Goal: Task Accomplishment & Management: Complete application form

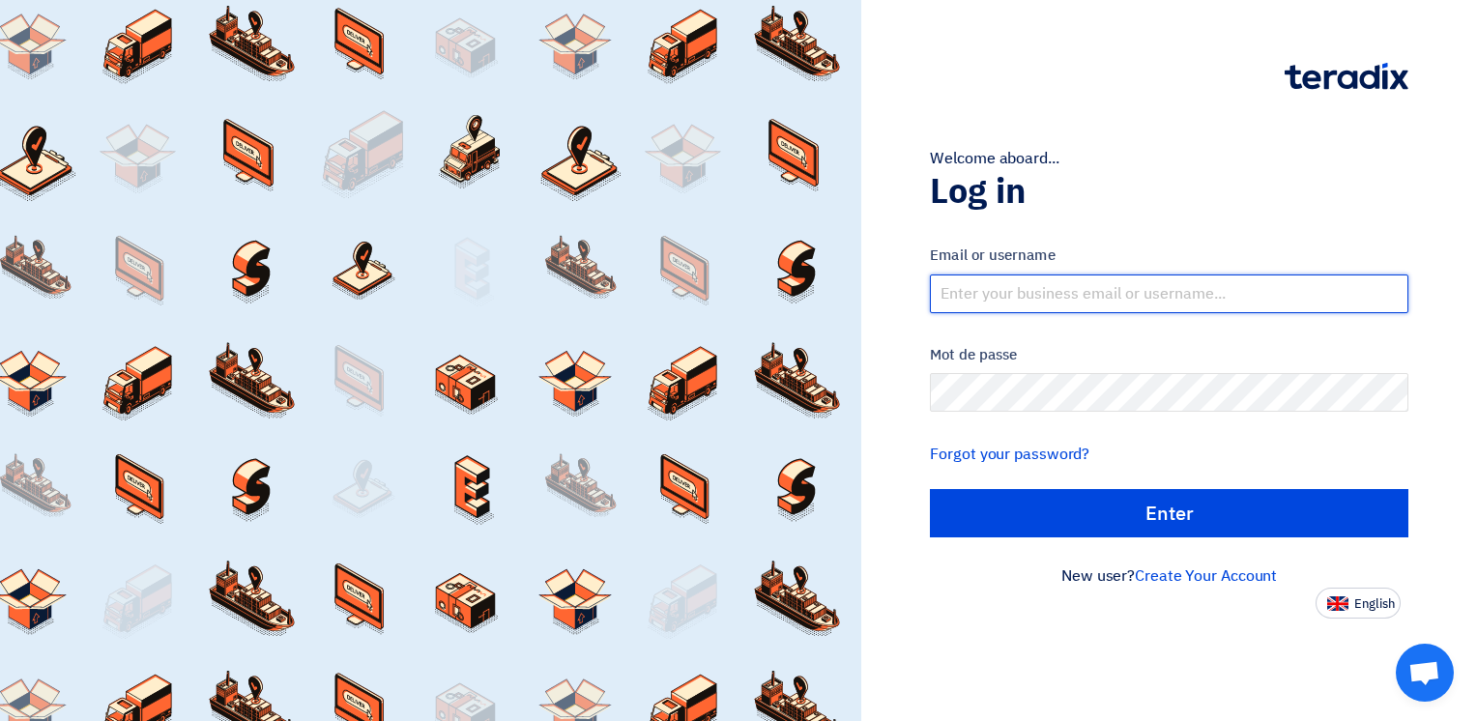
click at [1003, 284] on input "text" at bounding box center [1169, 294] width 478 height 39
paste input "[PERSON_NAME][EMAIL_ADDRESS][DOMAIN_NAME]"
type input "[PERSON_NAME][EMAIL_ADDRESS][DOMAIN_NAME]"
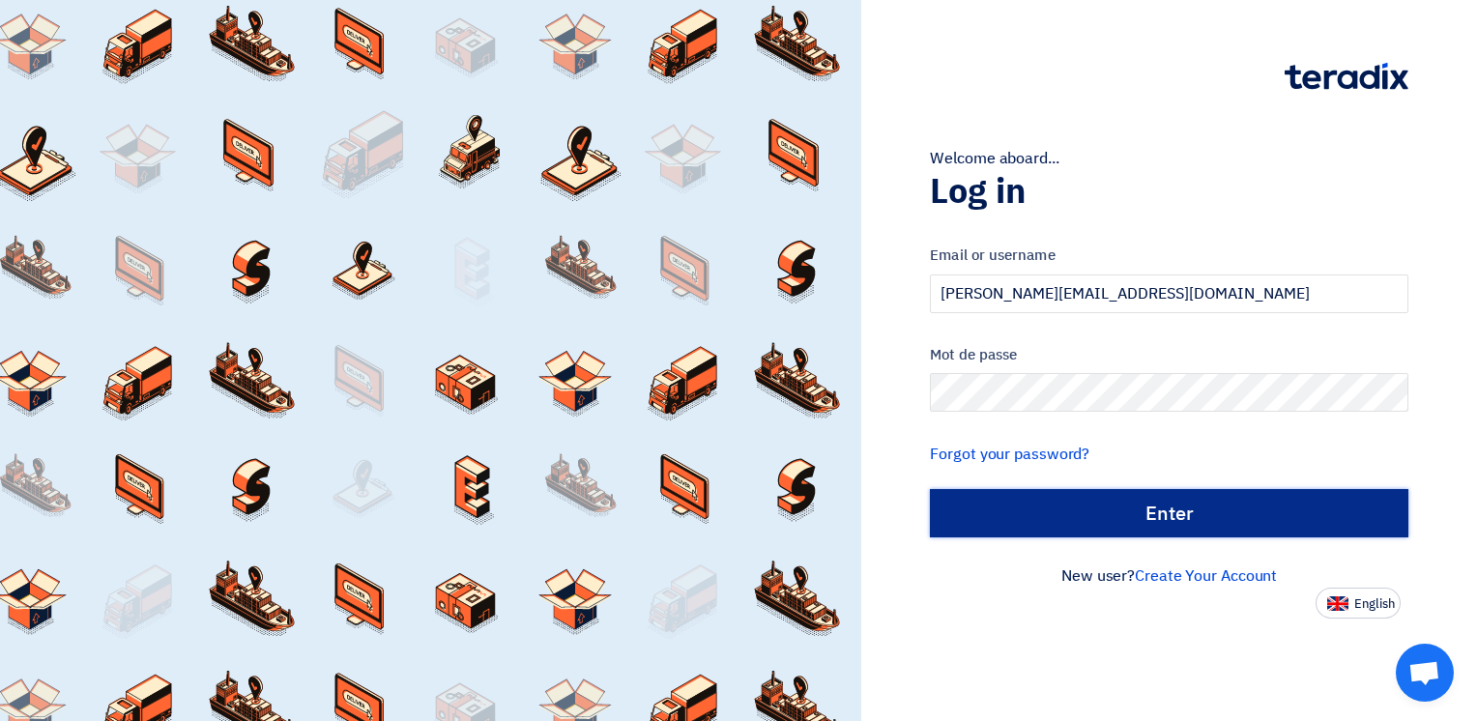
click at [1144, 506] on input "الدخول" at bounding box center [1169, 513] width 478 height 48
type input "Sign in"
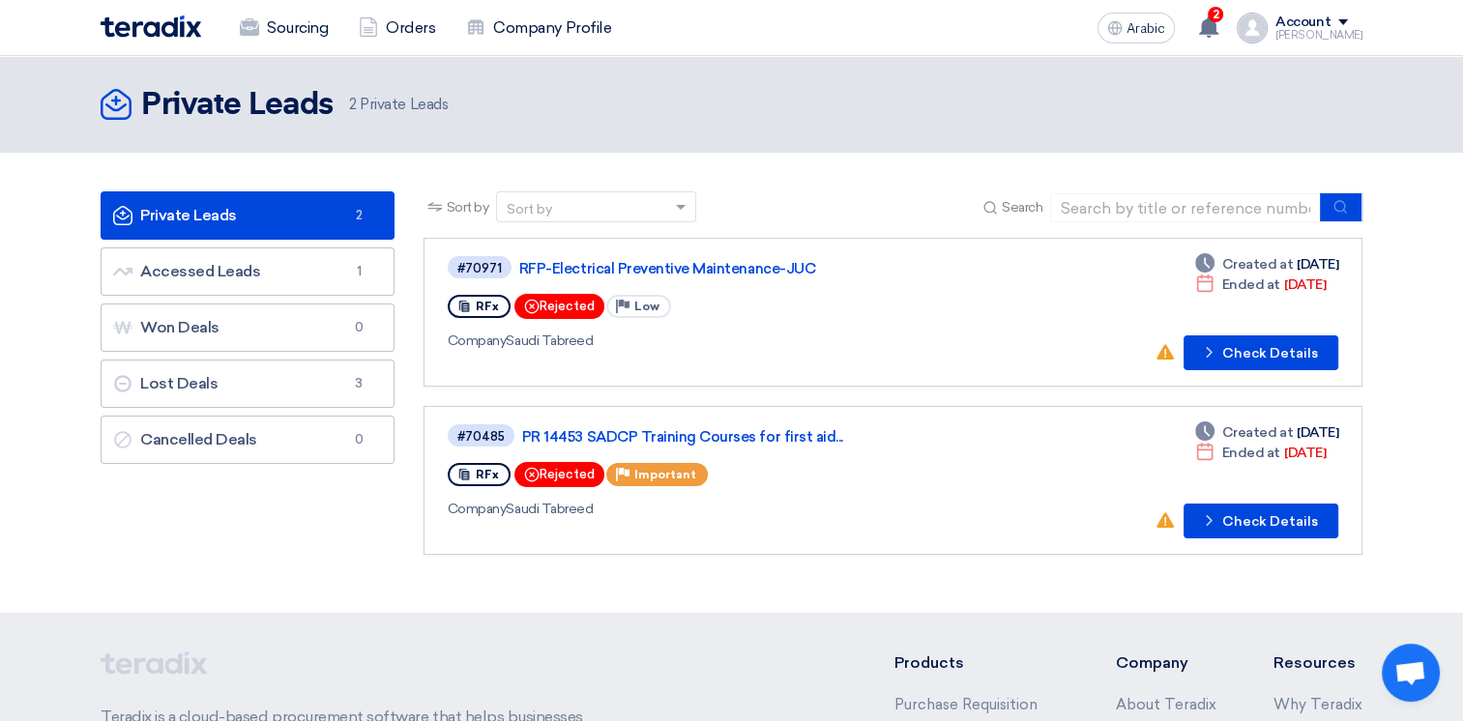
click at [409, 106] on font "2 Private Leads" at bounding box center [398, 104] width 99 height 17
click at [1223, 14] on span "2" at bounding box center [1214, 14] width 15 height 15
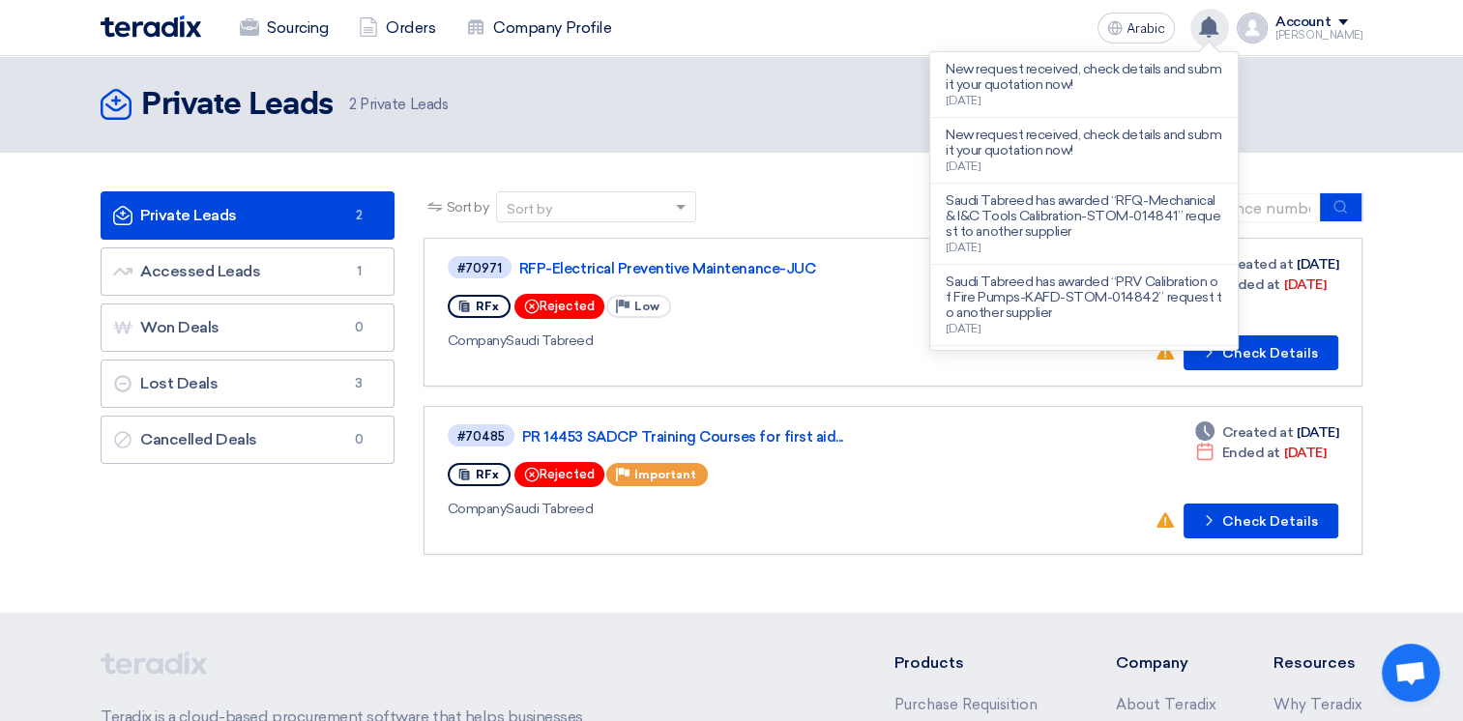
click at [843, 511] on div "Company Saudi Tabreed" at bounding box center [729, 509] width 562 height 20
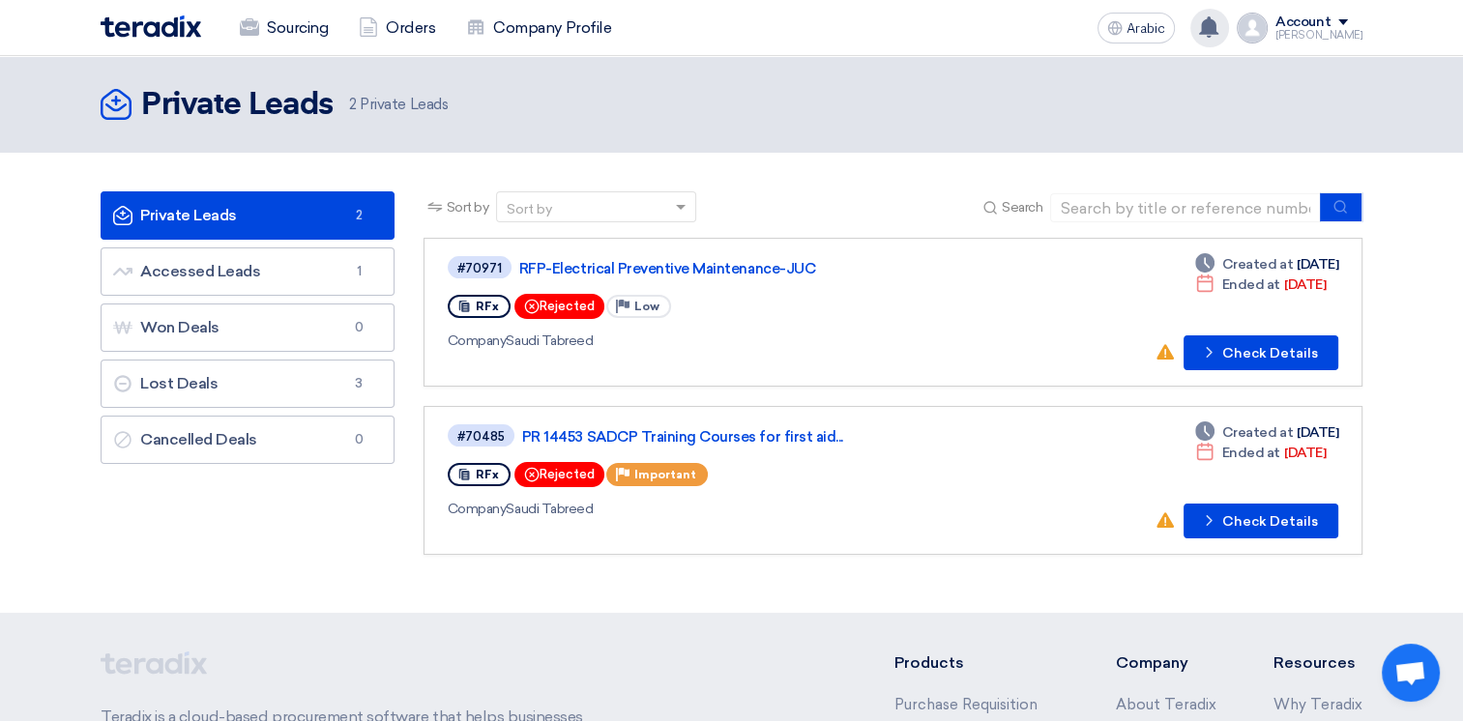
click at [316, 489] on div "Private Leads Private Leads 2 Accessed Leads Accessed Leads 1 Won Deals Won Dea…" at bounding box center [247, 382] width 323 height 383
click at [292, 280] on link "Accessed Leads Accessed Leads 1" at bounding box center [248, 271] width 294 height 48
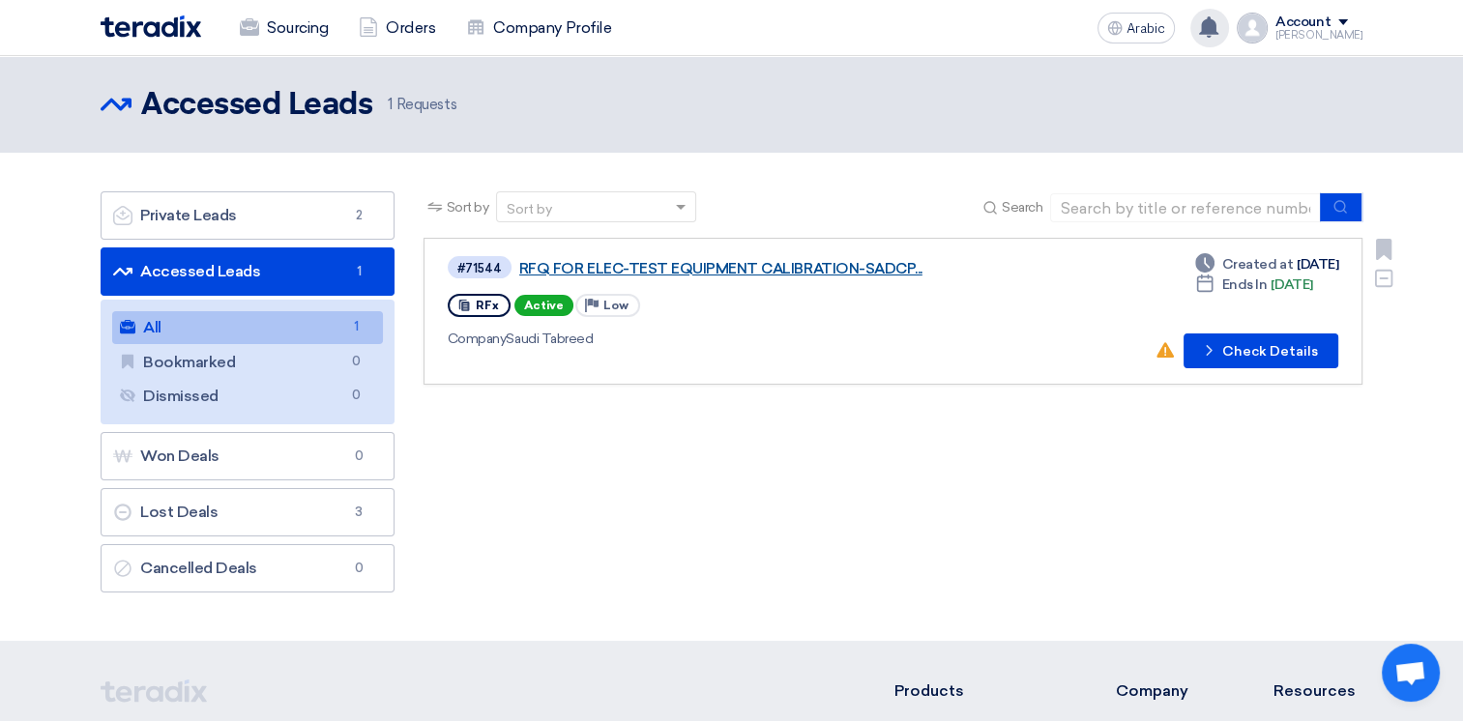
click at [889, 270] on link "RFQ FOR ELEC-TEST EQUIPMENT CALIBRATION-SADCP..." at bounding box center [760, 268] width 483 height 17
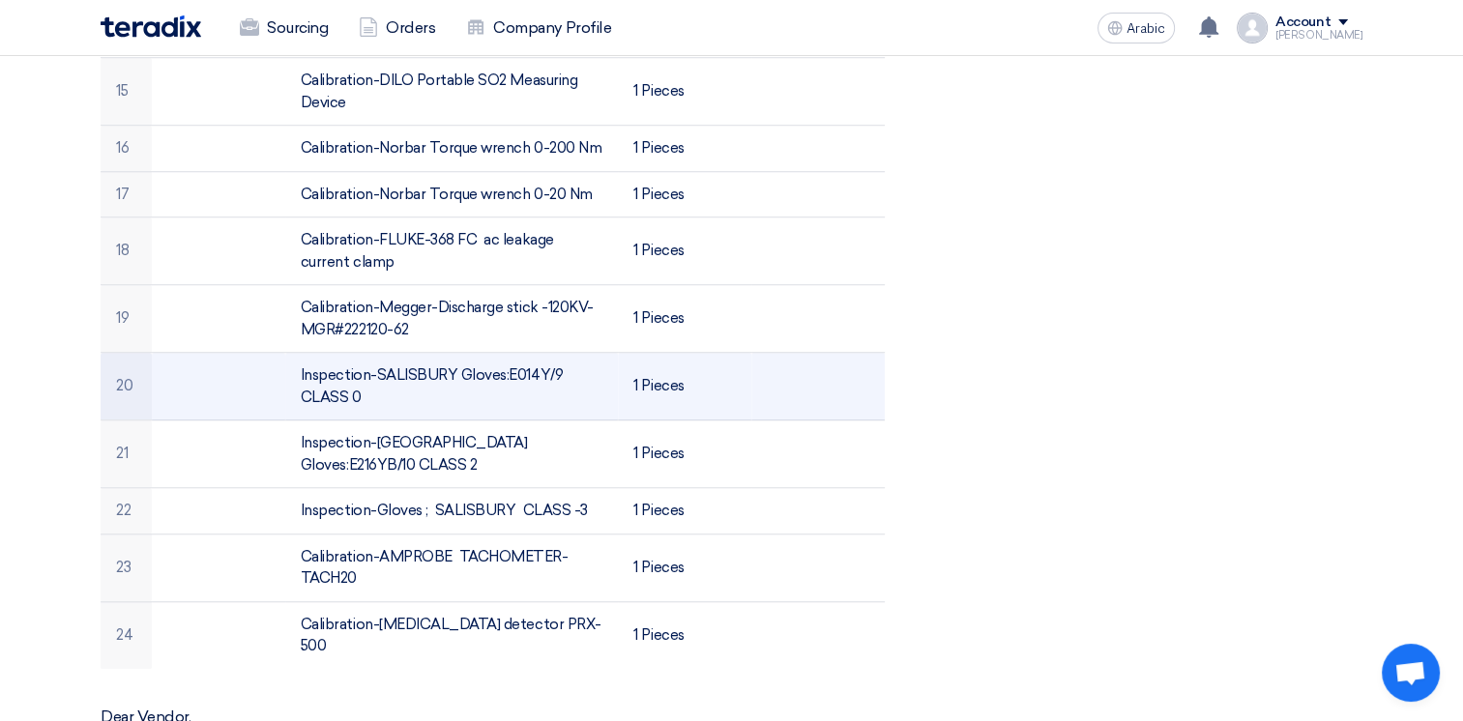
scroll to position [1547, 0]
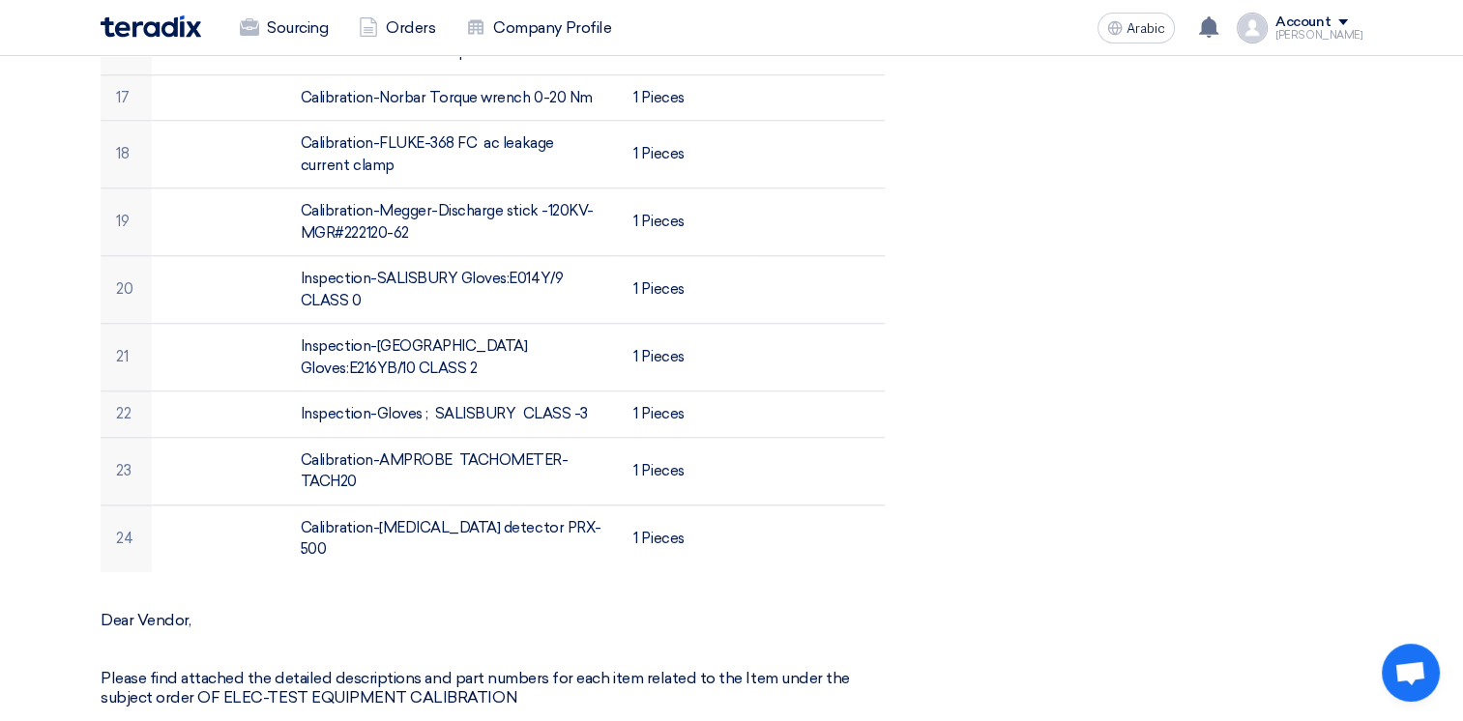
click at [822, 531] on div "RFQ FOR ELEC-TEST EQUIPMENT CALIBRATION-SADCP-STOM-015103 Buyer Information [PE…" at bounding box center [516, 353] width 860 height 3169
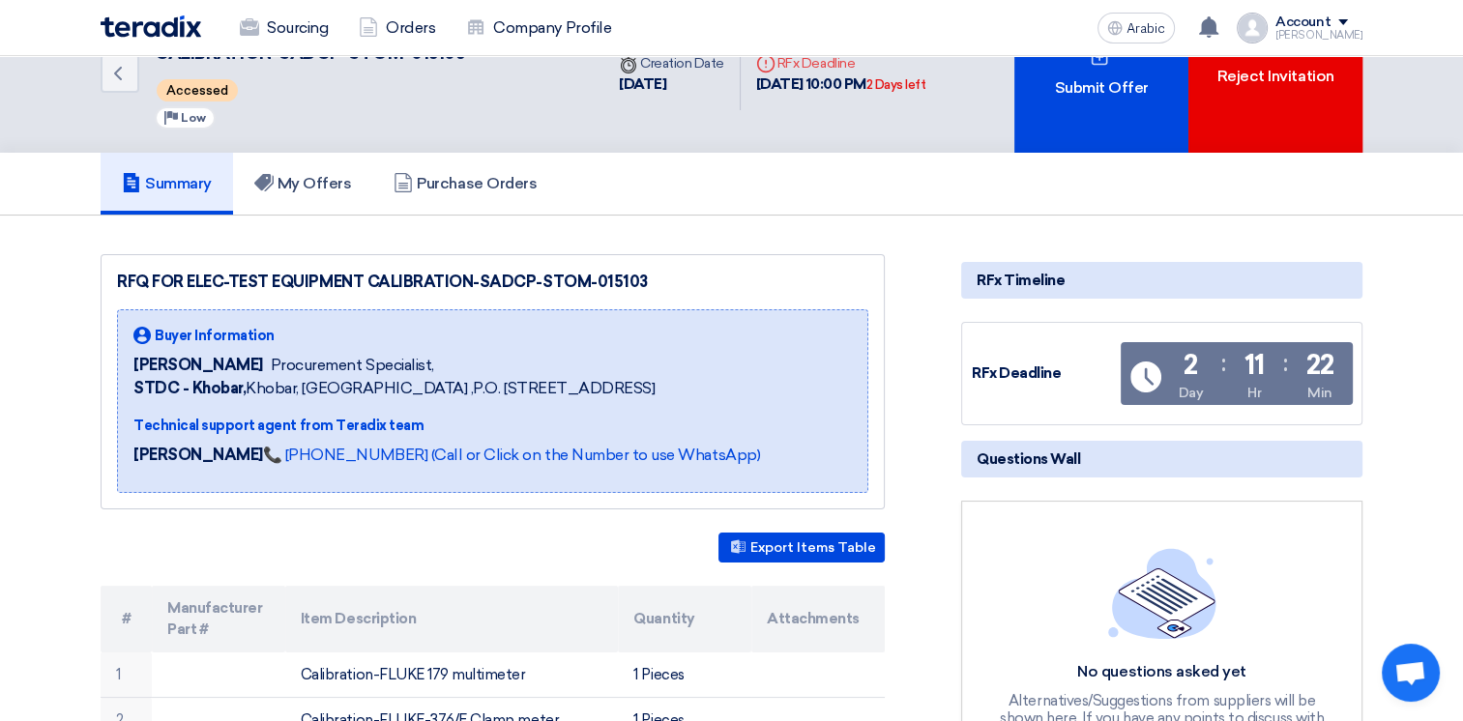
scroll to position [0, 0]
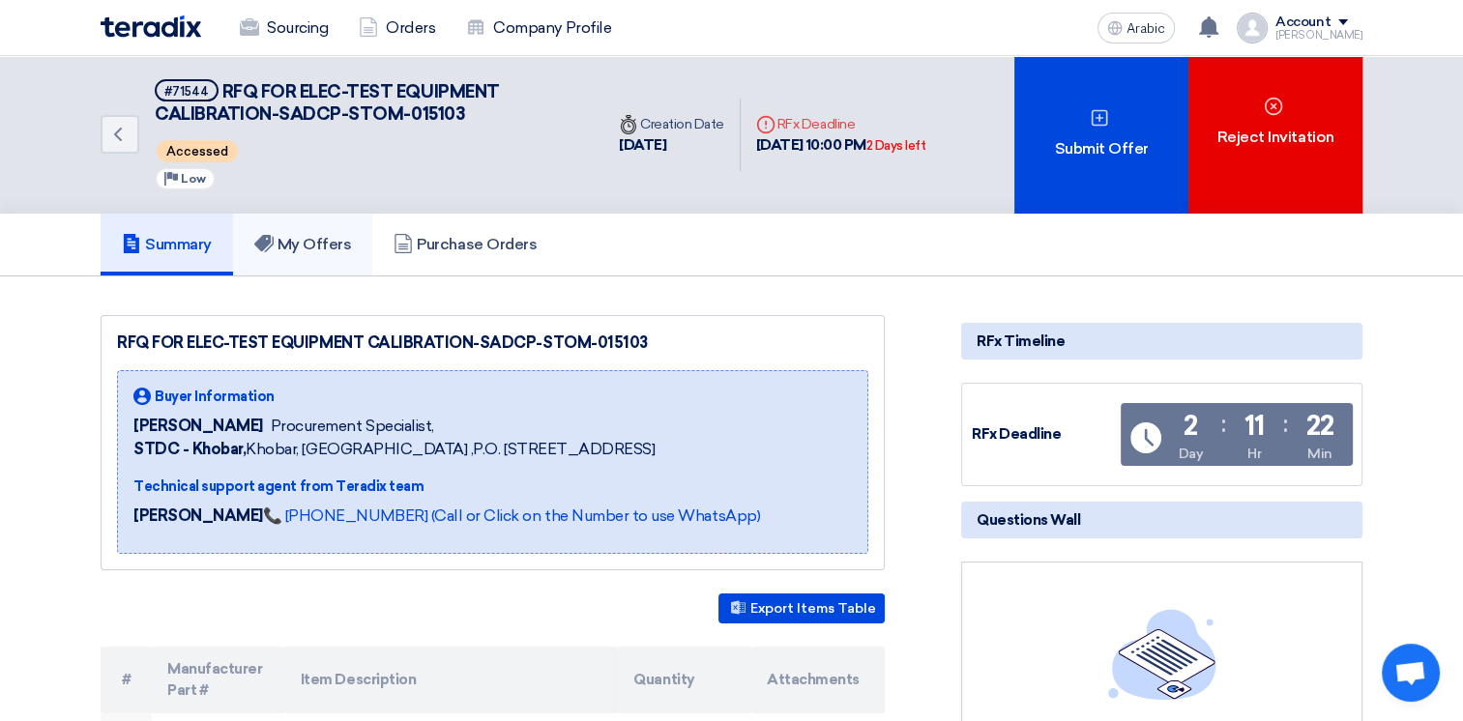
click at [325, 235] on font "My Offers" at bounding box center [314, 244] width 74 height 18
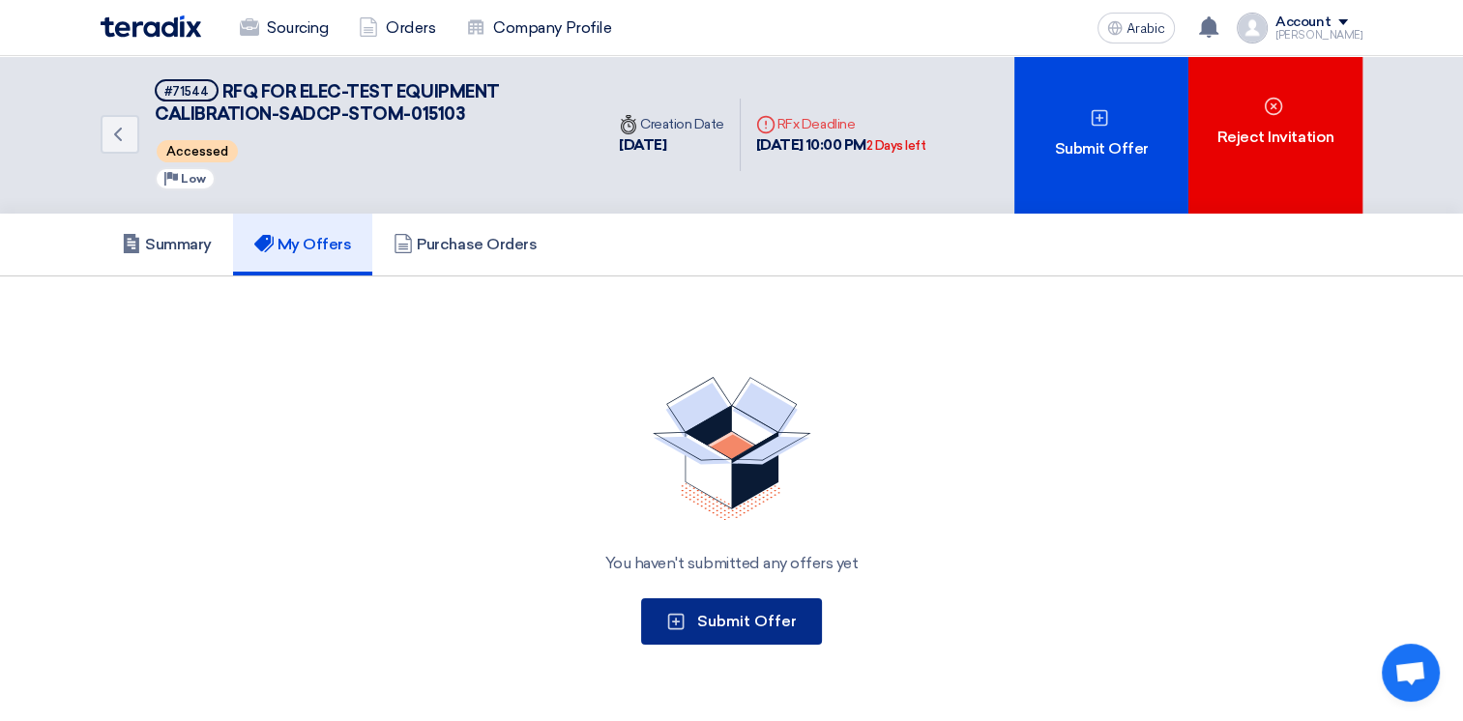
click at [755, 617] on span "Submit Offer" at bounding box center [747, 621] width 100 height 18
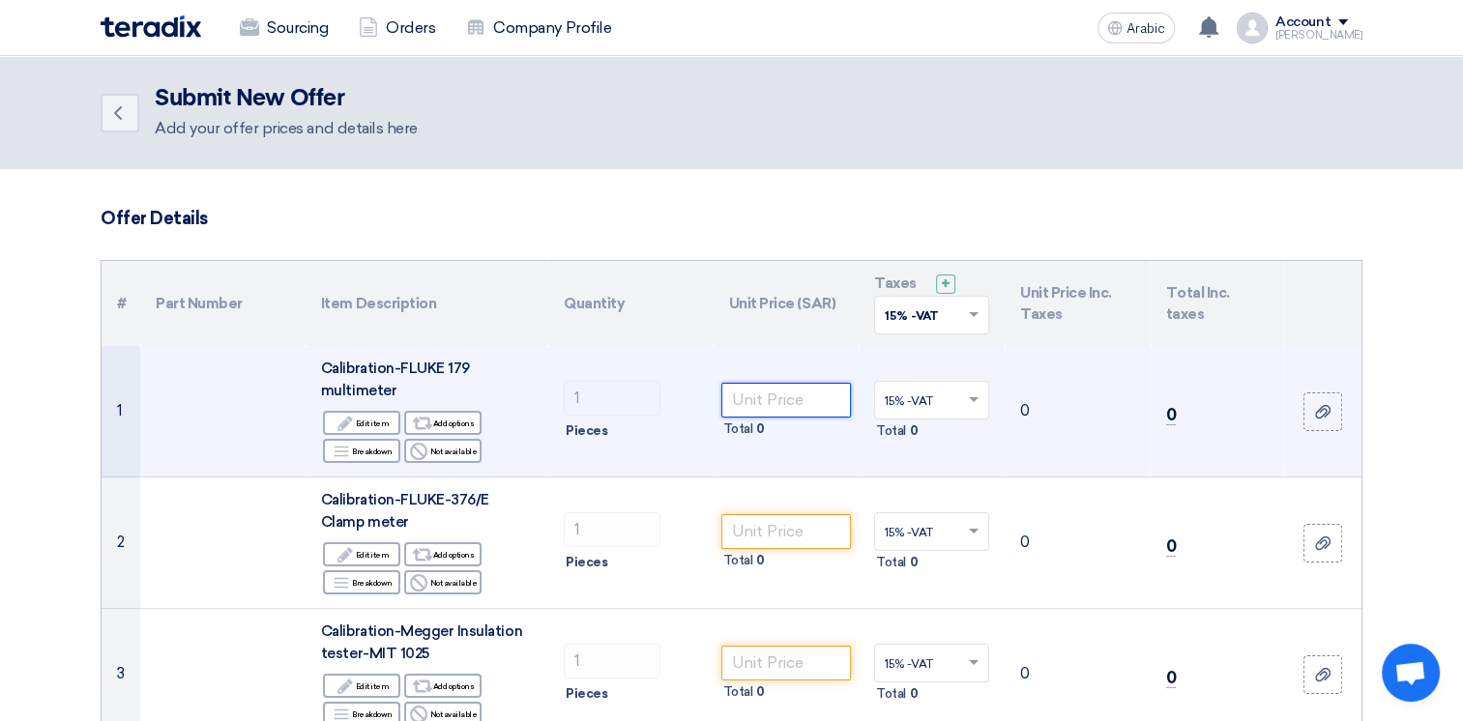
click at [778, 398] on input "number" at bounding box center [786, 400] width 130 height 35
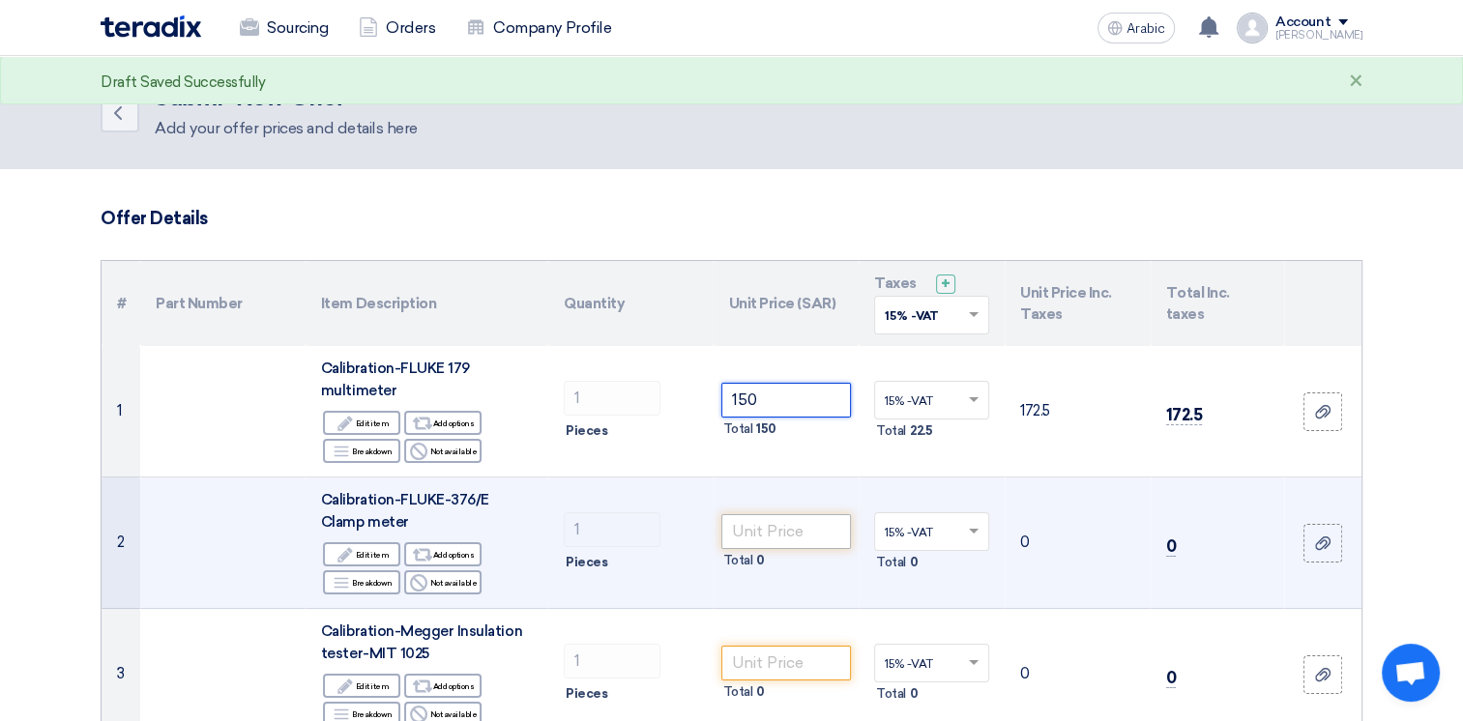
type input "150"
click at [773, 532] on input "number" at bounding box center [786, 531] width 130 height 35
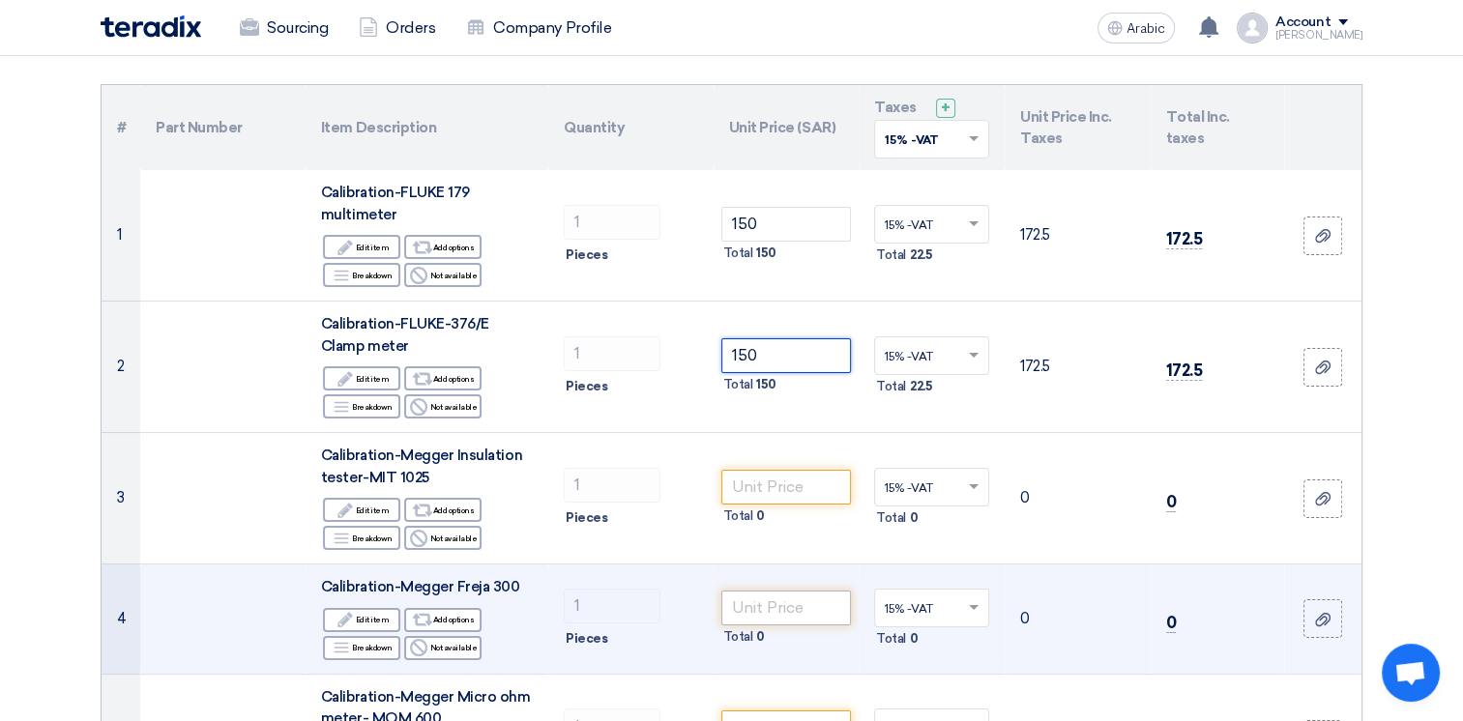
scroll to position [193, 0]
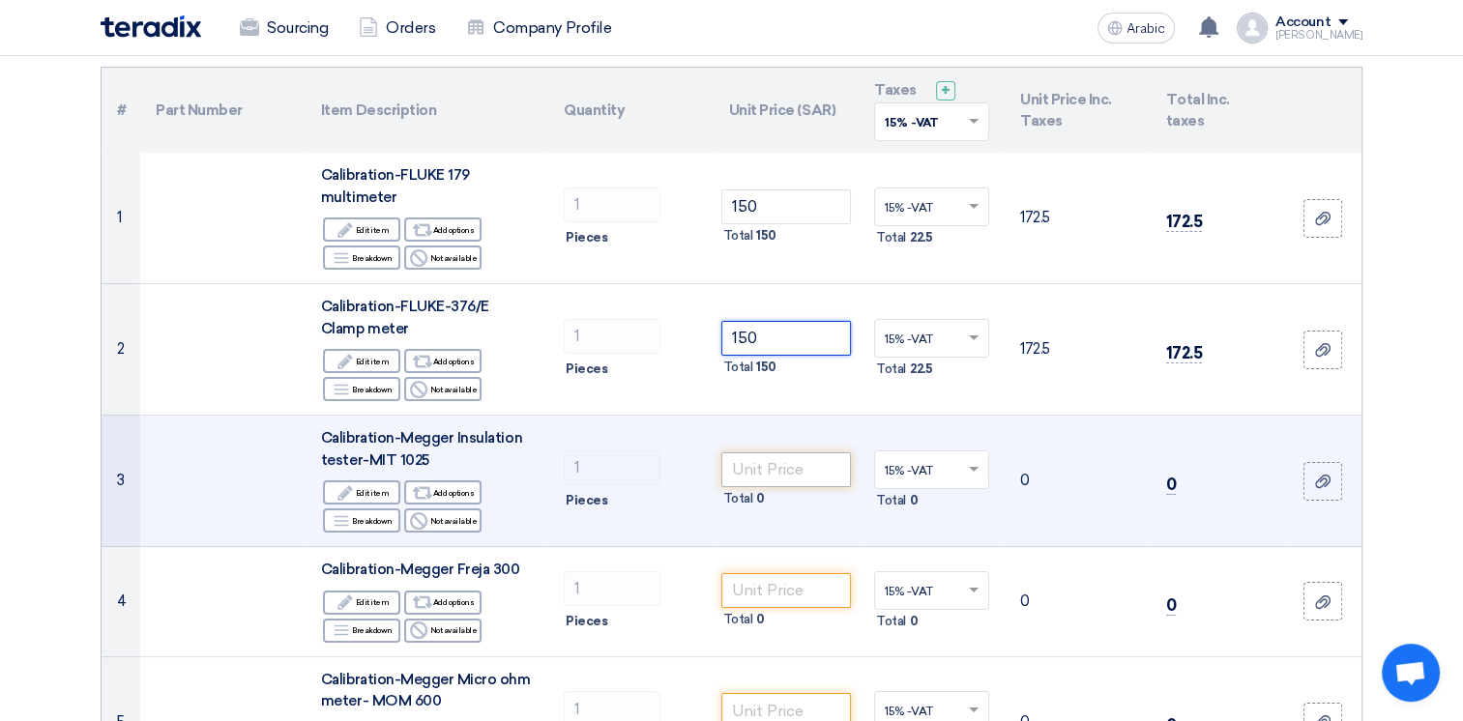
type input "150"
click at [807, 470] on input "number" at bounding box center [786, 469] width 130 height 35
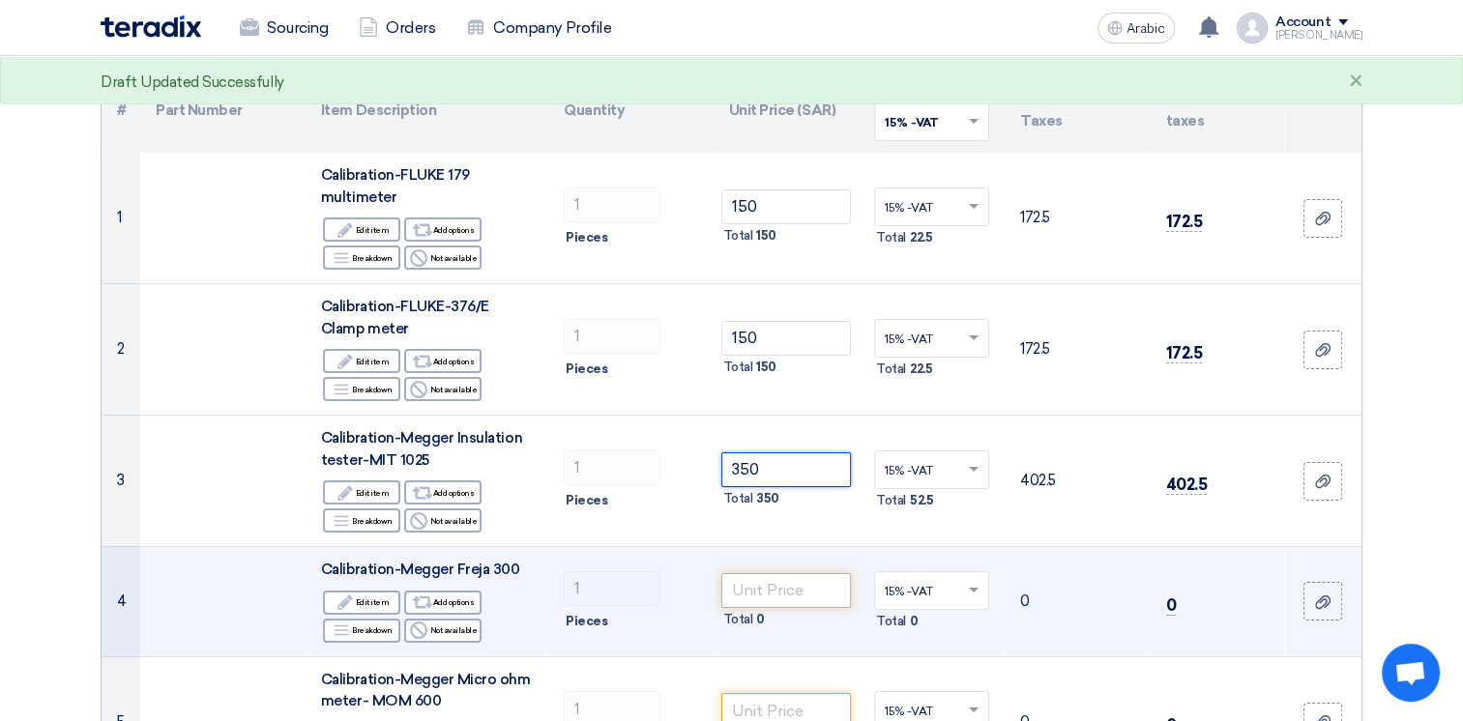
type input "350"
click at [796, 582] on input "number" at bounding box center [786, 590] width 130 height 35
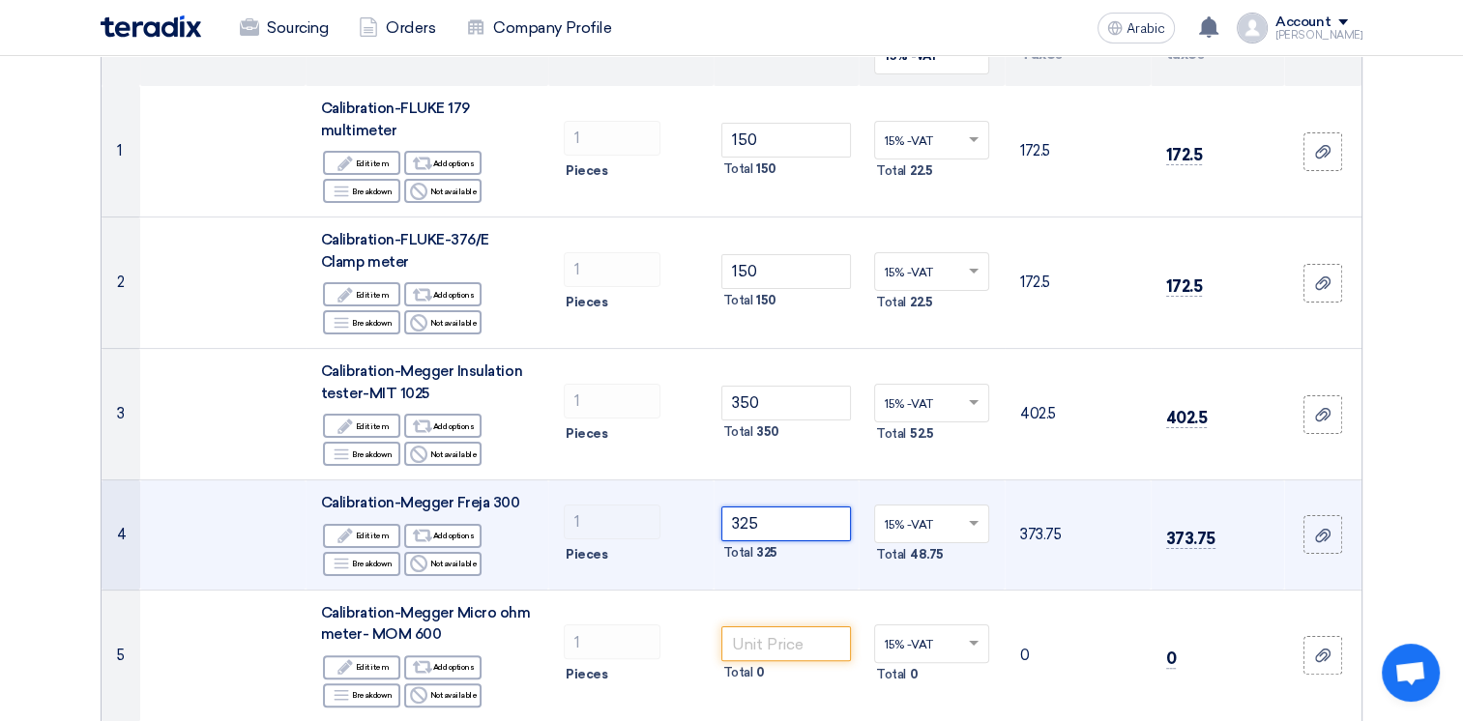
scroll to position [290, 0]
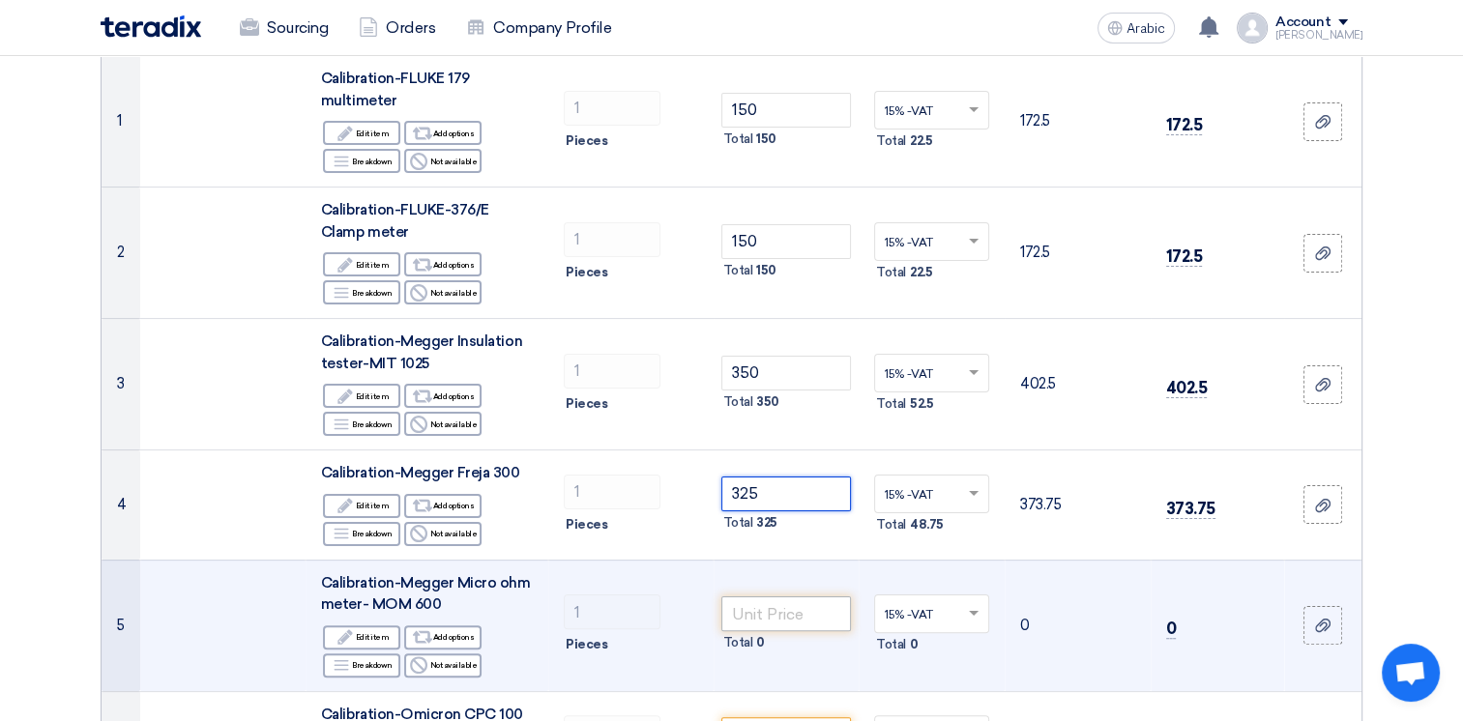
type input "325"
click at [761, 625] on input "number" at bounding box center [786, 613] width 130 height 35
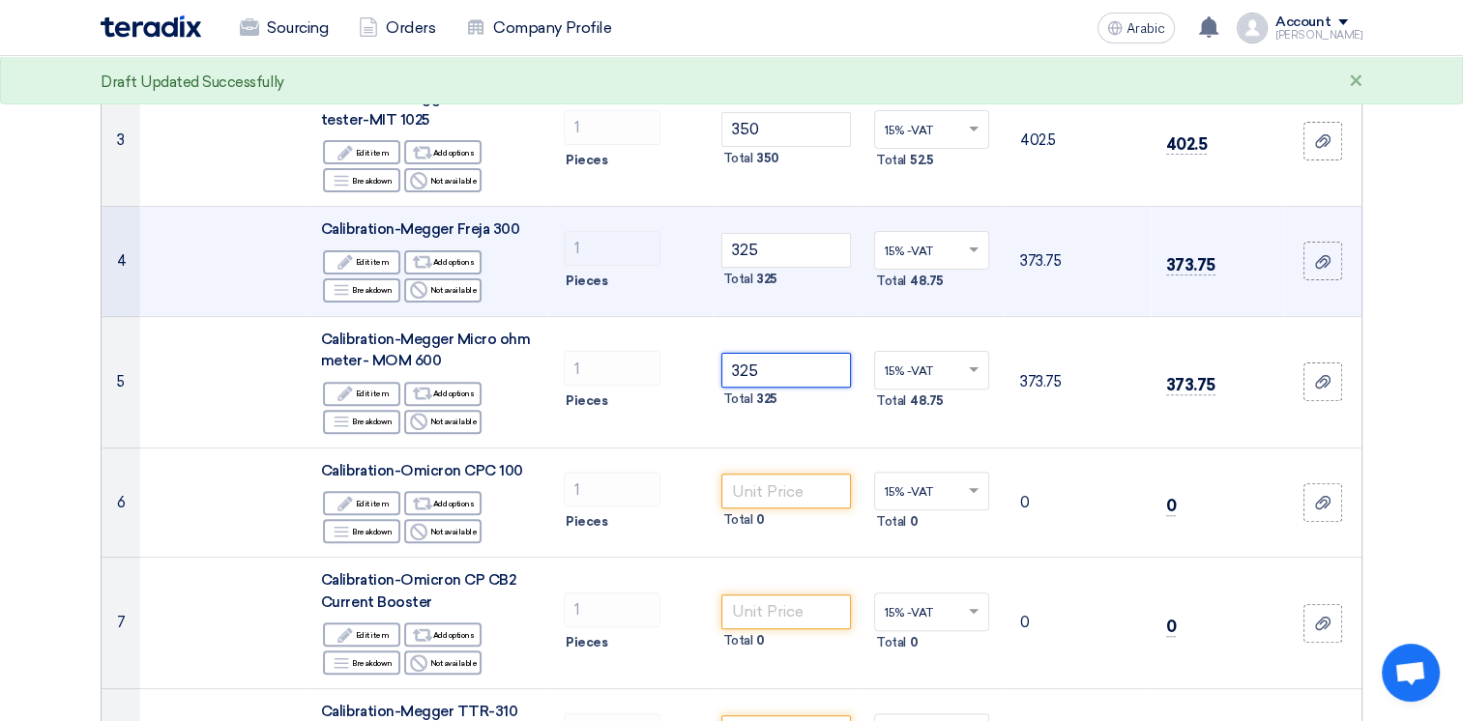
scroll to position [580, 0]
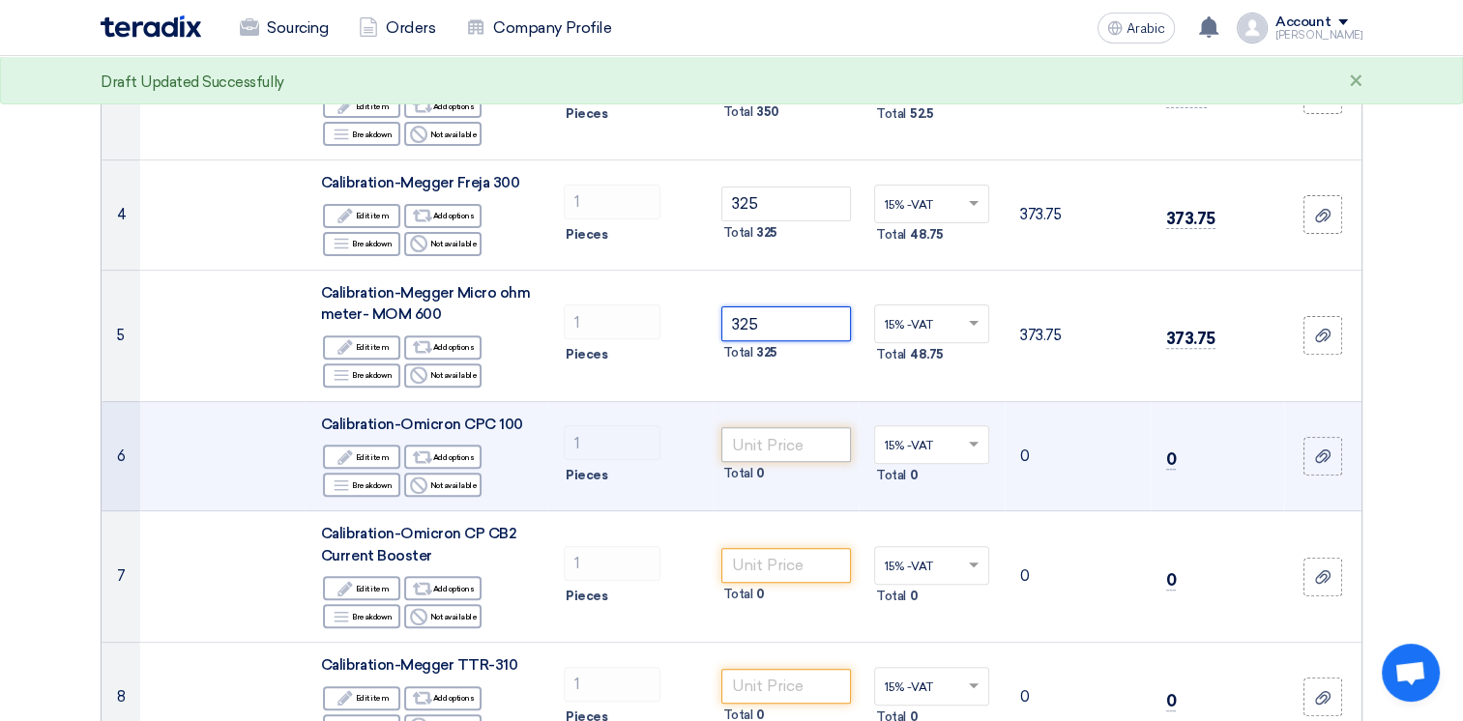
type input "325"
click at [791, 447] on input "number" at bounding box center [786, 444] width 130 height 35
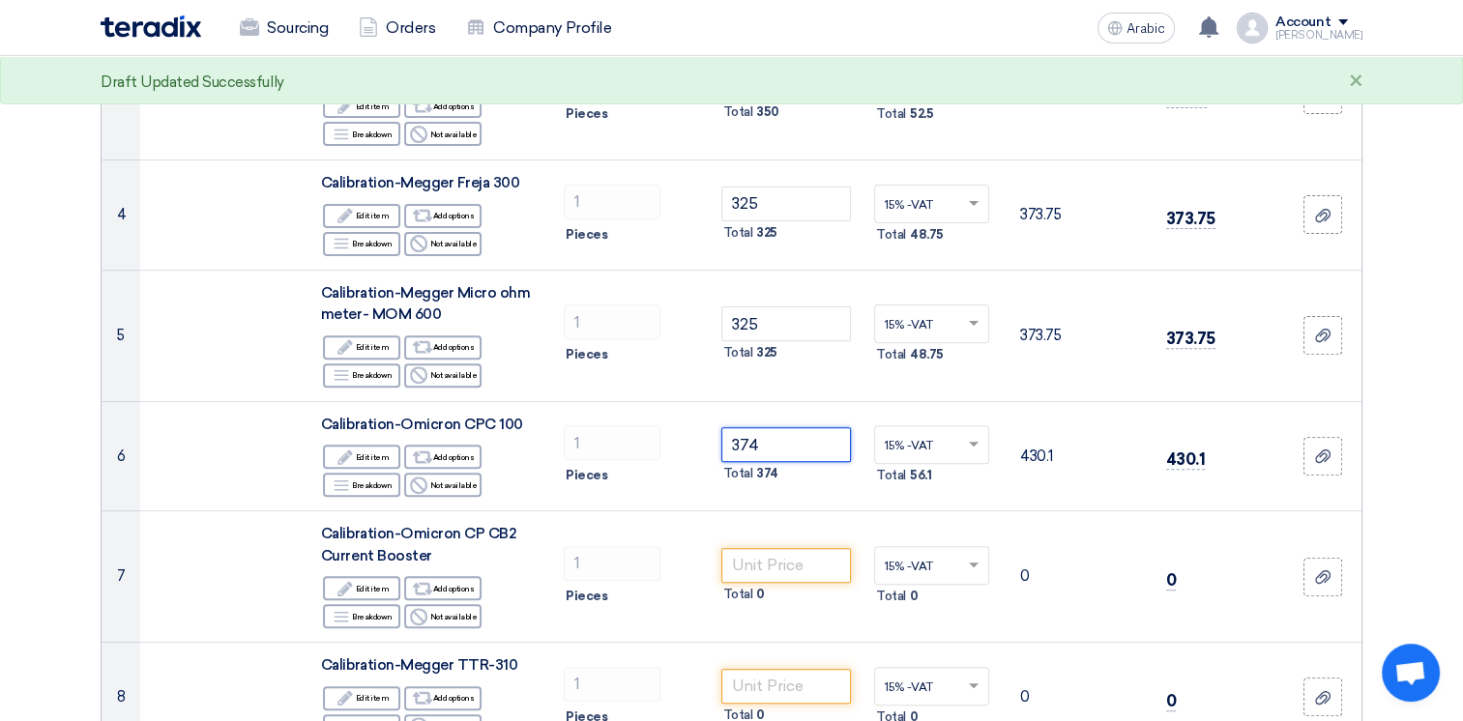
type input "375"
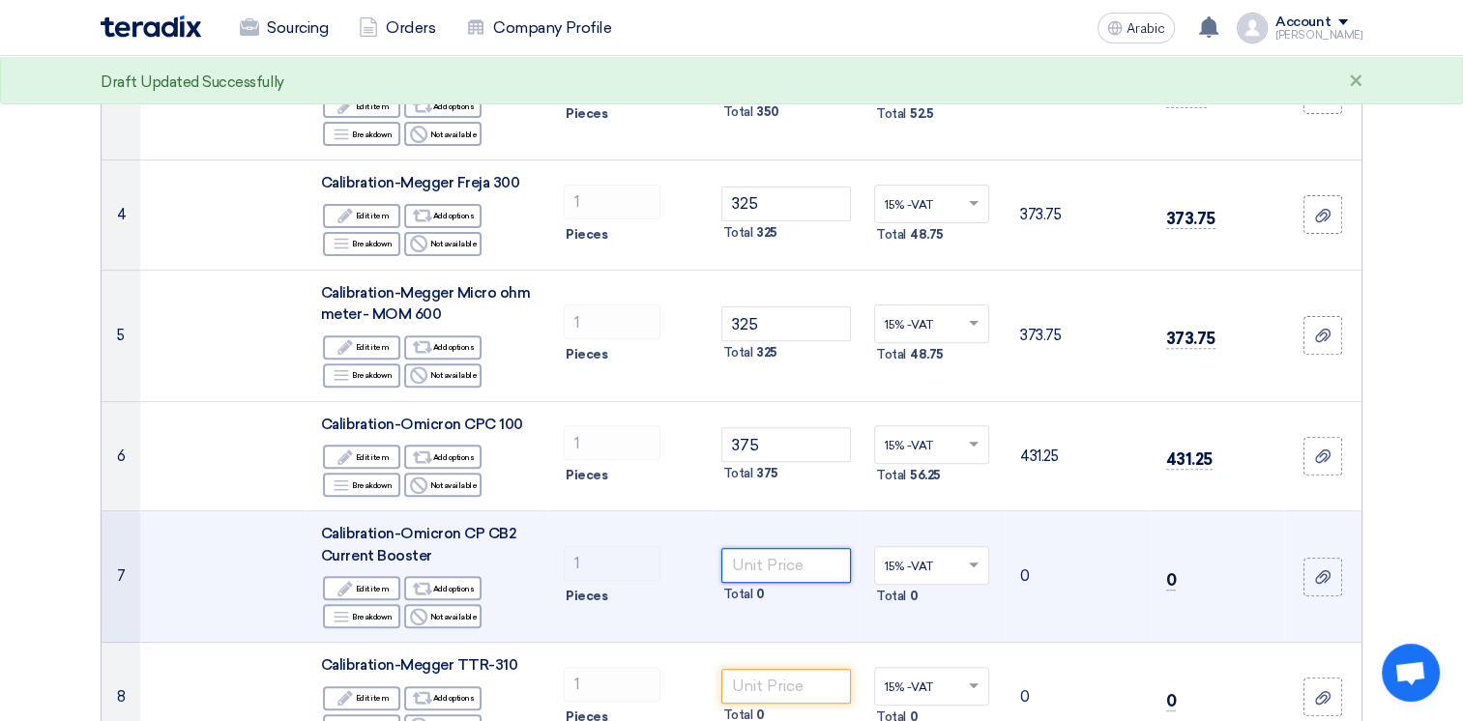
drag, startPoint x: 769, startPoint y: 559, endPoint x: 825, endPoint y: 557, distance: 55.1
click at [769, 558] on input "number" at bounding box center [786, 565] width 130 height 35
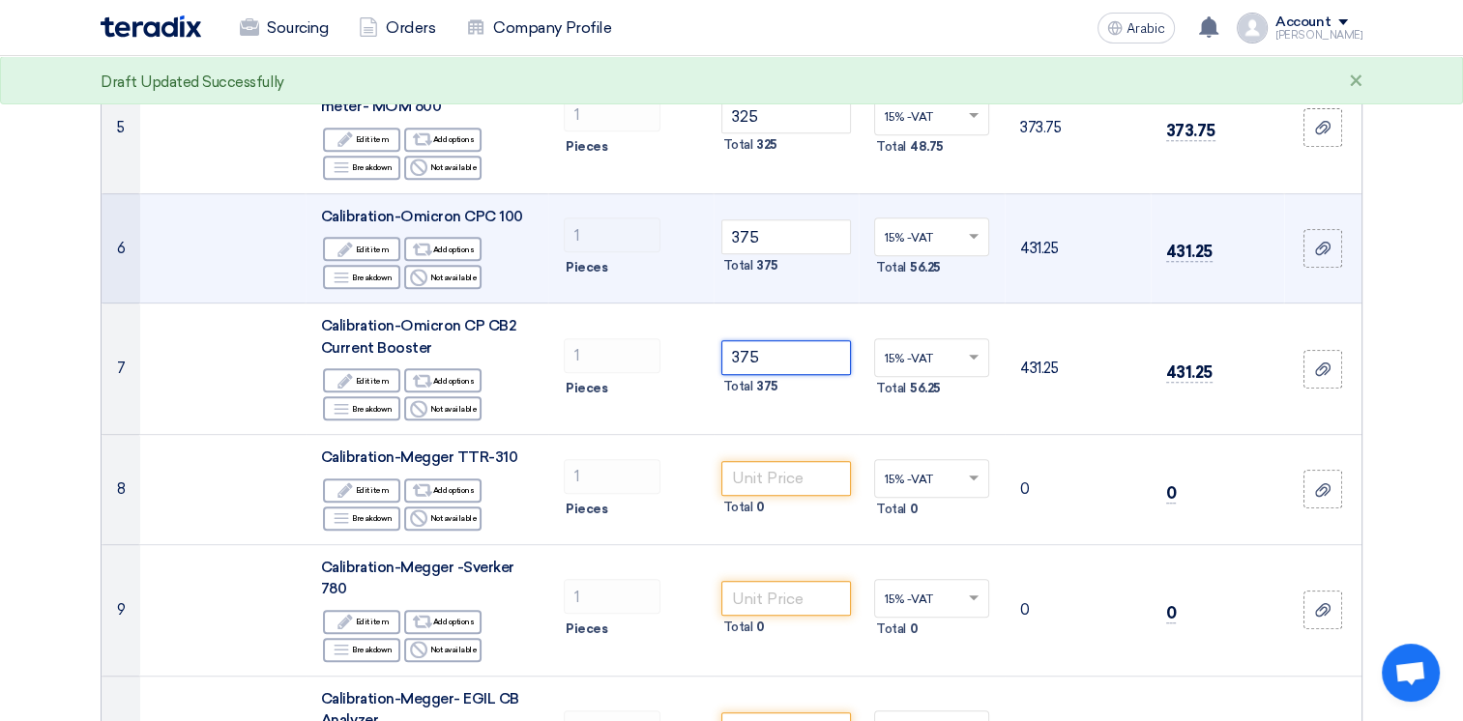
scroll to position [870, 0]
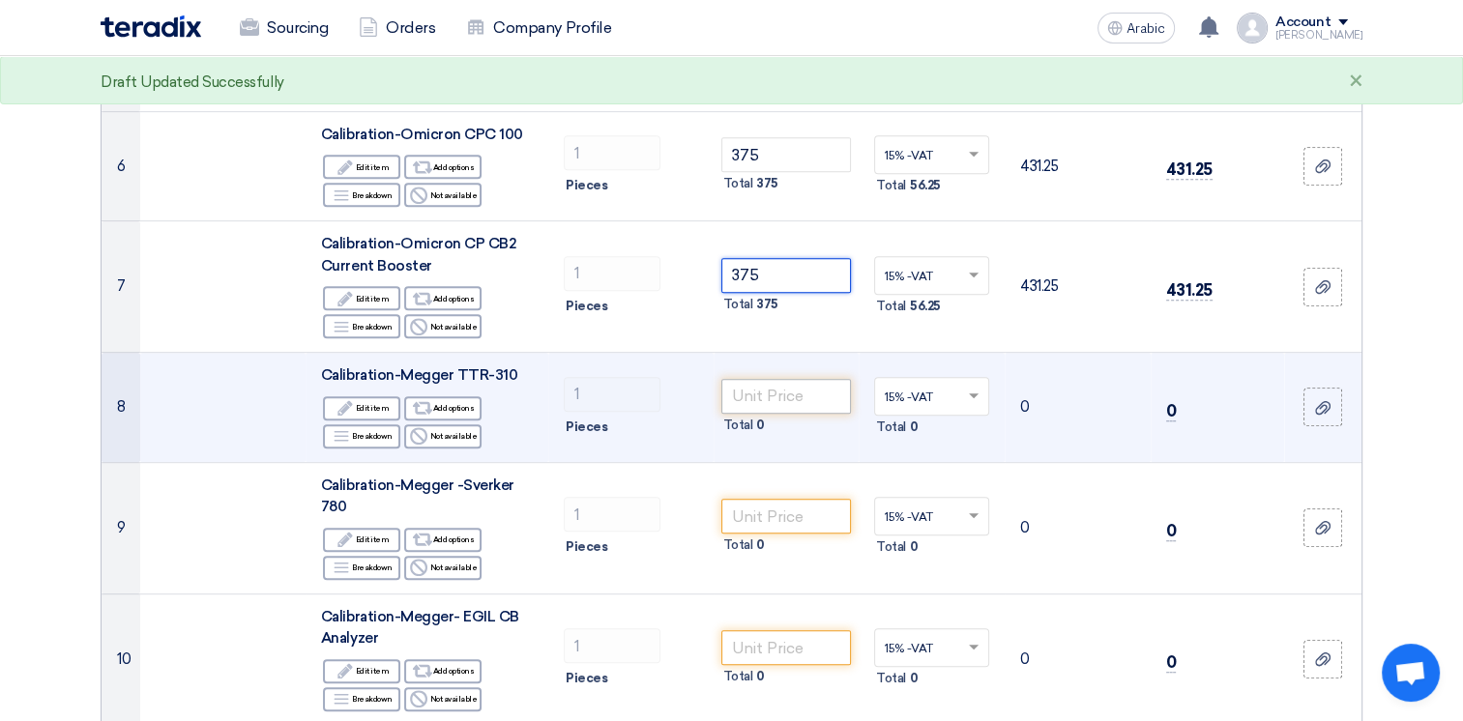
type input "375"
click at [776, 391] on input "number" at bounding box center [786, 396] width 130 height 35
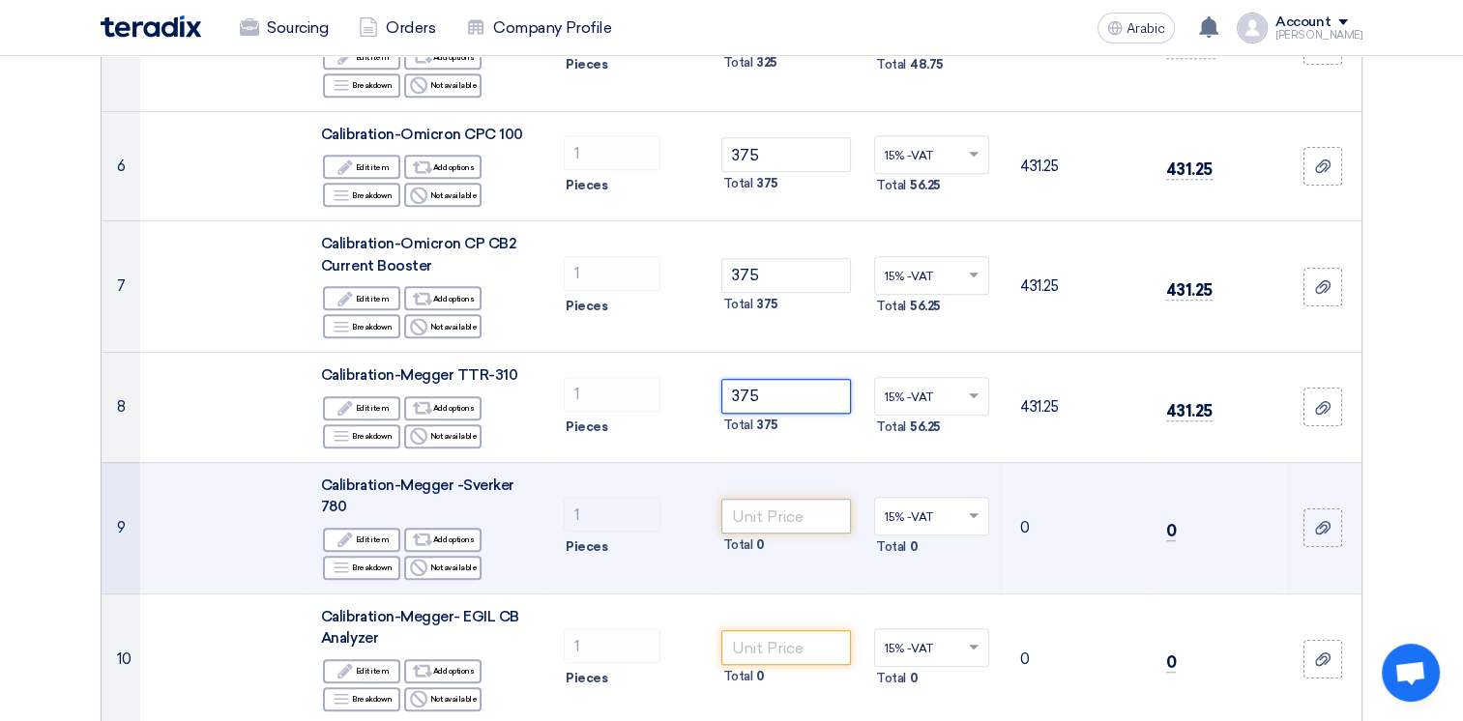
type input "375"
click at [769, 517] on input "number" at bounding box center [786, 516] width 130 height 35
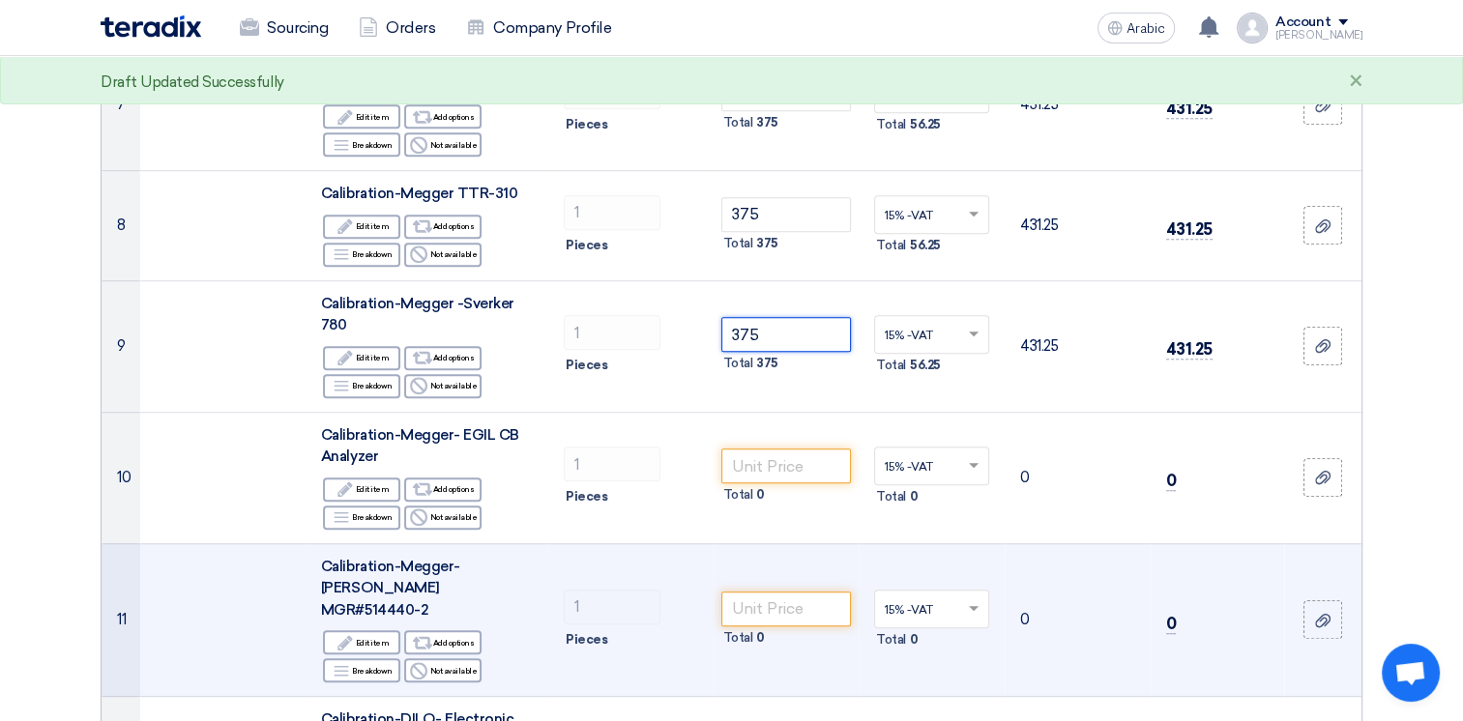
scroll to position [1063, 0]
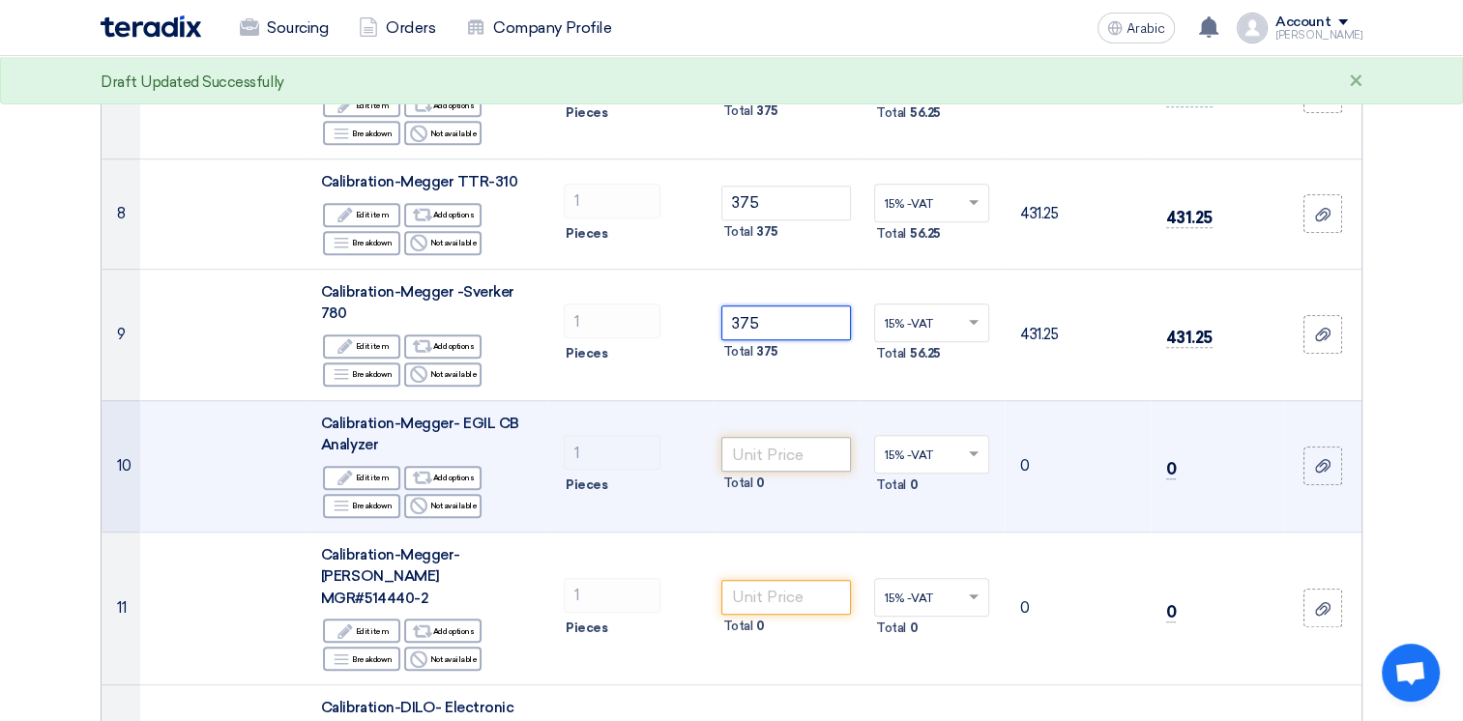
type input "375"
click at [768, 449] on input "number" at bounding box center [786, 454] width 130 height 35
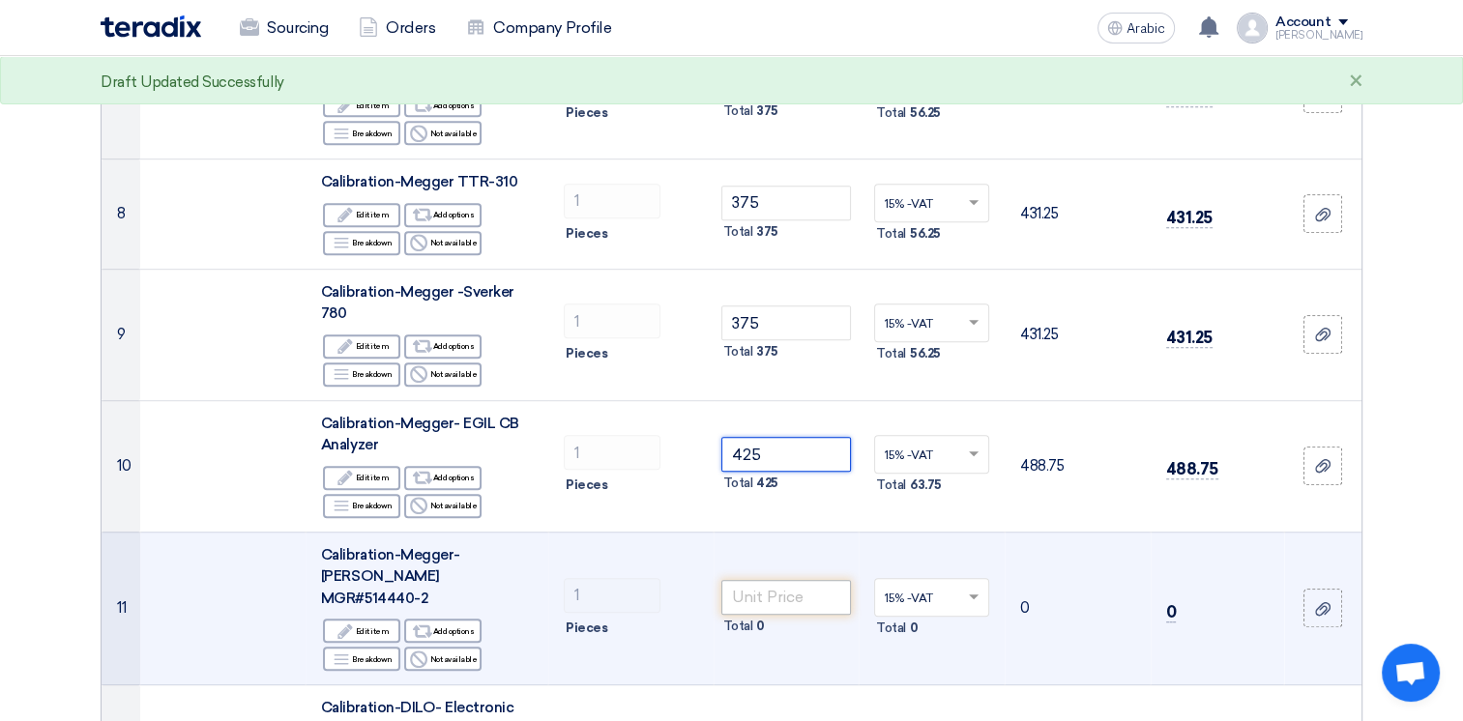
type input "425"
click at [772, 585] on input "number" at bounding box center [786, 597] width 130 height 35
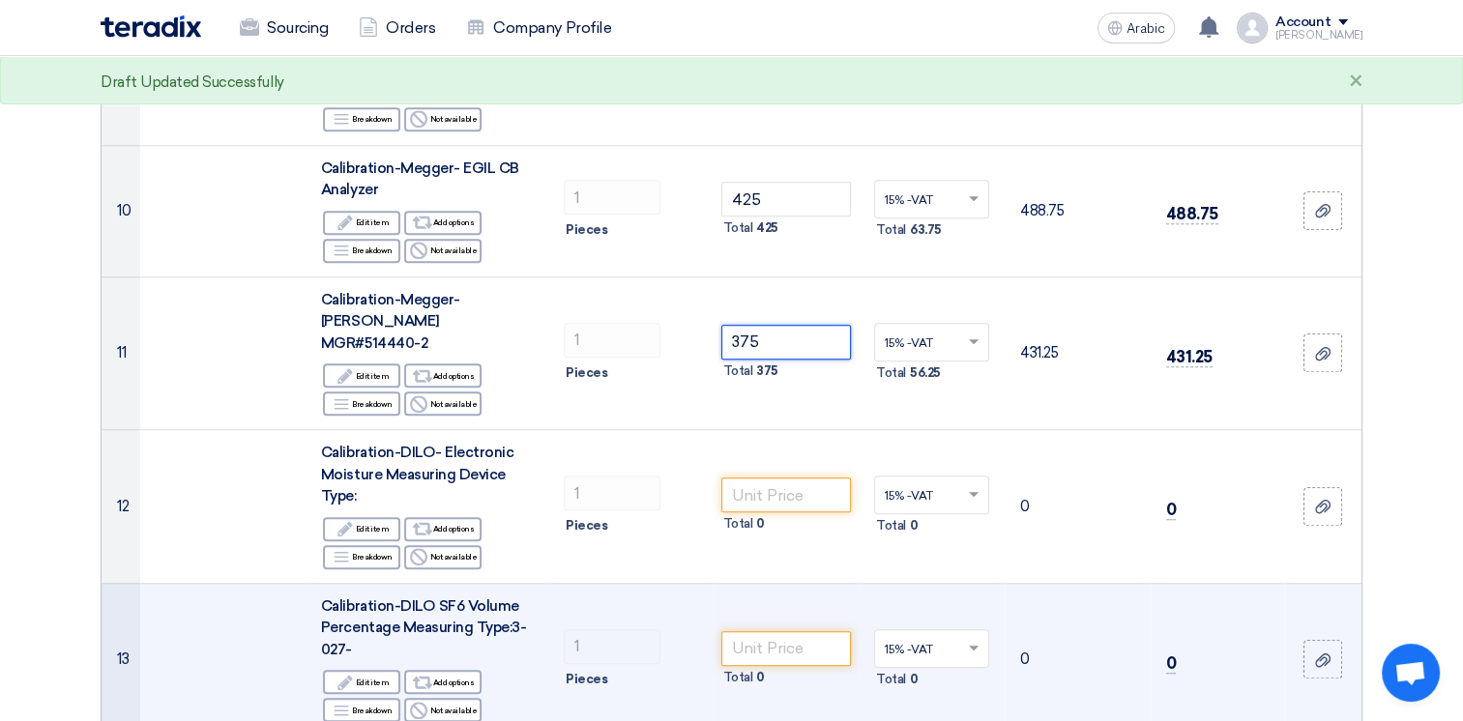
scroll to position [1353, 0]
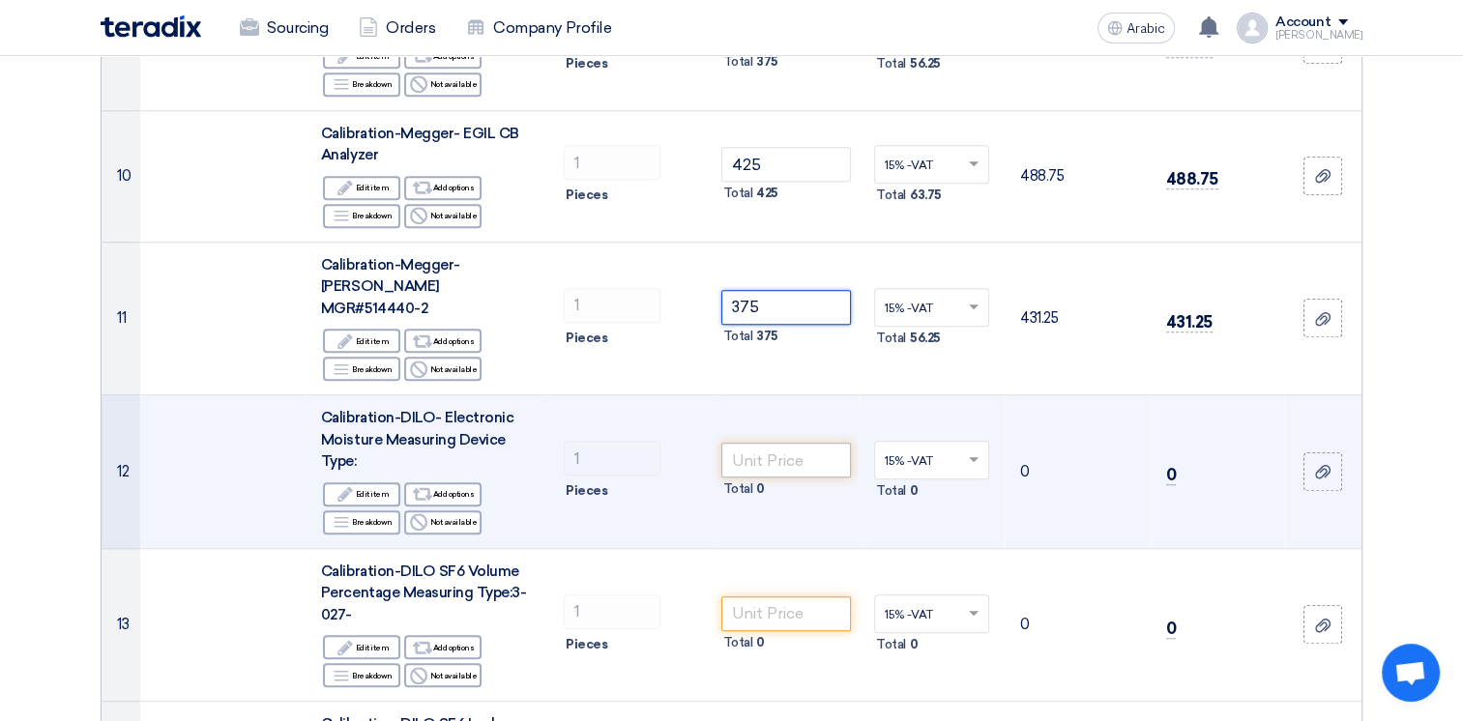
type input "375"
click at [781, 443] on input "number" at bounding box center [786, 460] width 130 height 35
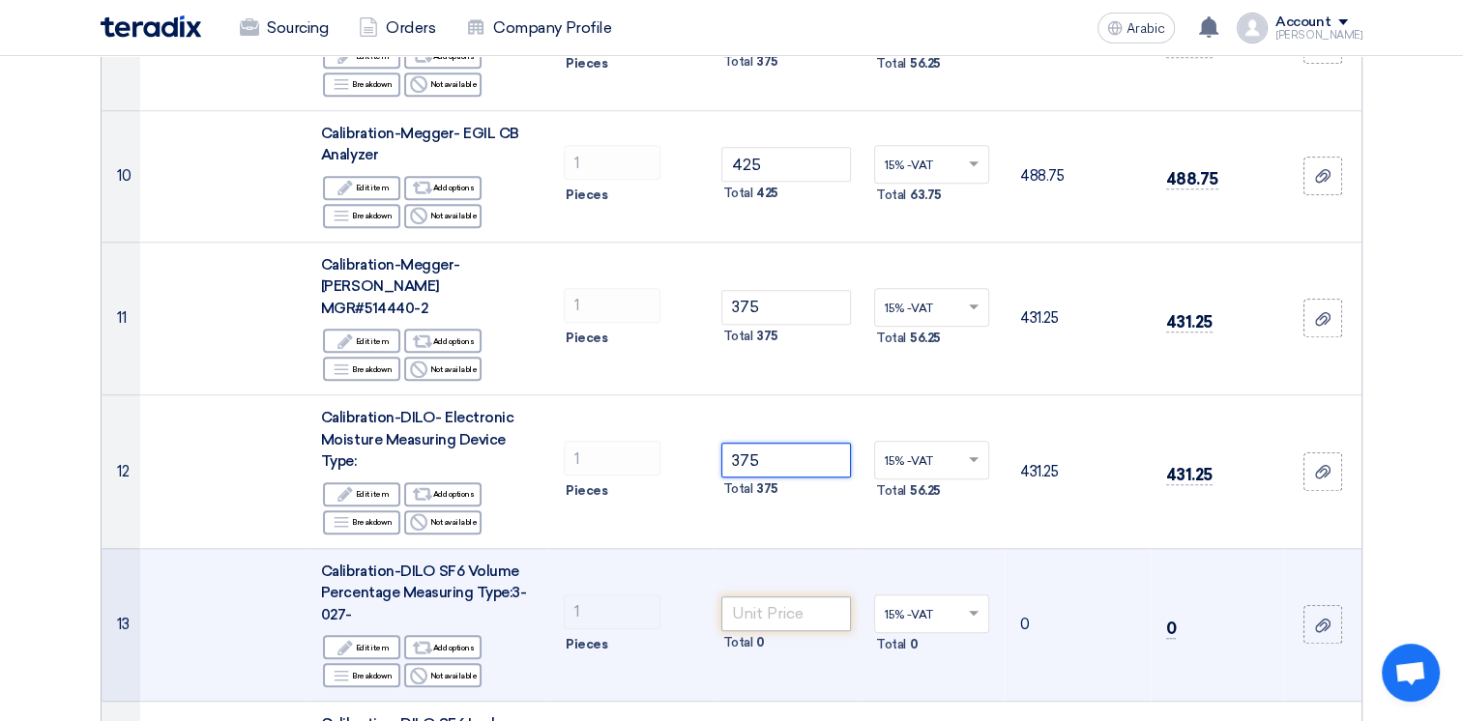
type input "375"
click at [759, 596] on input "number" at bounding box center [786, 613] width 130 height 35
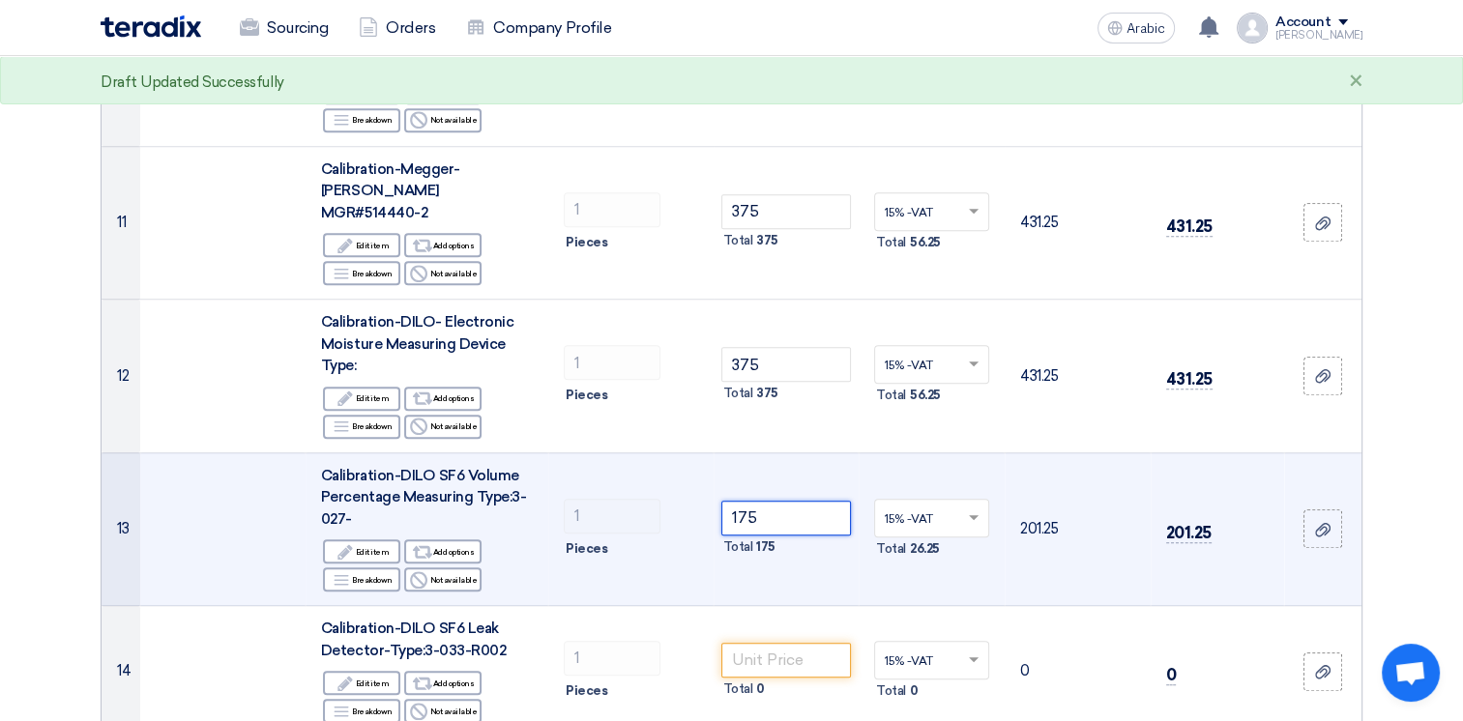
scroll to position [1450, 0]
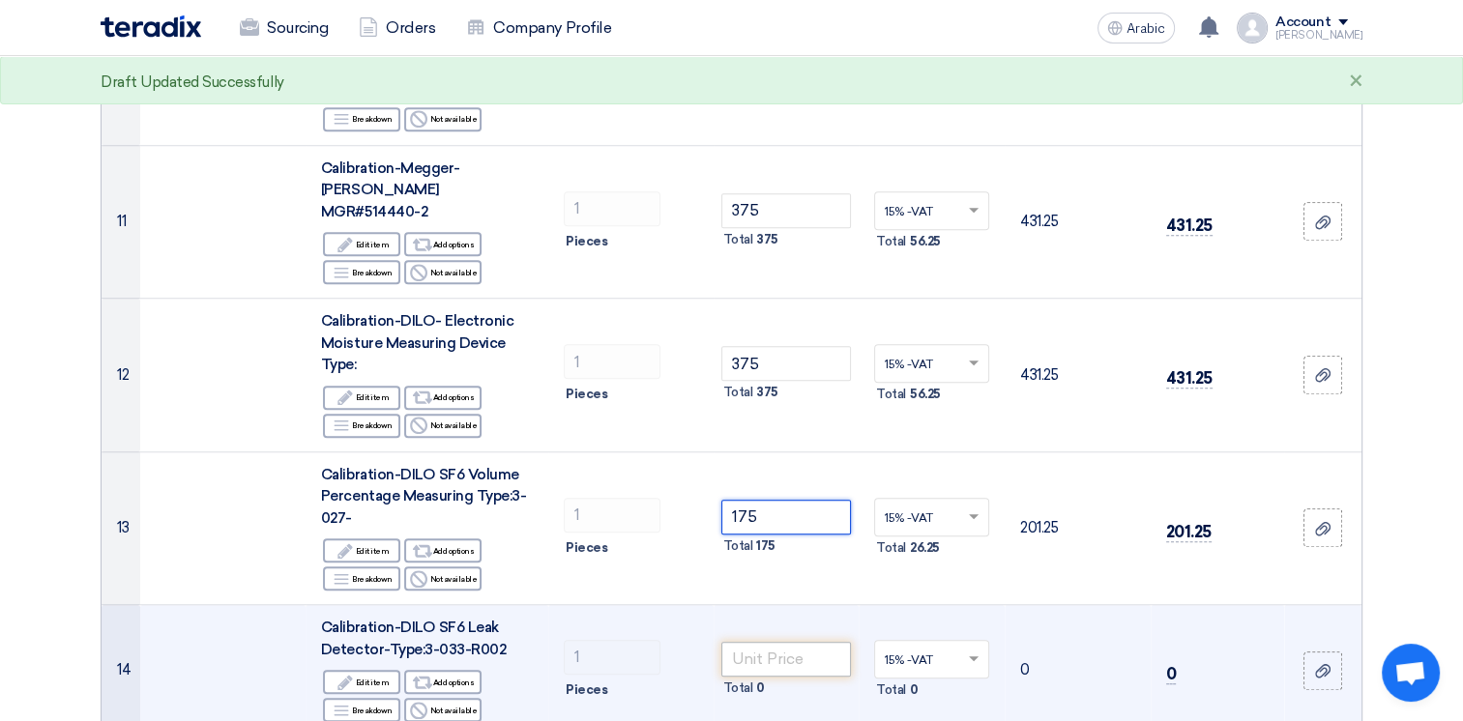
type input "175"
click at [768, 642] on input "number" at bounding box center [786, 659] width 130 height 35
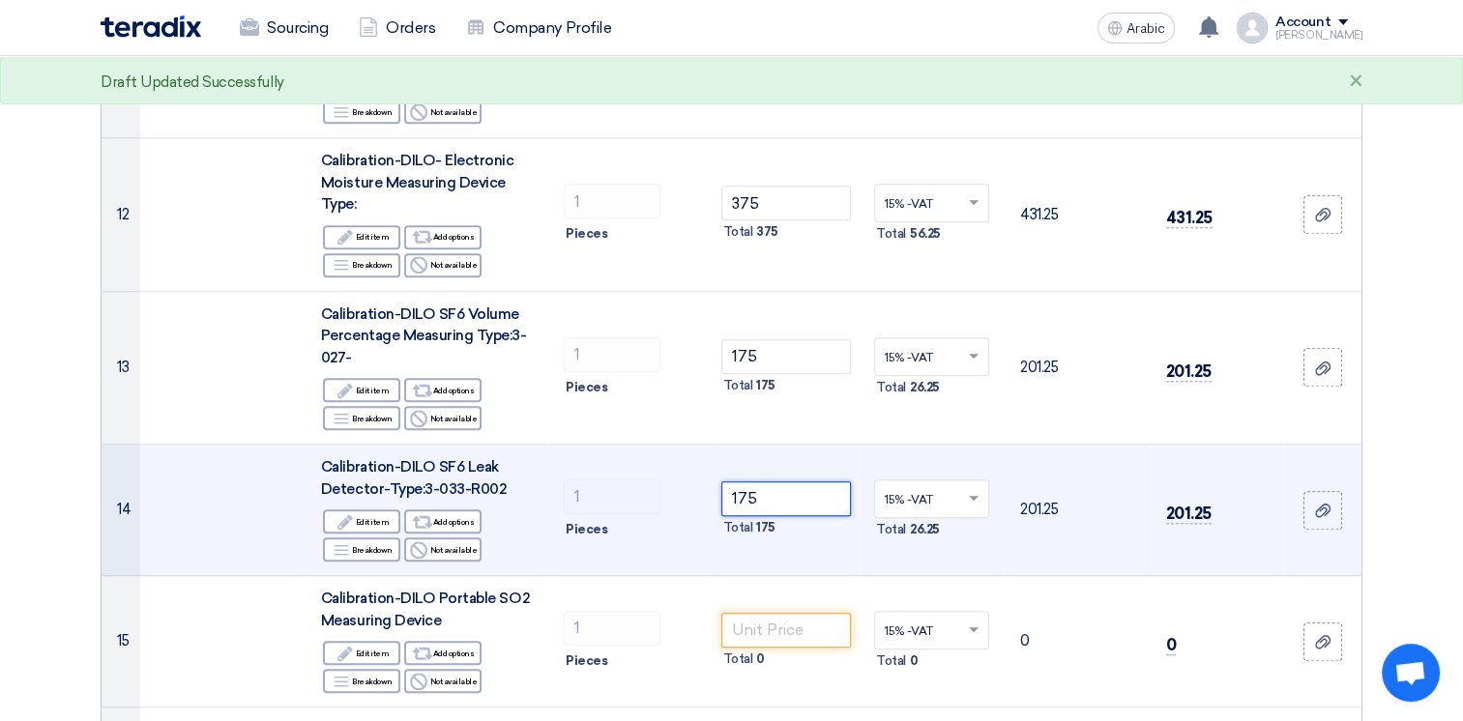
scroll to position [1740, 0]
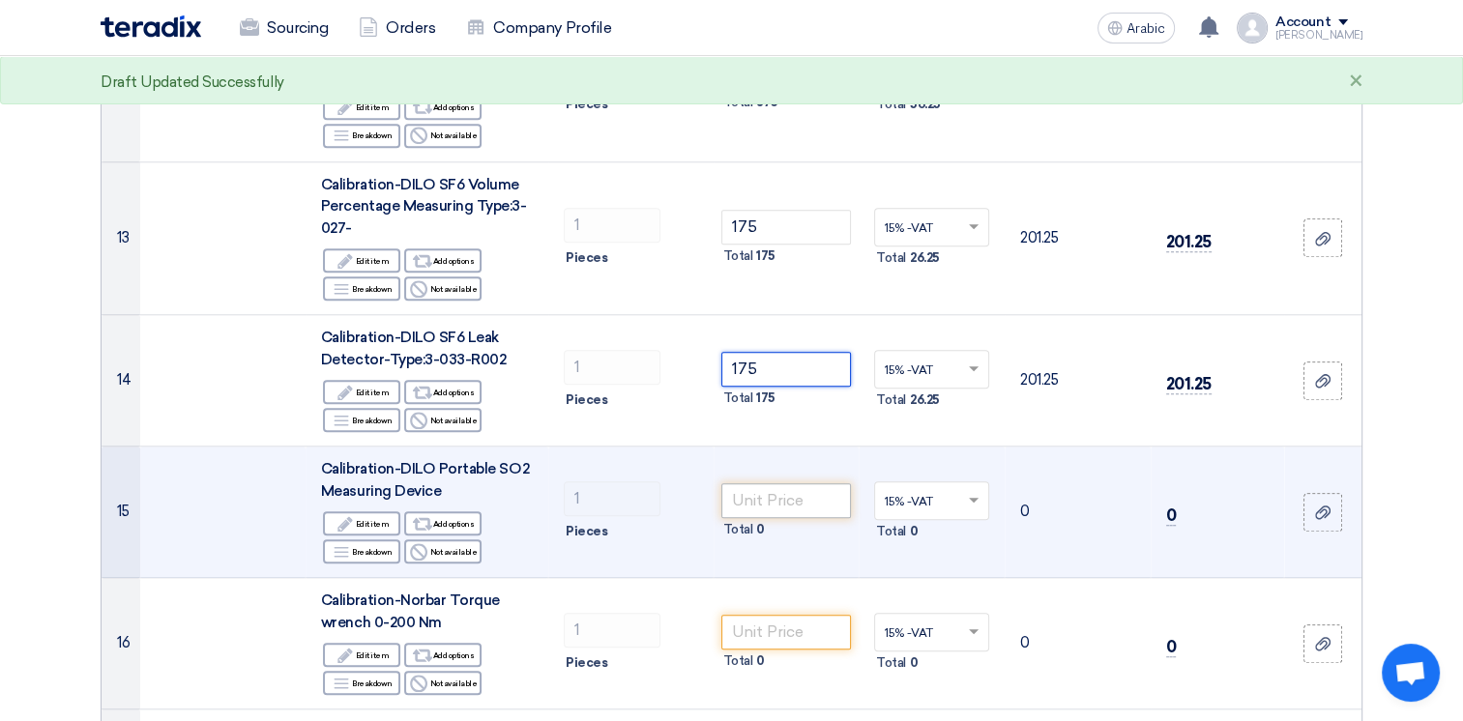
type input "175"
click at [768, 483] on input "number" at bounding box center [786, 500] width 130 height 35
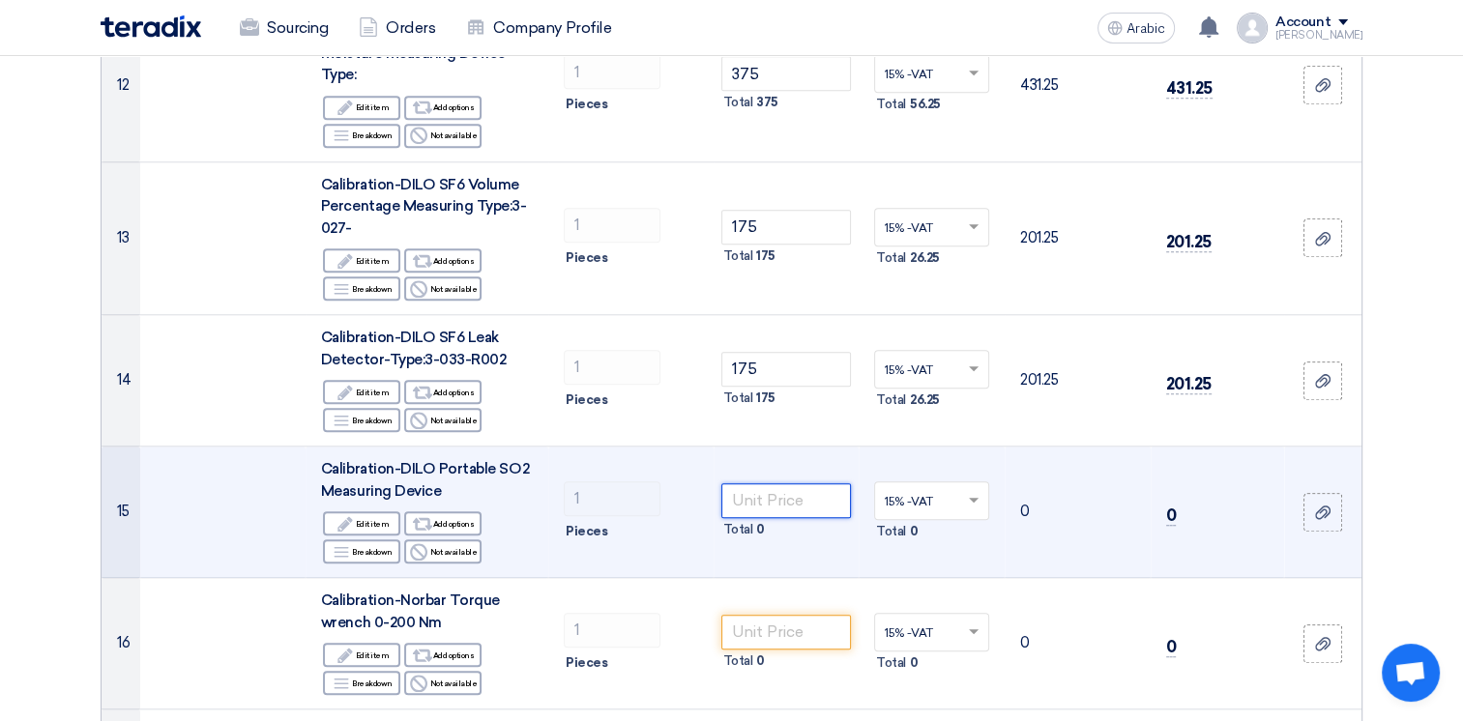
click at [772, 483] on input "number" at bounding box center [786, 500] width 130 height 35
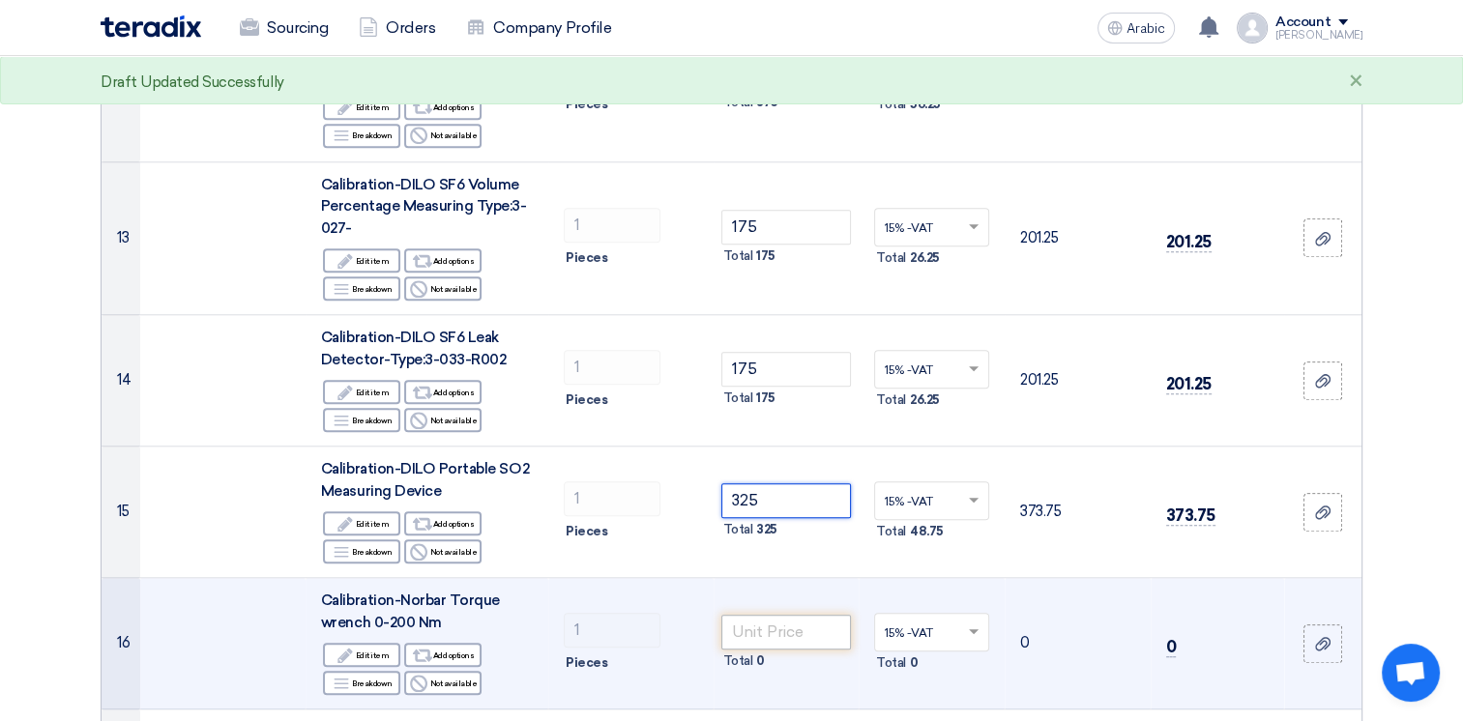
type input "325"
click at [773, 615] on input "number" at bounding box center [786, 632] width 130 height 35
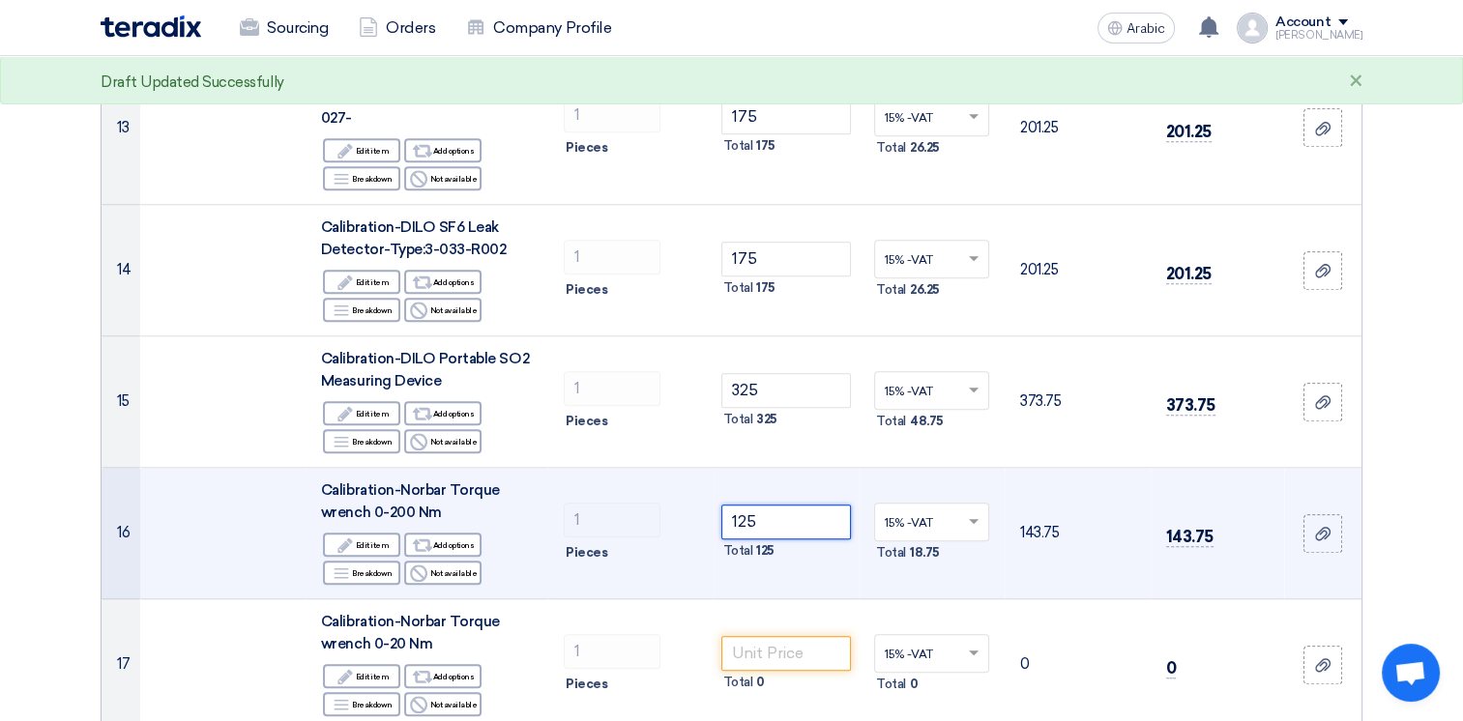
scroll to position [1933, 0]
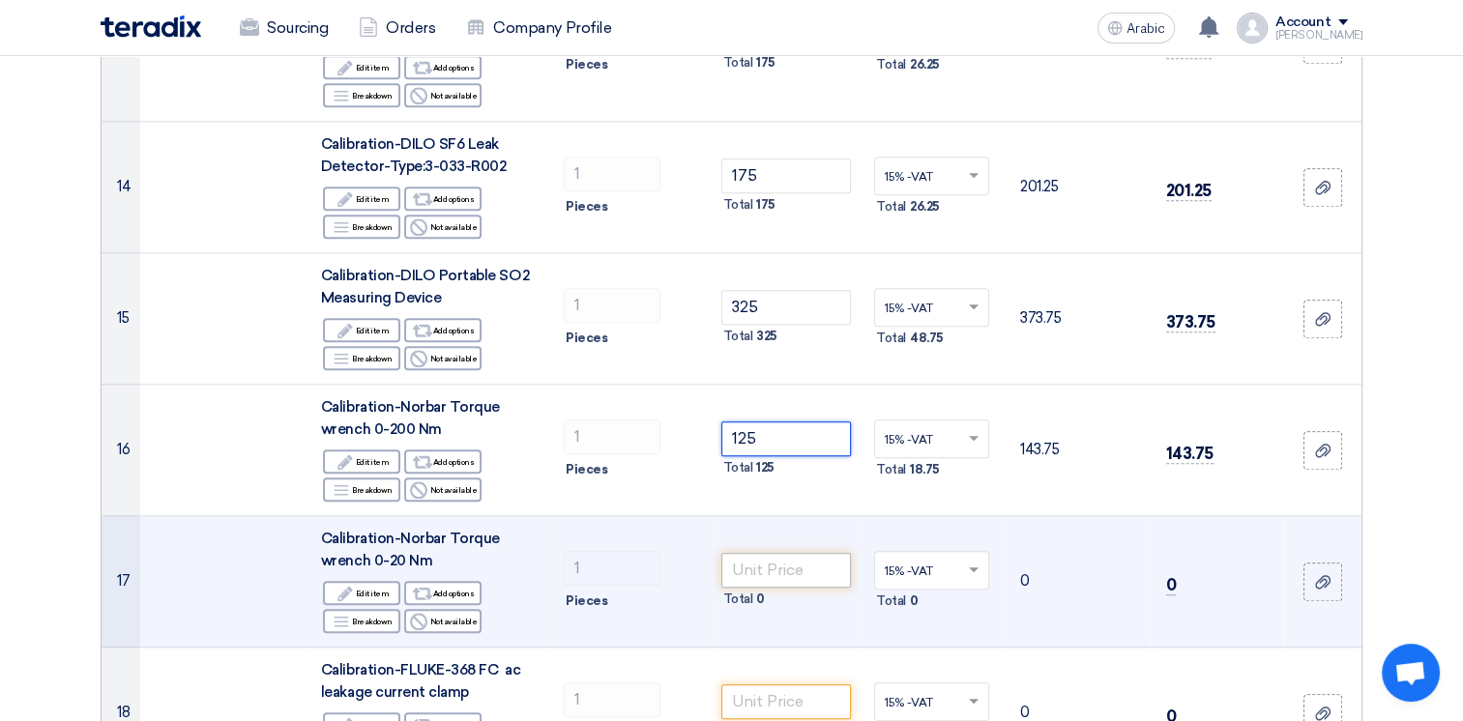
type input "125"
click at [788, 553] on input "number" at bounding box center [786, 570] width 130 height 35
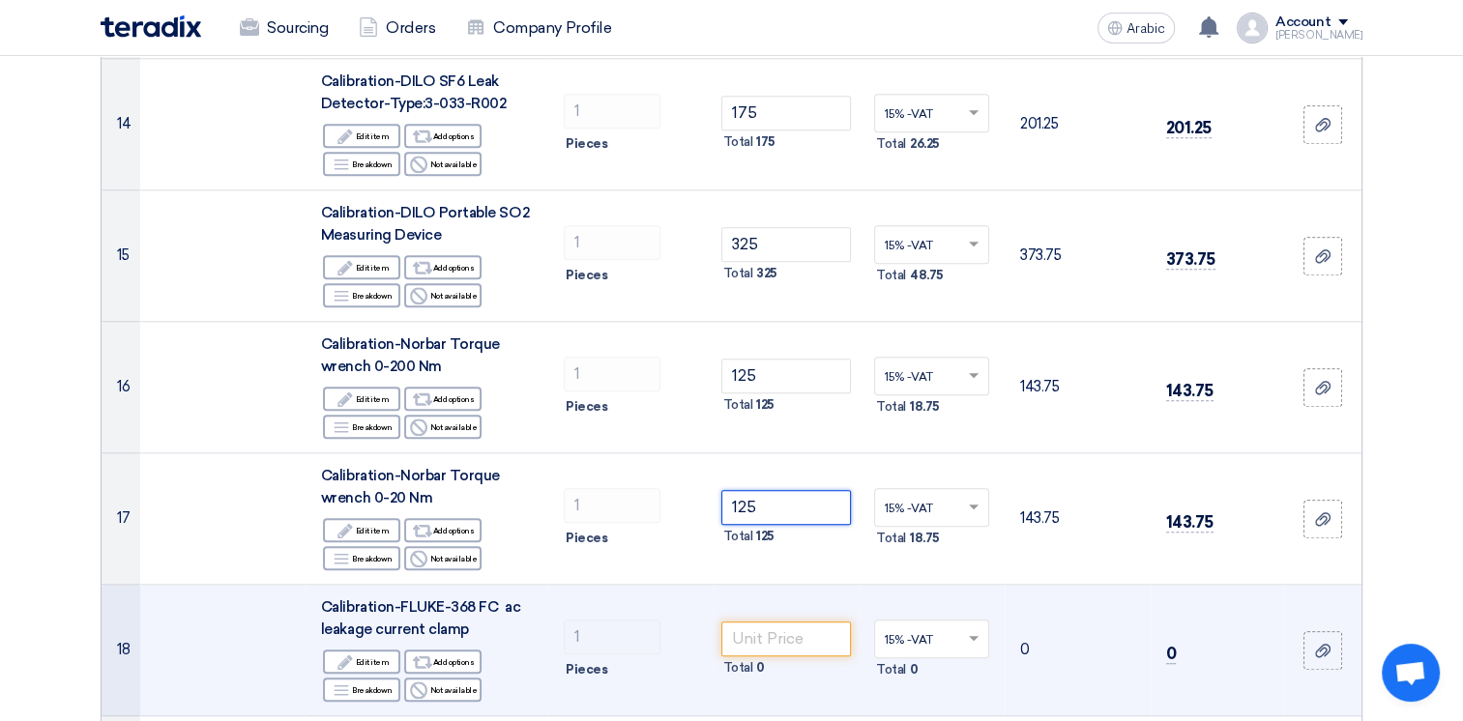
scroll to position [2030, 0]
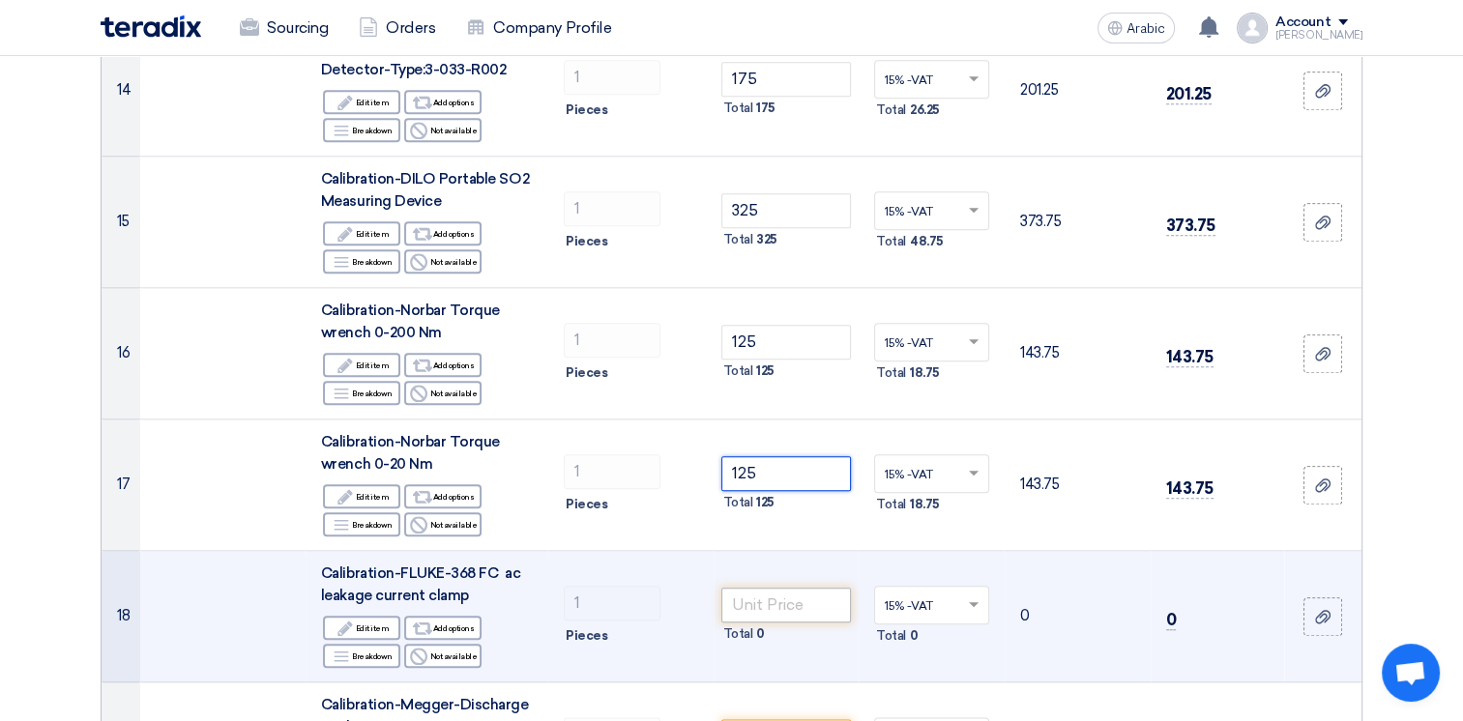
type input "125"
click at [764, 588] on input "number" at bounding box center [786, 605] width 130 height 35
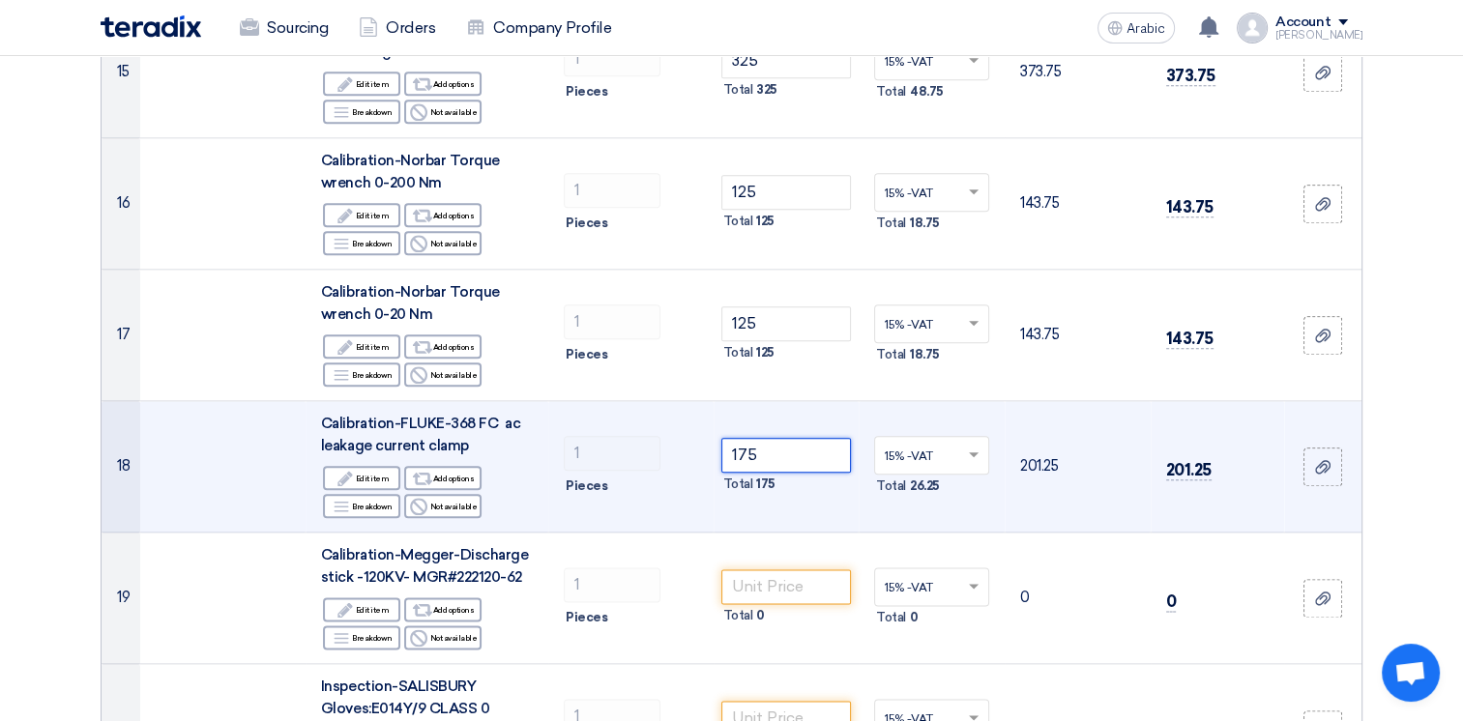
scroll to position [2223, 0]
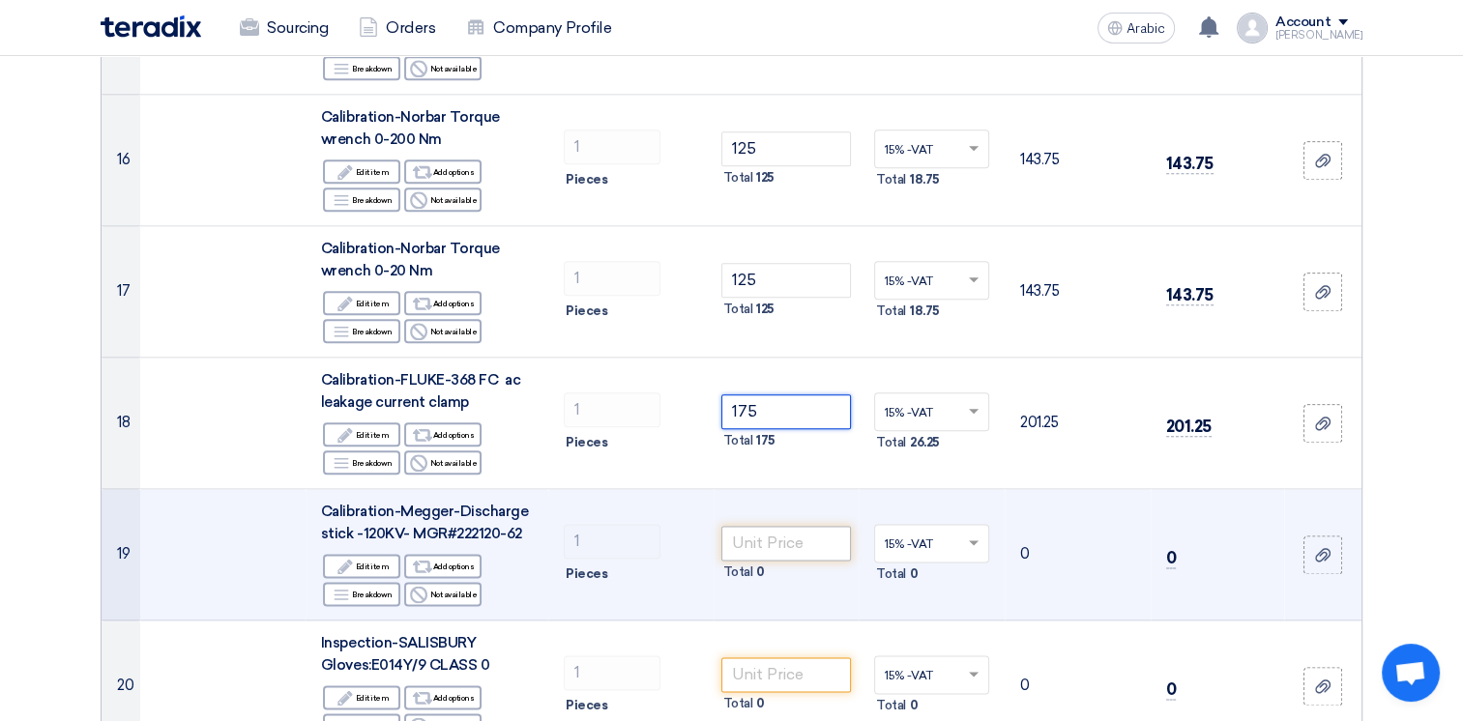
type input "175"
click at [762, 526] on input "number" at bounding box center [786, 543] width 130 height 35
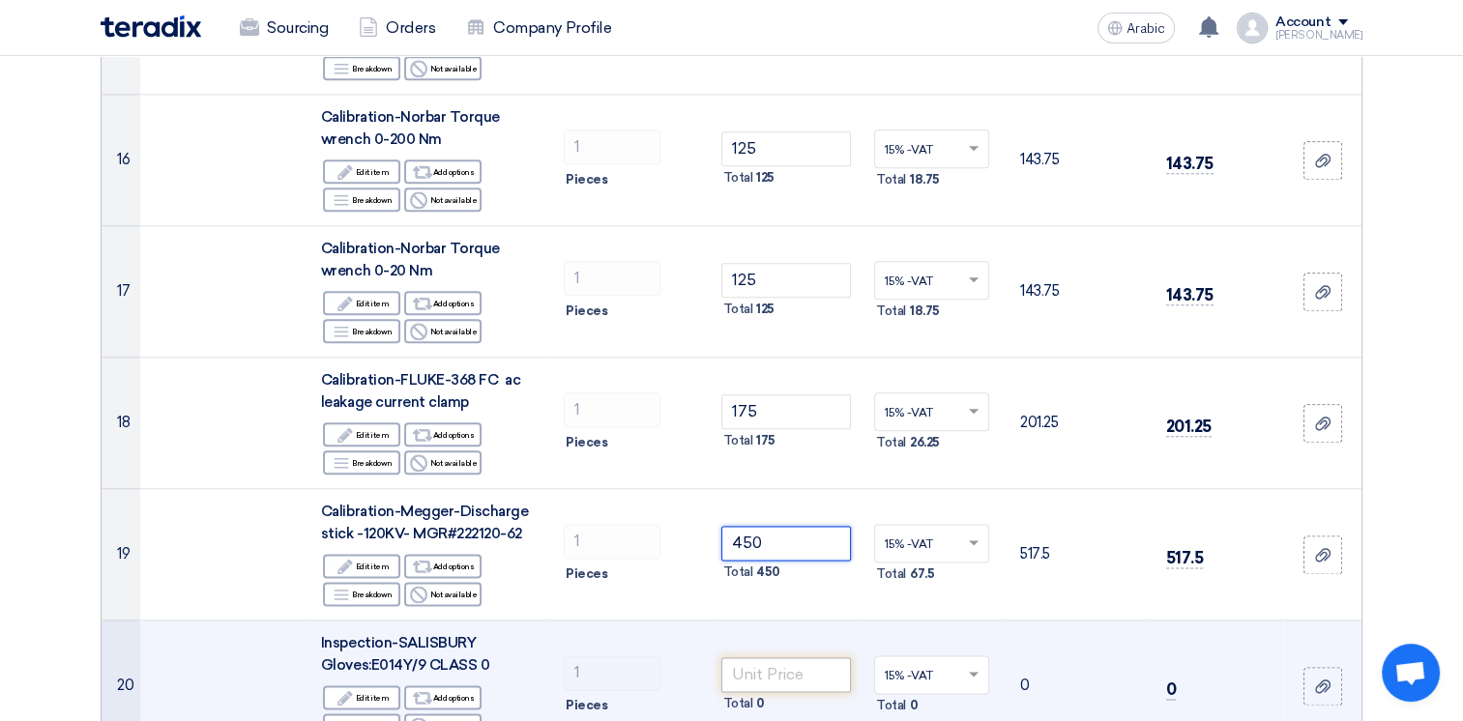
type input "450"
click at [777, 657] on input "number" at bounding box center [786, 674] width 130 height 35
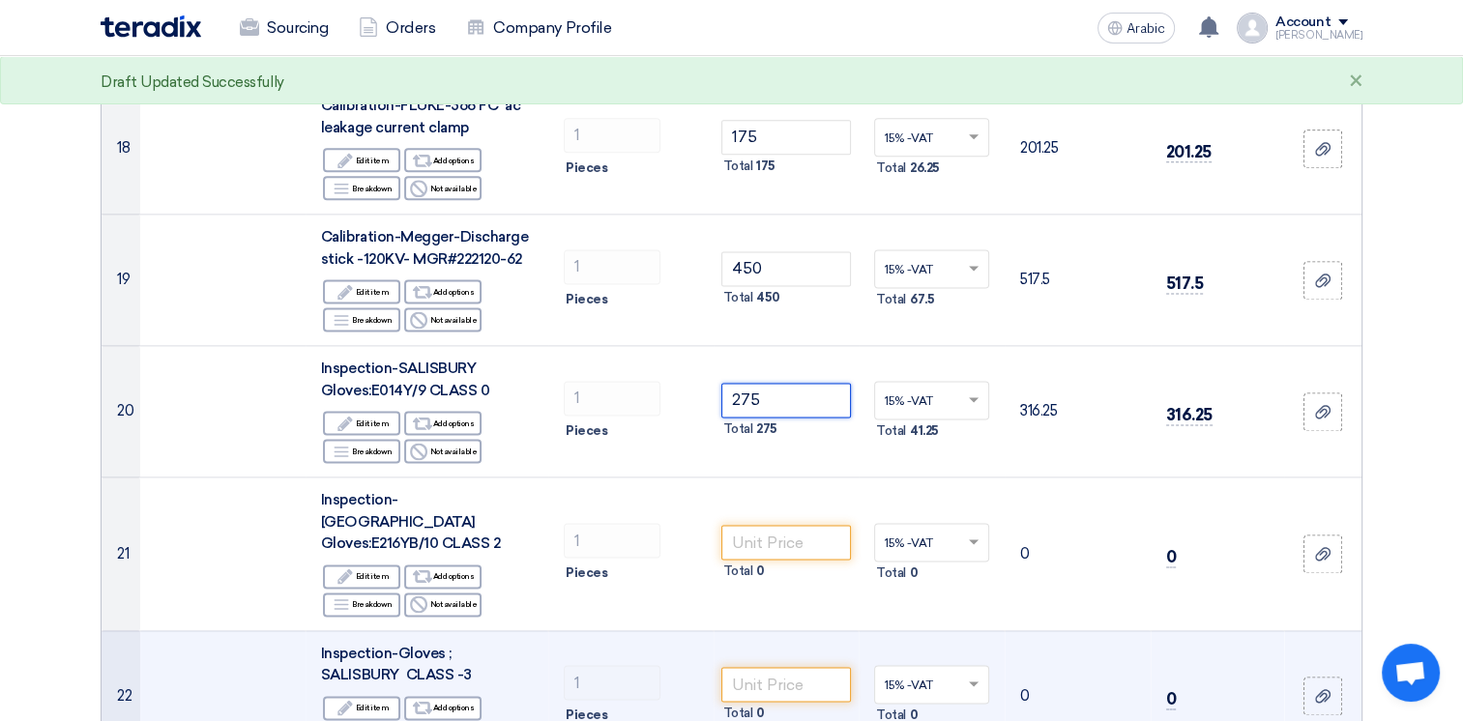
scroll to position [2513, 0]
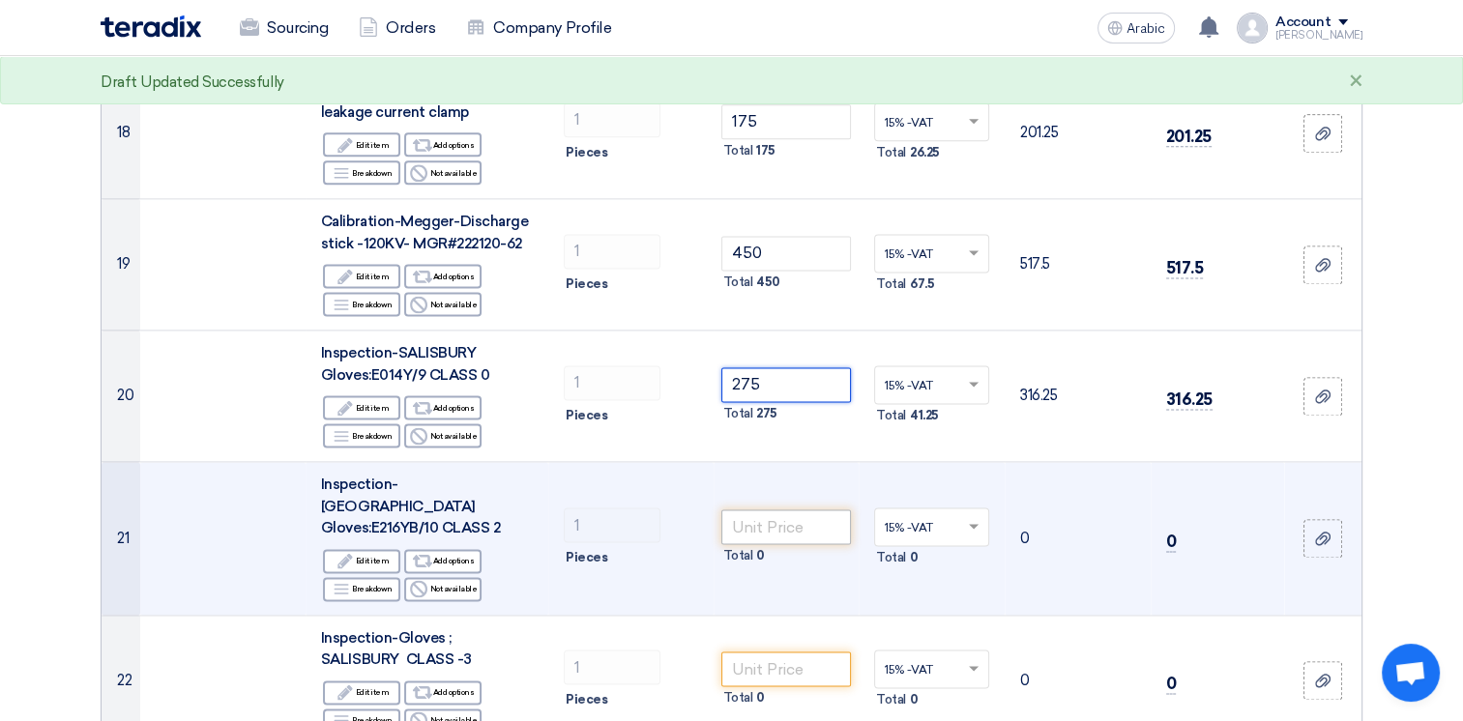
type input "275"
click at [773, 509] on input "number" at bounding box center [786, 526] width 130 height 35
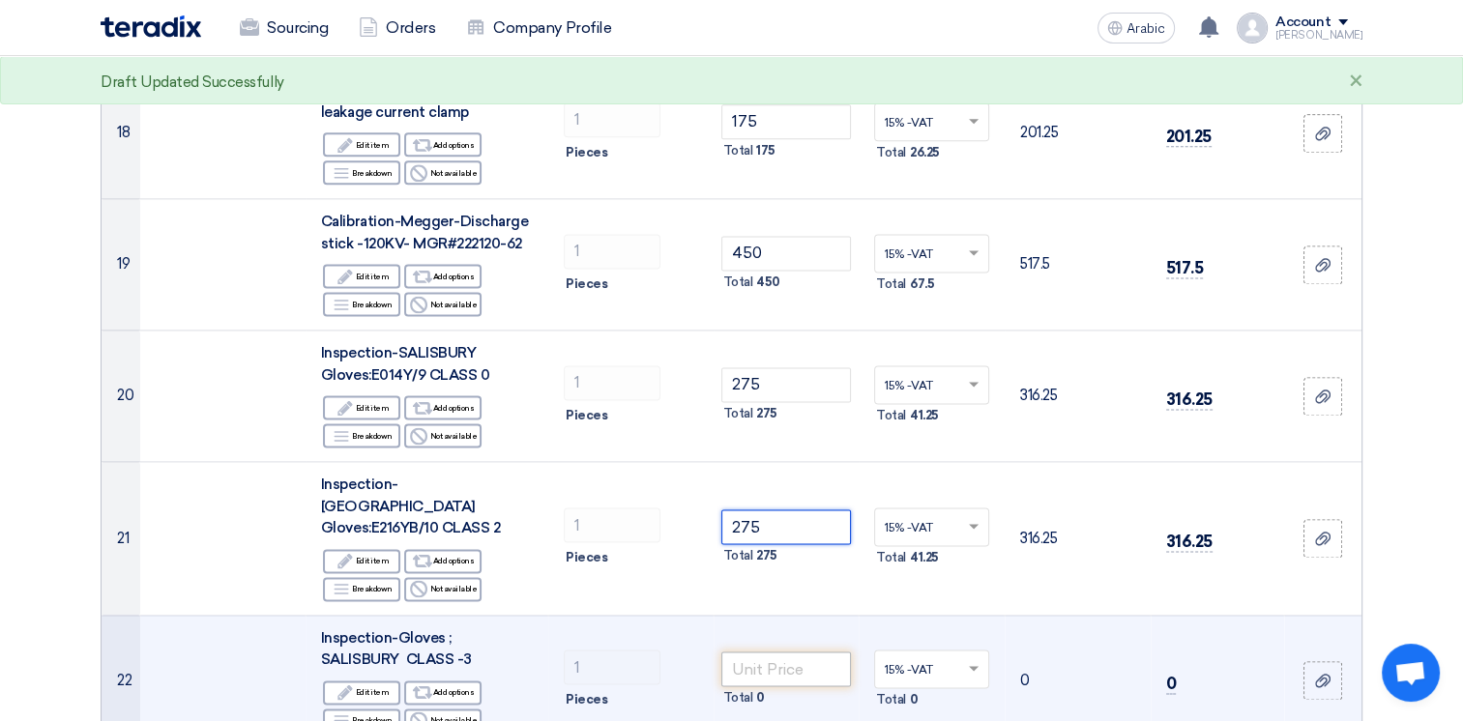
type input "275"
click at [772, 652] on input "number" at bounding box center [786, 669] width 130 height 35
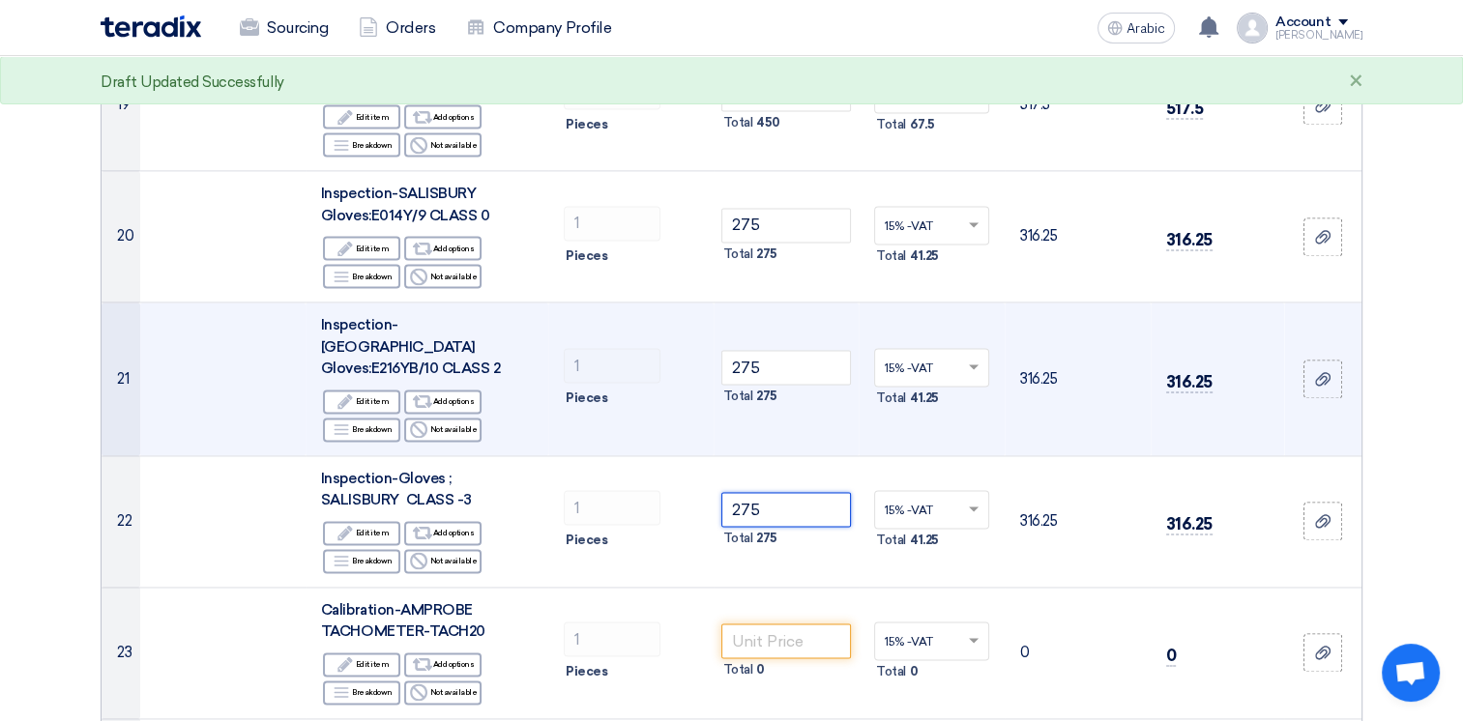
scroll to position [2707, 0]
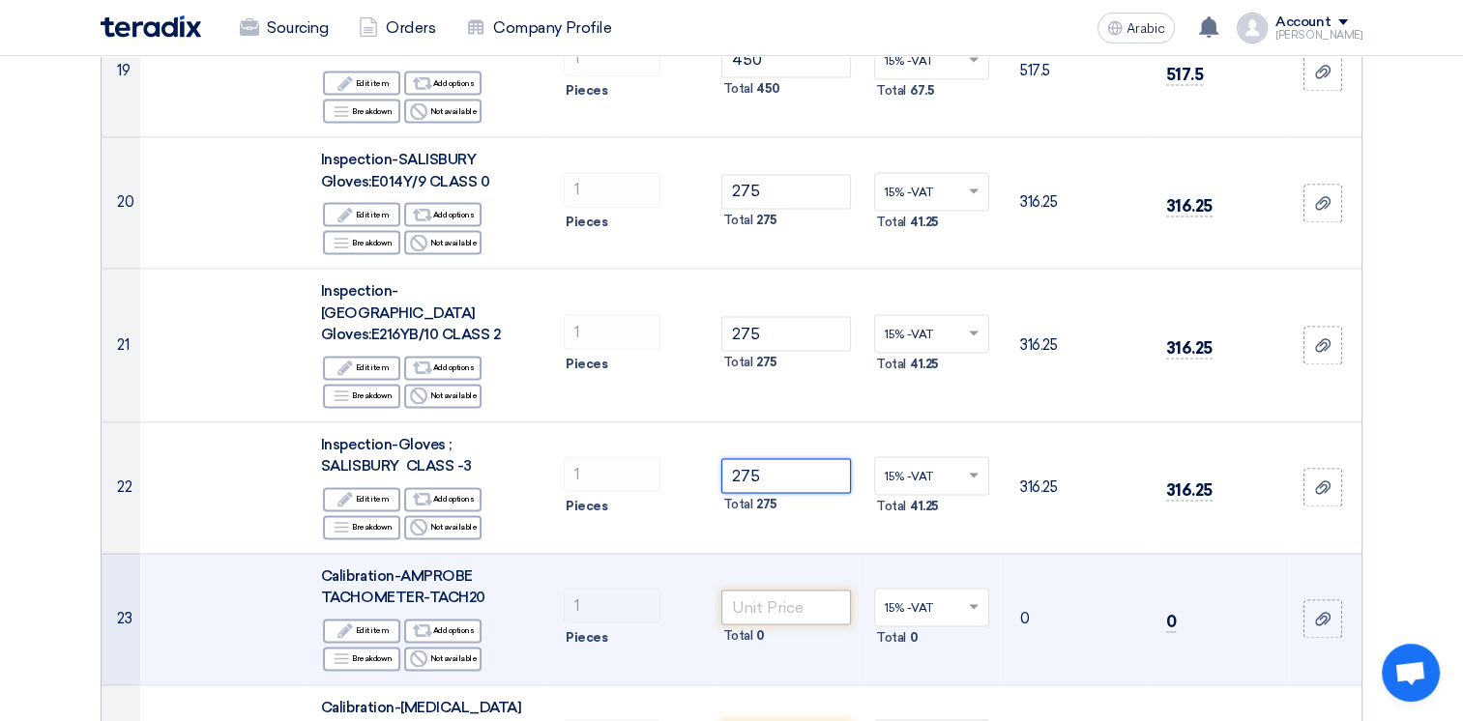
type input "275"
click at [766, 590] on input "number" at bounding box center [786, 607] width 130 height 35
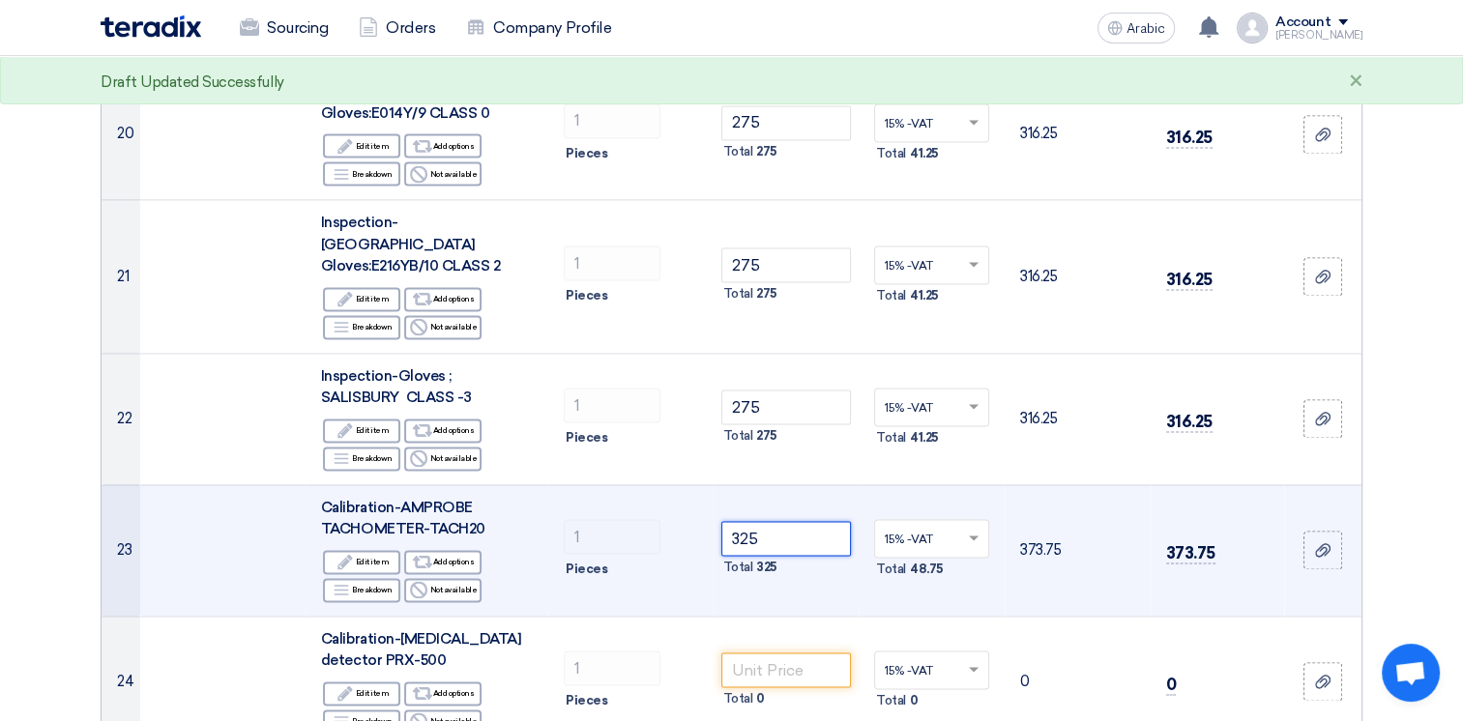
scroll to position [2803, 0]
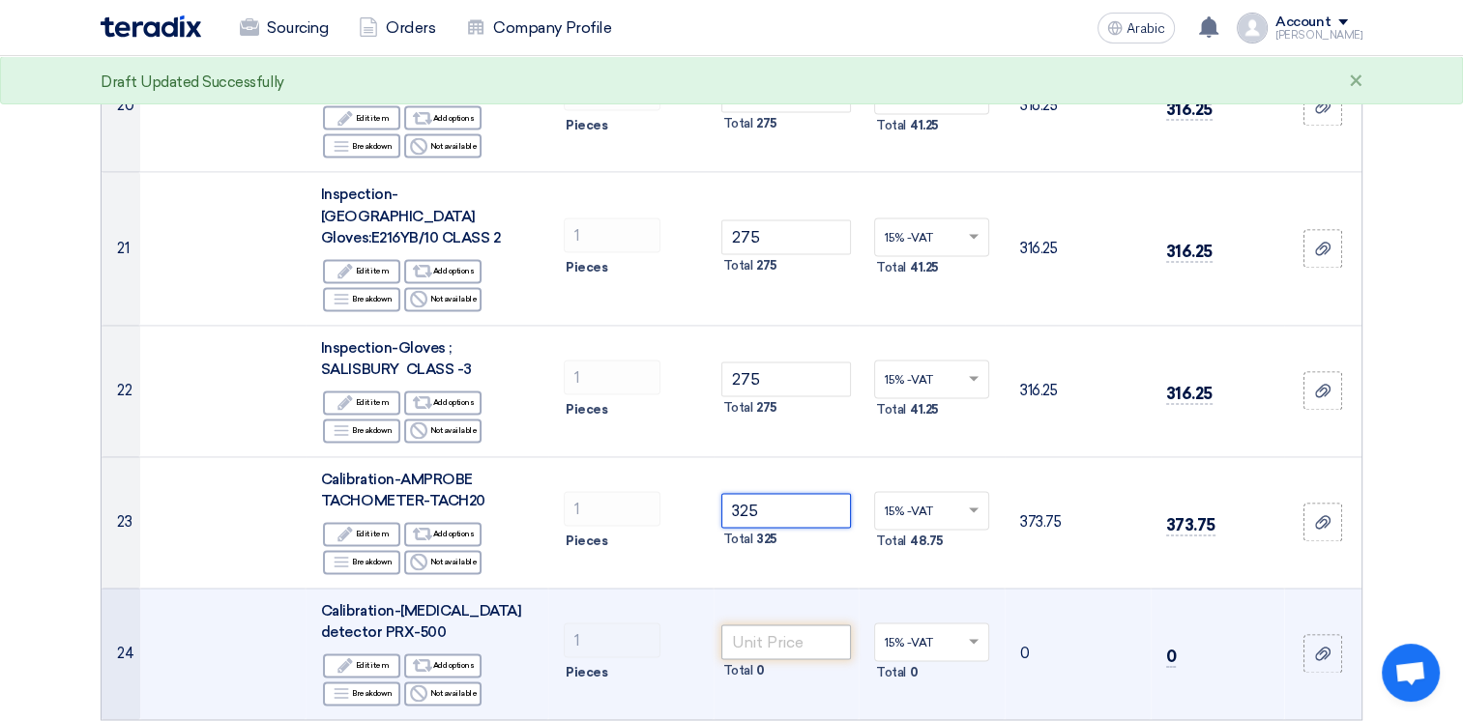
type input "325"
click at [775, 624] on input "number" at bounding box center [786, 641] width 130 height 35
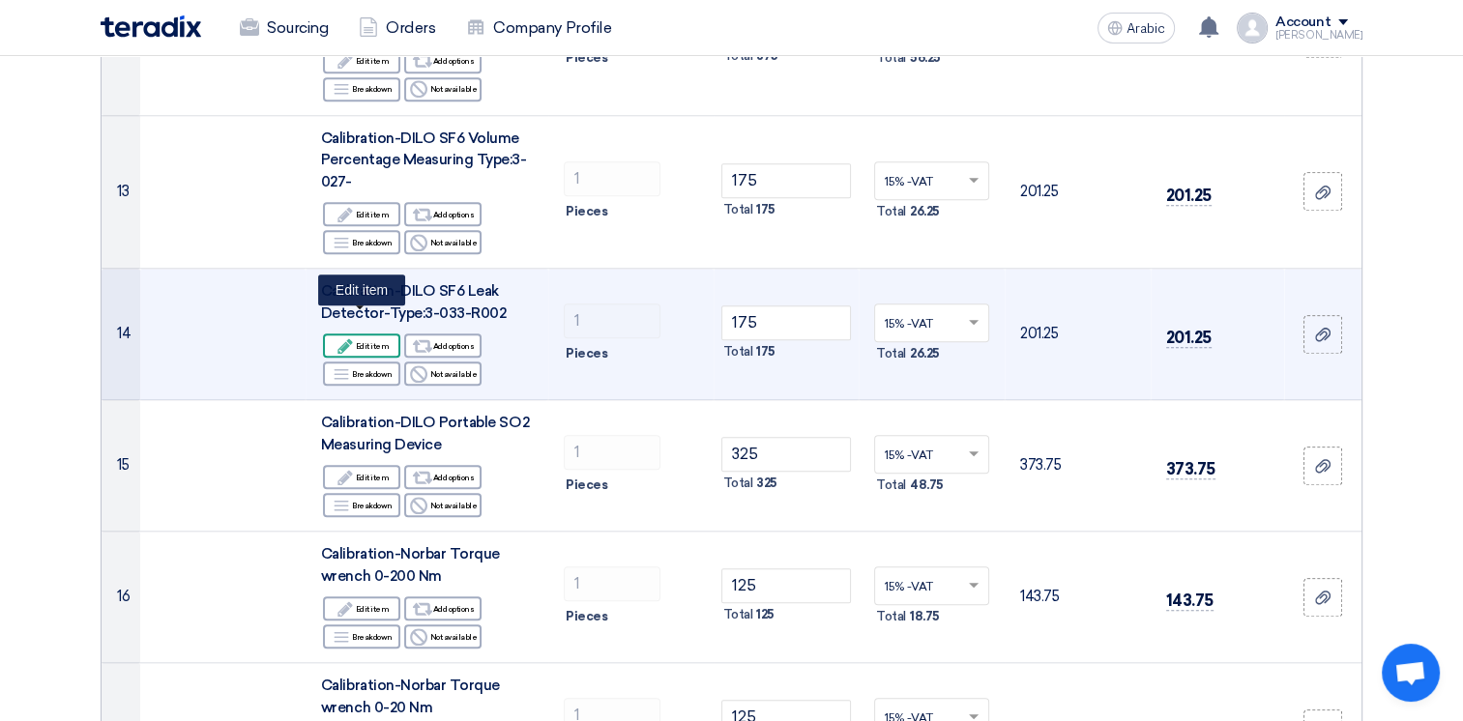
scroll to position [1740, 0]
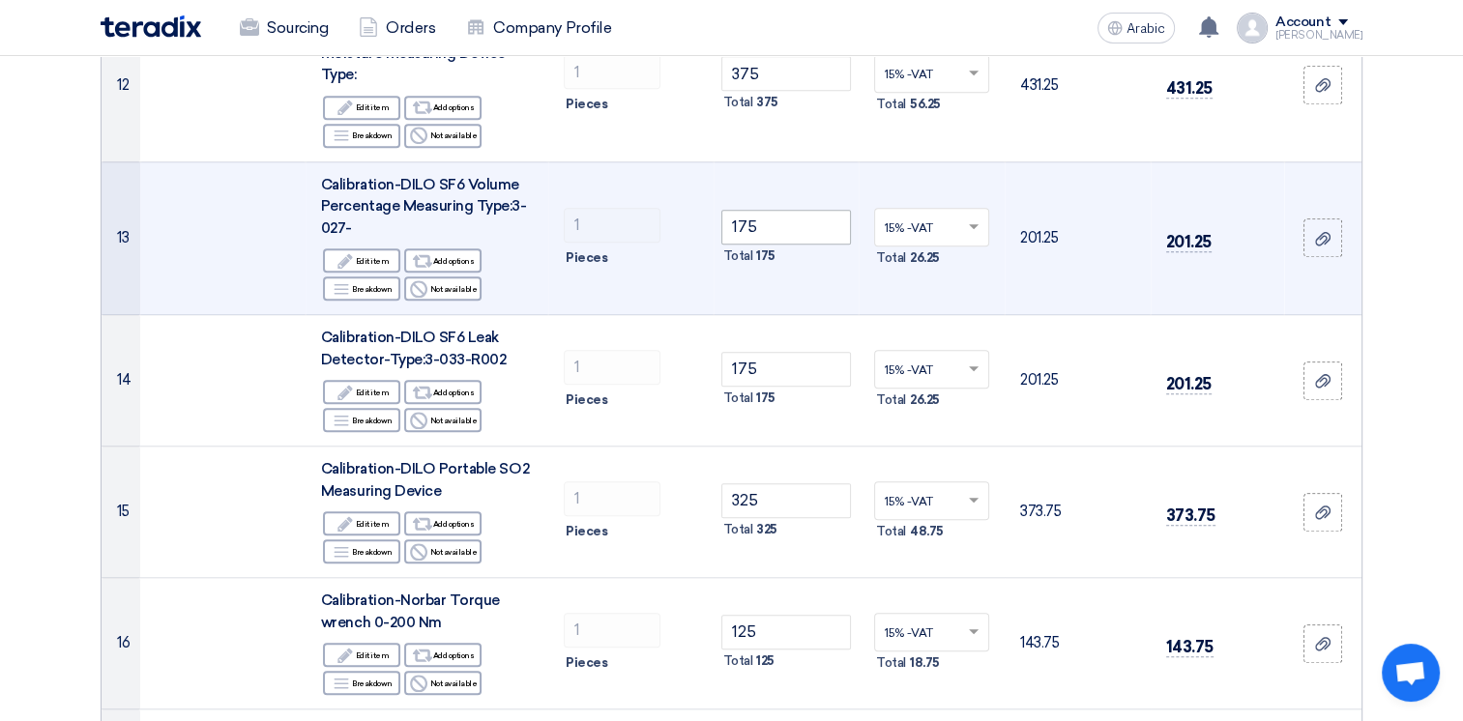
type input "275"
click at [765, 210] on input "175" at bounding box center [786, 227] width 130 height 35
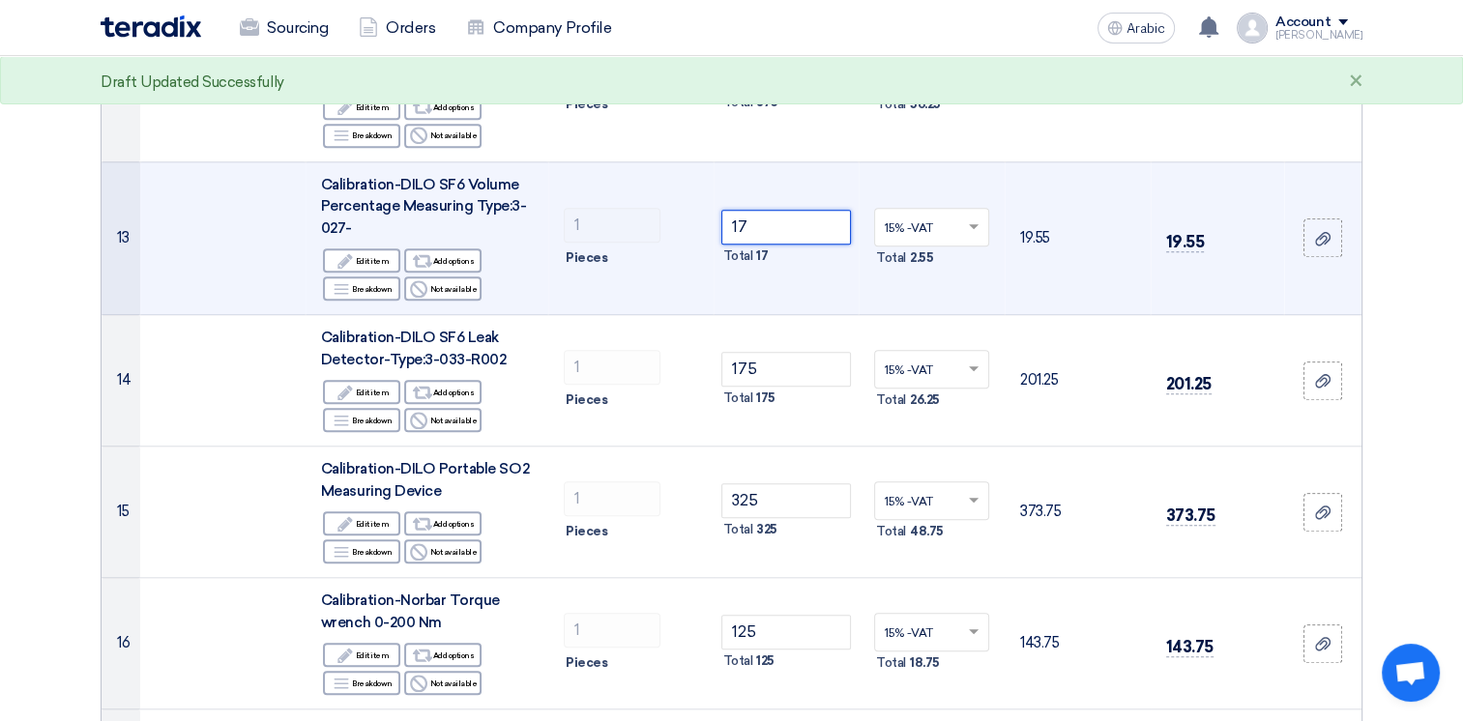
type input "1"
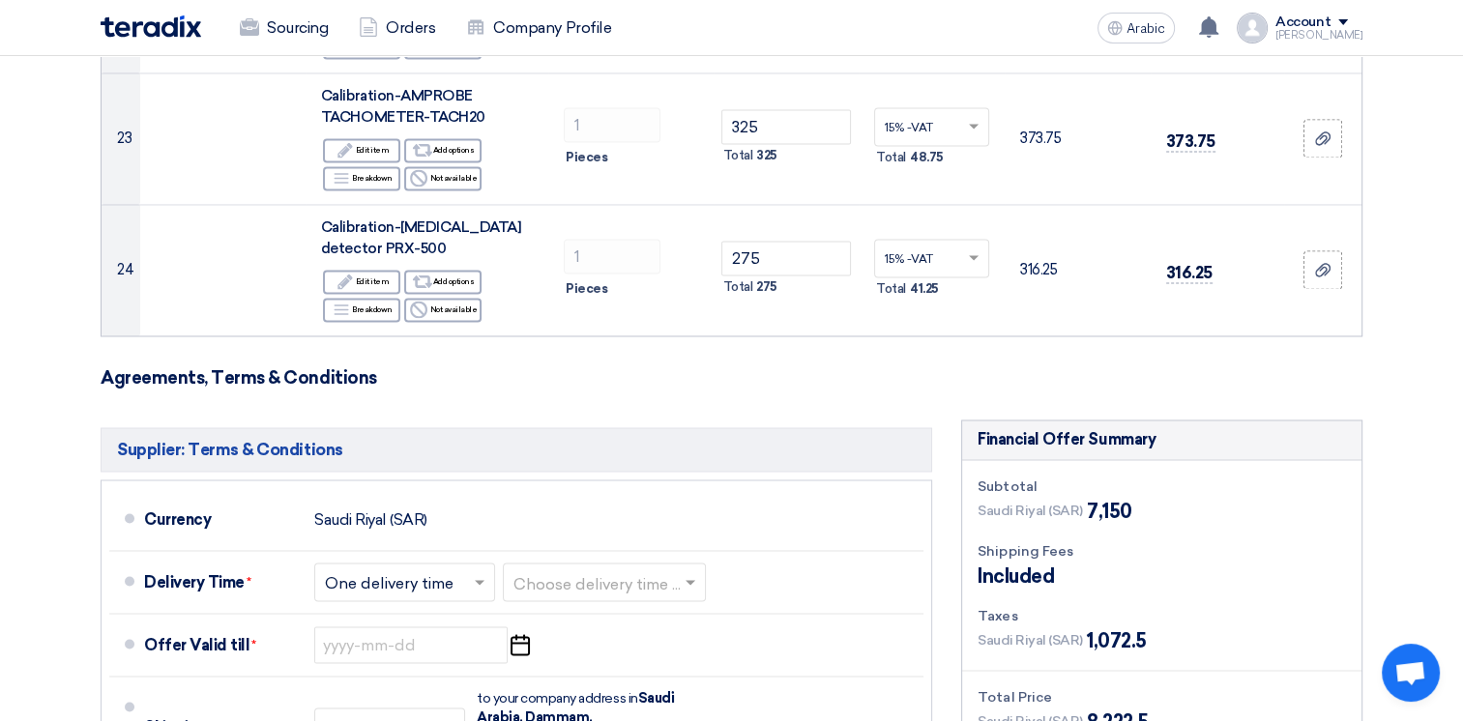
scroll to position [3193, 0]
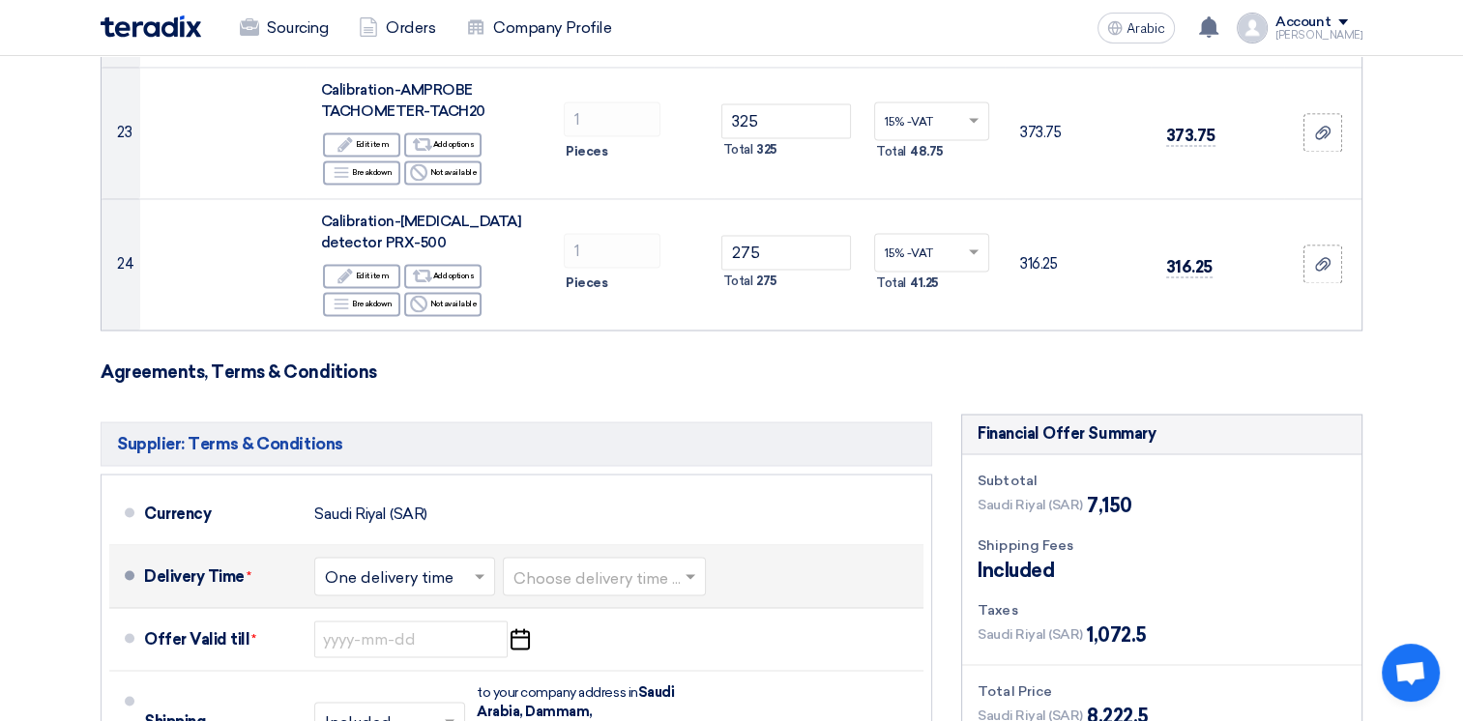
type input "375"
click at [488, 566] on span at bounding box center [482, 575] width 24 height 19
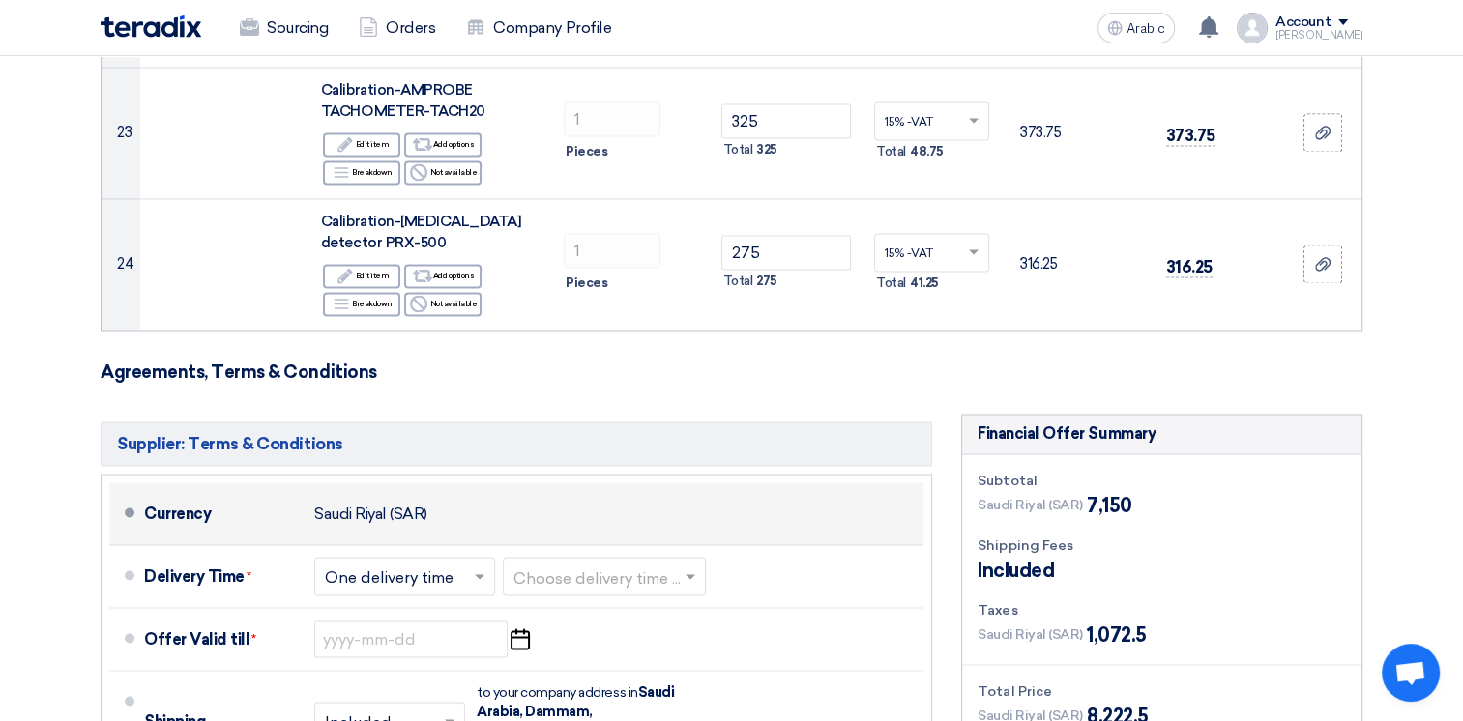
click at [739, 490] on div "Currency [GEOGRAPHIC_DATA] (SAR)" at bounding box center [529, 513] width 771 height 46
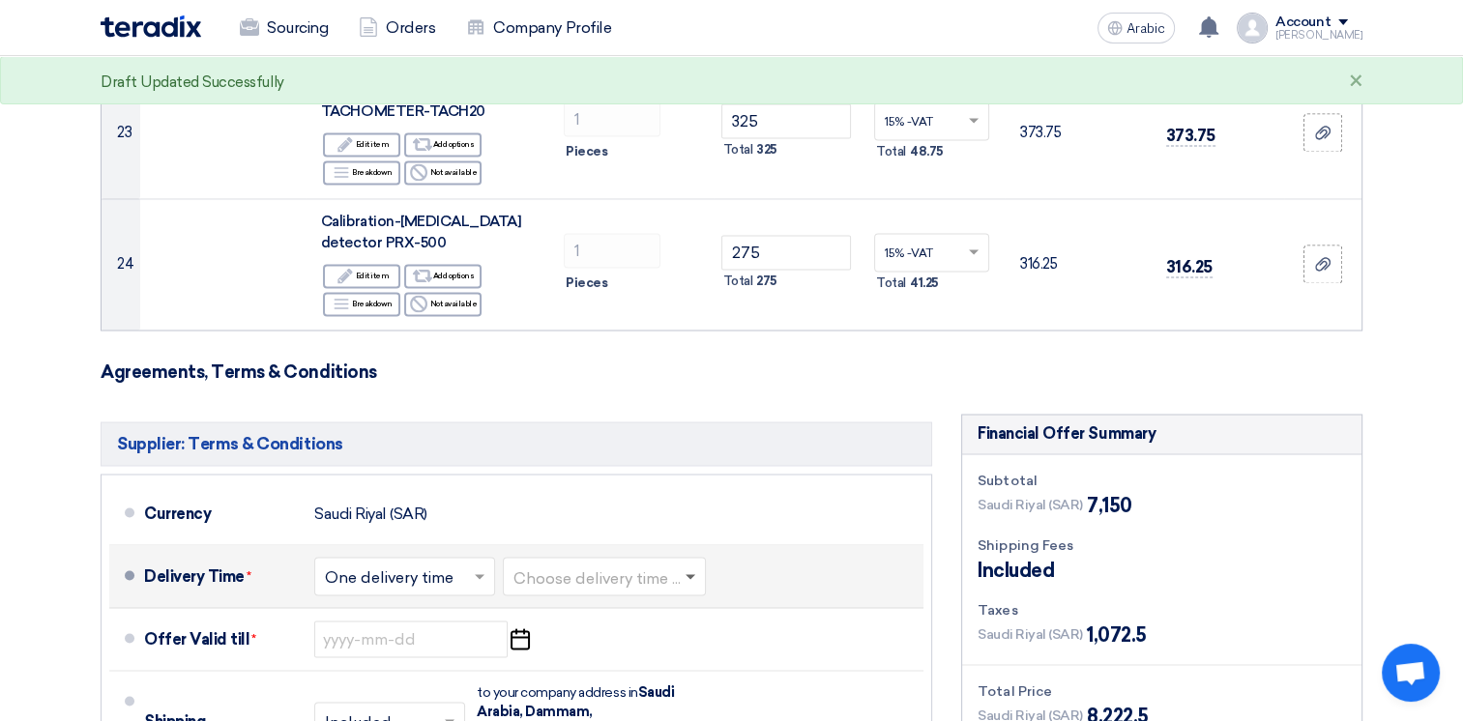
click at [689, 566] on span at bounding box center [693, 575] width 24 height 19
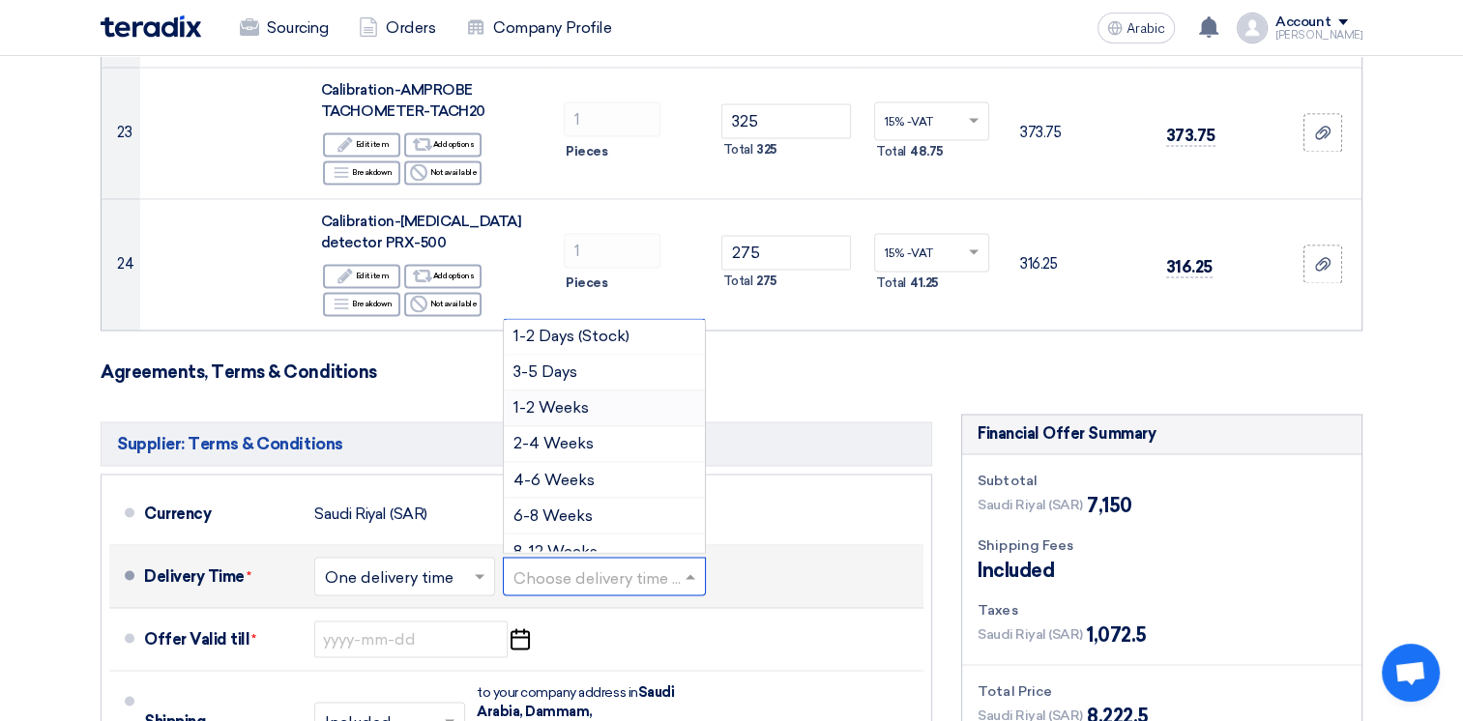
click at [580, 398] on span "1-2 Weeks" at bounding box center [550, 407] width 75 height 18
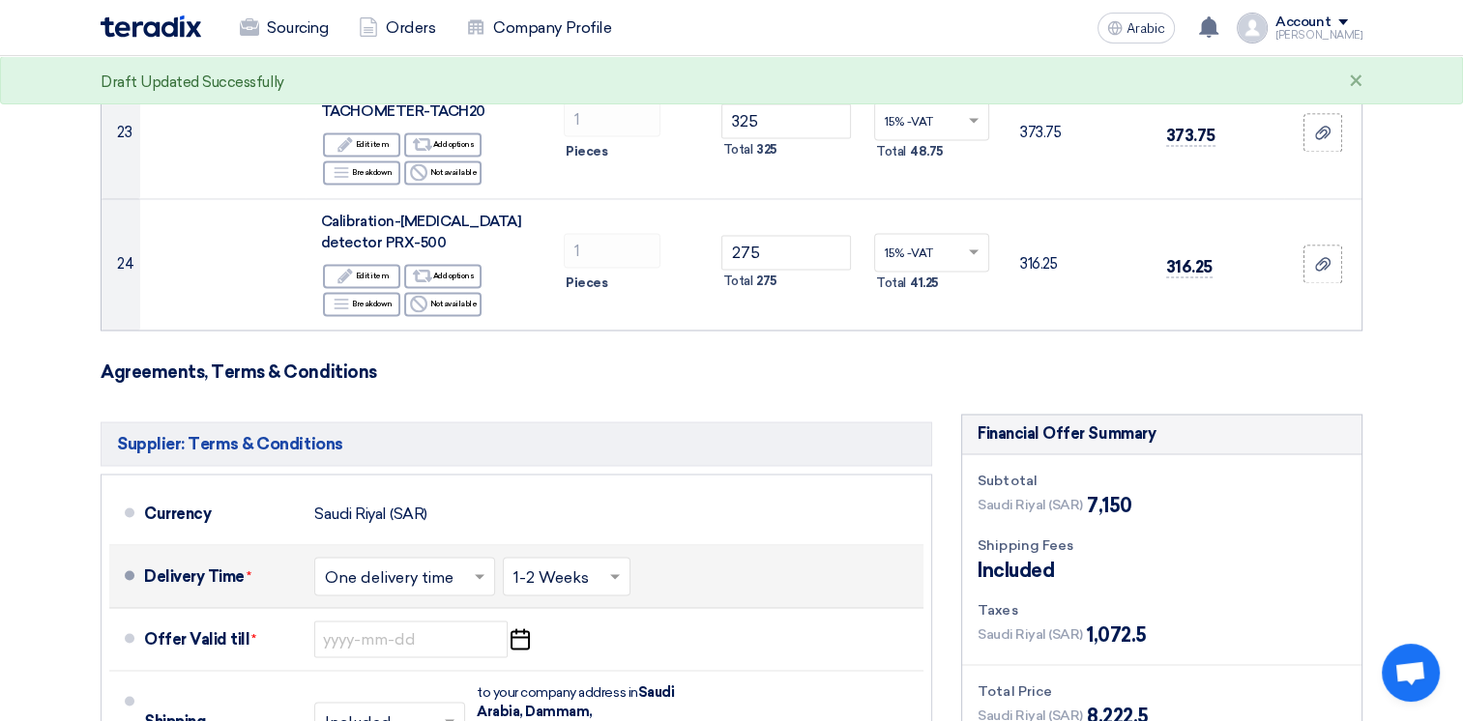
click at [387, 564] on input "text" at bounding box center [405, 578] width 161 height 28
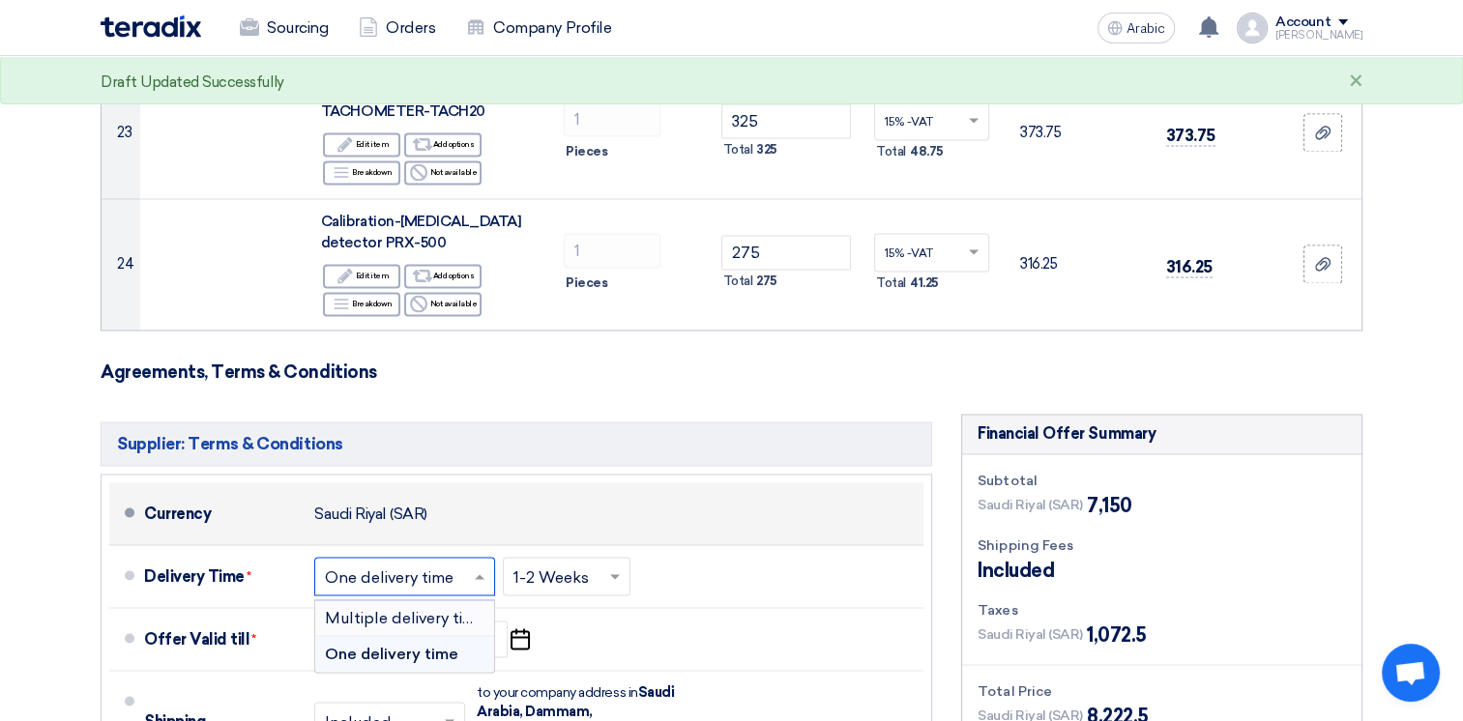
click at [650, 490] on div "Currency [GEOGRAPHIC_DATA] (SAR)" at bounding box center [529, 513] width 771 height 46
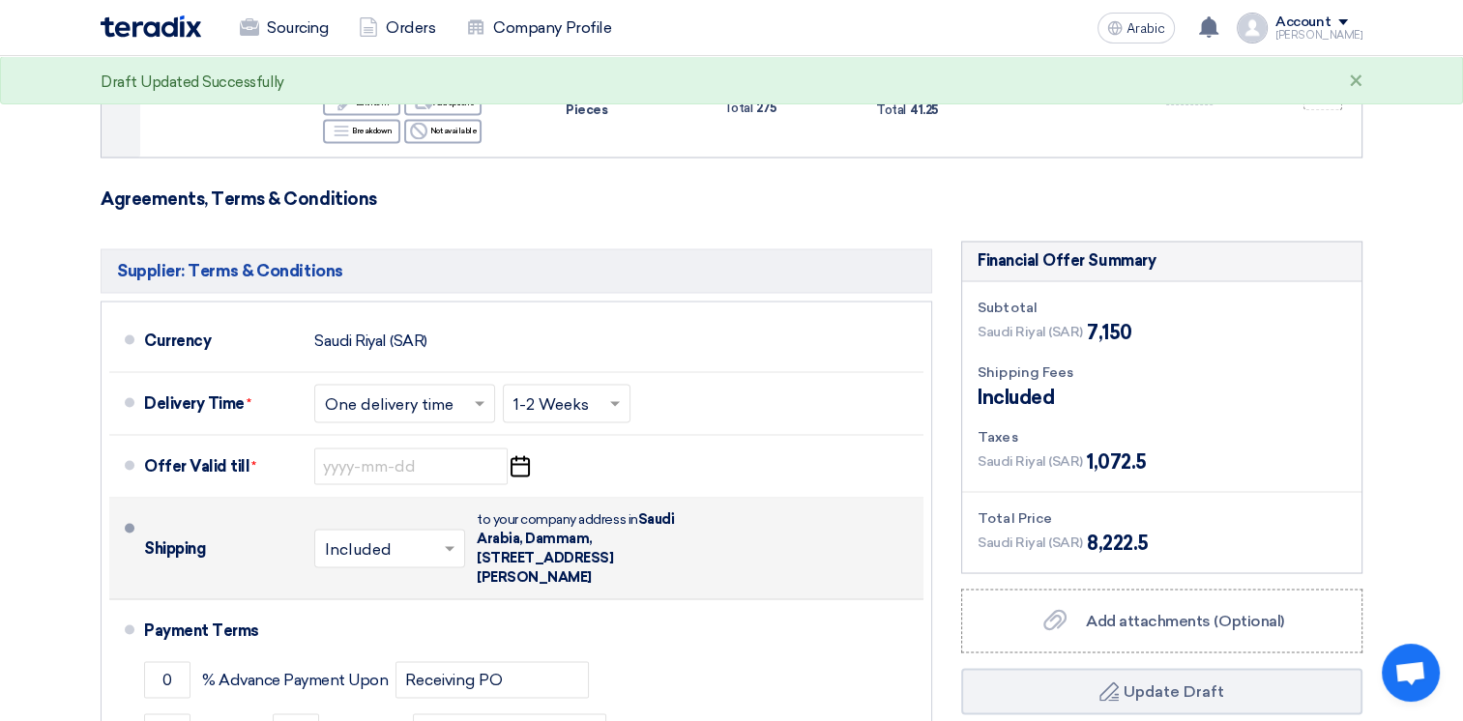
scroll to position [3386, 0]
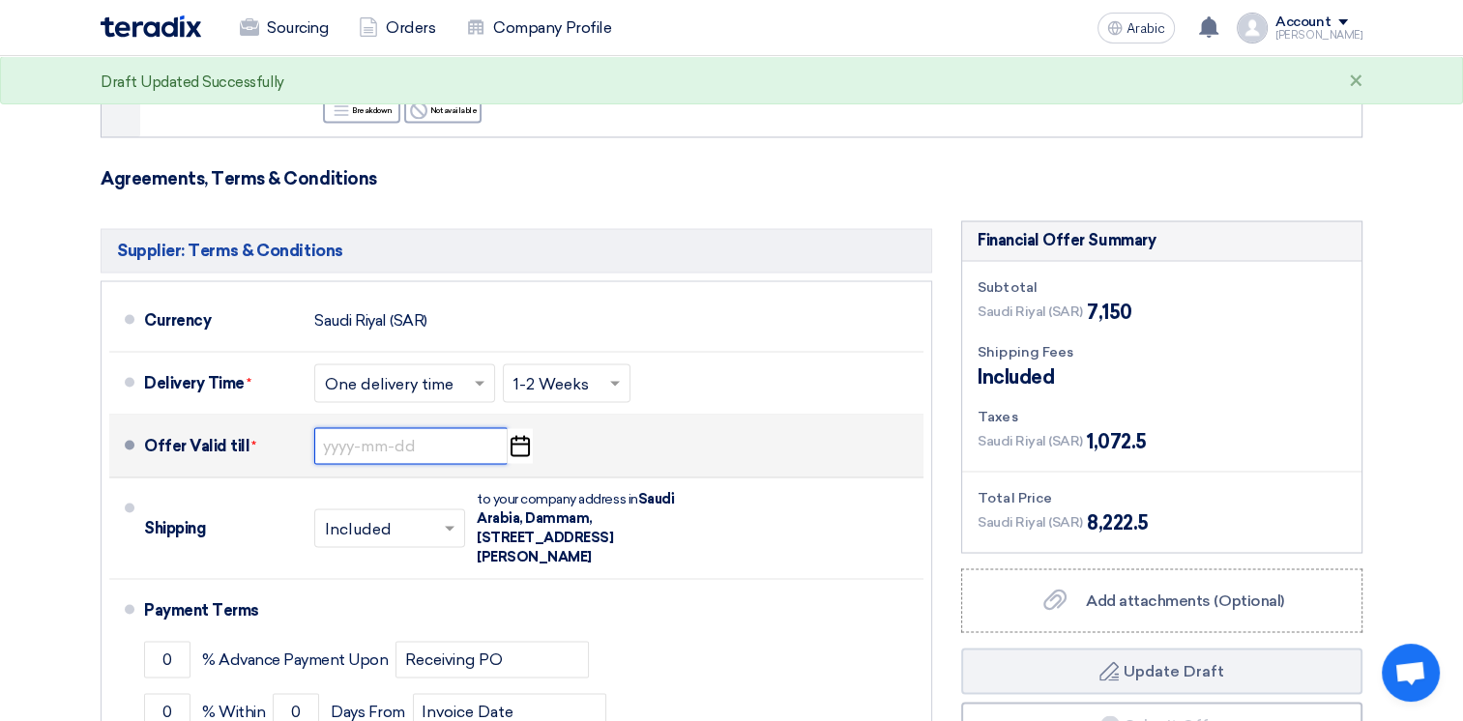
click at [397, 427] on input at bounding box center [410, 445] width 193 height 37
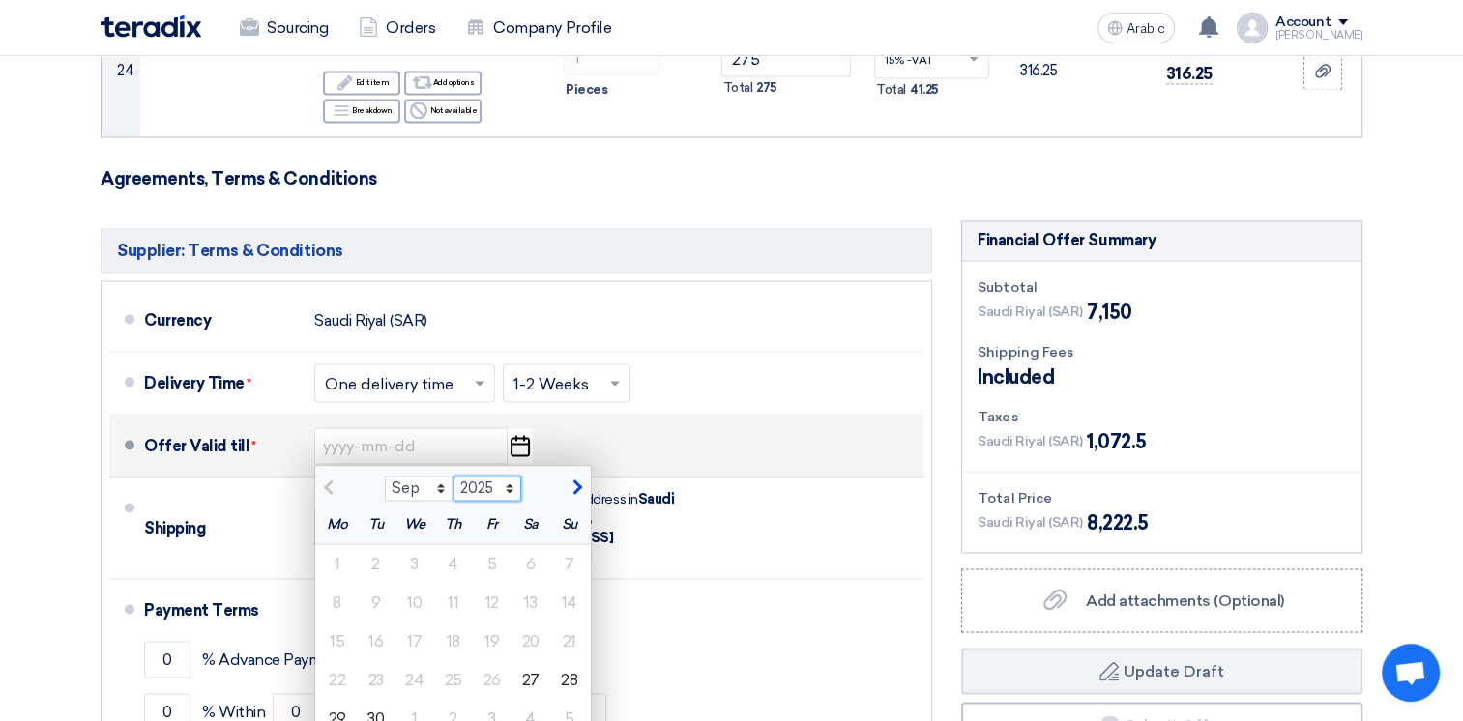
click at [507, 476] on select "2025 2026 2027 2028 2029 2030 2031 2032 2033 2034 2035" at bounding box center [487, 488] width 69 height 25
click at [410, 476] on select "Sep Oct Nov Dec" at bounding box center [419, 488] width 69 height 25
select select "10"
click at [385, 476] on select "Sep Oct Nov Dec" at bounding box center [419, 488] width 69 height 25
click at [339, 699] on div "27" at bounding box center [337, 718] width 39 height 39
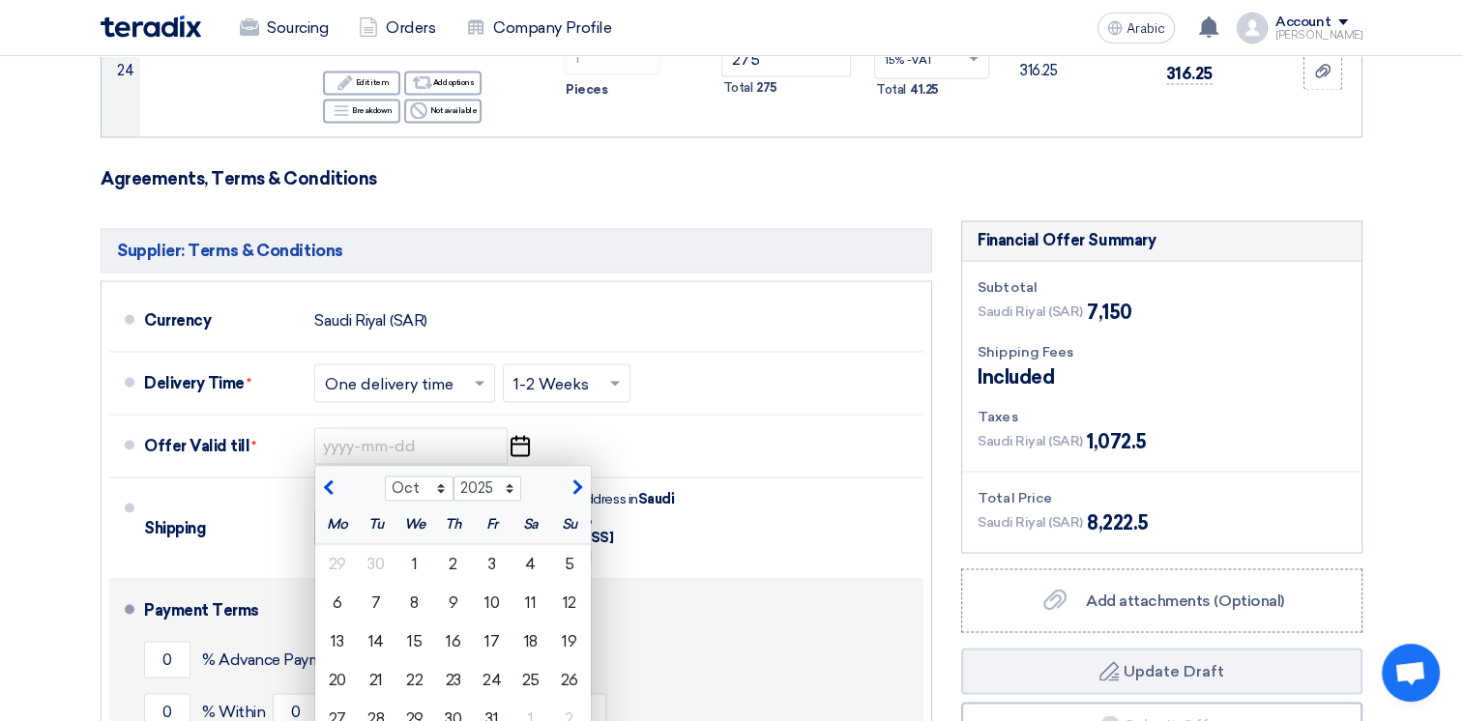
type input "[DATE]"
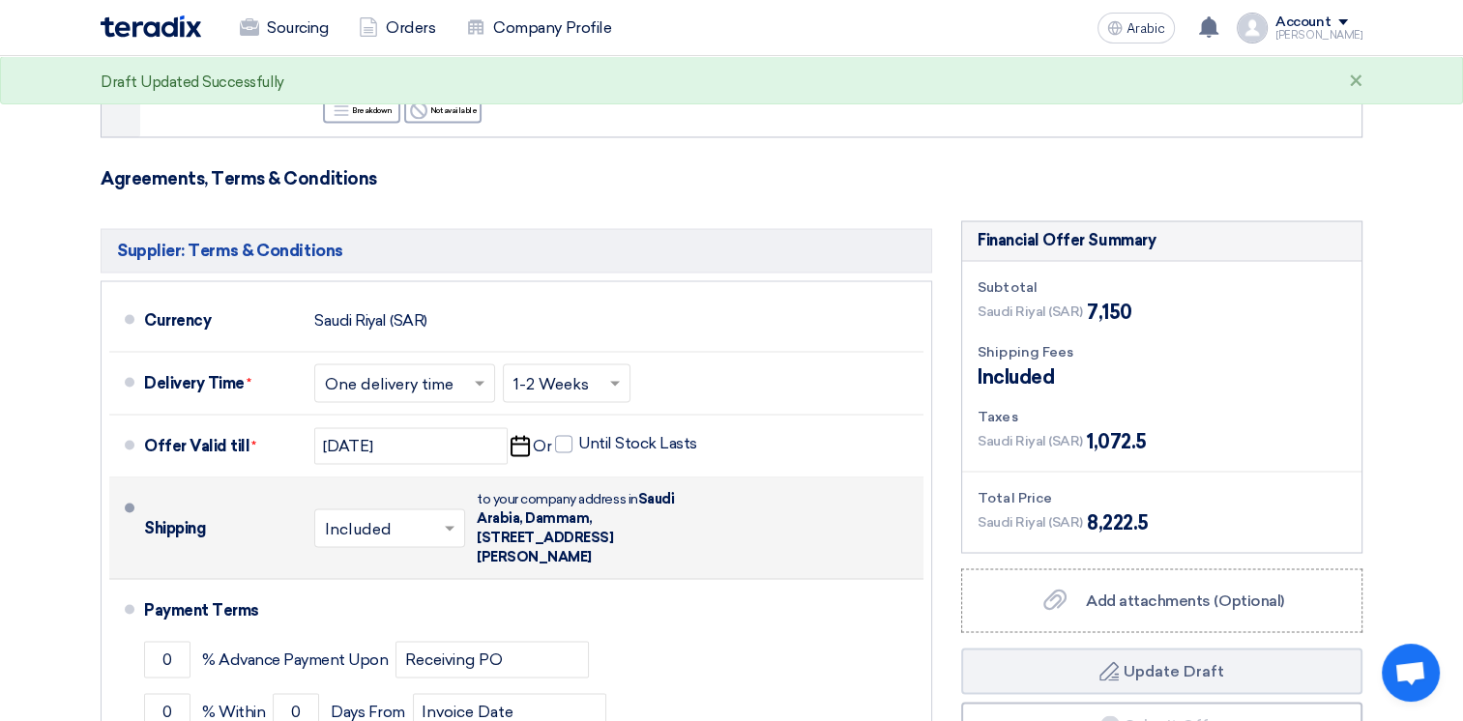
click at [413, 515] on input "text" at bounding box center [390, 529] width 131 height 28
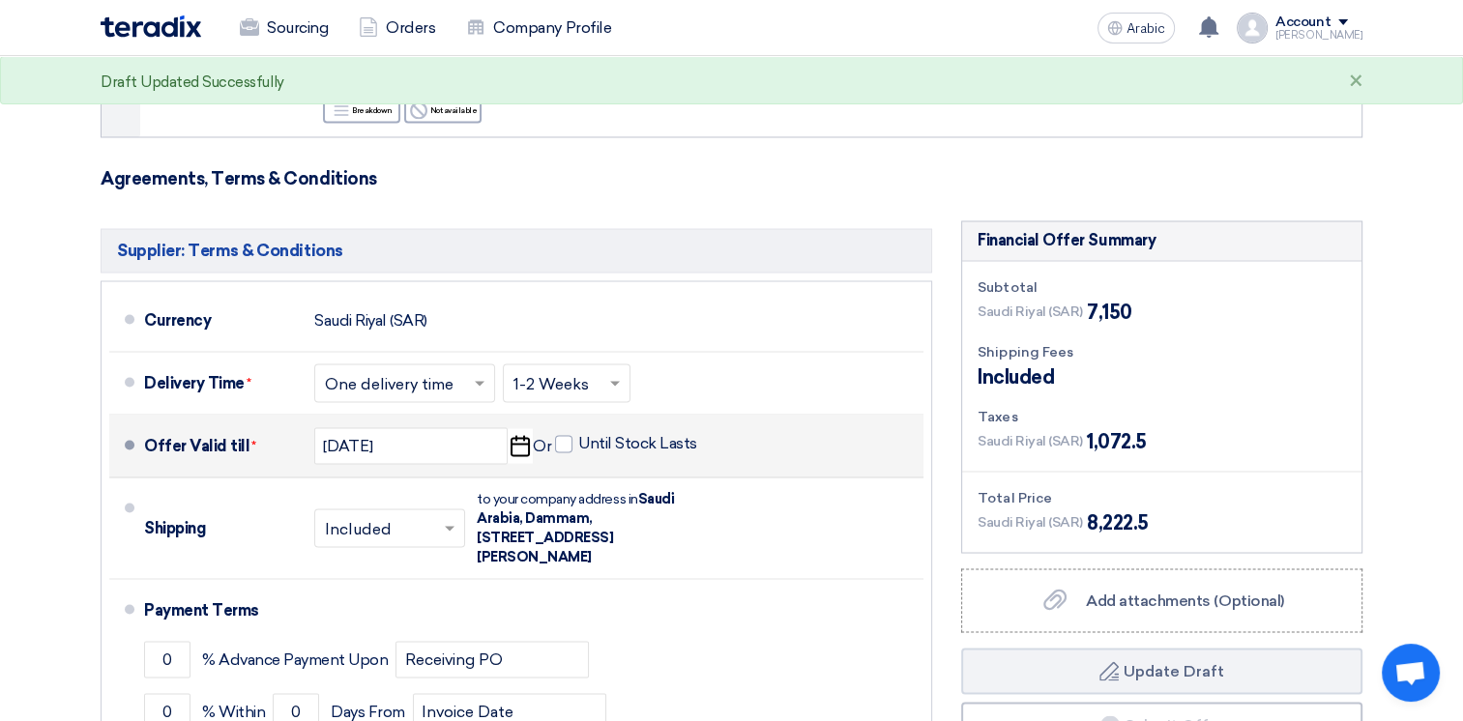
click at [770, 422] on div "Offer Valid till * [DATE] Pick a date Or Until Stock Lasts" at bounding box center [529, 445] width 771 height 46
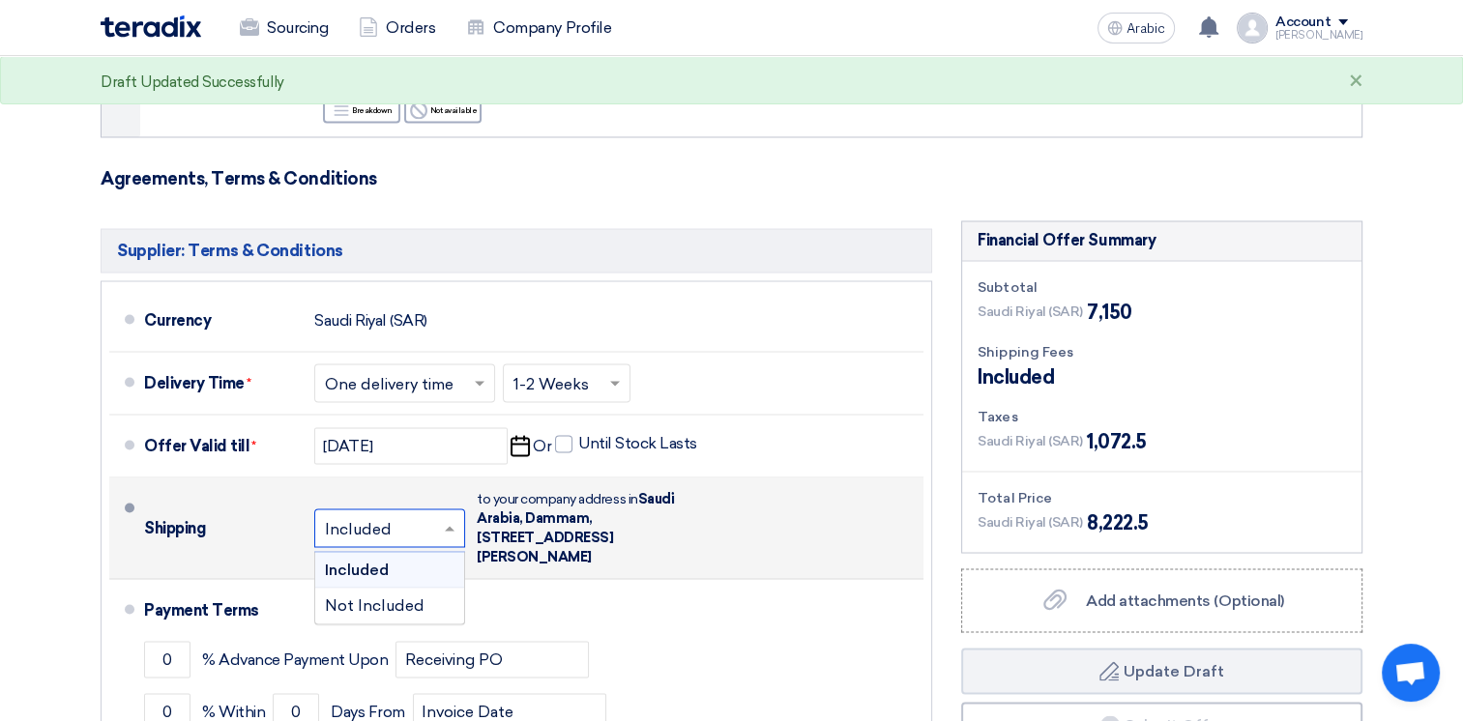
click at [409, 515] on input "text" at bounding box center [390, 529] width 131 height 28
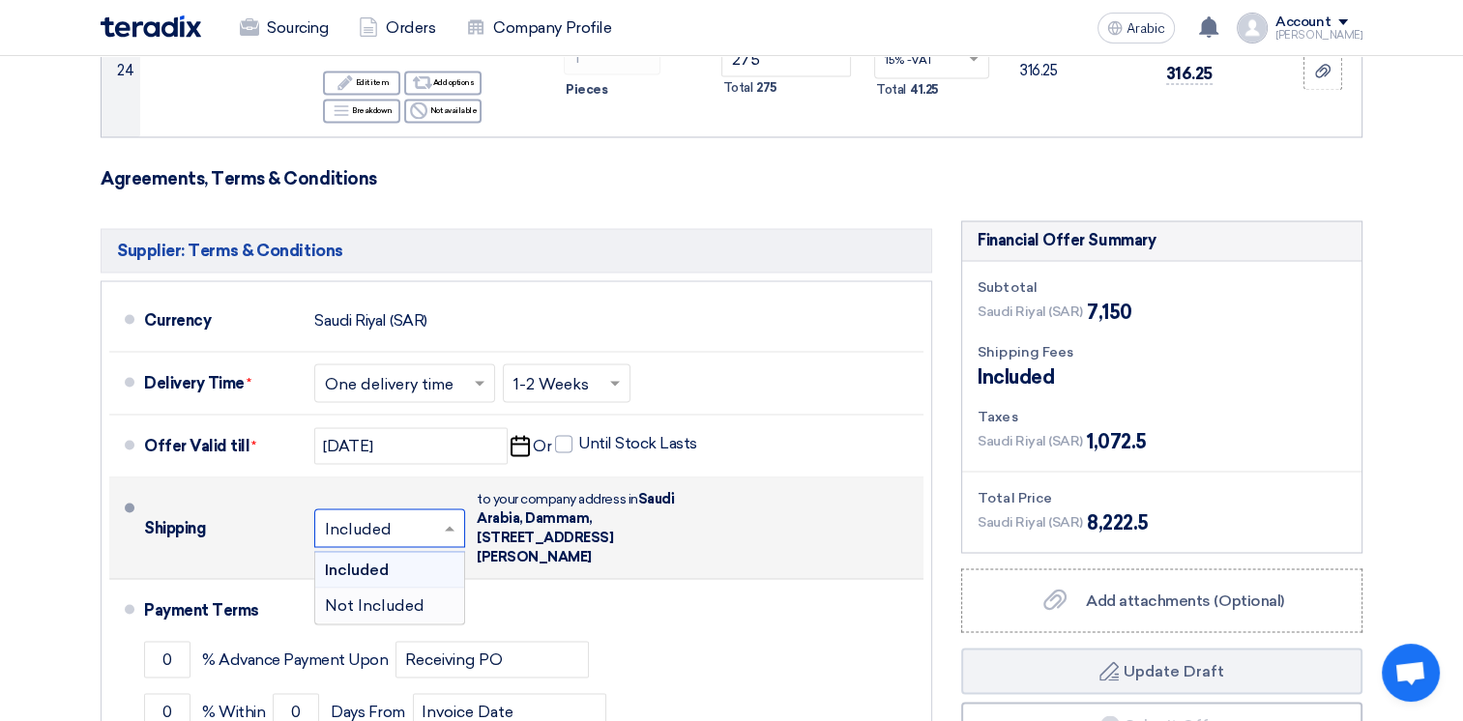
click at [408, 595] on span "Not Included" at bounding box center [375, 604] width 100 height 18
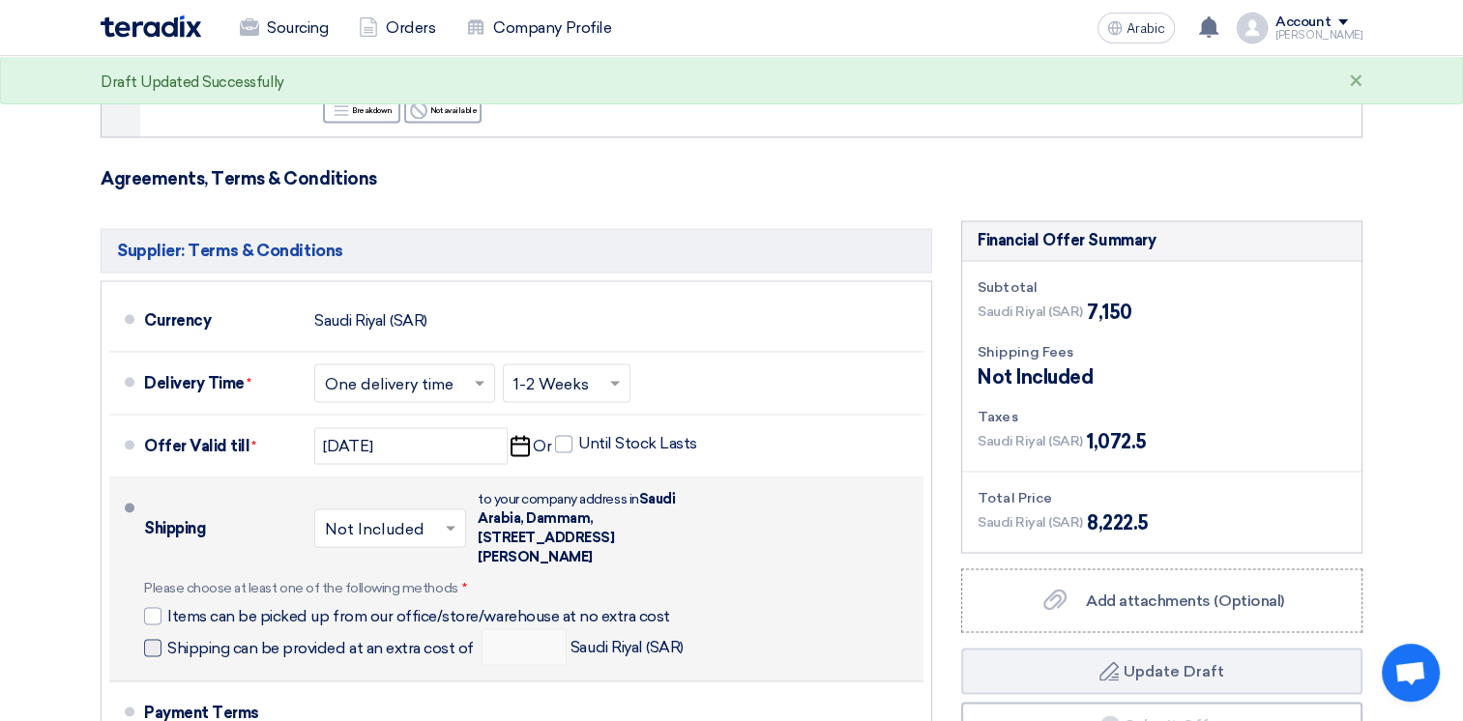
click at [150, 639] on span at bounding box center [152, 647] width 17 height 17
click at [167, 637] on input "Shipping can be provided at an extra cost of" at bounding box center [322, 655] width 310 height 37
checkbox input "true"
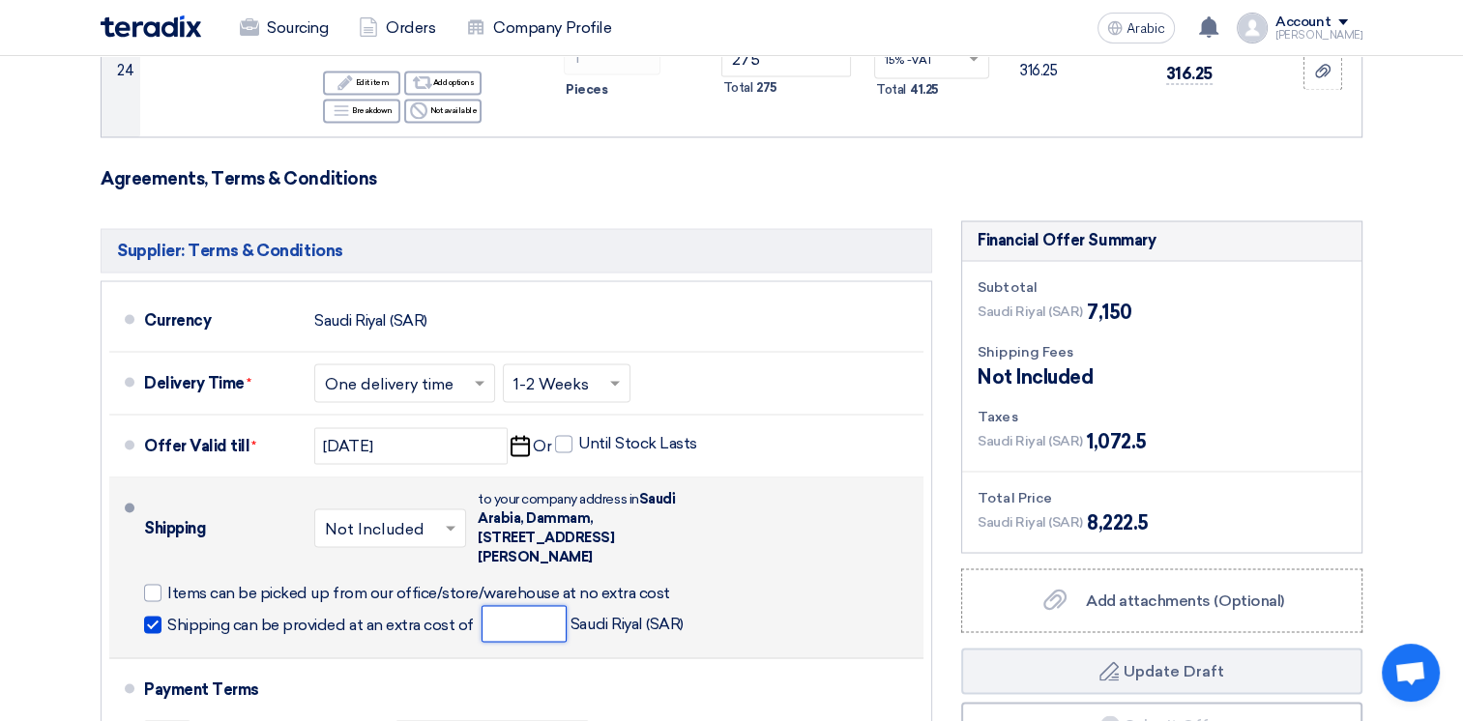
click at [518, 605] on input "number" at bounding box center [523, 623] width 85 height 37
click at [151, 584] on div at bounding box center [152, 592] width 17 height 17
click at [167, 582] on input "Items can be picked up from our office/store/warehouse at no extra cost" at bounding box center [423, 600] width 512 height 37
checkbox input "true"
click at [151, 616] on span at bounding box center [152, 624] width 17 height 17
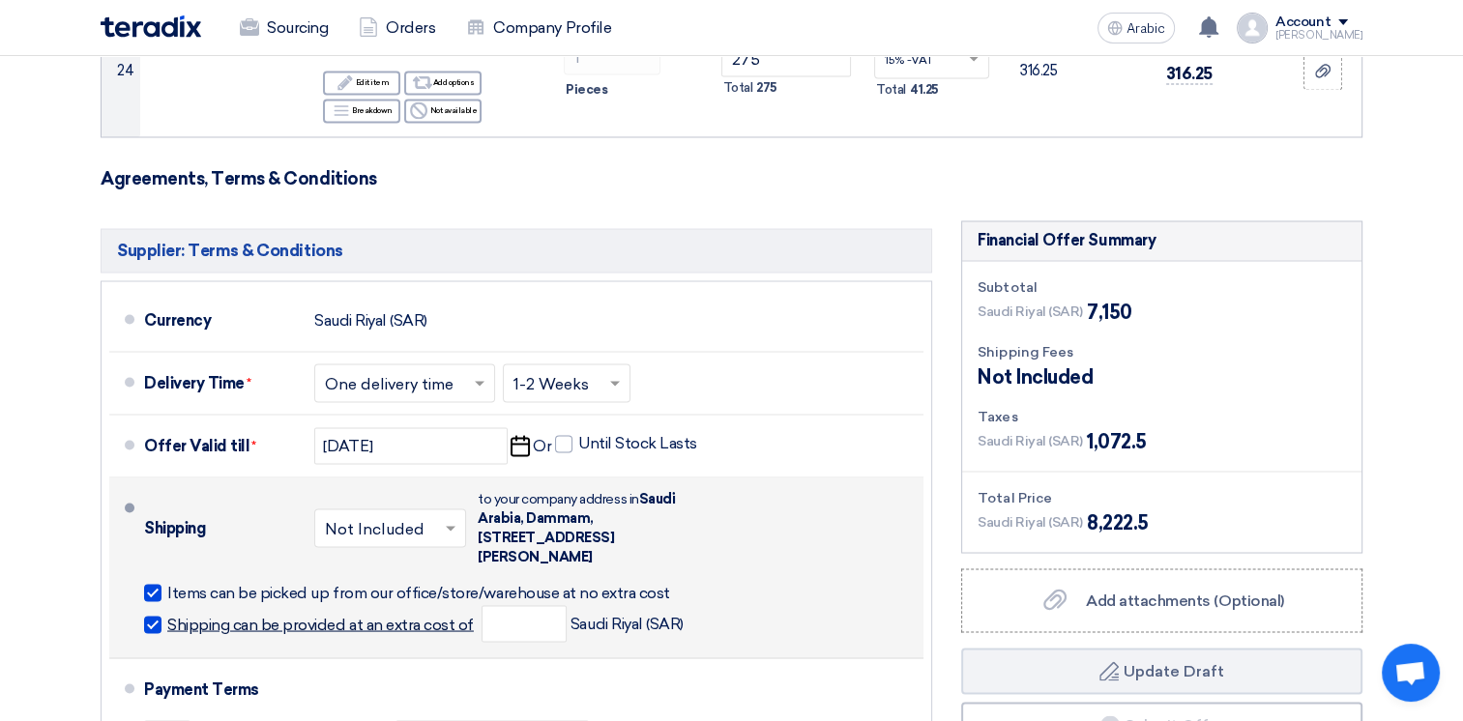
click at [167, 614] on input "Shipping can be provided at an extra cost of" at bounding box center [322, 632] width 310 height 37
checkbox input "false"
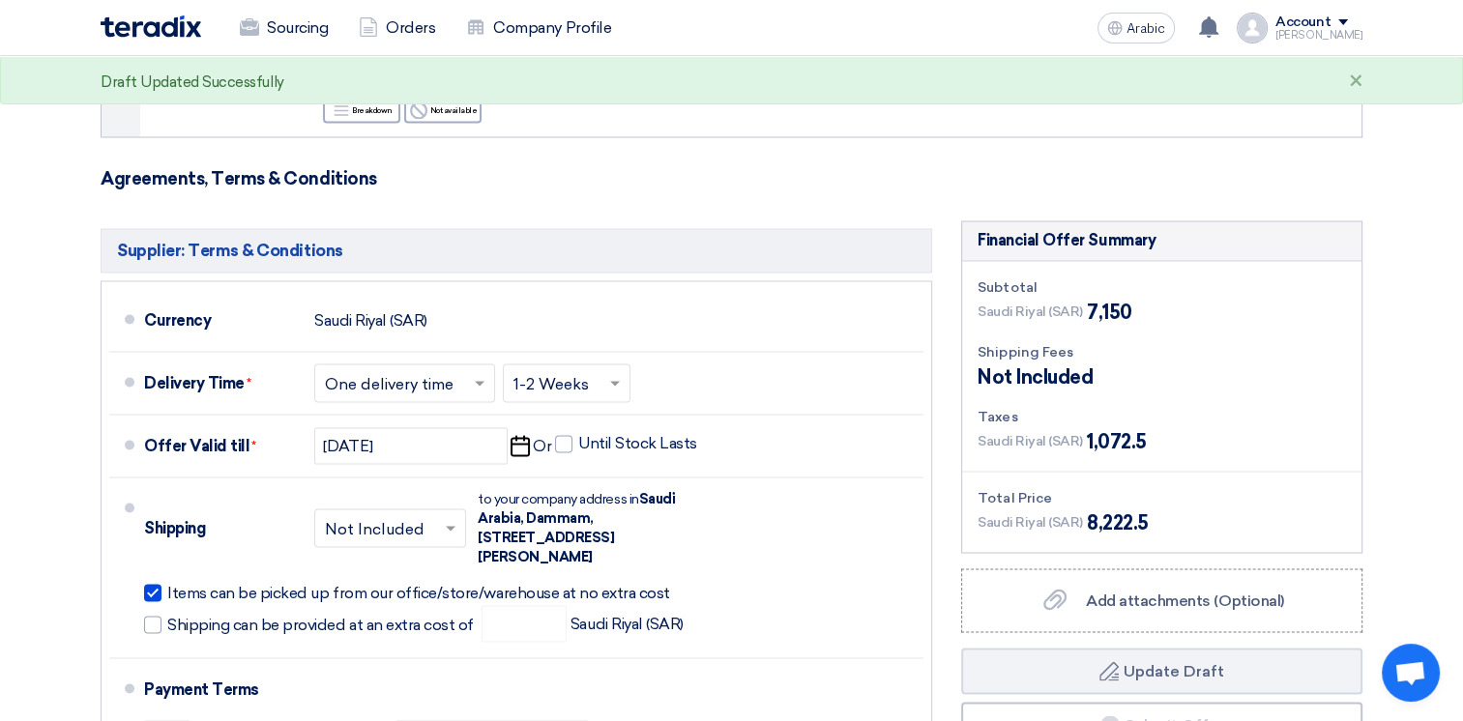
click at [421, 515] on input "text" at bounding box center [391, 529] width 132 height 28
click at [386, 560] on span "Included" at bounding box center [358, 569] width 67 height 18
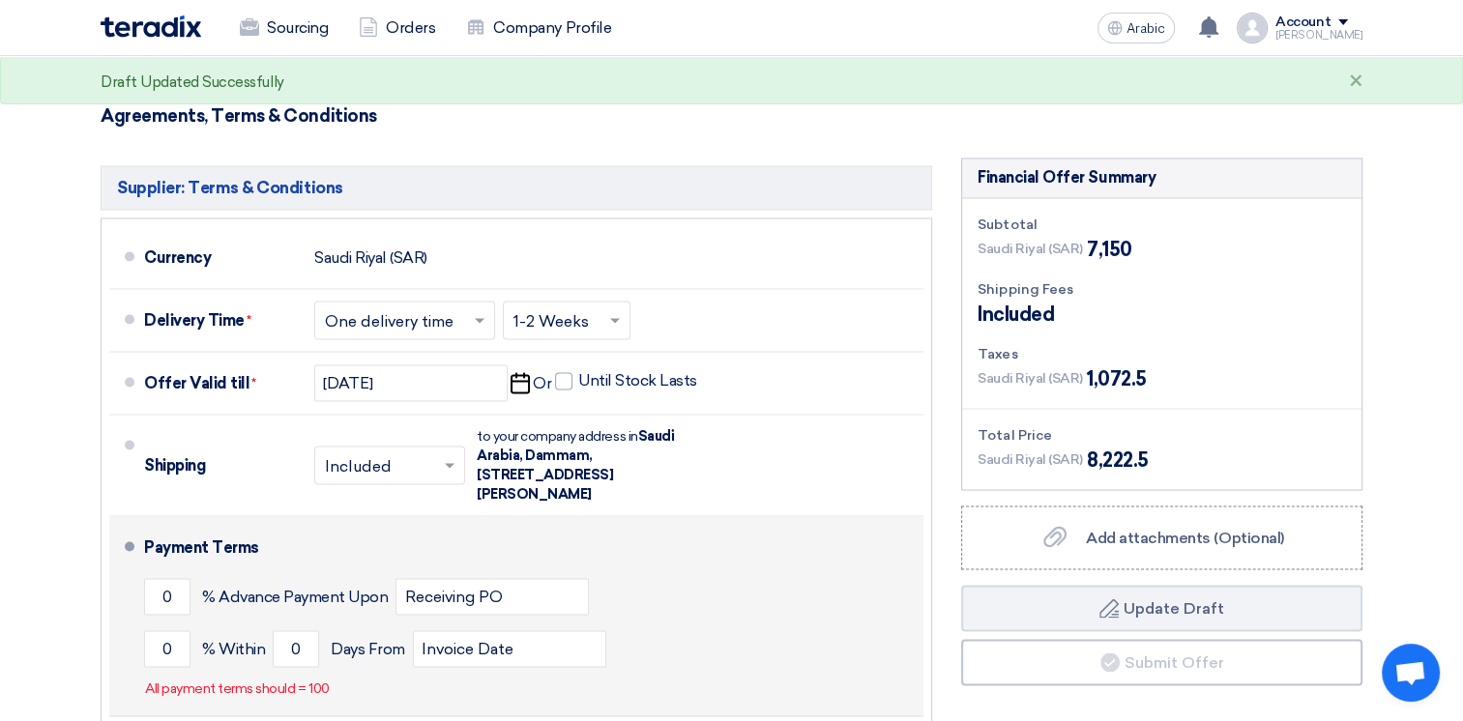
scroll to position [3483, 0]
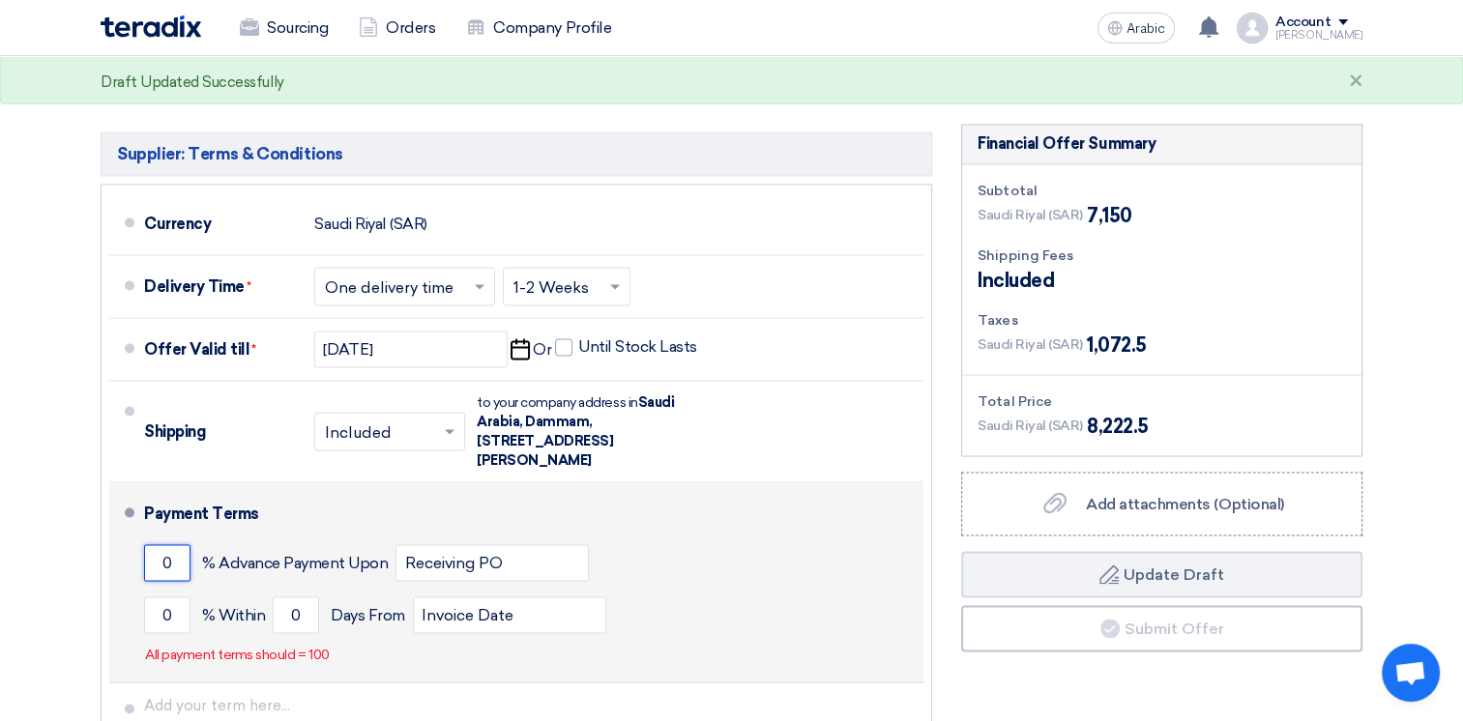
click at [179, 544] on input "0" at bounding box center [167, 562] width 46 height 37
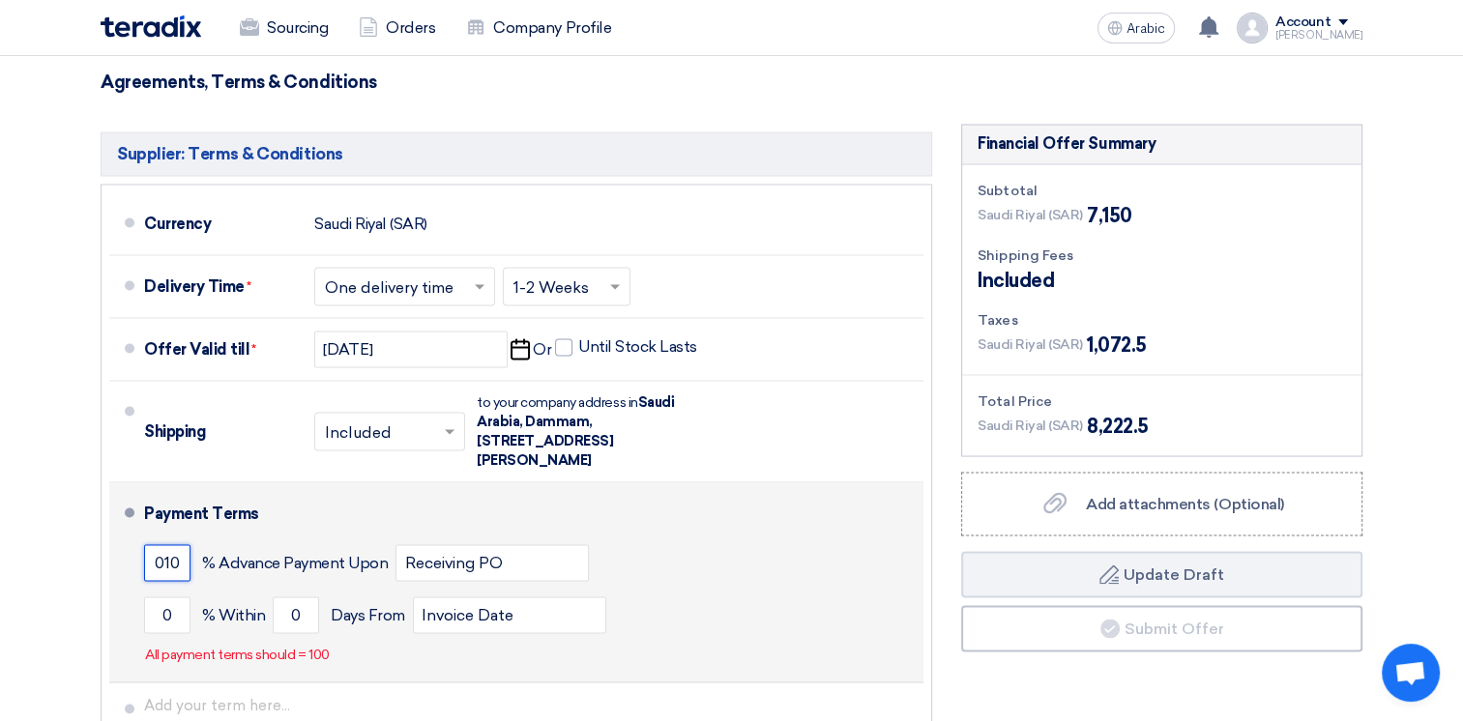
scroll to position [0, 0]
type input "0"
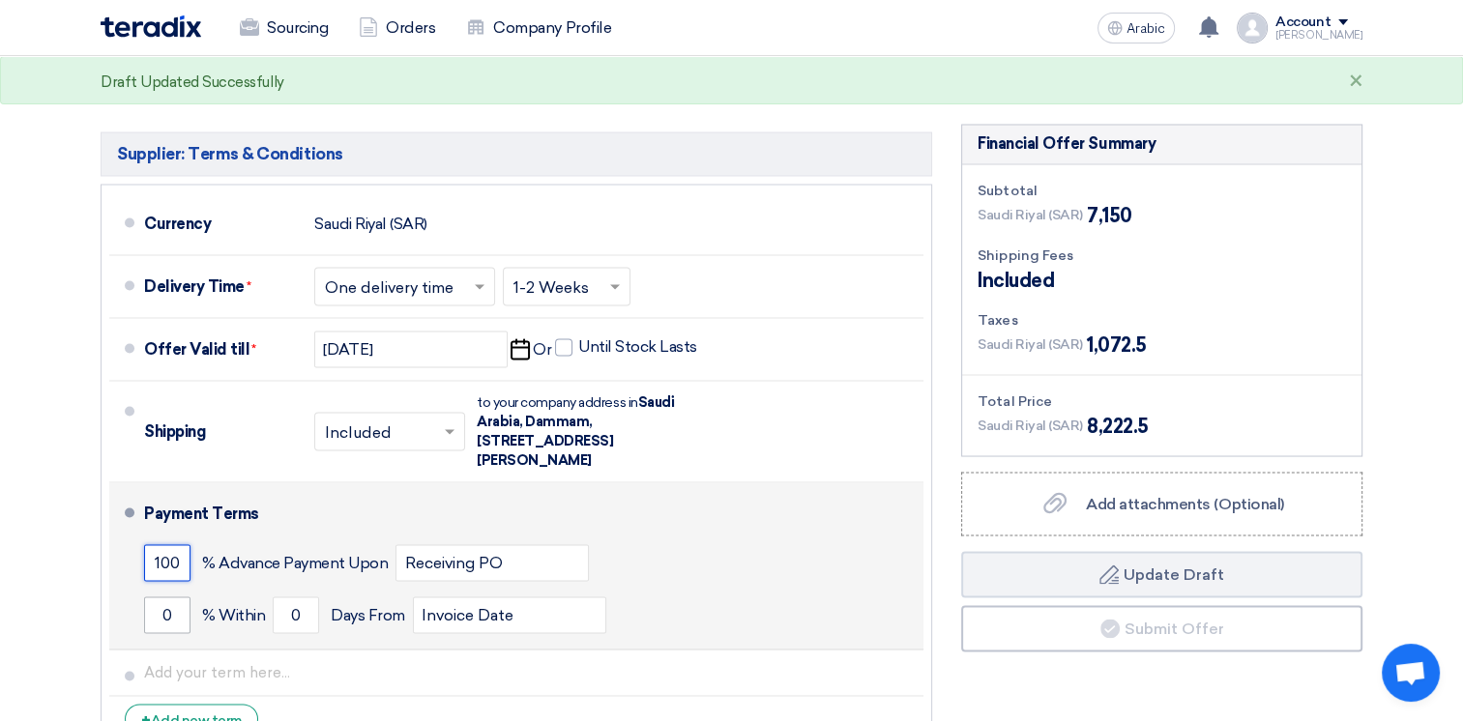
type input "100"
click at [170, 596] on input "0" at bounding box center [167, 614] width 46 height 37
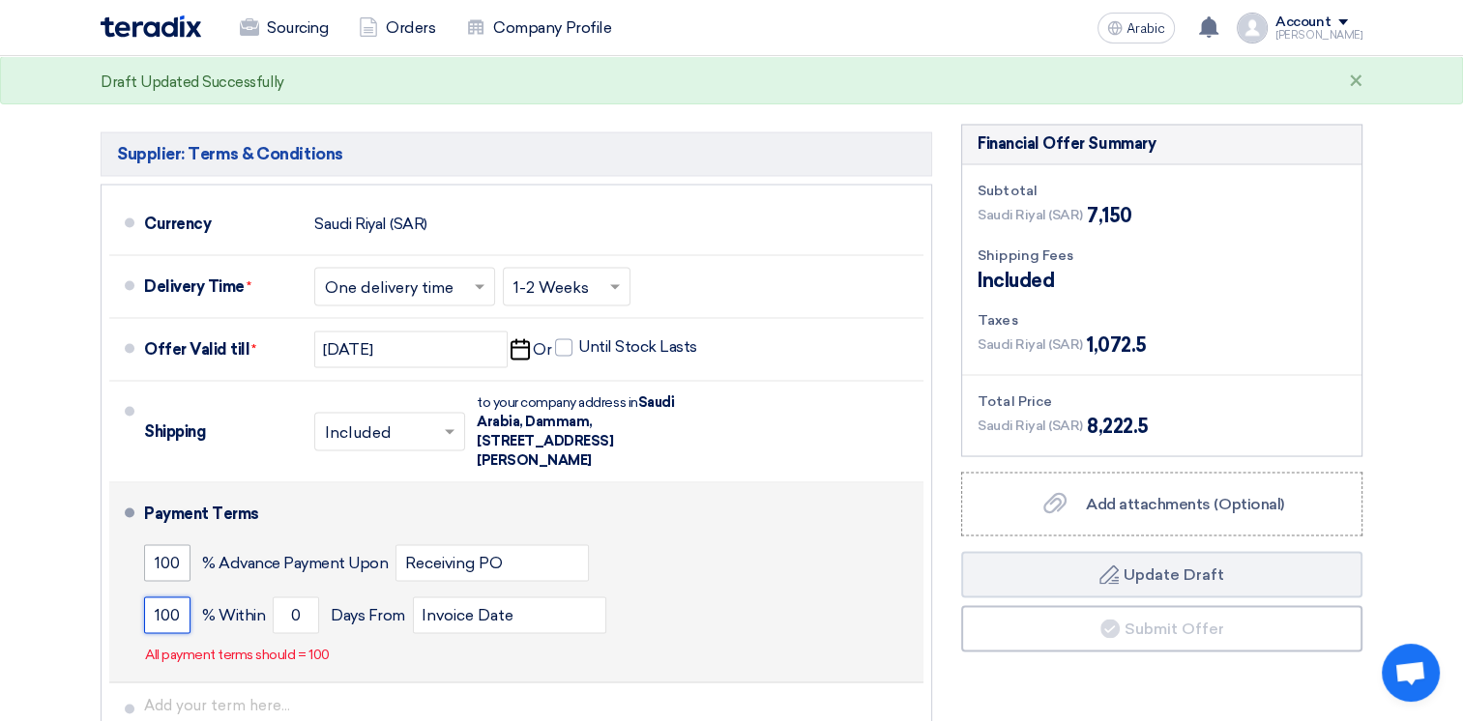
type input "100"
click at [179, 544] on input "100" at bounding box center [167, 562] width 46 height 37
click at [301, 596] on input "0" at bounding box center [296, 614] width 46 height 37
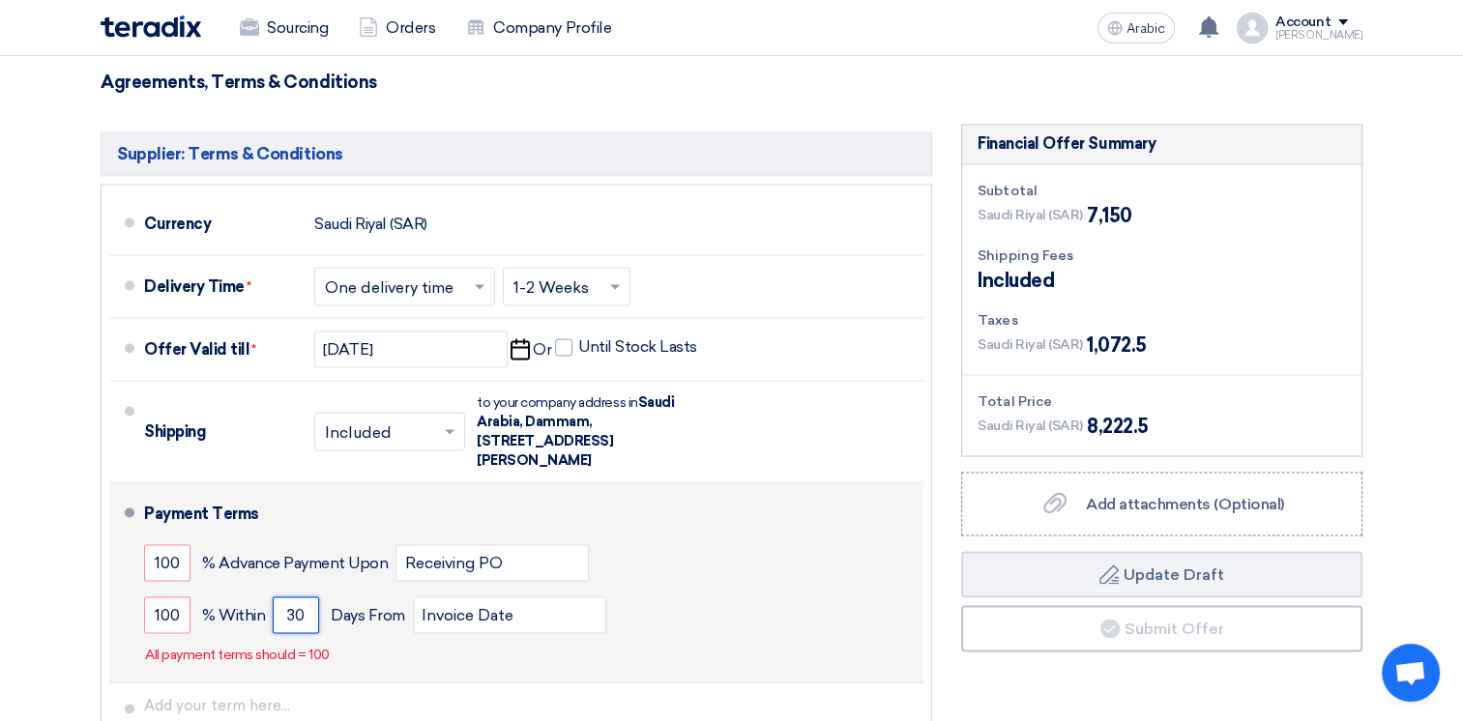
type input "30"
click at [414, 598] on div "Payment Terms 100 % Advance Payment Upon Receiving PO 100 % Within 30" at bounding box center [529, 582] width 771 height 184
click at [340, 605] on div "Payment Terms 100 % Advance Payment Upon Receiving PO 100 % Within 30" at bounding box center [529, 582] width 771 height 184
click at [311, 596] on input "30" at bounding box center [296, 614] width 46 height 37
click at [604, 536] on div "100 % Advance Payment Upon Receiving PO" at bounding box center [529, 562] width 771 height 52
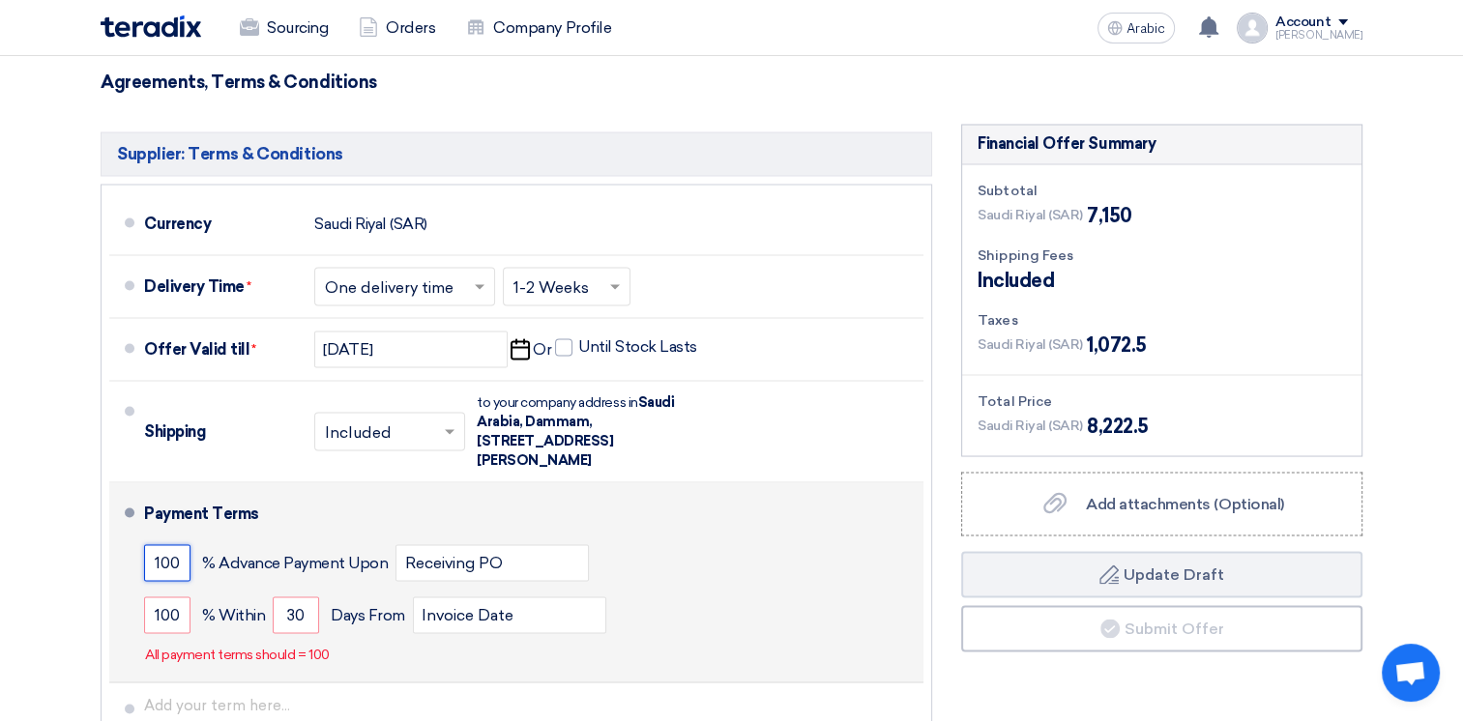
click at [180, 544] on input "100" at bounding box center [167, 562] width 46 height 37
type input "1"
type input "3"
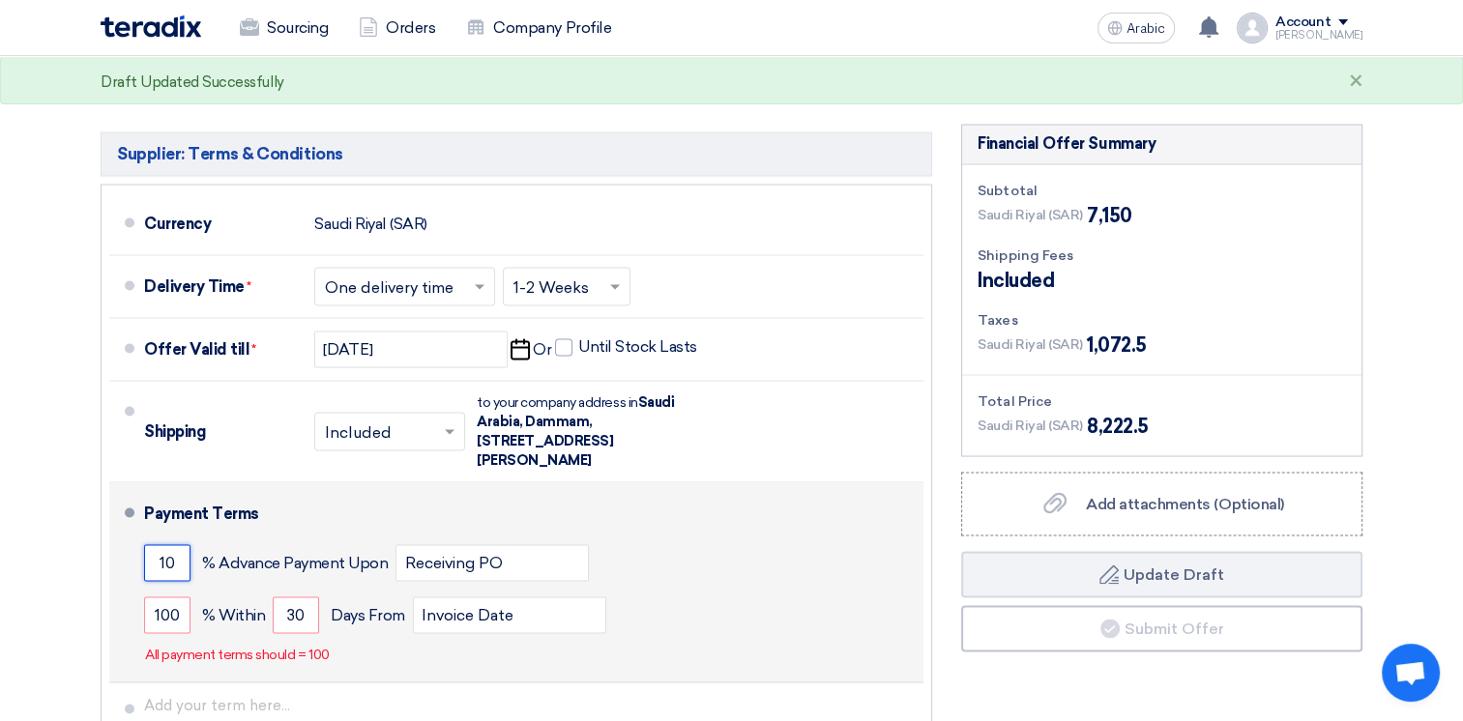
type input "100"
click at [305, 596] on input "30" at bounding box center [296, 614] width 46 height 37
type input "3"
type input "1"
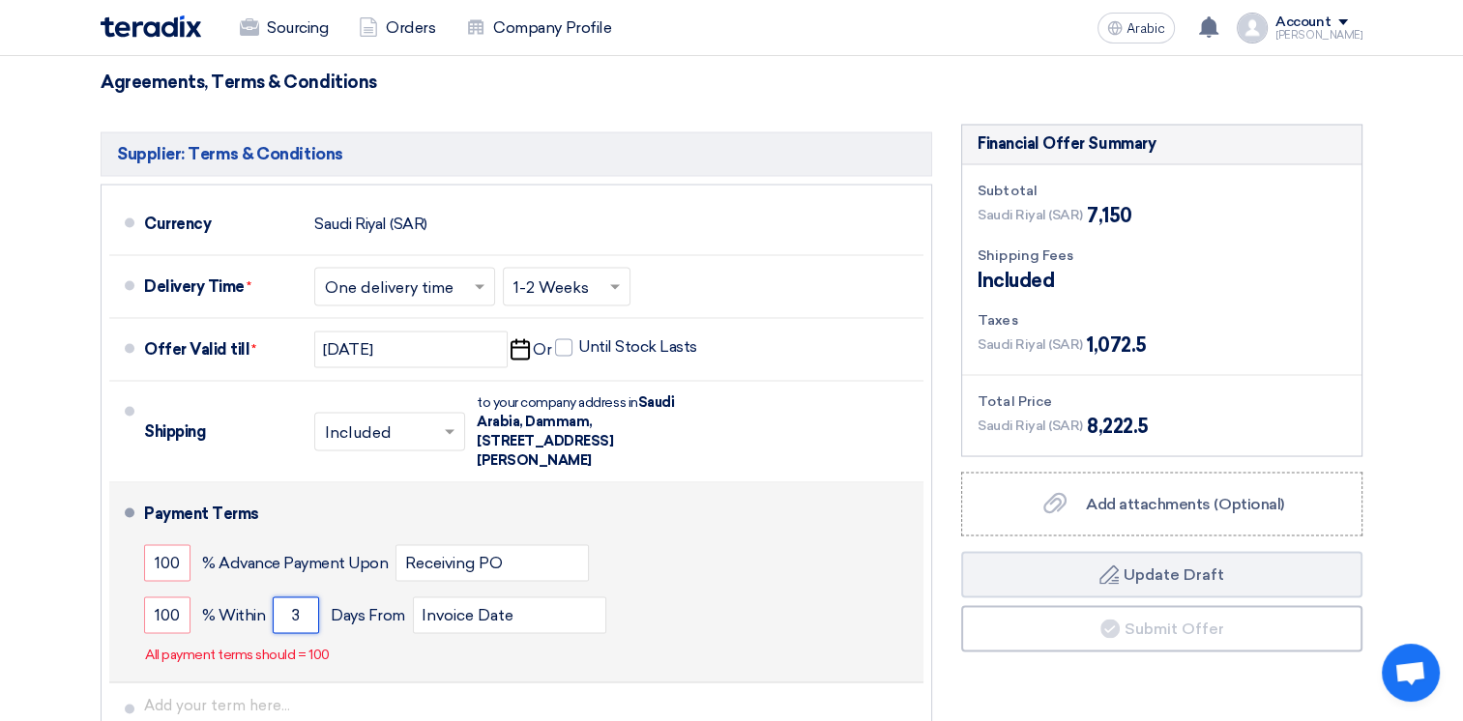
type input "30"
click at [183, 544] on input "100" at bounding box center [167, 562] width 46 height 37
type input "1"
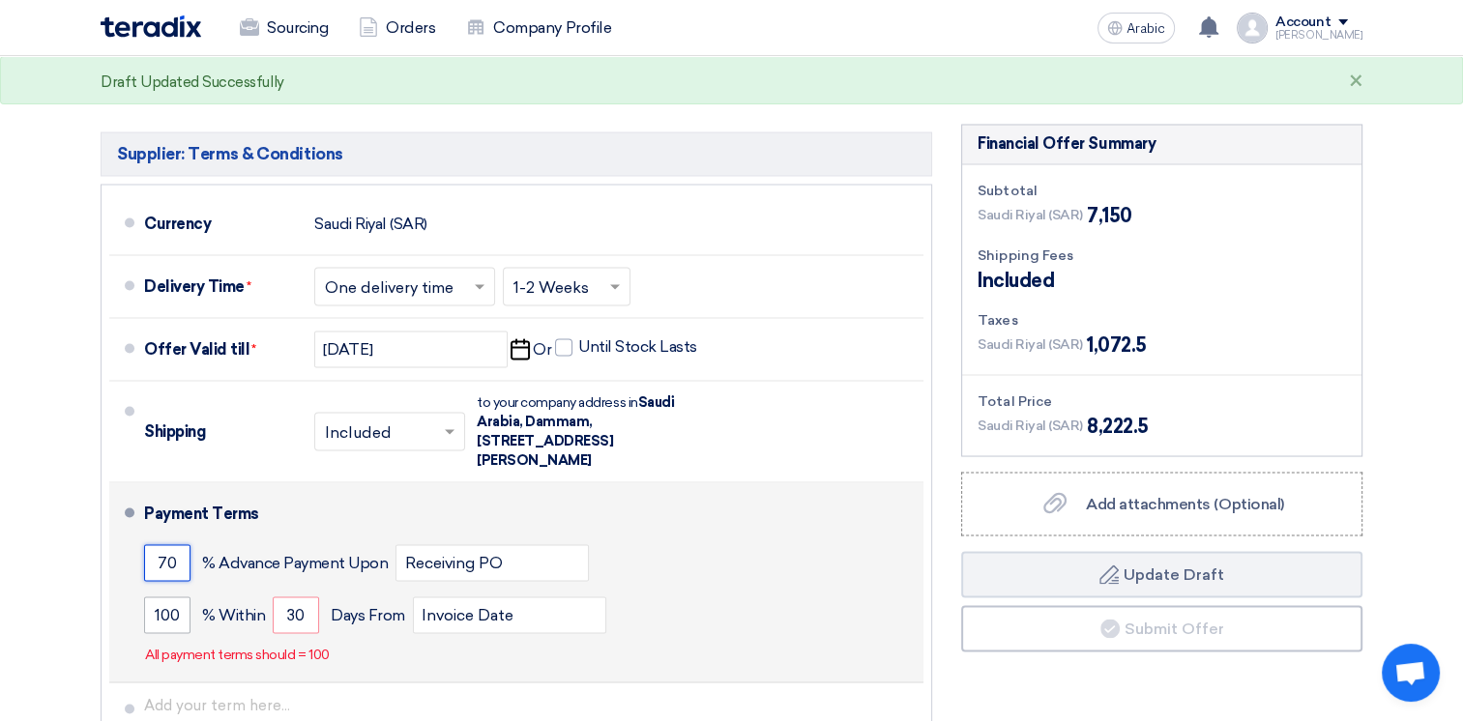
type input "70"
click at [180, 596] on input "100" at bounding box center [167, 614] width 46 height 37
type input "1"
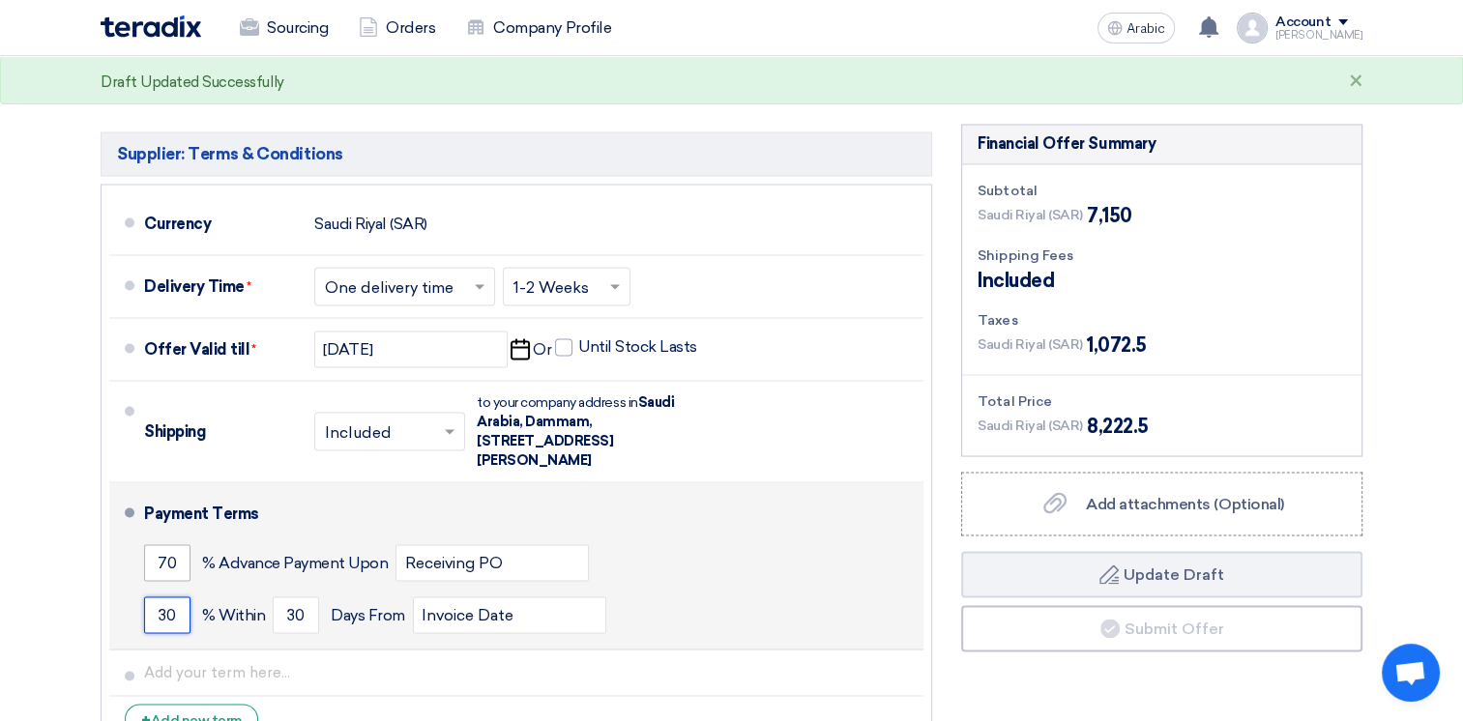
type input "30"
click at [172, 544] on input "70" at bounding box center [167, 562] width 46 height 37
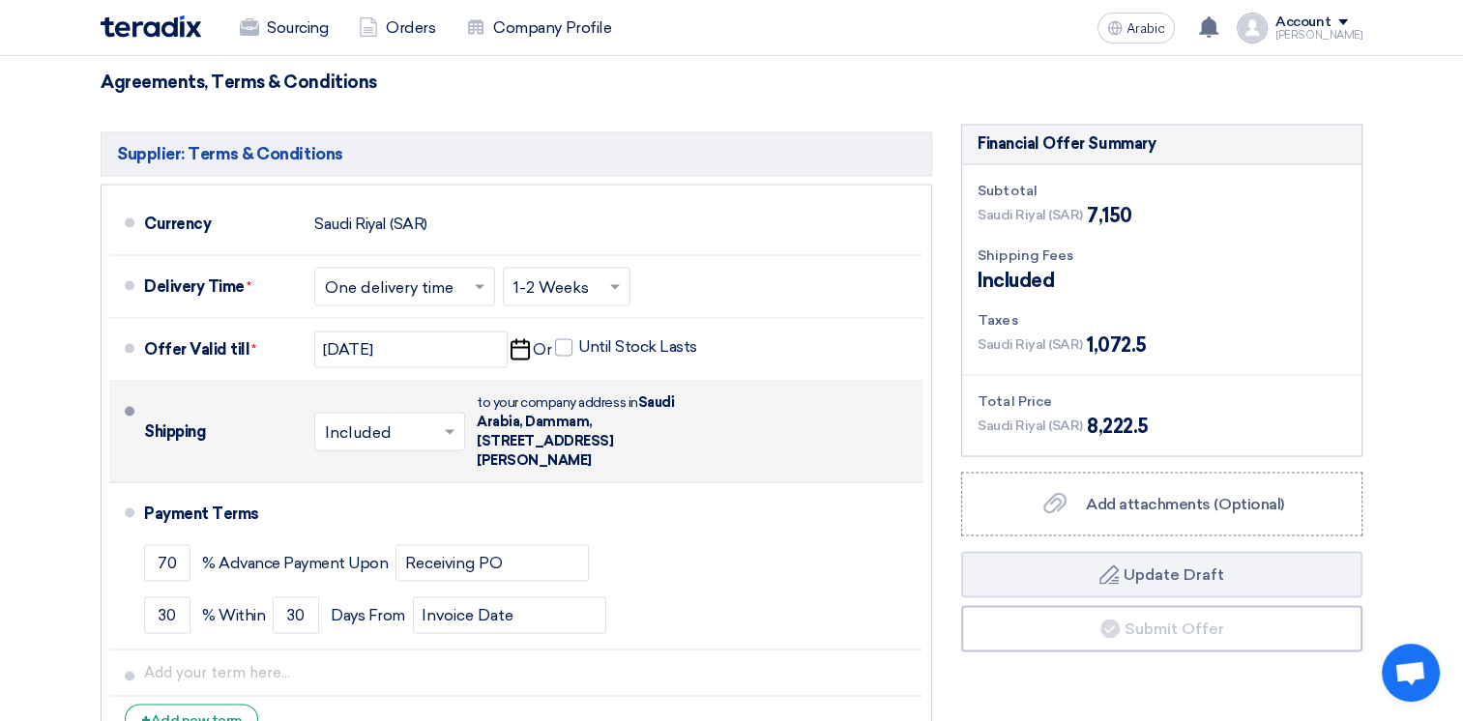
scroll to position [3579, 0]
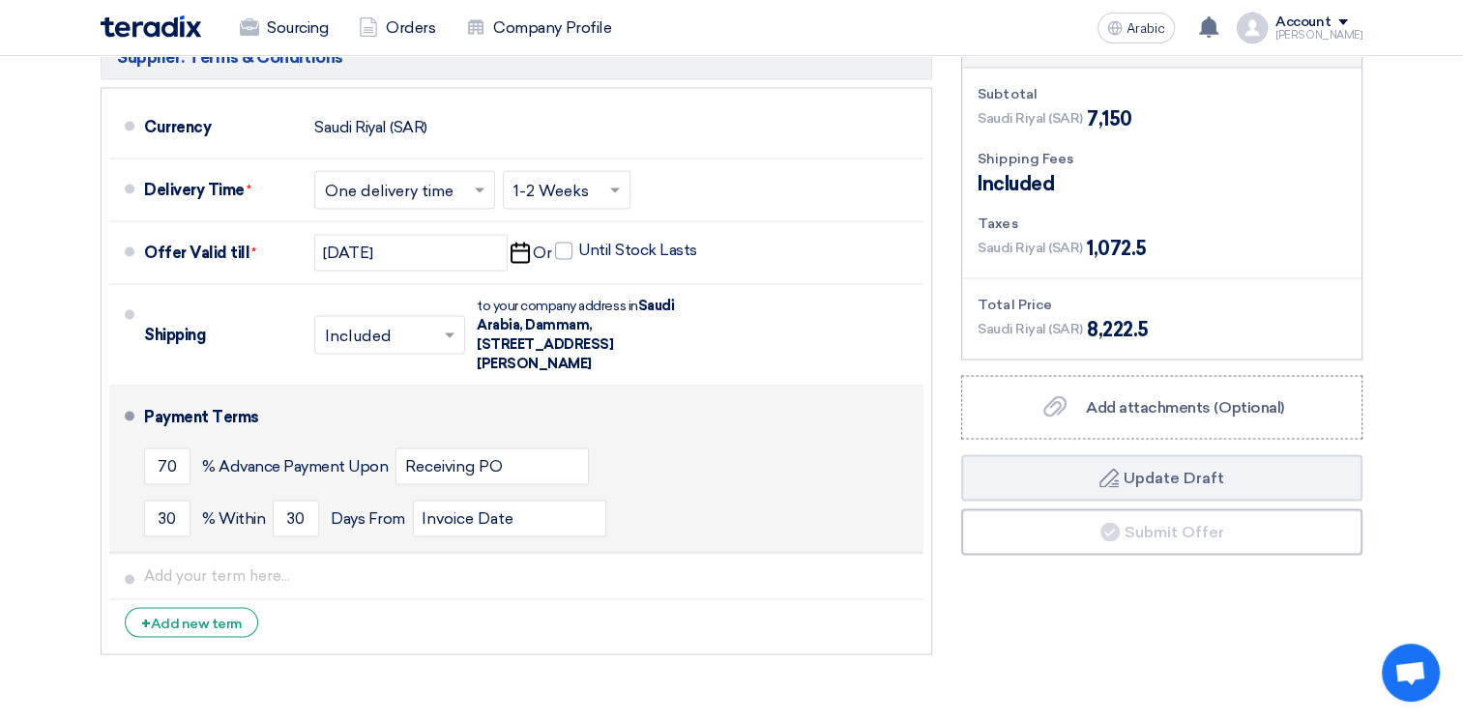
drag, startPoint x: 800, startPoint y: 366, endPoint x: 896, endPoint y: 434, distance: 117.2
click at [896, 440] on div "70 % Advance Payment Upon Receiving PO" at bounding box center [529, 466] width 771 height 52
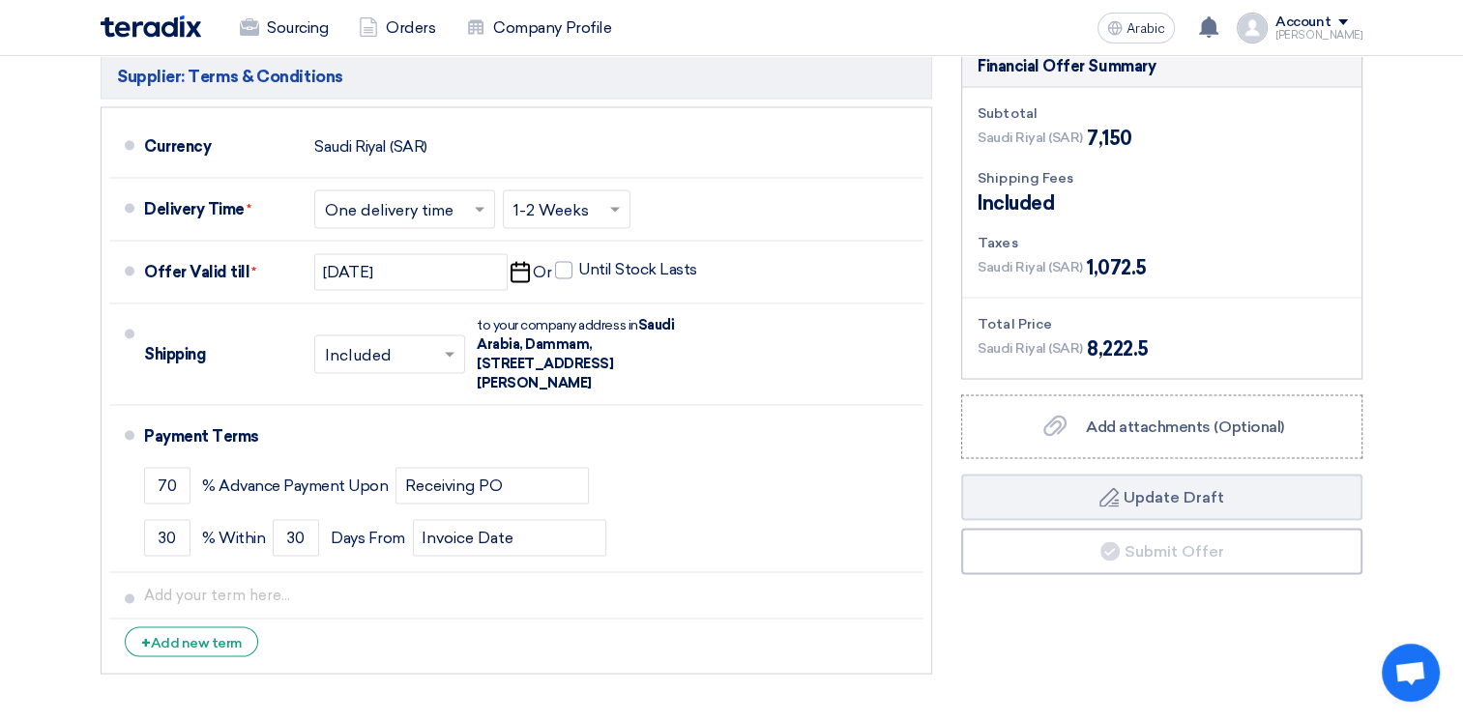
scroll to position [3577, 0]
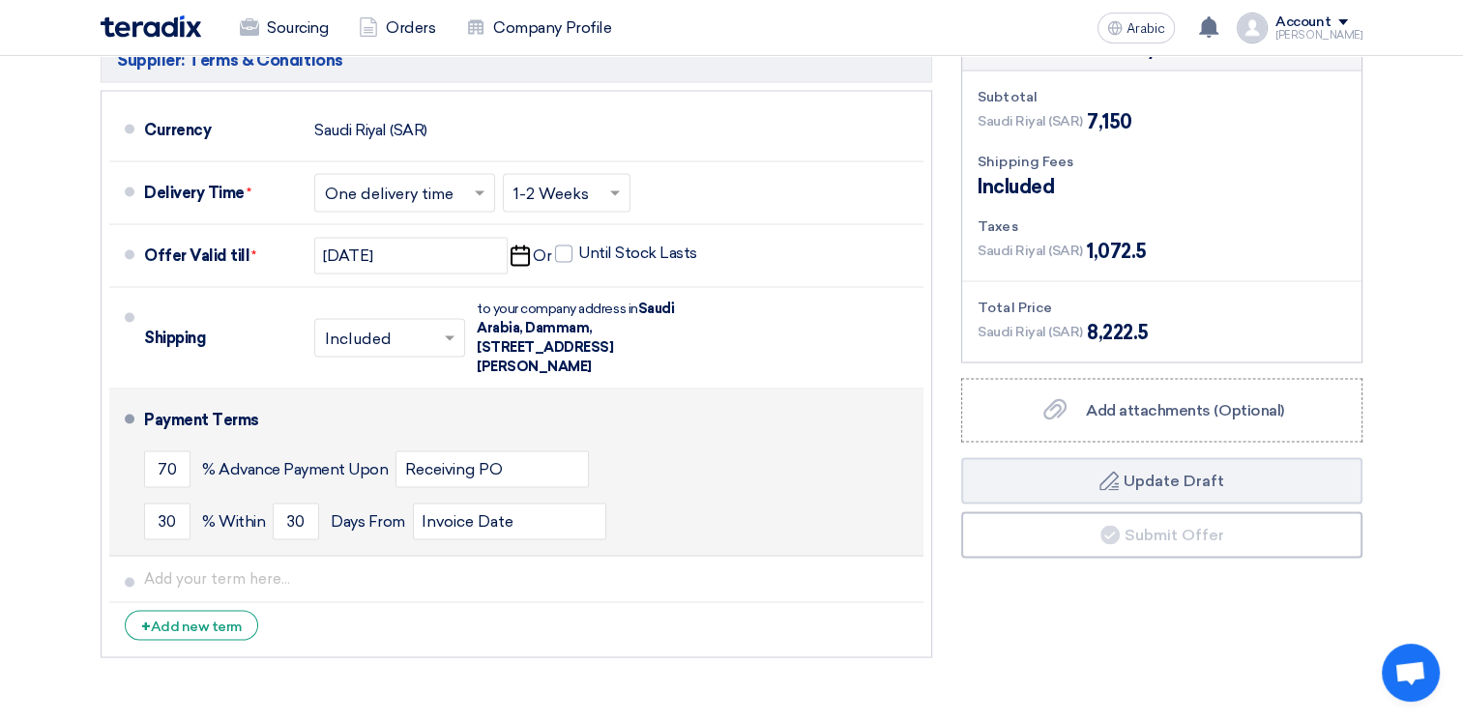
click at [773, 396] on div "Payment Terms" at bounding box center [522, 419] width 756 height 46
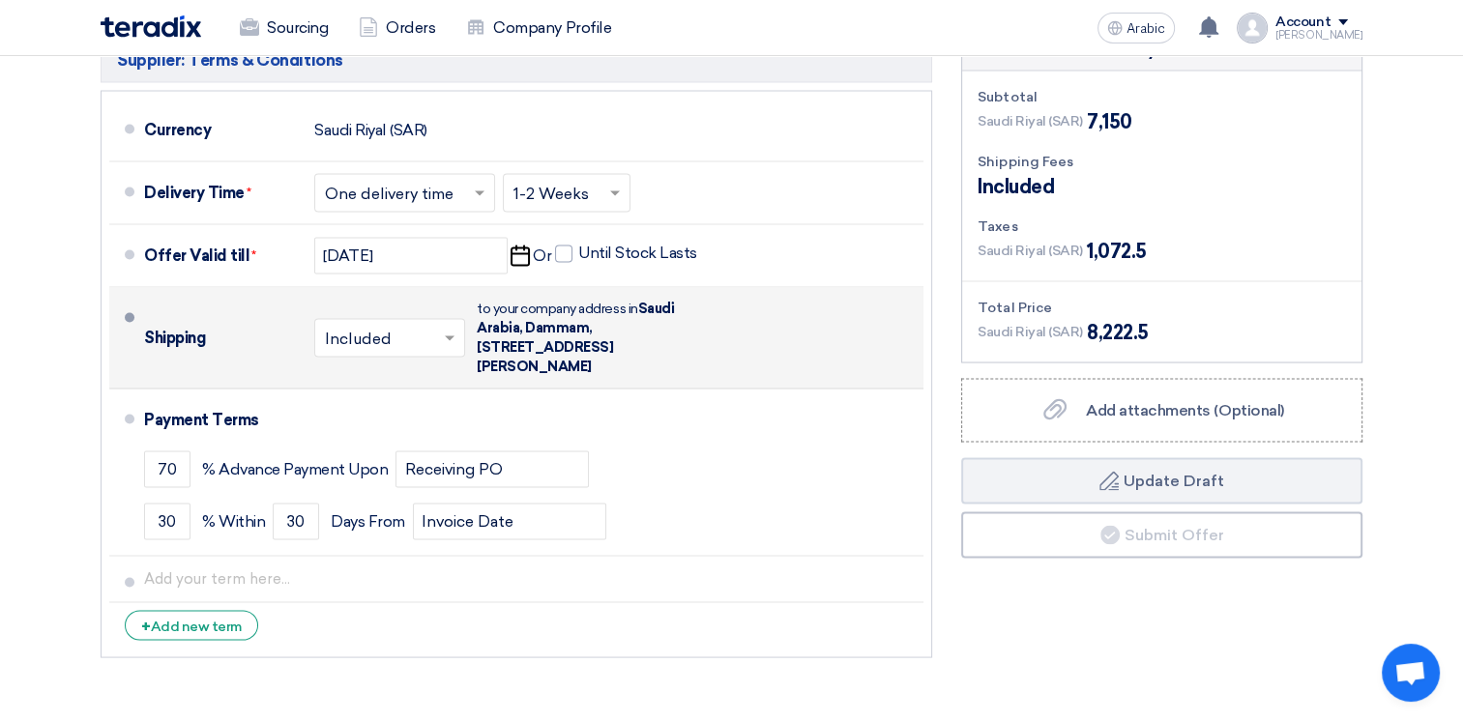
click at [769, 311] on div "Shipping × Included × to your company address in [STREET_ADDRESS][PERSON_NAME]" at bounding box center [529, 337] width 771 height 85
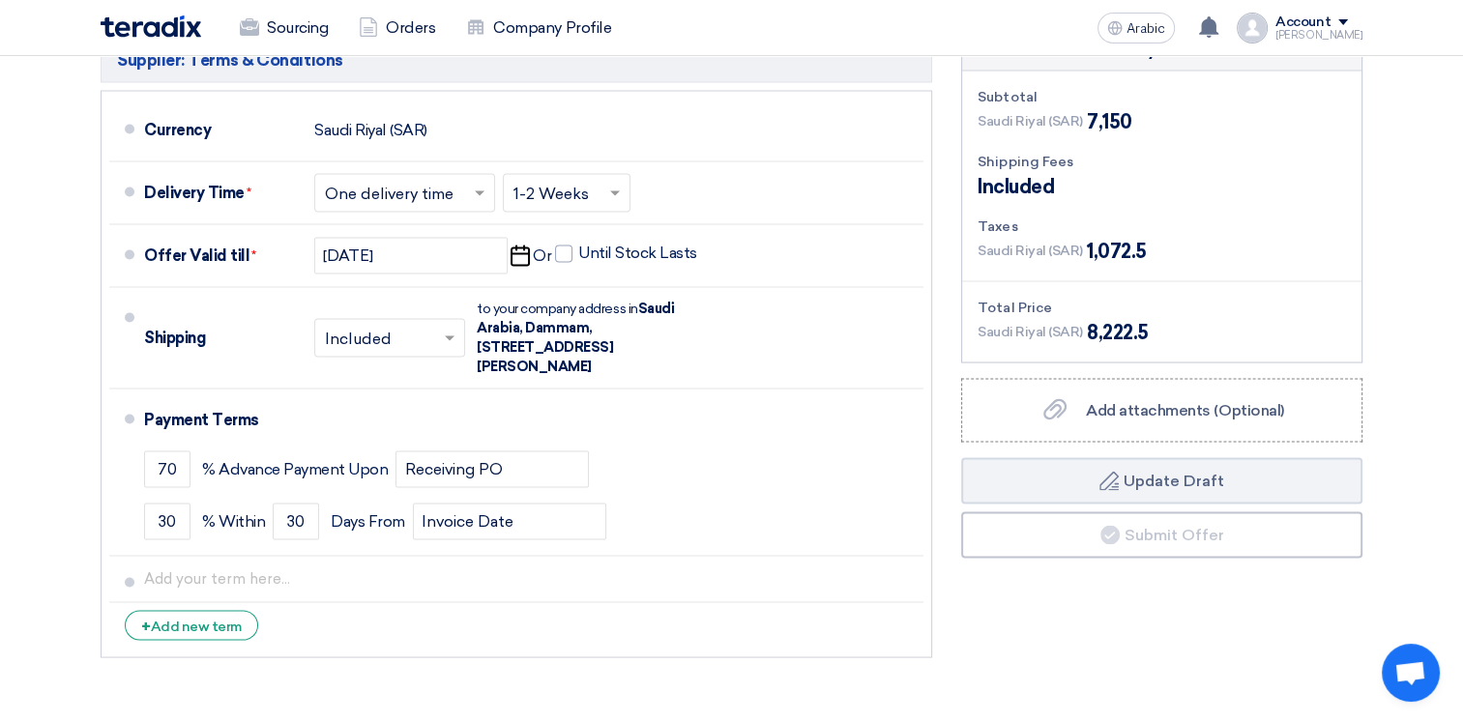
drag, startPoint x: 521, startPoint y: 296, endPoint x: 696, endPoint y: 317, distance: 176.2
click at [696, 317] on div "Shipping × Included × to your company address in [STREET_ADDRESS][PERSON_NAME]" at bounding box center [529, 337] width 771 height 85
drag, startPoint x: 697, startPoint y: 317, endPoint x: 831, endPoint y: 304, distance: 134.9
click at [828, 307] on div "Shipping × Included × to your company address in [STREET_ADDRESS][PERSON_NAME]" at bounding box center [529, 337] width 771 height 85
click at [868, 295] on div "Shipping × Included × to your company address in [STREET_ADDRESS][PERSON_NAME]" at bounding box center [529, 337] width 771 height 85
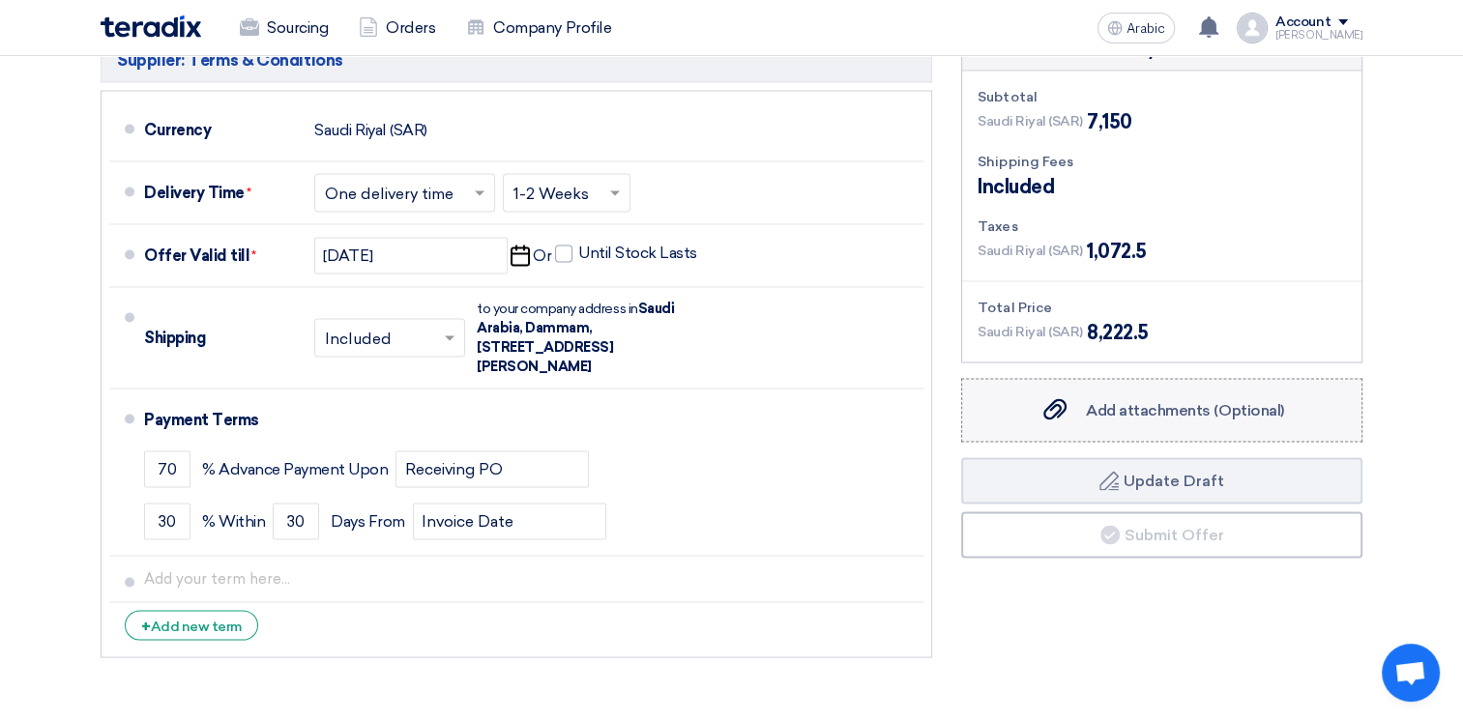
click at [1151, 378] on label "Add attachments (Optional) Add attachments (Optional)" at bounding box center [1161, 410] width 401 height 64
click at [0, 0] on input "Add attachments (Optional) Add attachments (Optional)" at bounding box center [0, 0] width 0 height 0
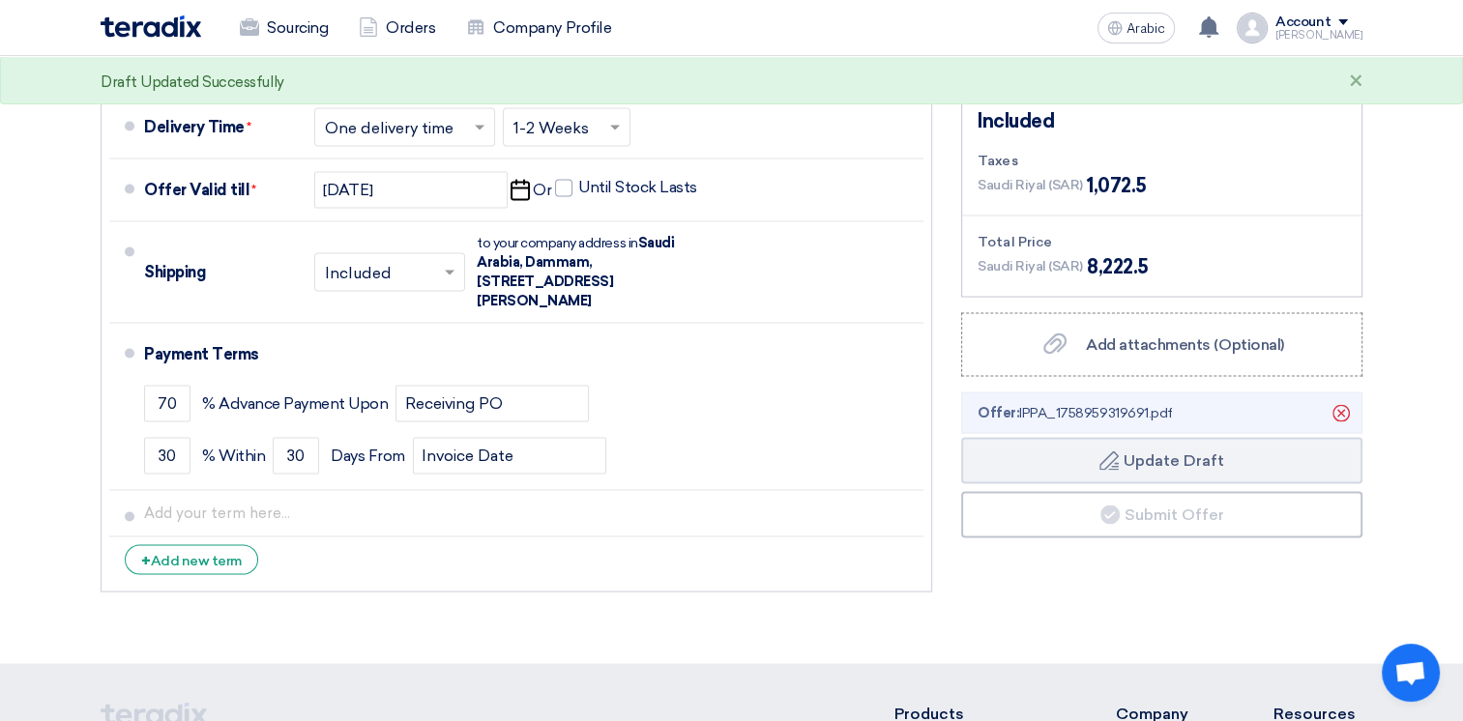
scroll to position [3637, 0]
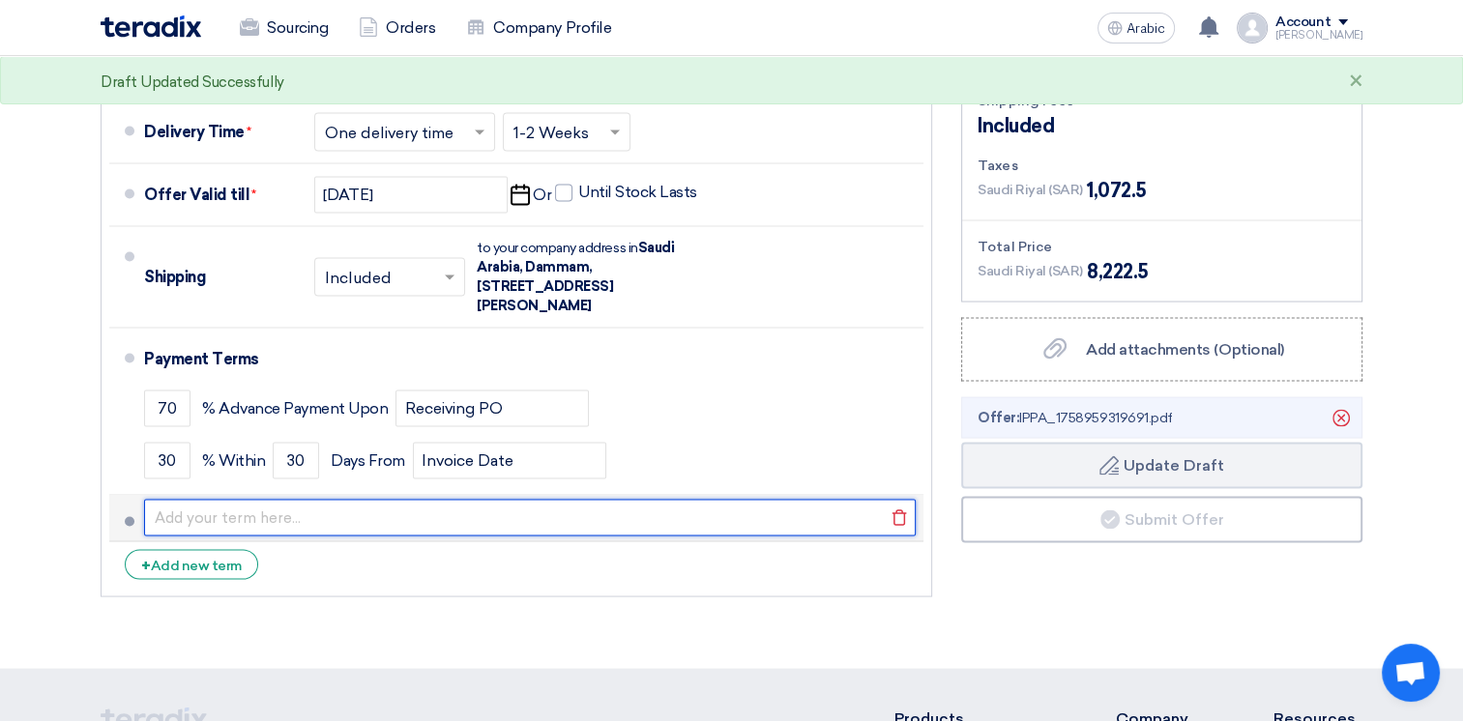
click at [284, 499] on input "text" at bounding box center [529, 517] width 771 height 37
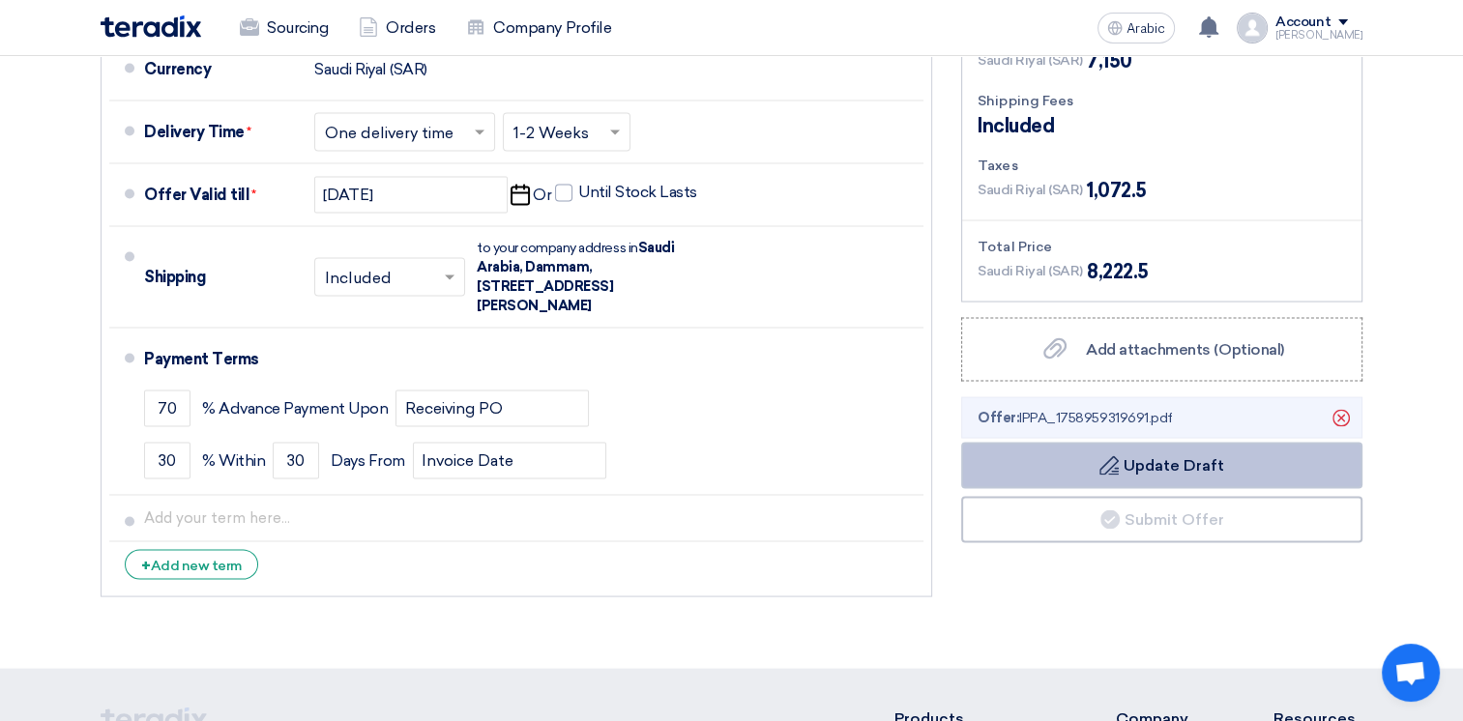
click at [1151, 455] on font "Update Draft" at bounding box center [1173, 464] width 101 height 18
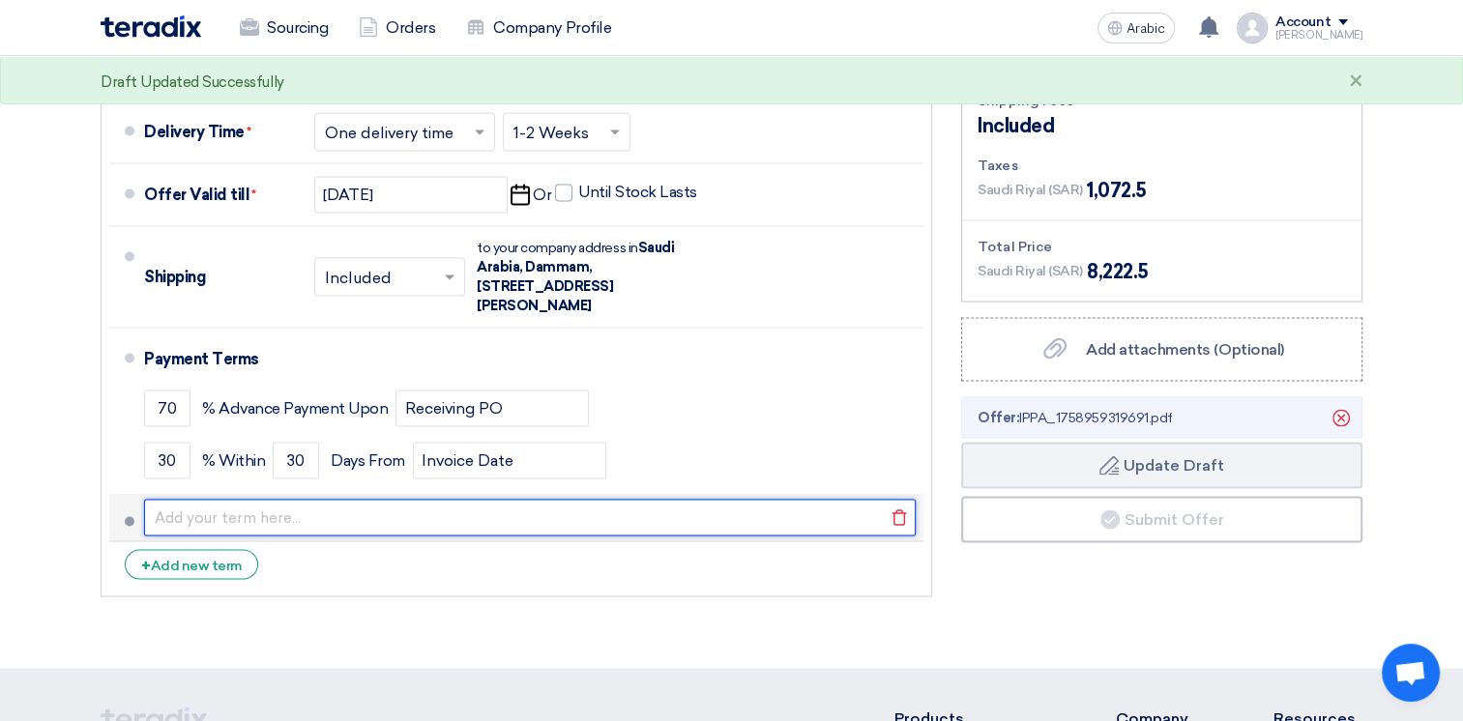
click at [367, 499] on input "text" at bounding box center [529, 517] width 771 height 37
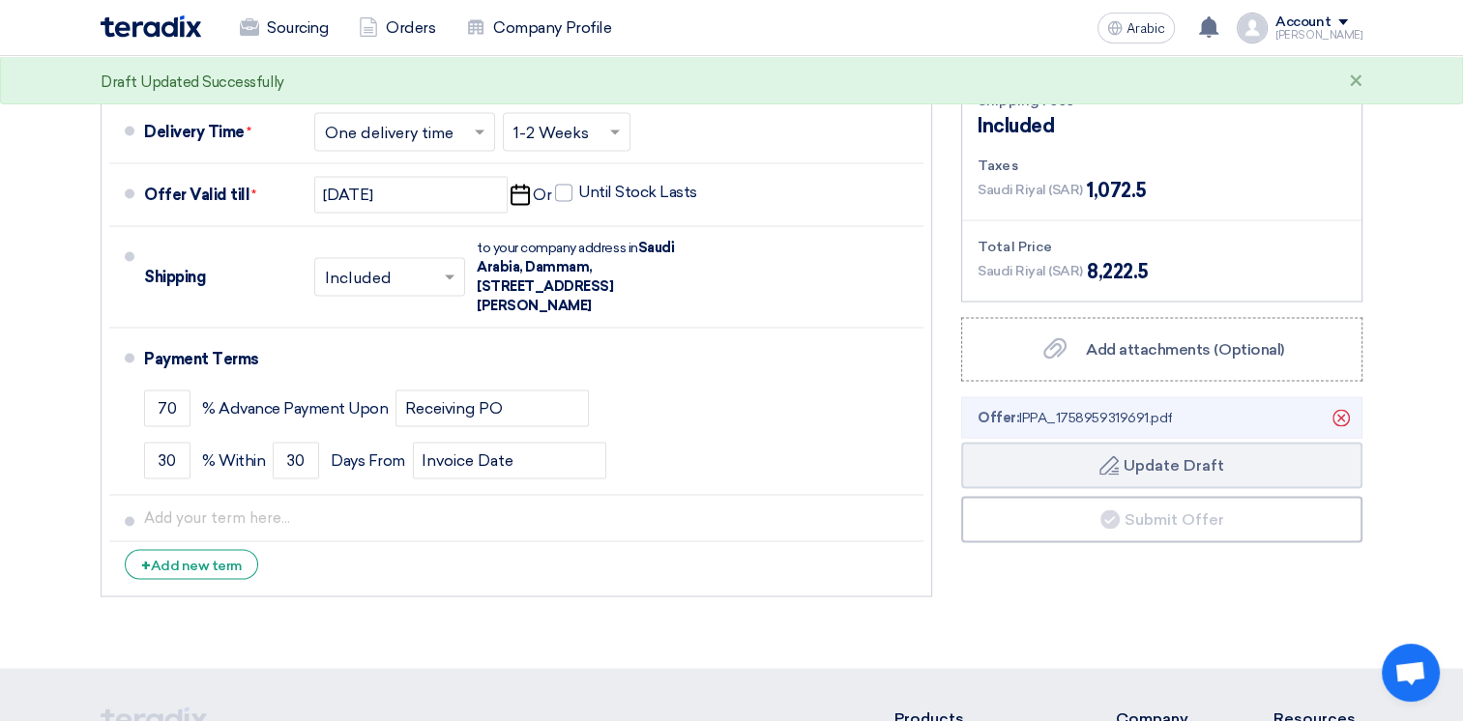
click at [752, 550] on div "Supplier: Terms & Conditions Currency [GEOGRAPHIC_DATA] (SAR) Delivery Time * C…" at bounding box center [516, 287] width 860 height 637
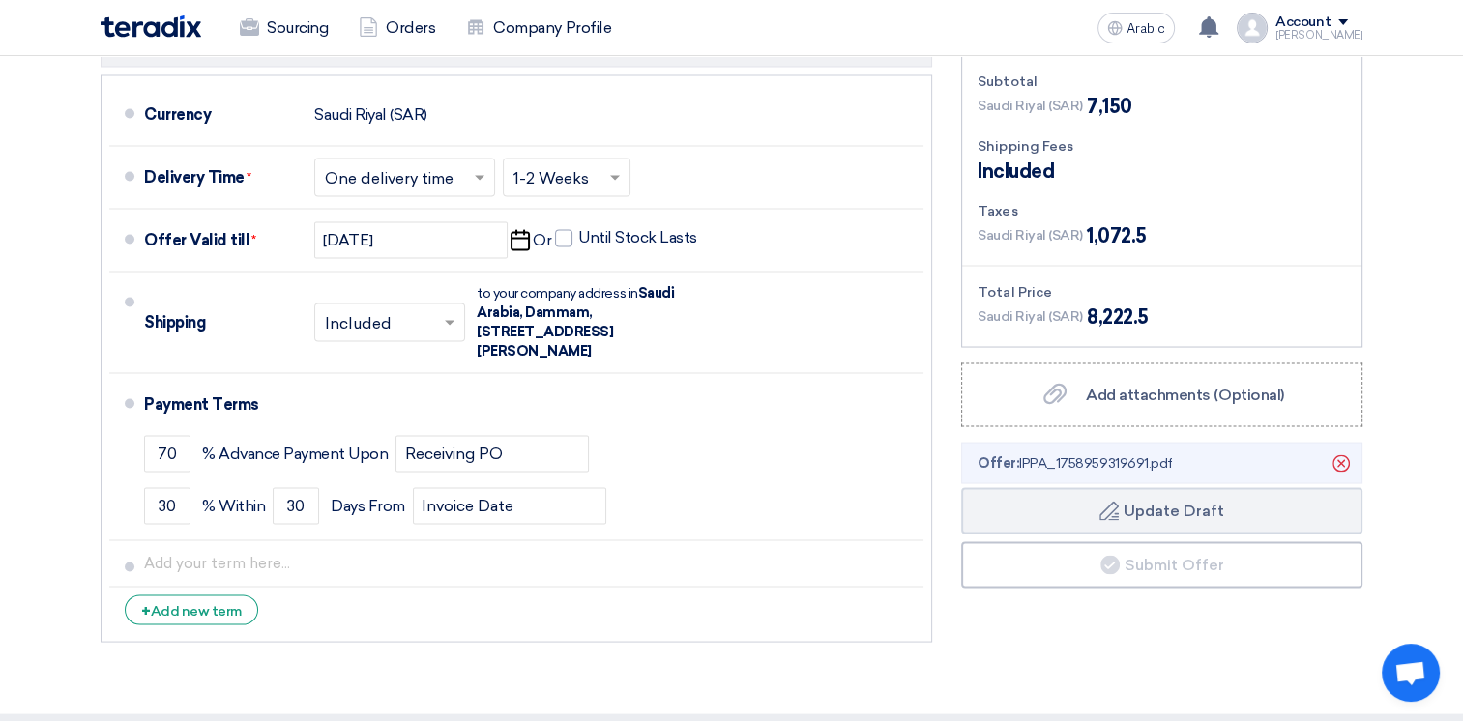
scroll to position [3584, 0]
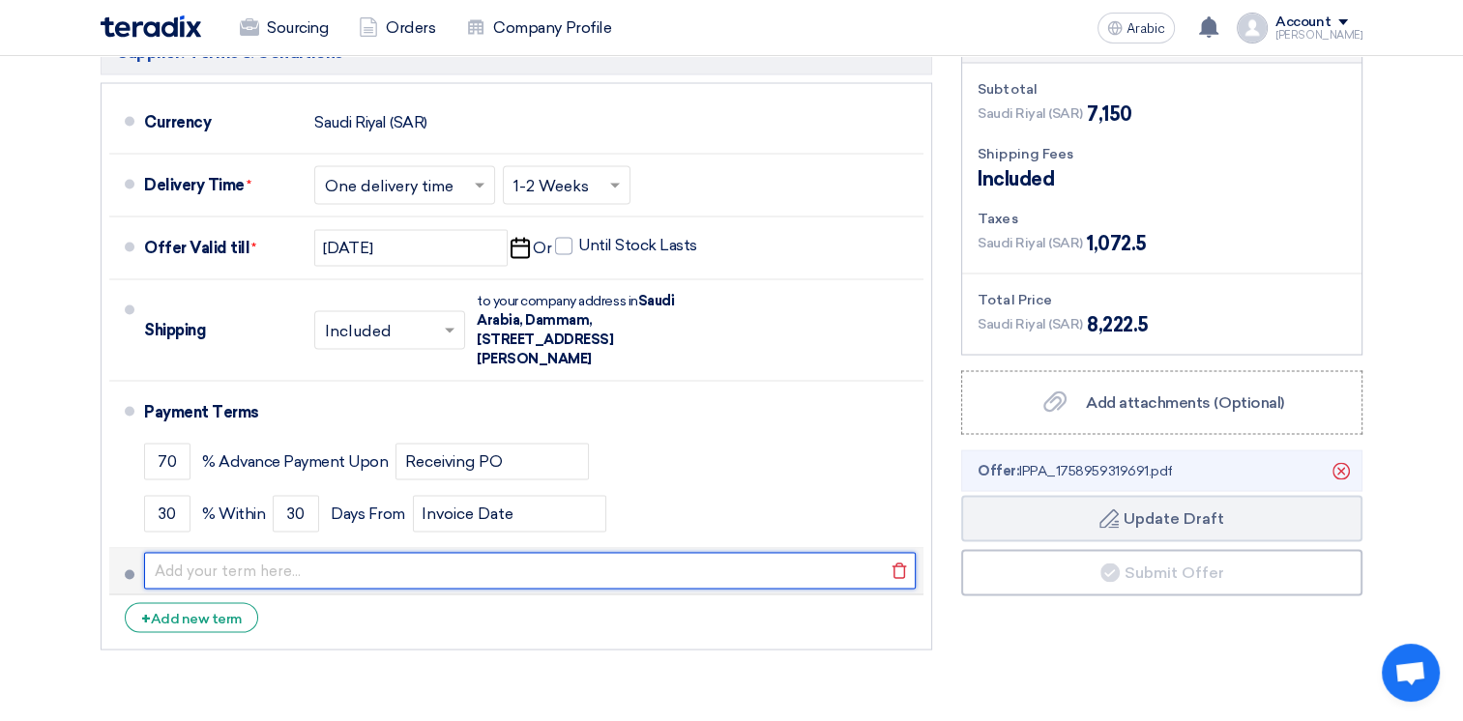
click at [263, 552] on input "text" at bounding box center [529, 570] width 771 height 37
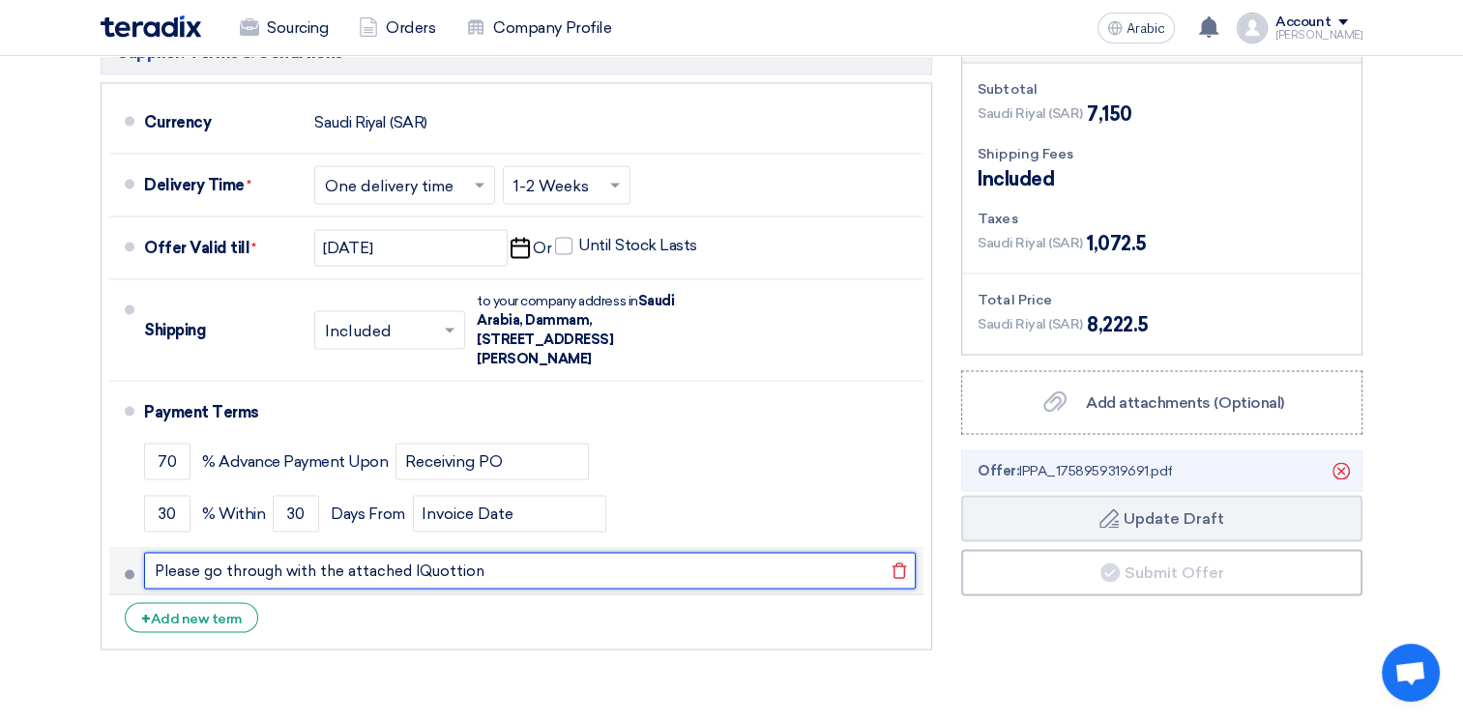
click at [412, 552] on input "Please go through with the attached IQuottion" at bounding box center [529, 570] width 771 height 37
type input "Please go through with the attached Quottion"
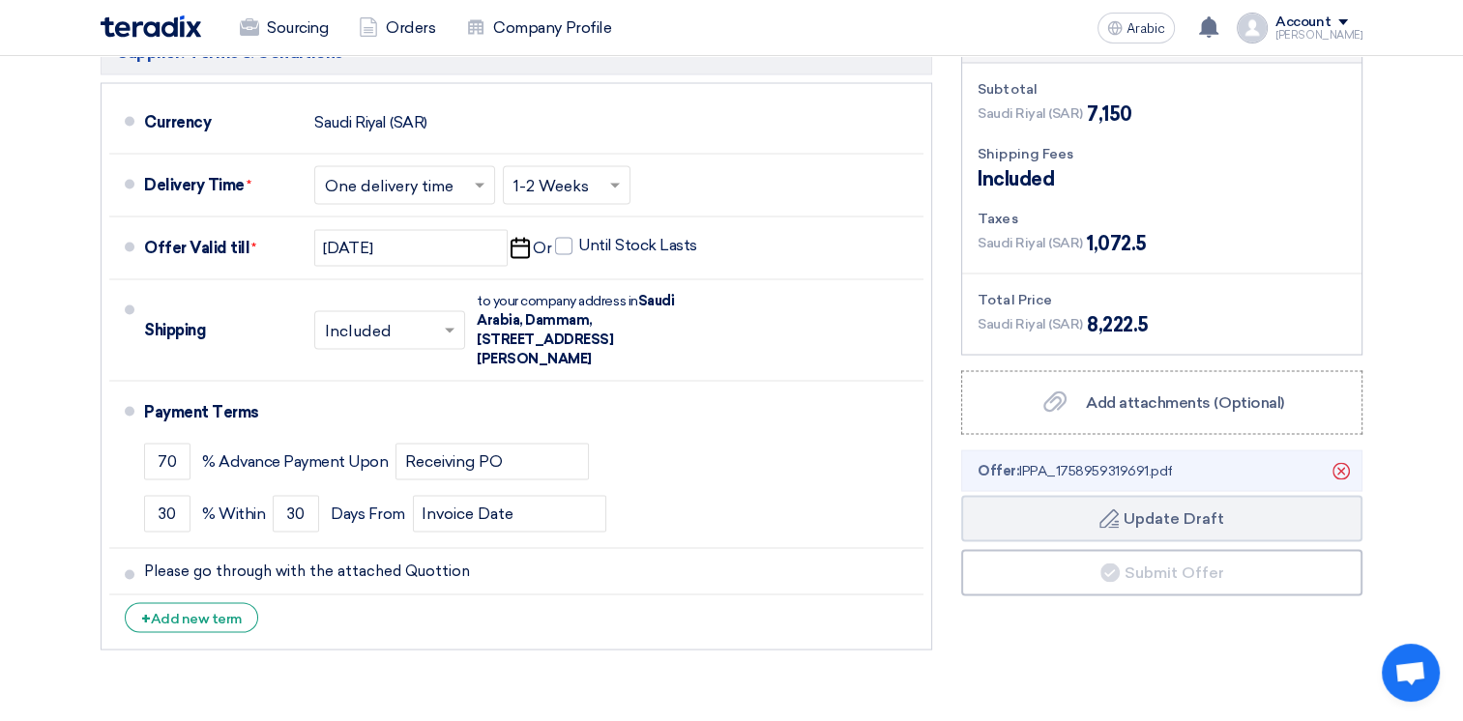
click at [576, 598] on ul "Currency [GEOGRAPHIC_DATA] (SAR) Delivery Time * Choose delivery time ... × One…" at bounding box center [516, 365] width 831 height 567
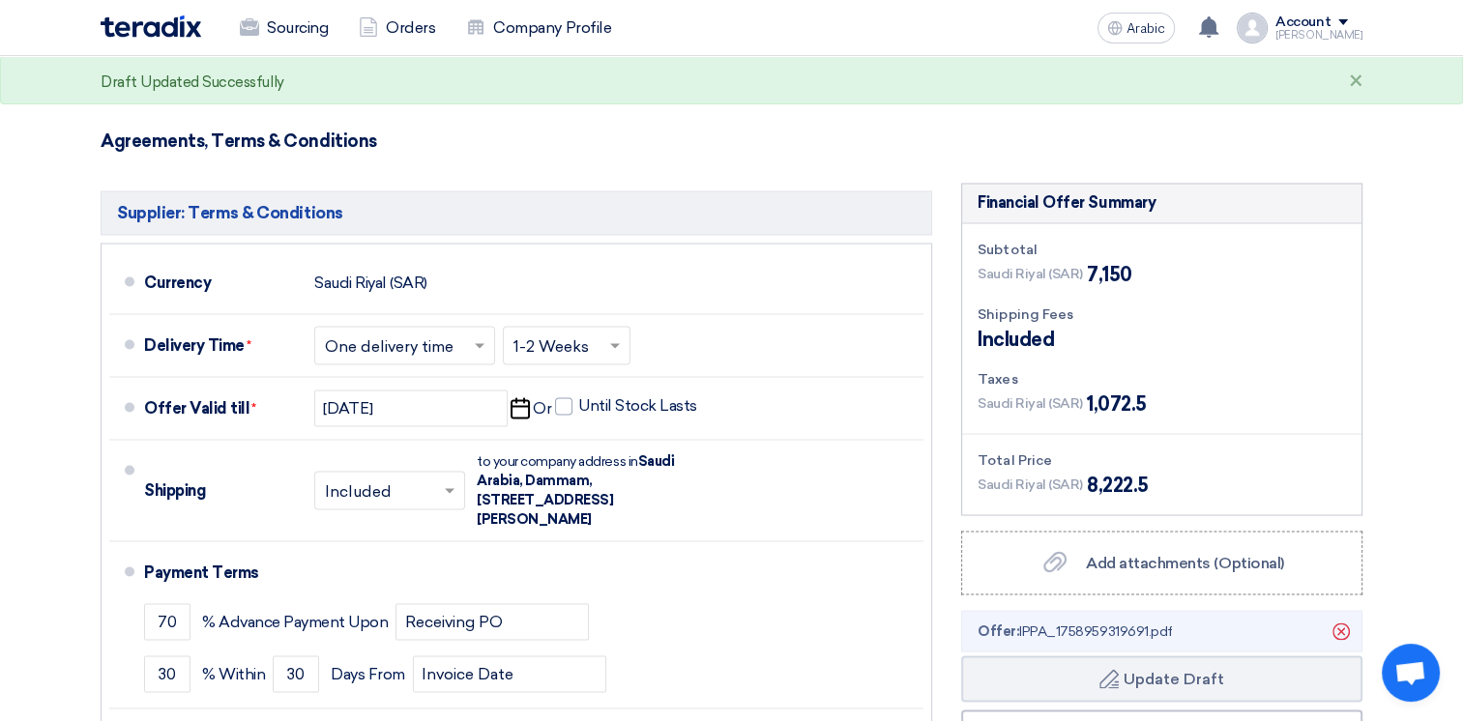
scroll to position [3391, 0]
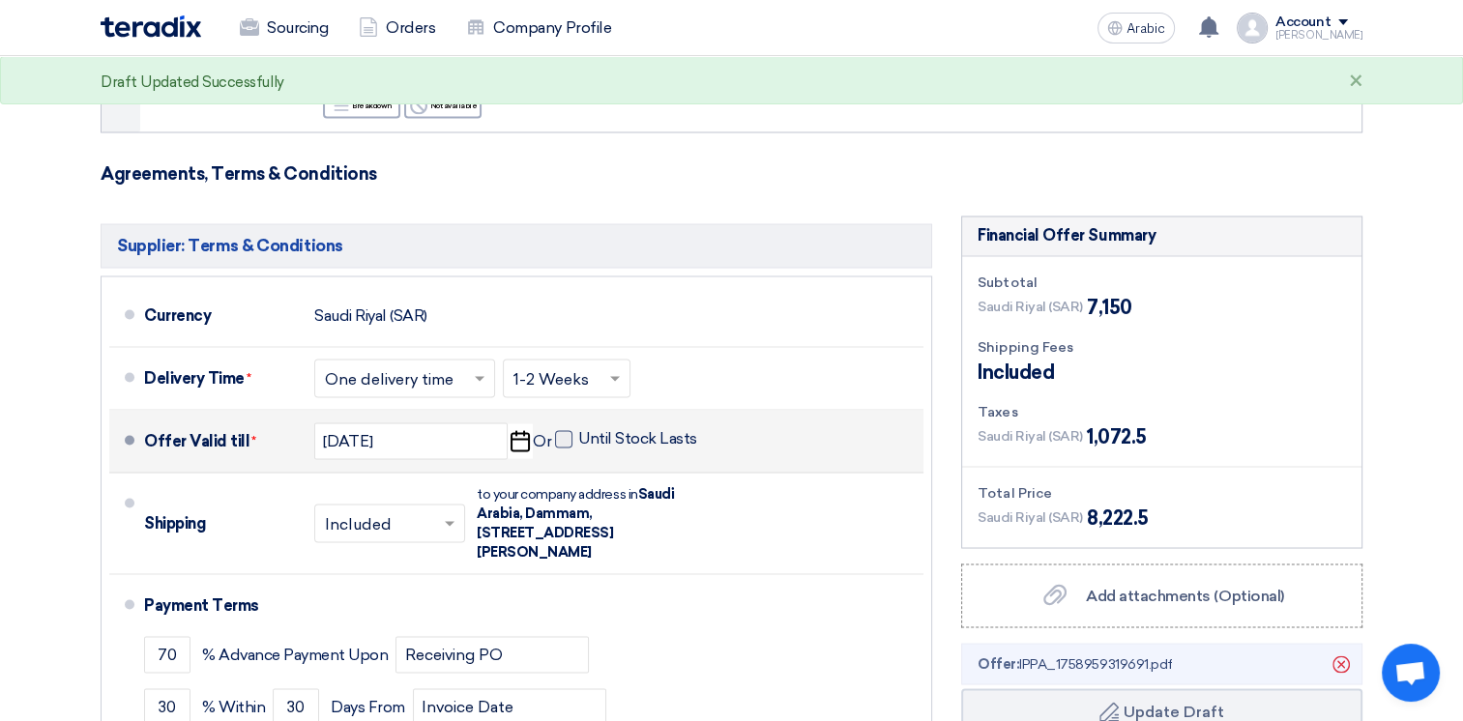
click at [568, 430] on span at bounding box center [563, 438] width 17 height 17
click at [578, 428] on input "Until Stock Lasts" at bounding box center [639, 446] width 123 height 37
click at [568, 430] on span at bounding box center [563, 438] width 17 height 17
click at [578, 428] on input "Until Stock Lasts" at bounding box center [639, 446] width 123 height 37
checkbox input "false"
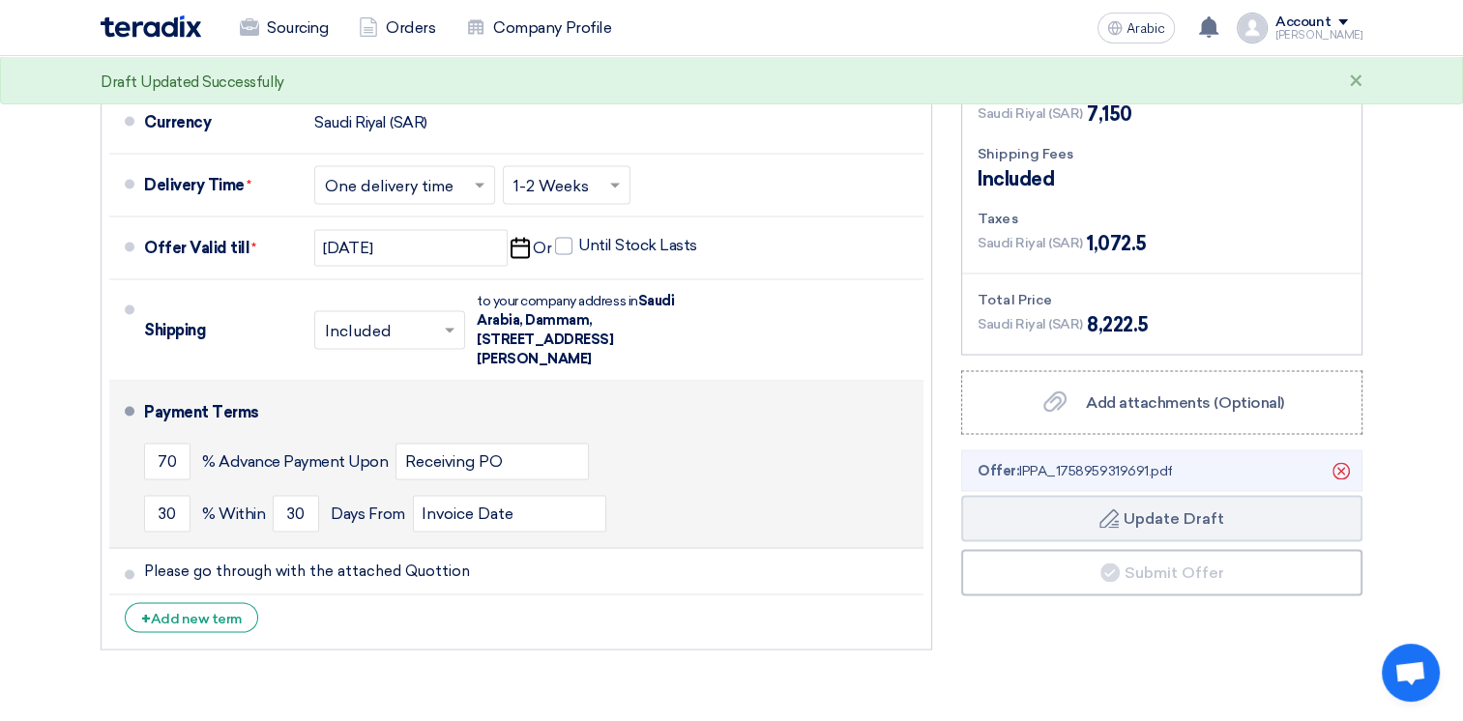
scroll to position [3681, 0]
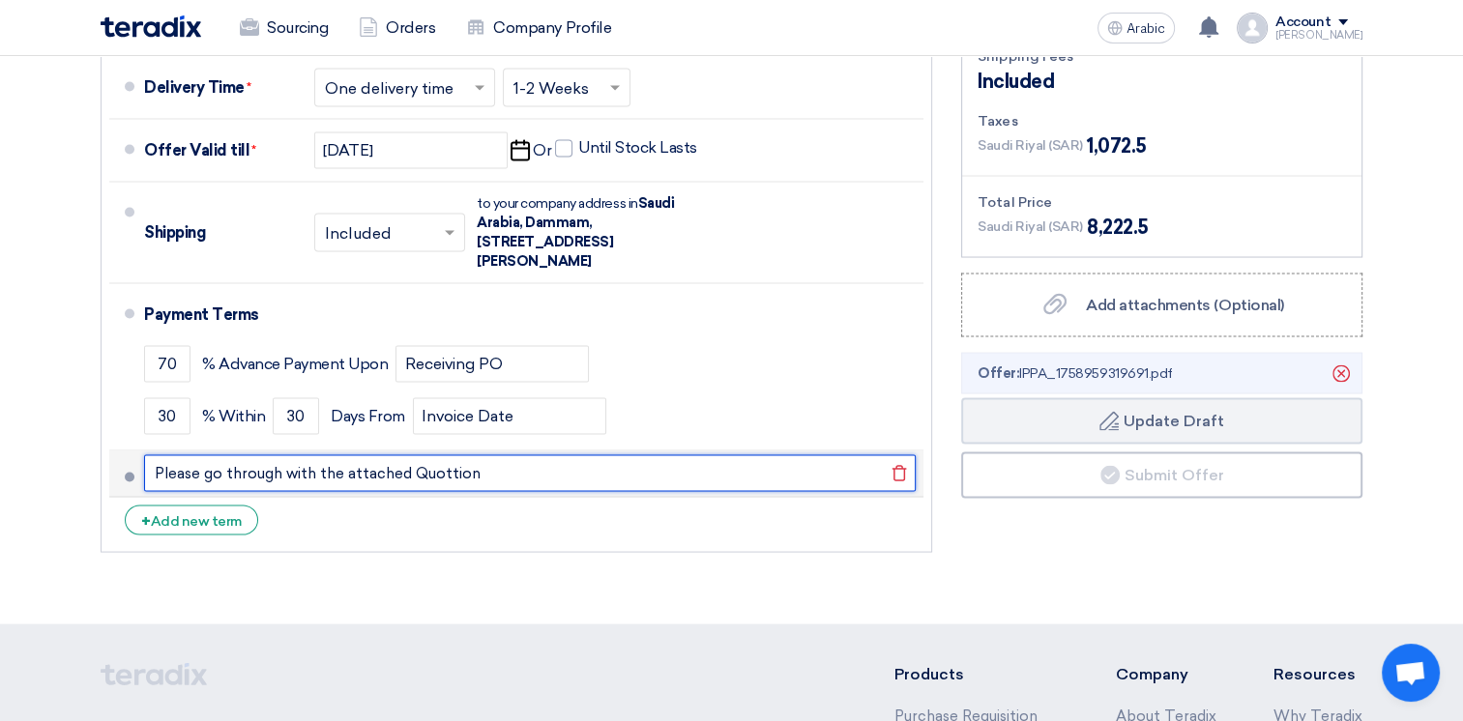
click at [436, 455] on input "Please go through with the attached Quottion" at bounding box center [529, 473] width 771 height 37
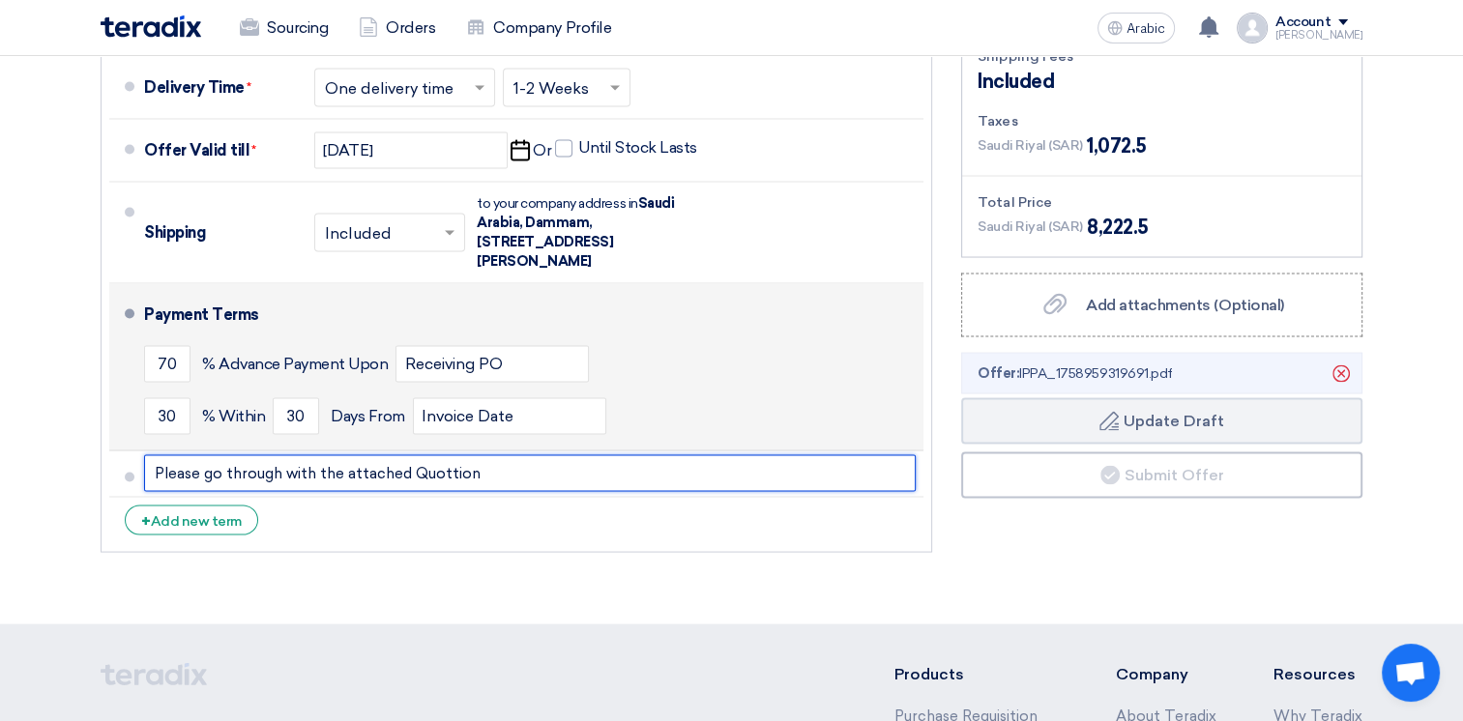
drag, startPoint x: 598, startPoint y: 424, endPoint x: 129, endPoint y: 392, distance: 470.9
click at [129, 392] on ul "Currency [GEOGRAPHIC_DATA] (SAR) Delivery Time * Choose delivery time ... × One…" at bounding box center [516, 269] width 831 height 567
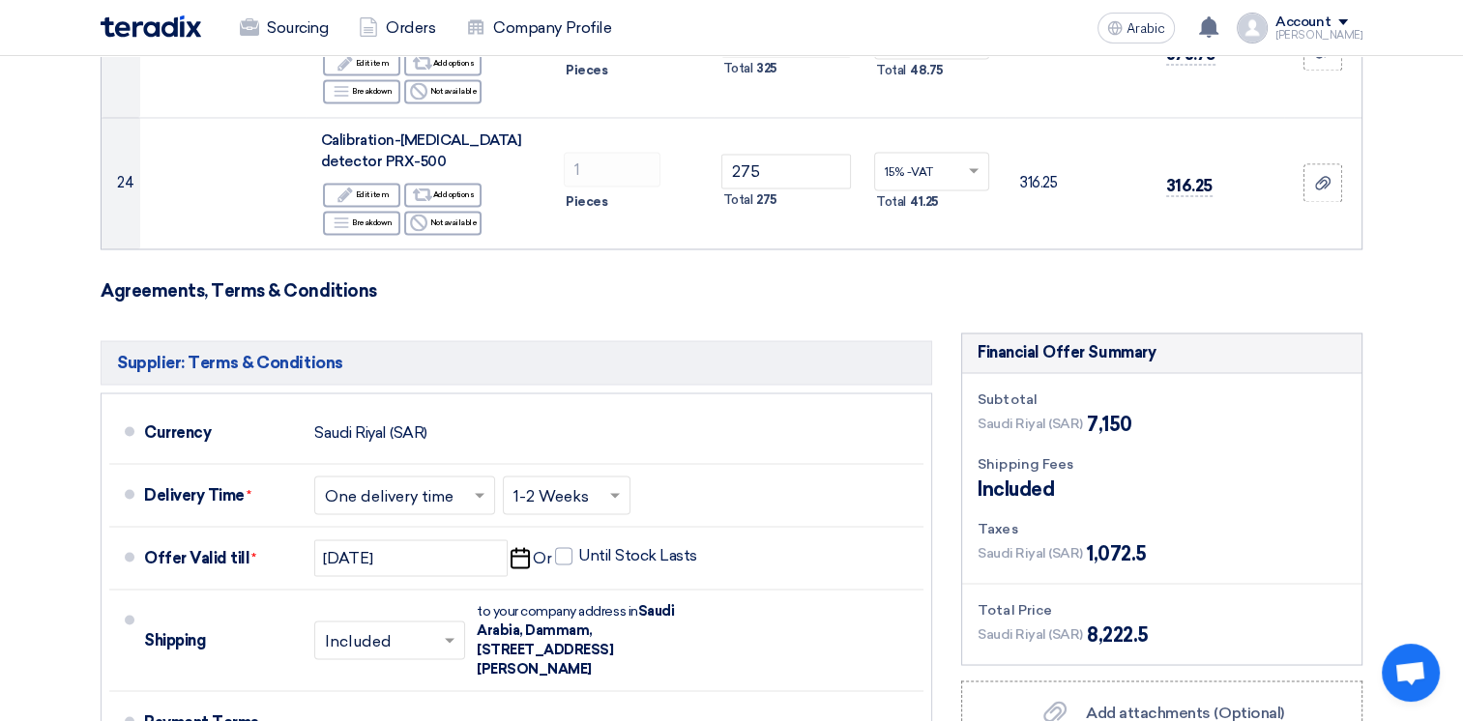
scroll to position [3247, 0]
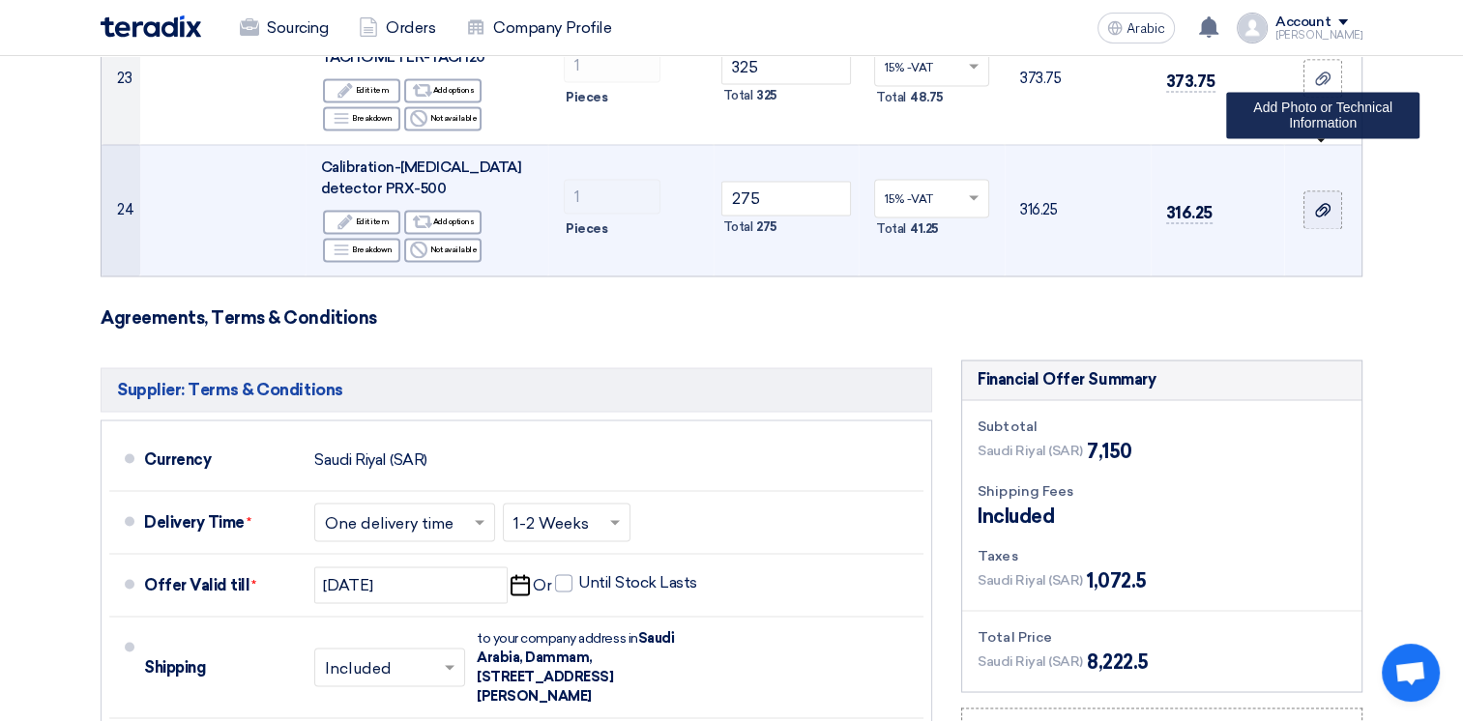
click at [1318, 202] on icon at bounding box center [1322, 209] width 15 height 15
click at [0, 0] on input "file" at bounding box center [0, 0] width 0 height 0
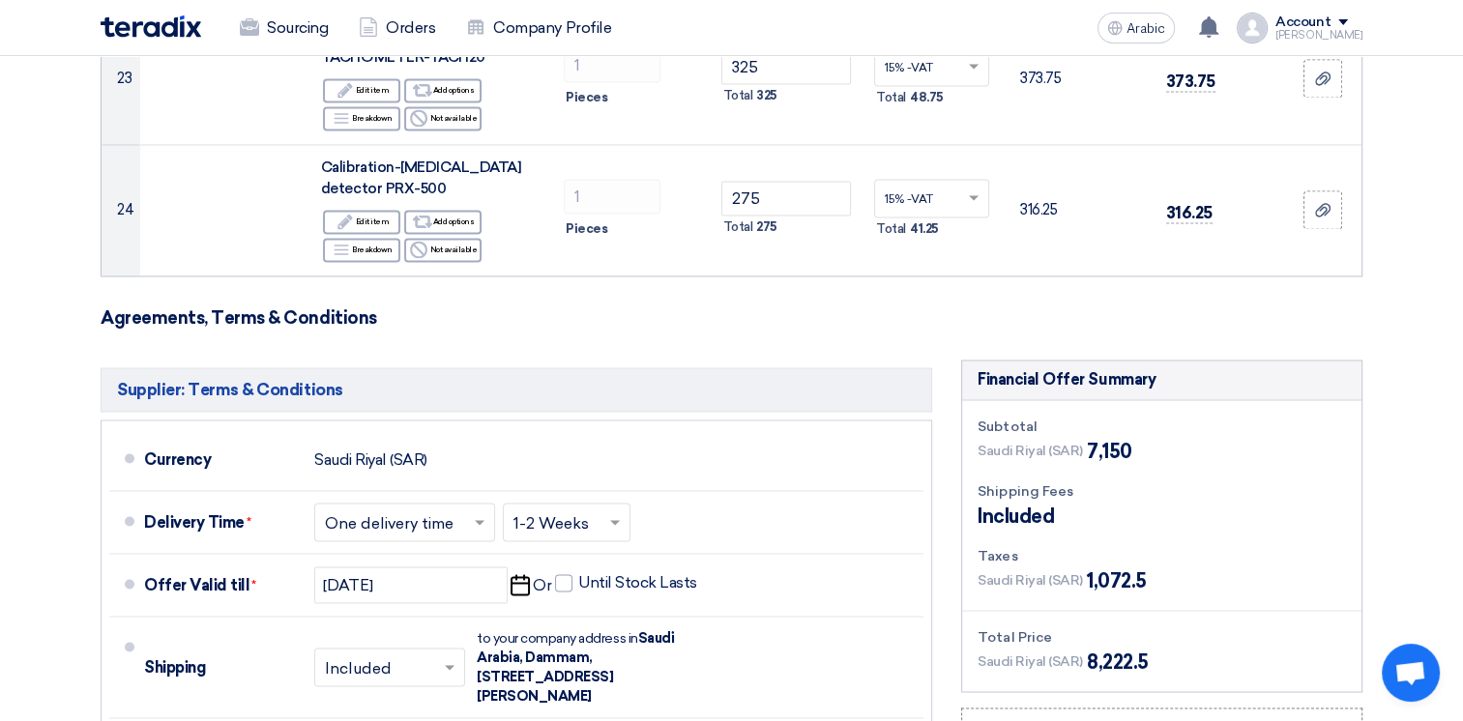
drag, startPoint x: 1418, startPoint y: 261, endPoint x: 1389, endPoint y: 388, distance: 129.9
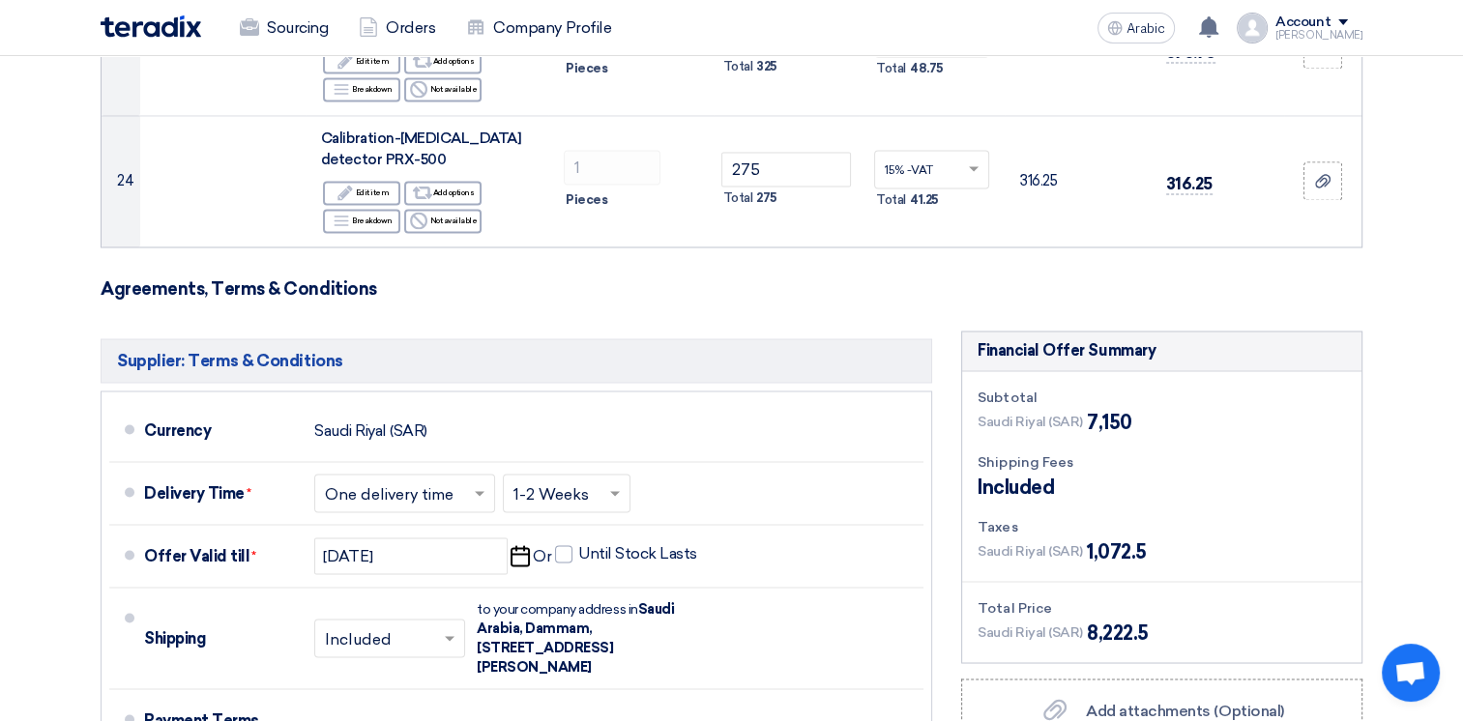
scroll to position [3519, 0]
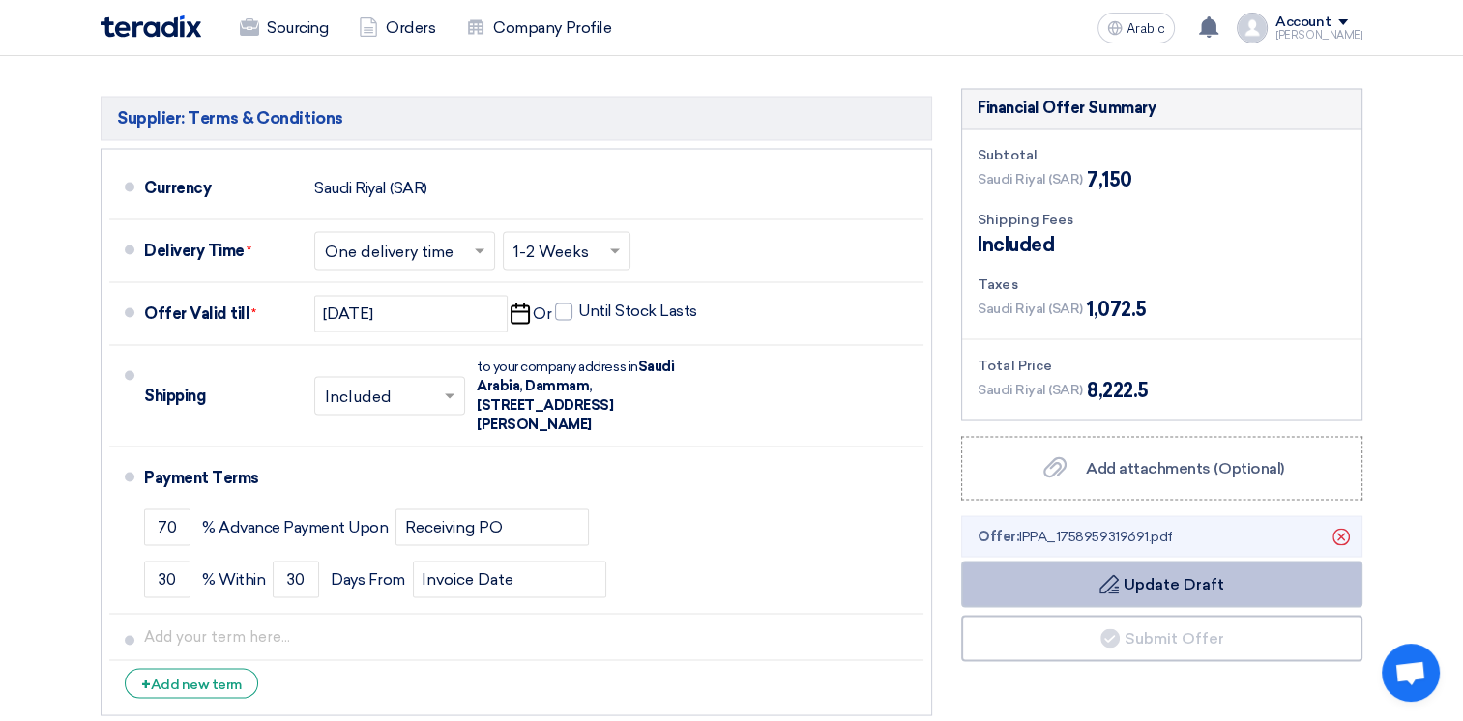
click at [1134, 574] on font "Update Draft" at bounding box center [1173, 583] width 101 height 18
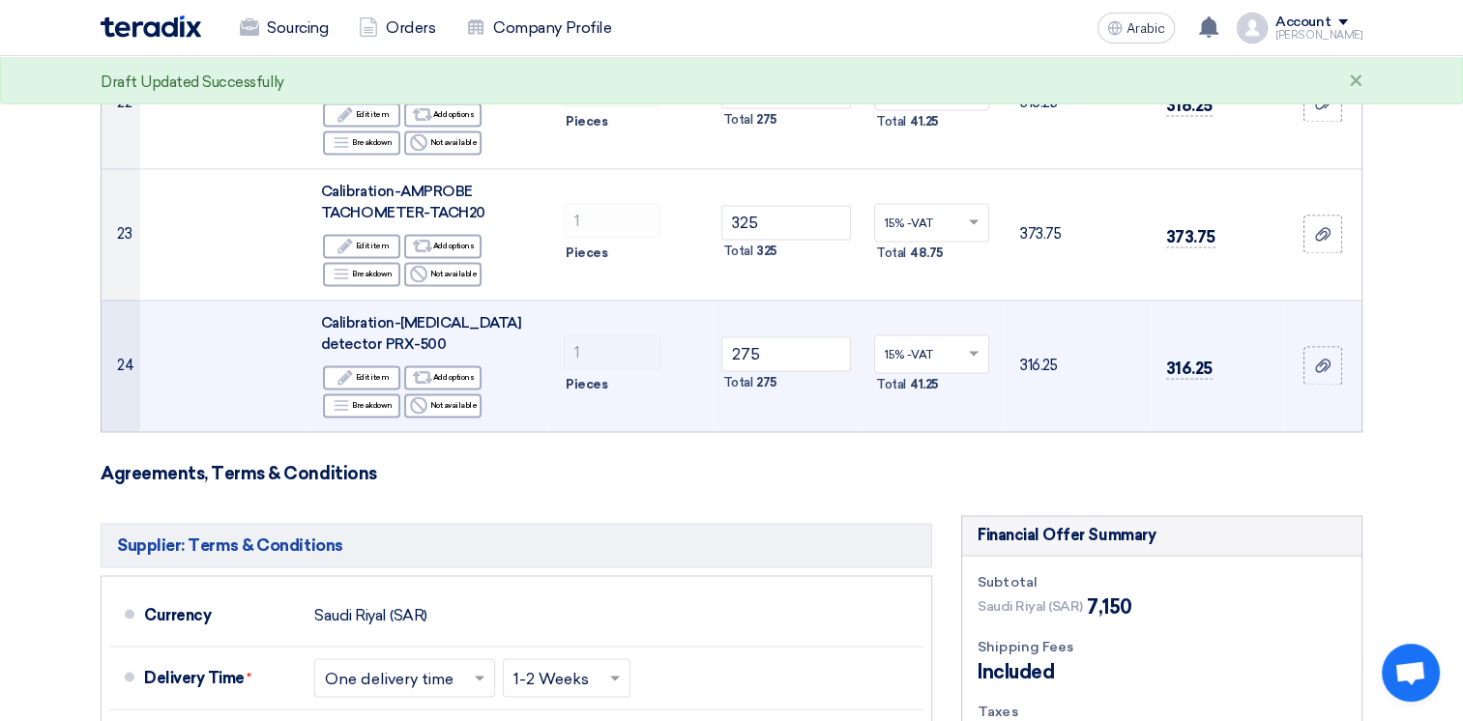
scroll to position [3035, 0]
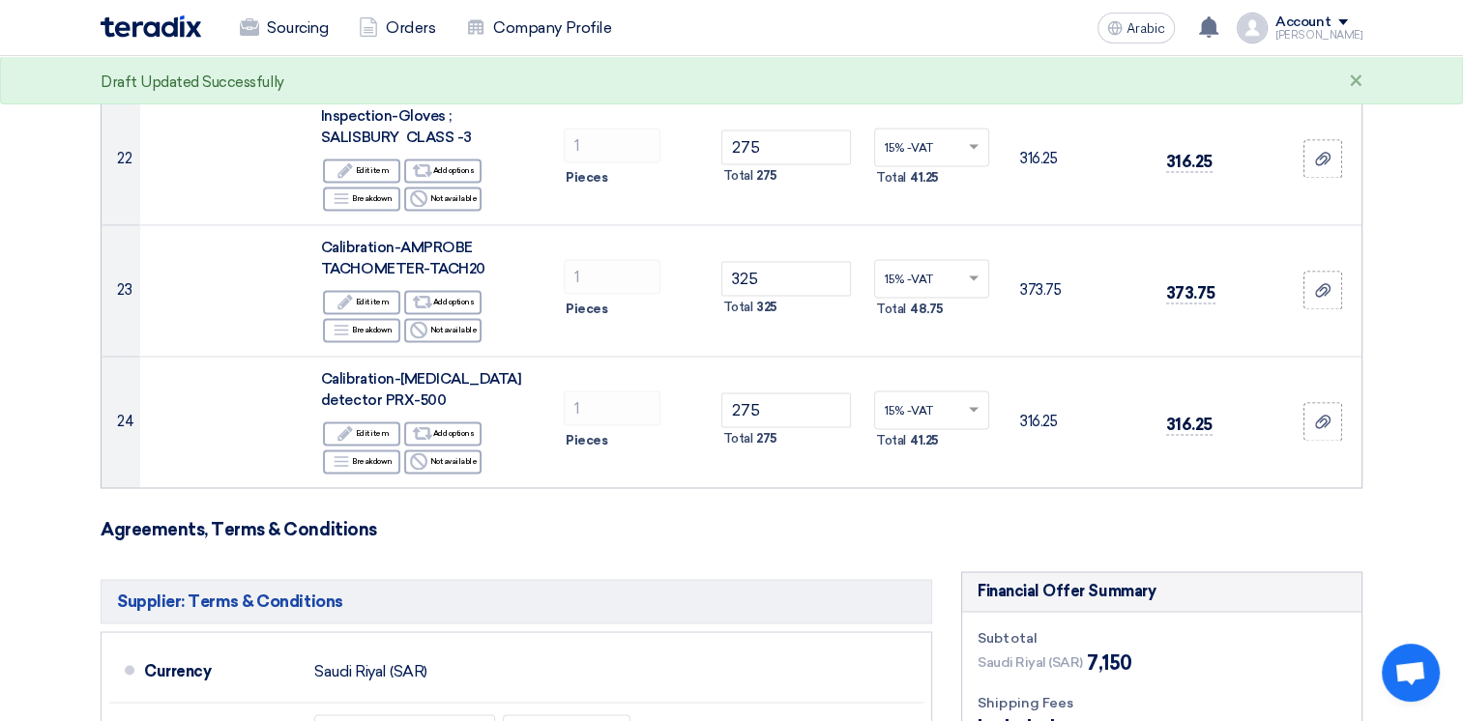
drag, startPoint x: 1461, startPoint y: 515, endPoint x: 1461, endPoint y: 601, distance: 86.0
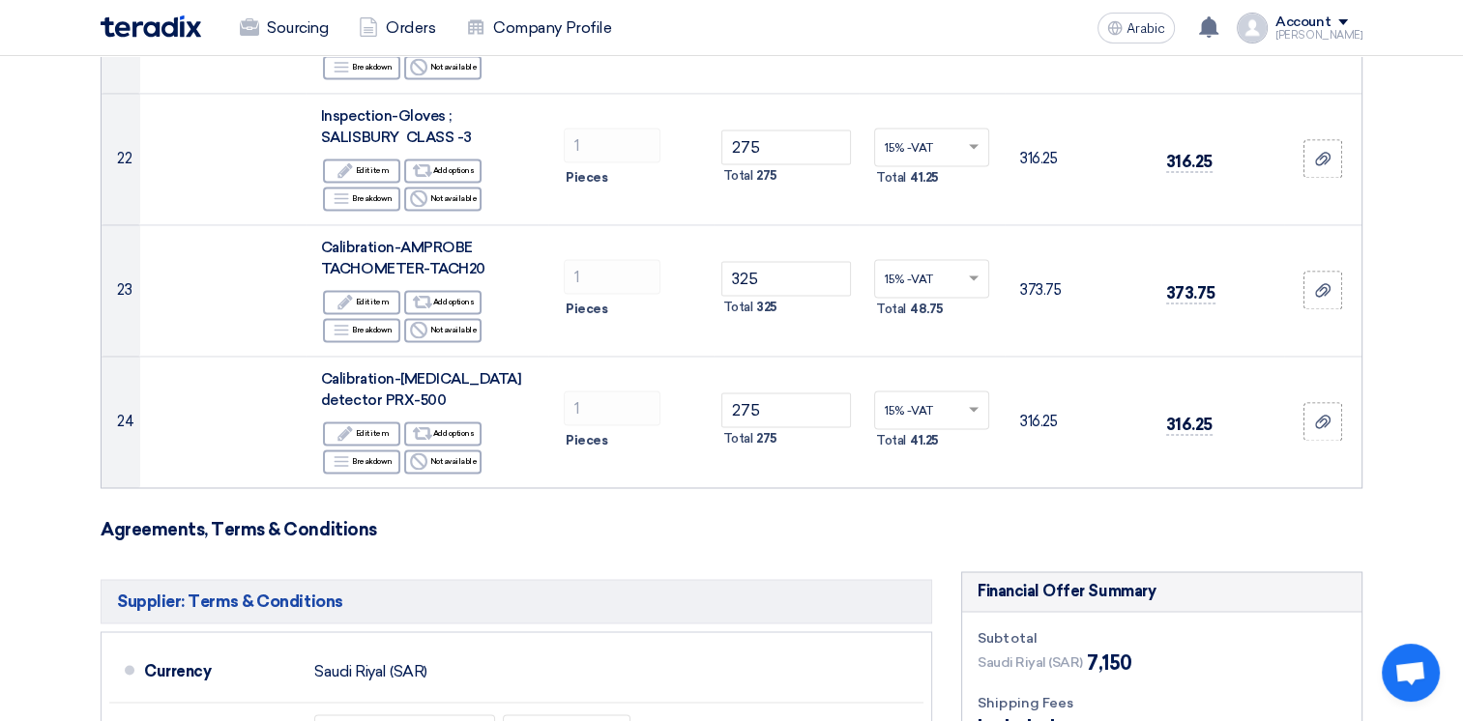
drag, startPoint x: 1461, startPoint y: 601, endPoint x: 1406, endPoint y: 413, distance: 196.1
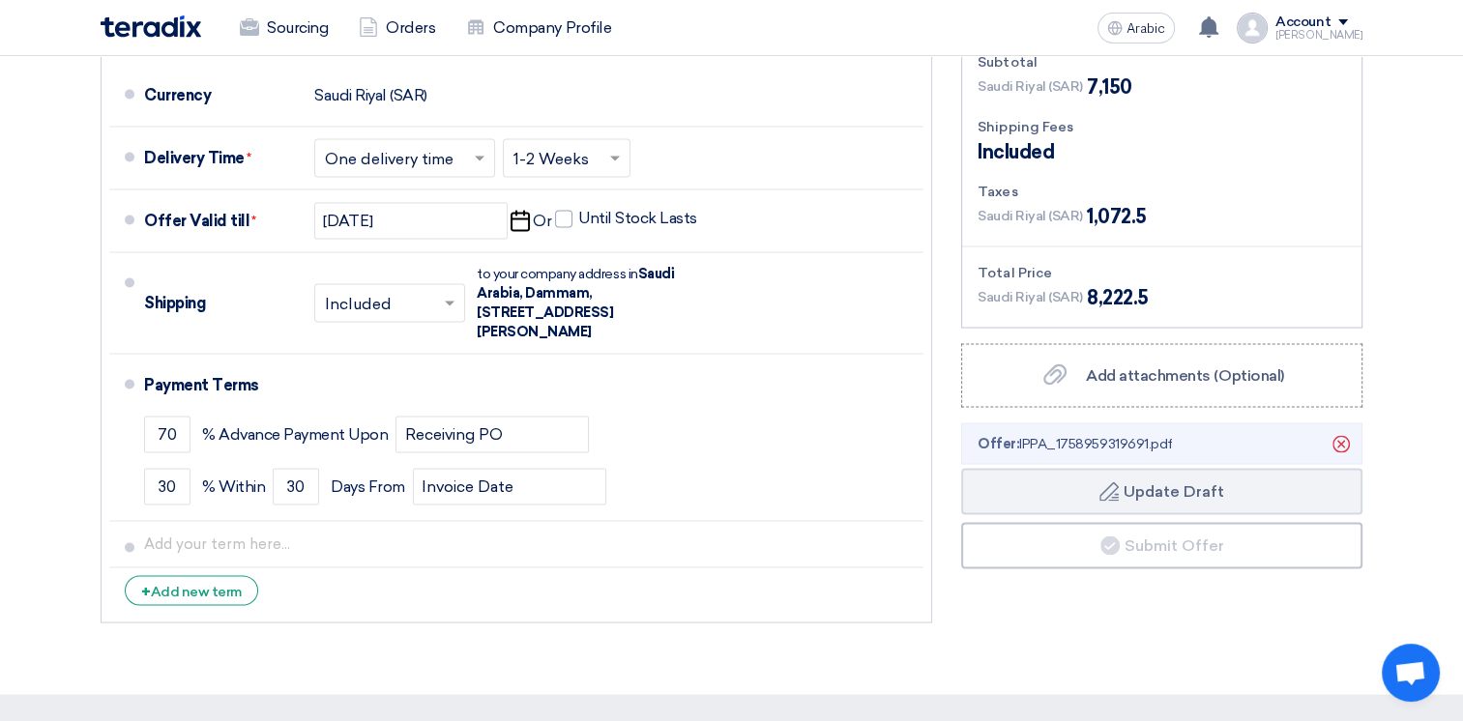
scroll to position [3622, 0]
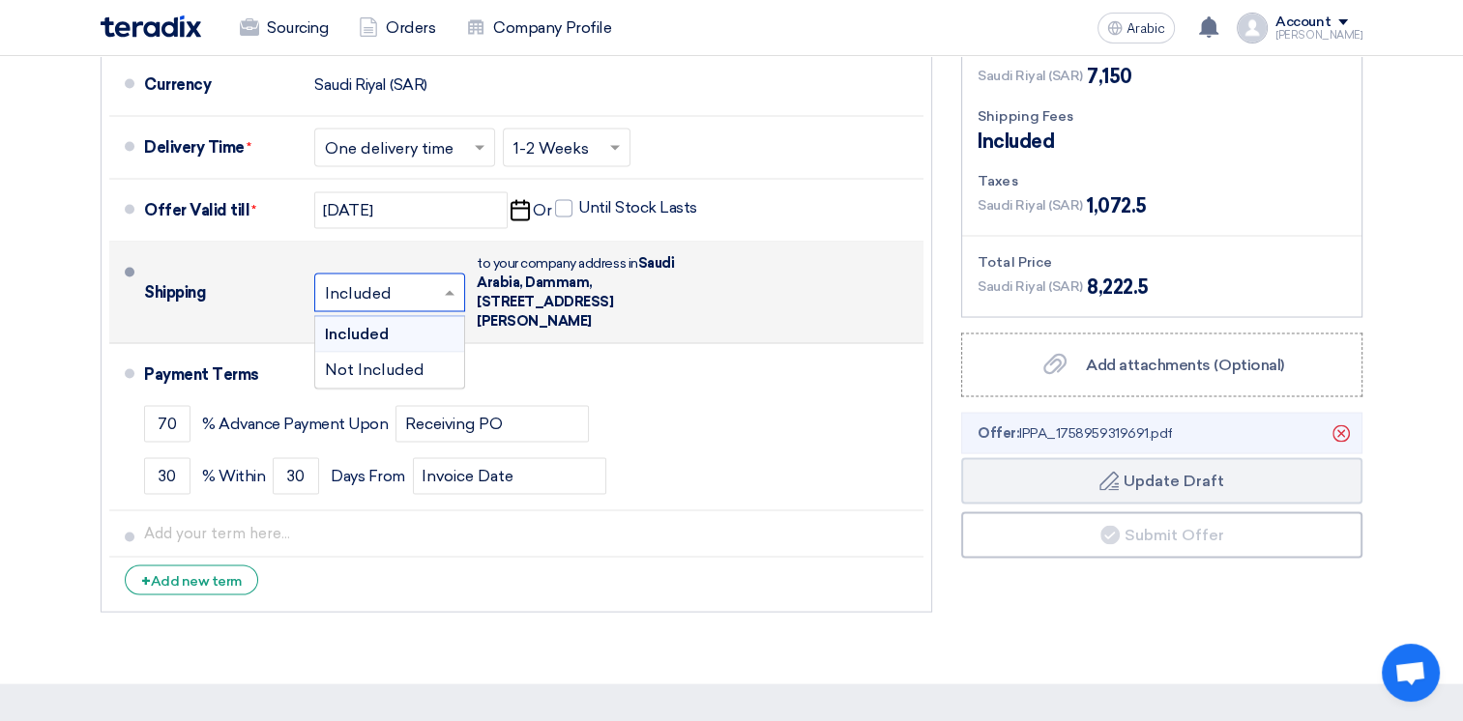
click at [428, 279] on input "text" at bounding box center [390, 293] width 131 height 28
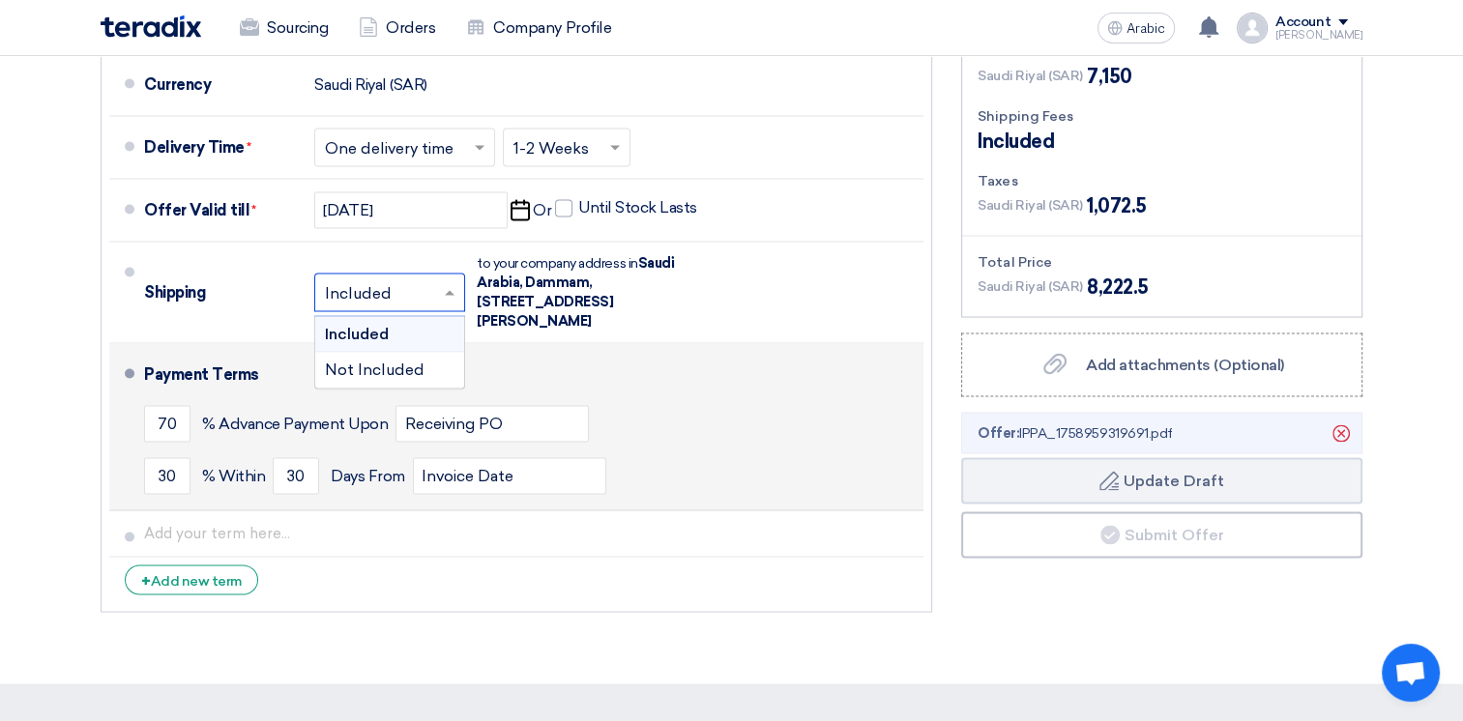
click at [750, 351] on div "Payment Terms" at bounding box center [522, 374] width 756 height 46
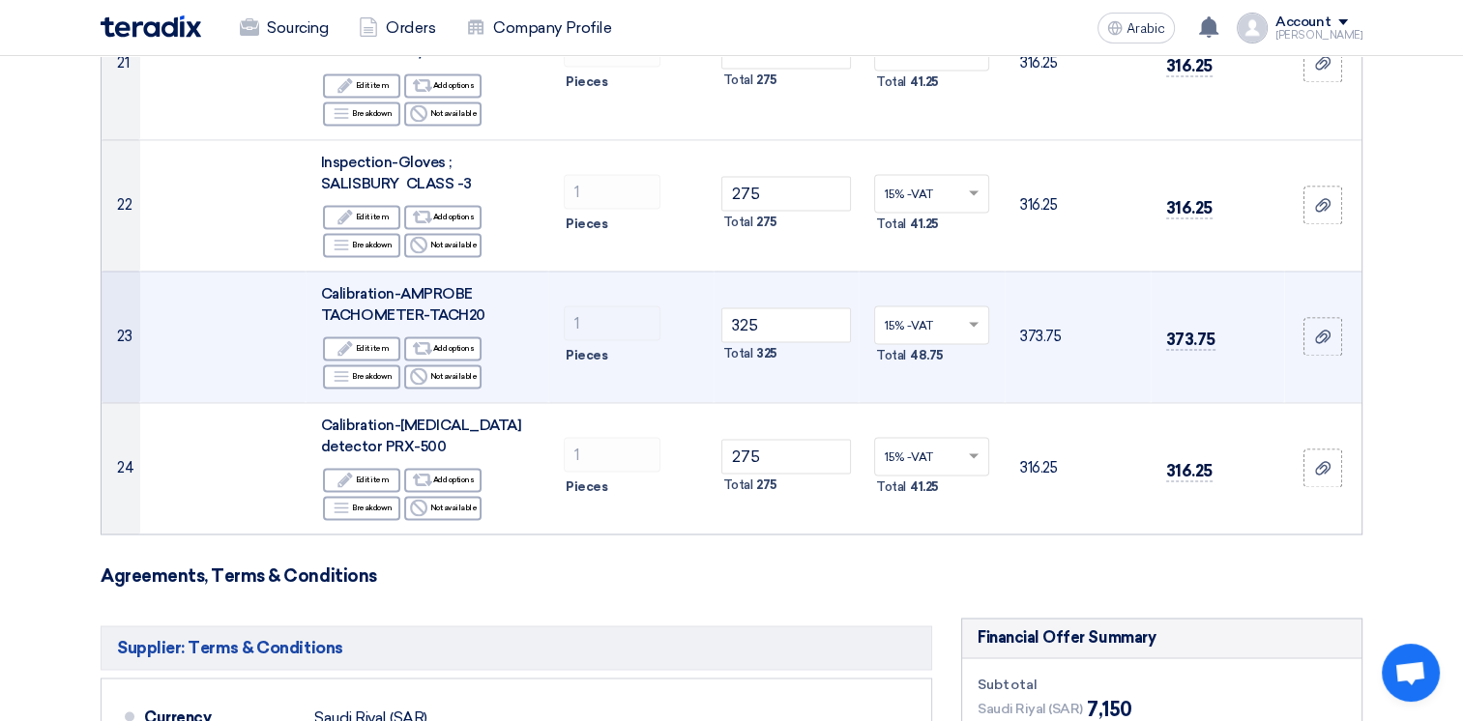
scroll to position [2945, 0]
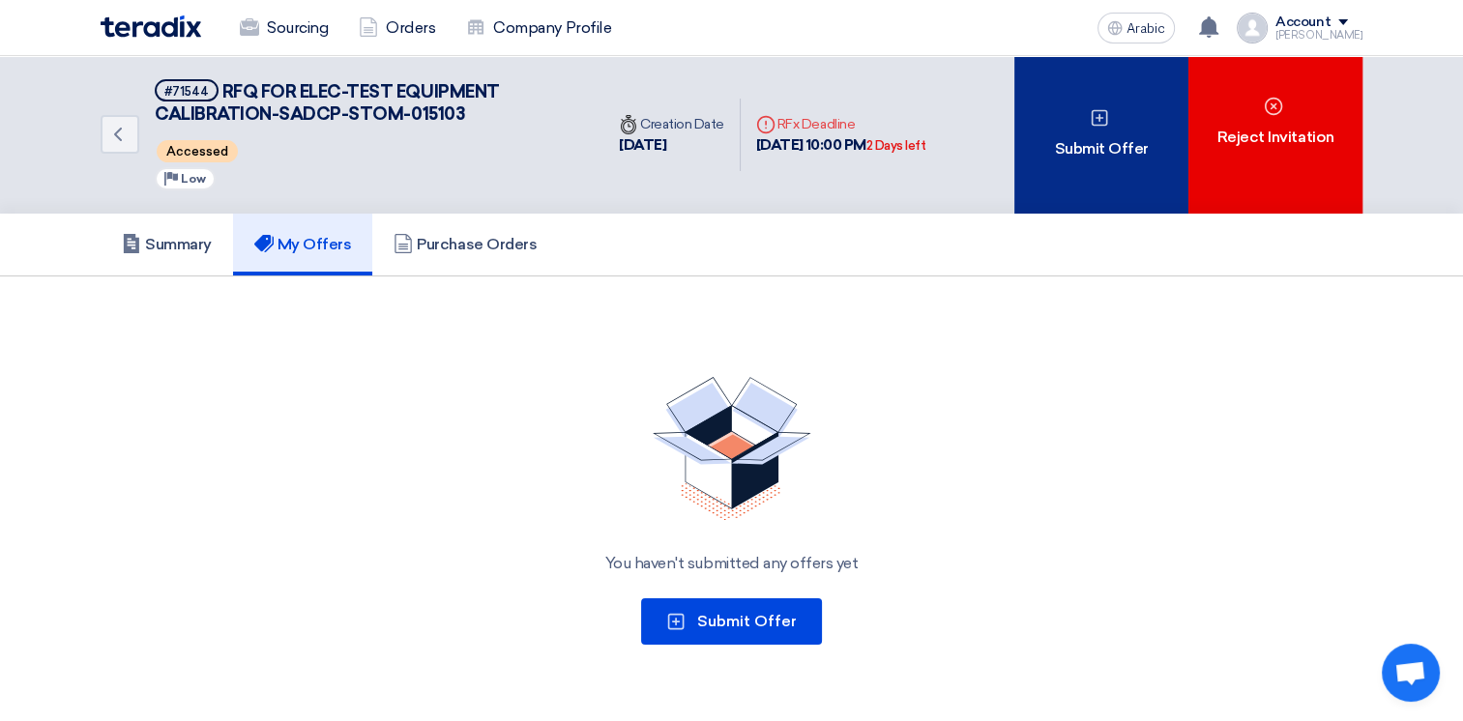
click at [1100, 159] on font "Submit Offer" at bounding box center [1101, 148] width 94 height 23
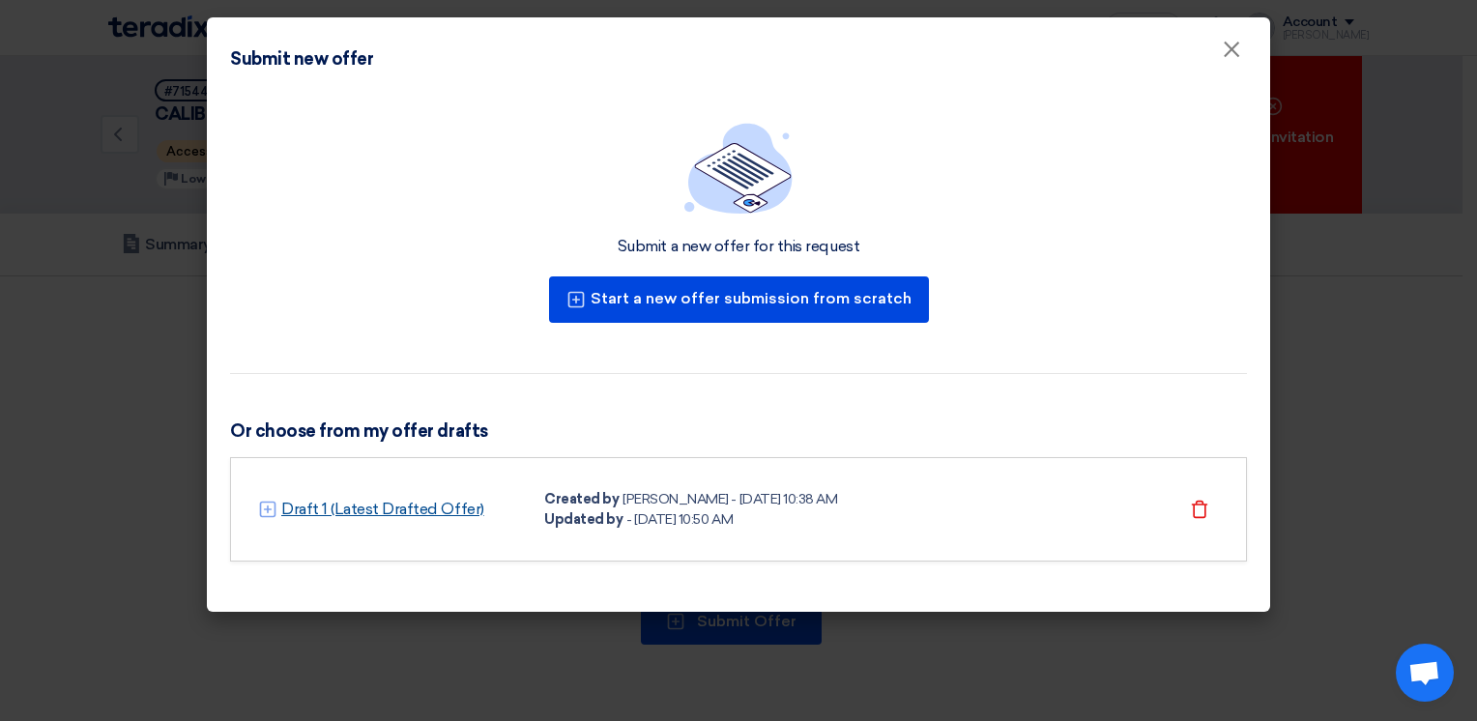
click at [433, 506] on link "Draft 1 (Latest Drafted Offer)" at bounding box center [382, 509] width 203 height 23
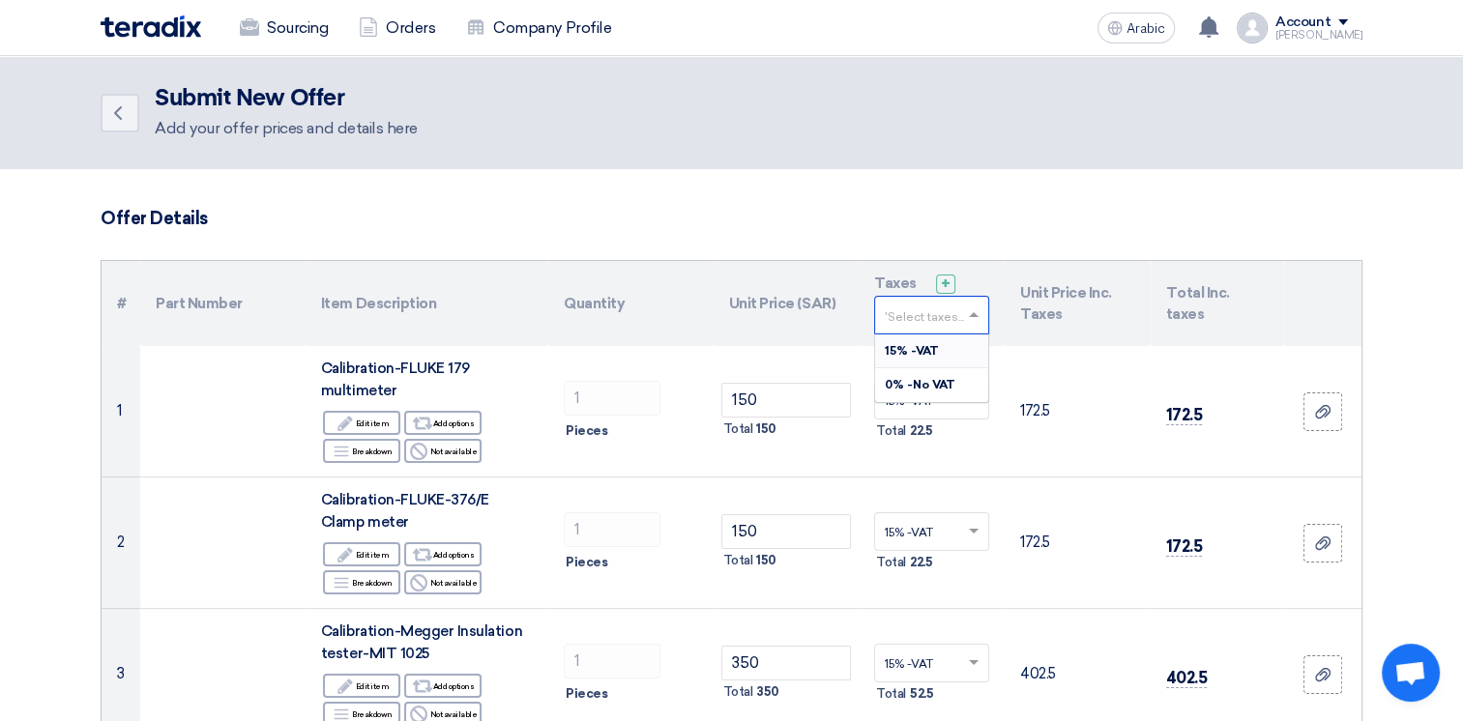
click at [953, 307] on input "text" at bounding box center [921, 318] width 74 height 32
click at [936, 345] on div "15% -VAT" at bounding box center [931, 351] width 113 height 34
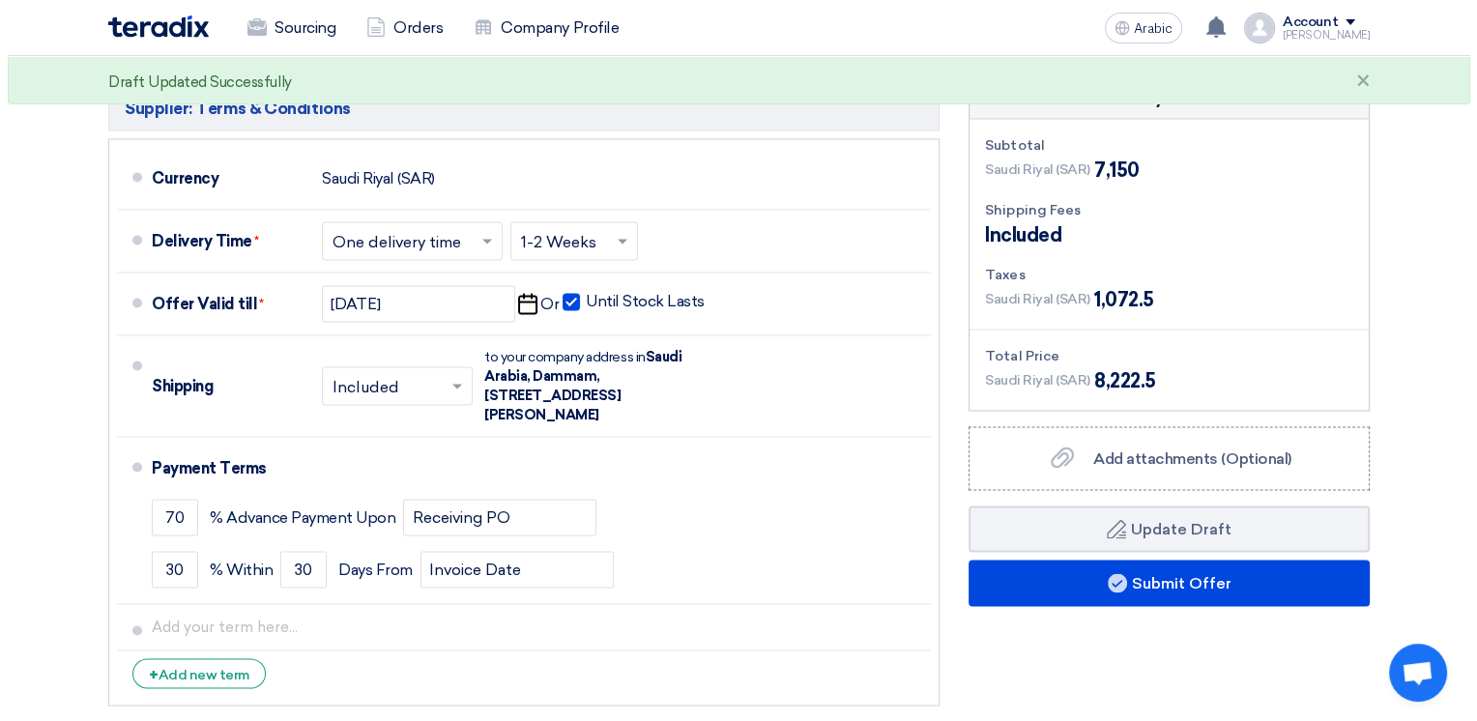
scroll to position [3518, 0]
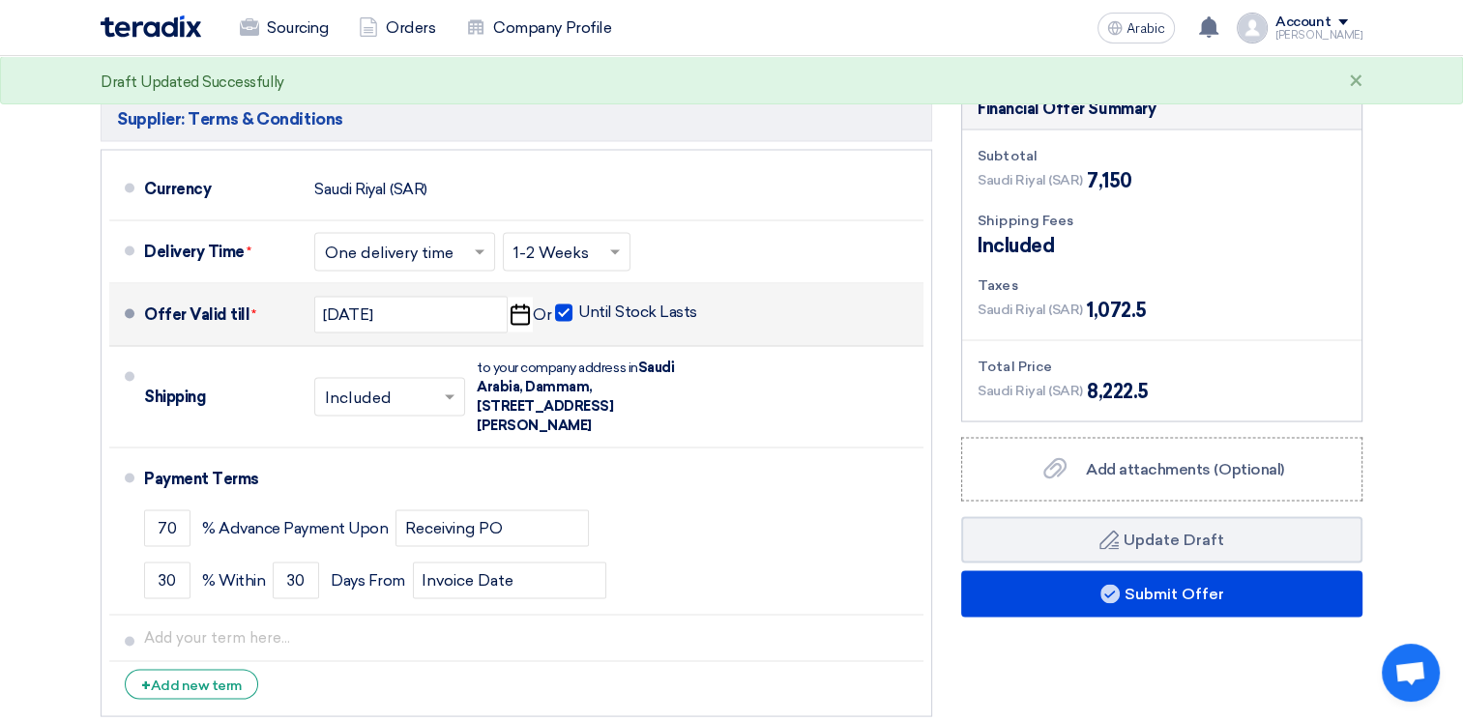
click at [555, 304] on span at bounding box center [563, 312] width 17 height 17
click at [578, 302] on input "Until Stock Lasts" at bounding box center [639, 320] width 123 height 37
checkbox input "false"
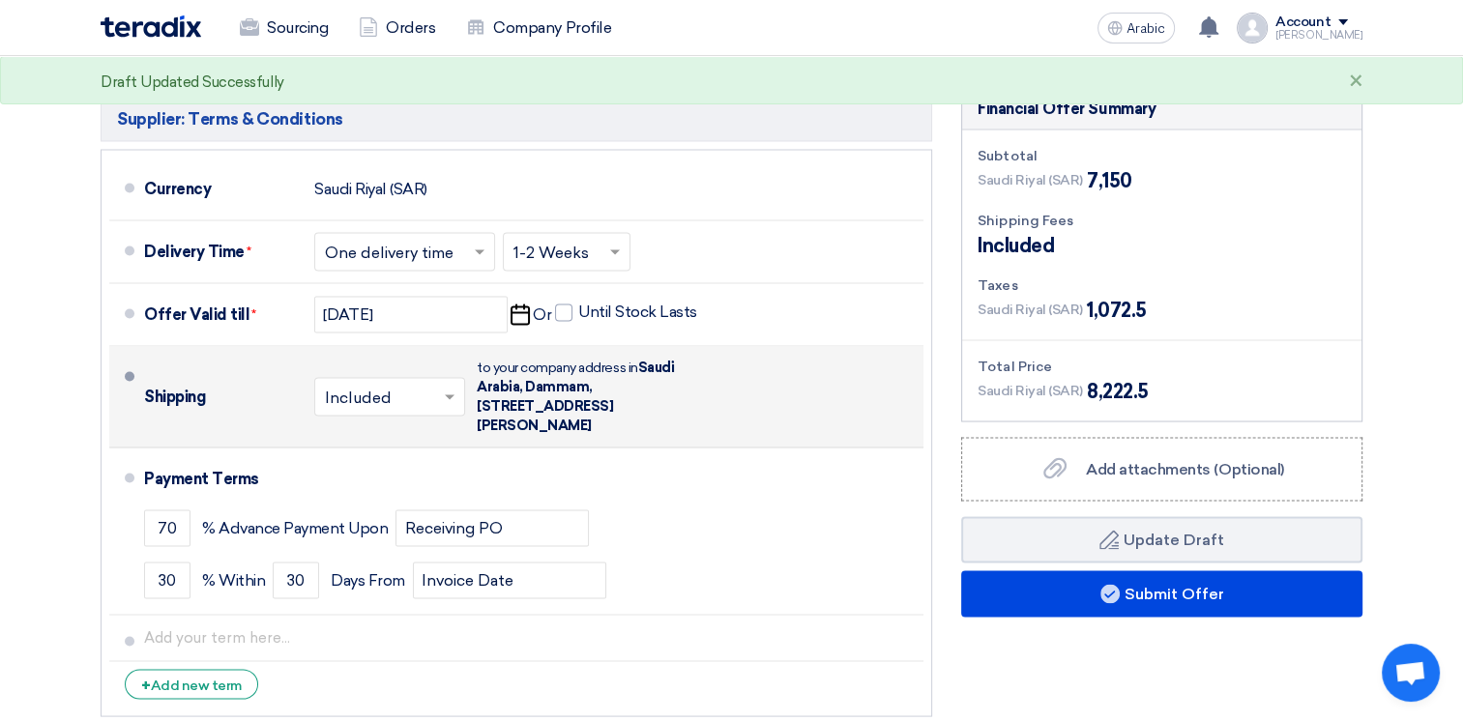
click at [808, 354] on div "Shipping × Included × to your company address in [STREET_ADDRESS][PERSON_NAME]" at bounding box center [529, 396] width 771 height 85
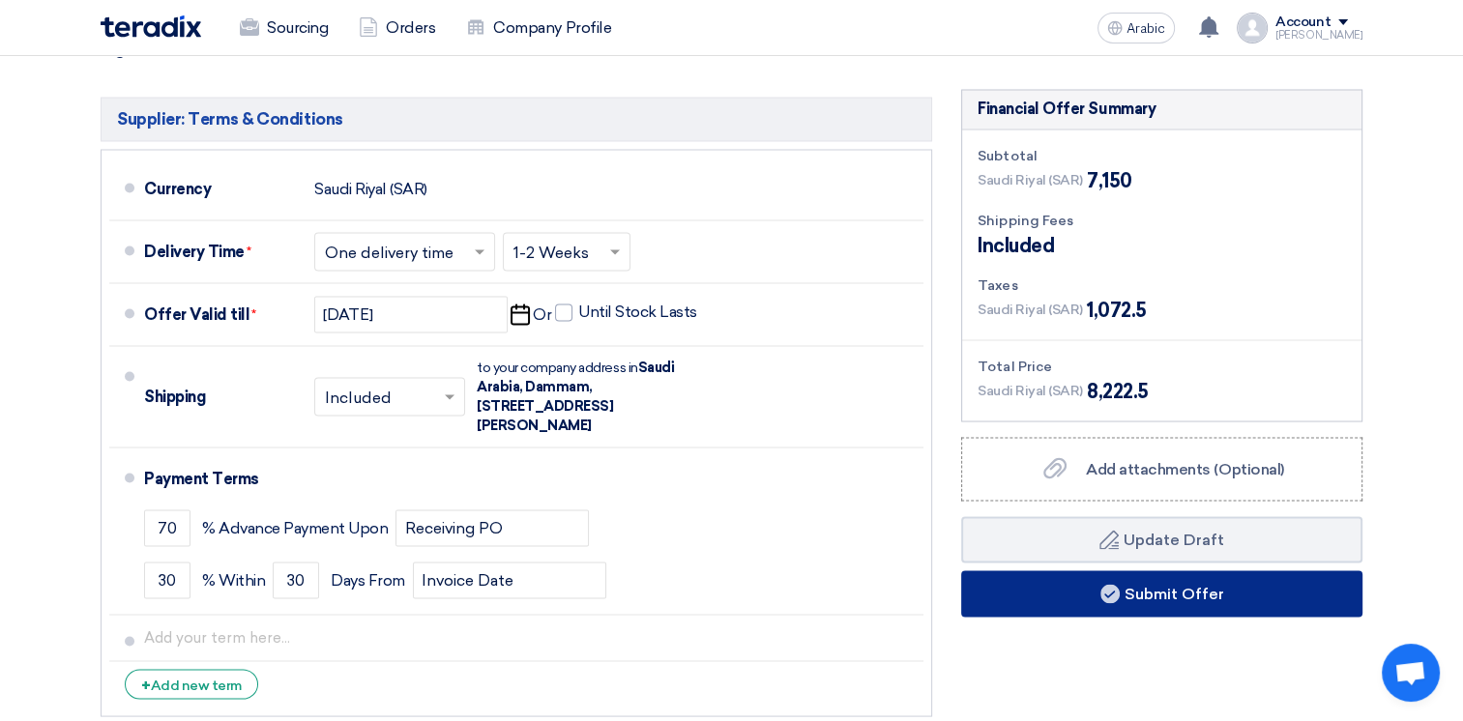
click at [1195, 584] on font "Submit Offer" at bounding box center [1174, 593] width 100 height 18
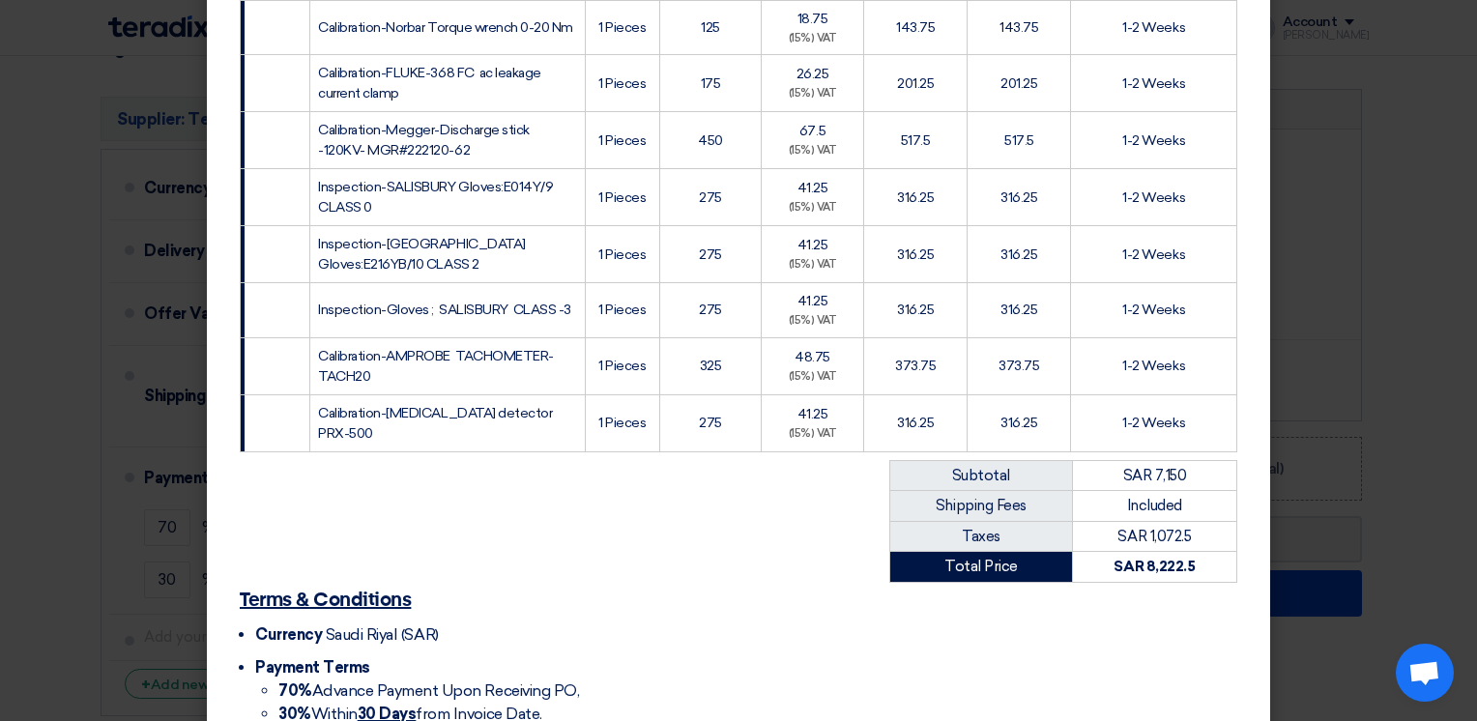
scroll to position [1432, 0]
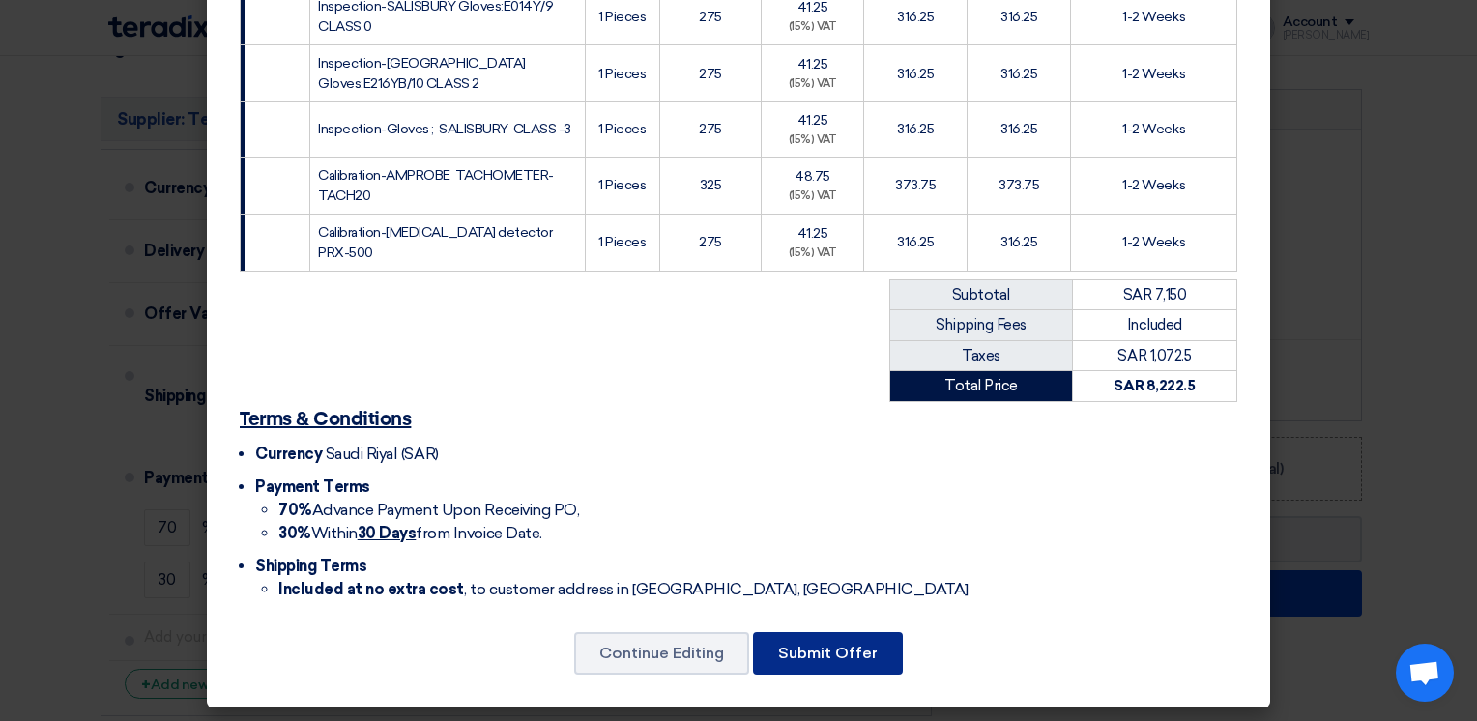
click at [828, 646] on button "Submit Offer" at bounding box center [828, 653] width 150 height 43
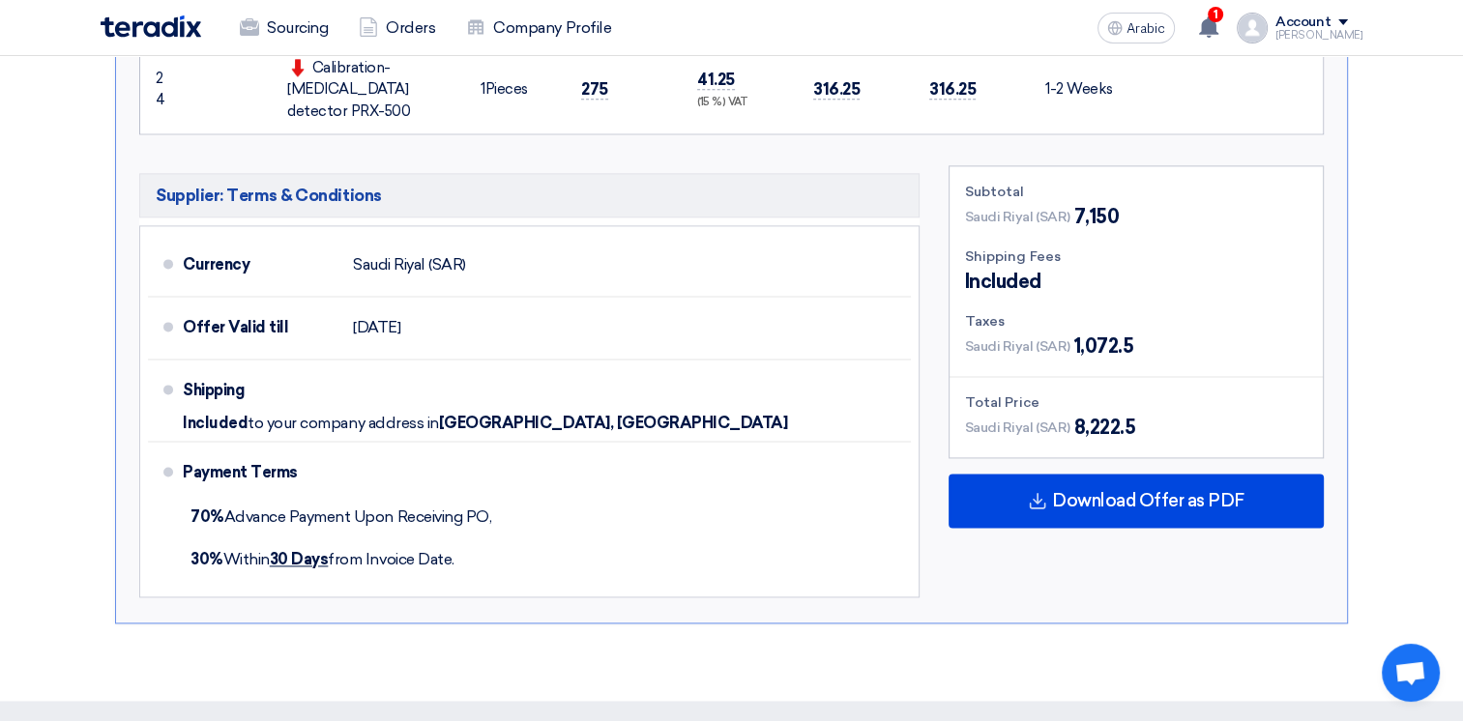
scroll to position [2601, 0]
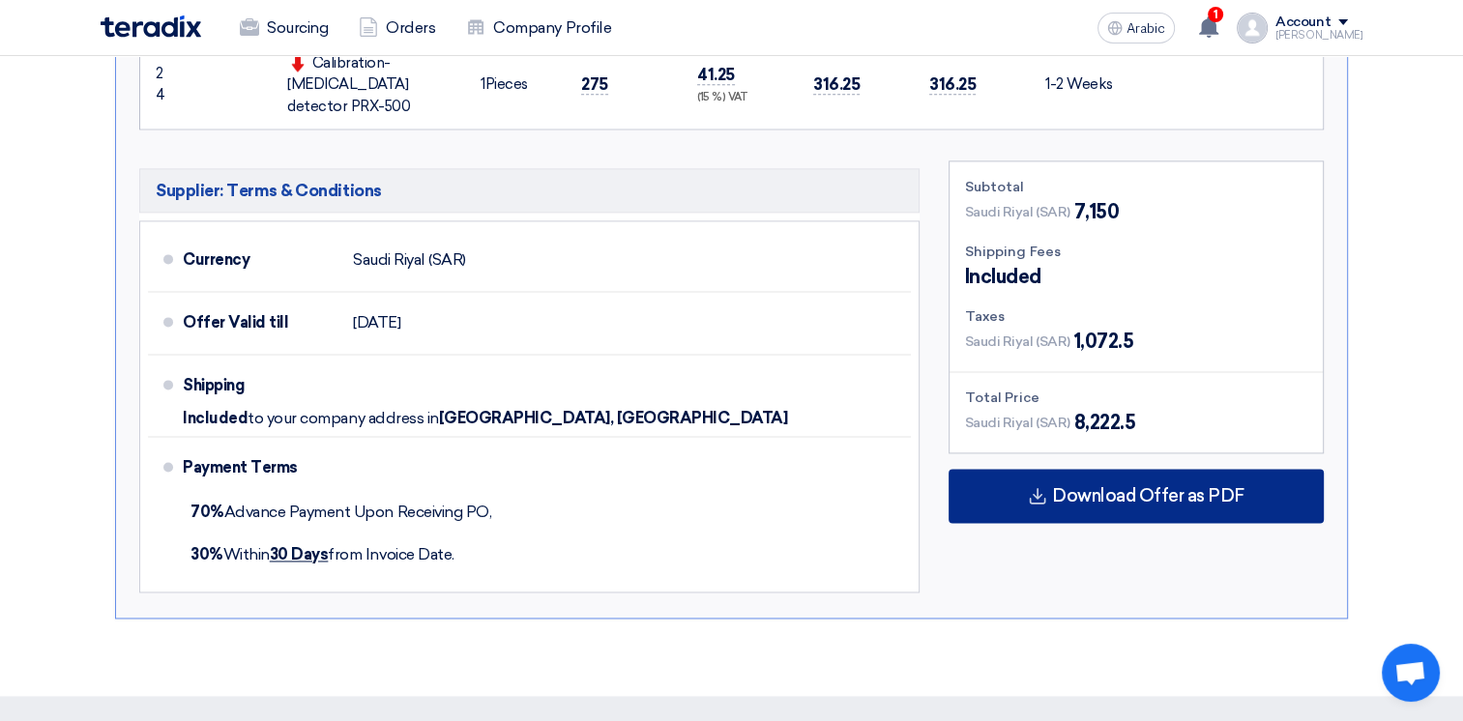
click at [1199, 487] on span "Download Offer as PDF" at bounding box center [1148, 495] width 192 height 17
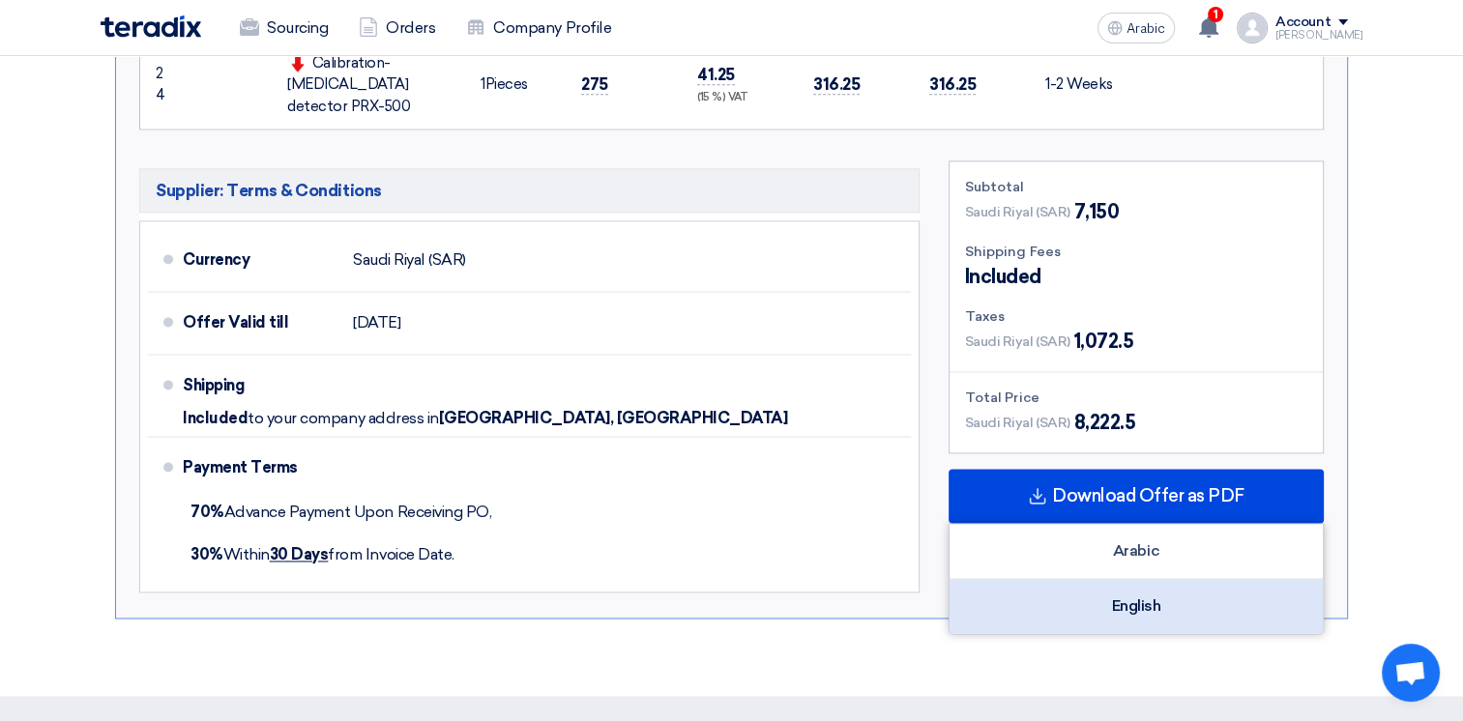
click at [1151, 579] on div "English" at bounding box center [1135, 606] width 373 height 54
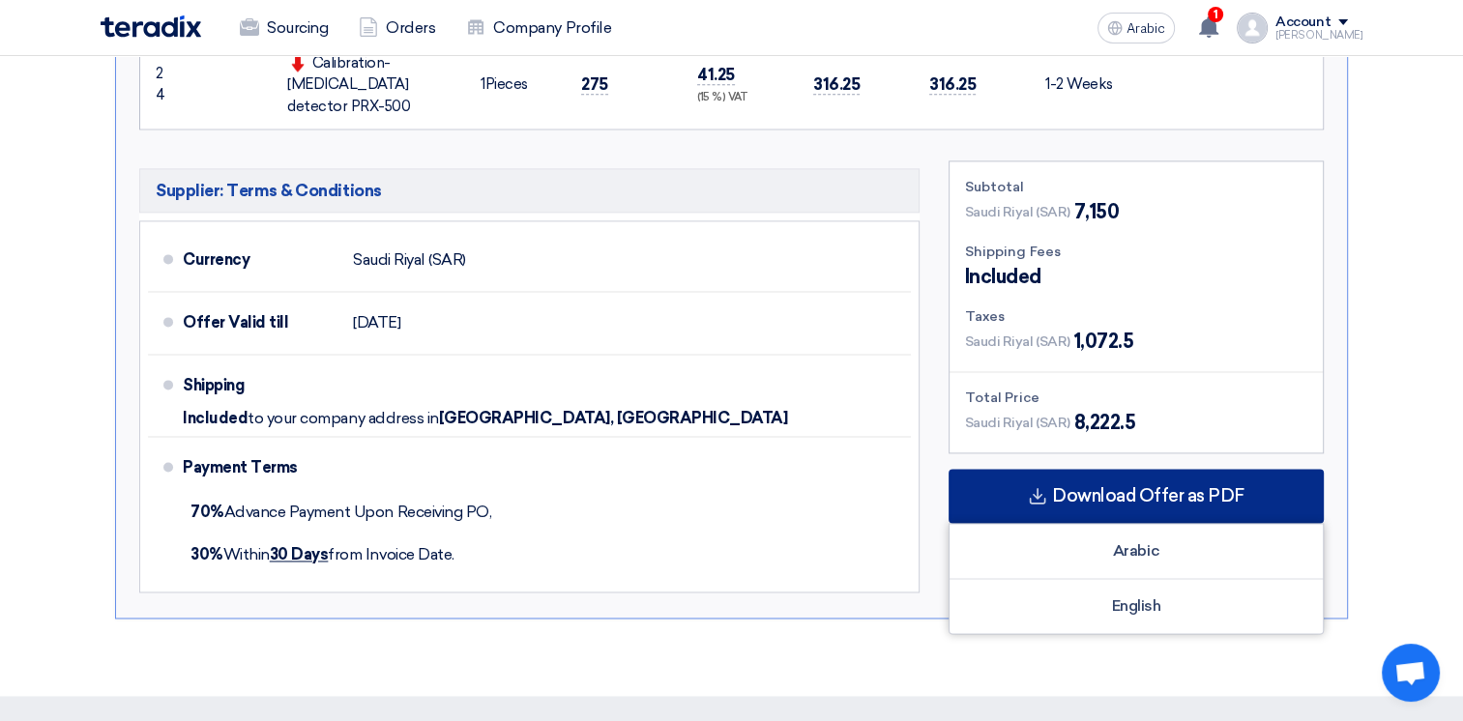
click at [1135, 487] on span "Download Offer as PDF" at bounding box center [1148, 495] width 192 height 17
click at [1128, 487] on span "Download Offer as PDF" at bounding box center [1148, 495] width 192 height 17
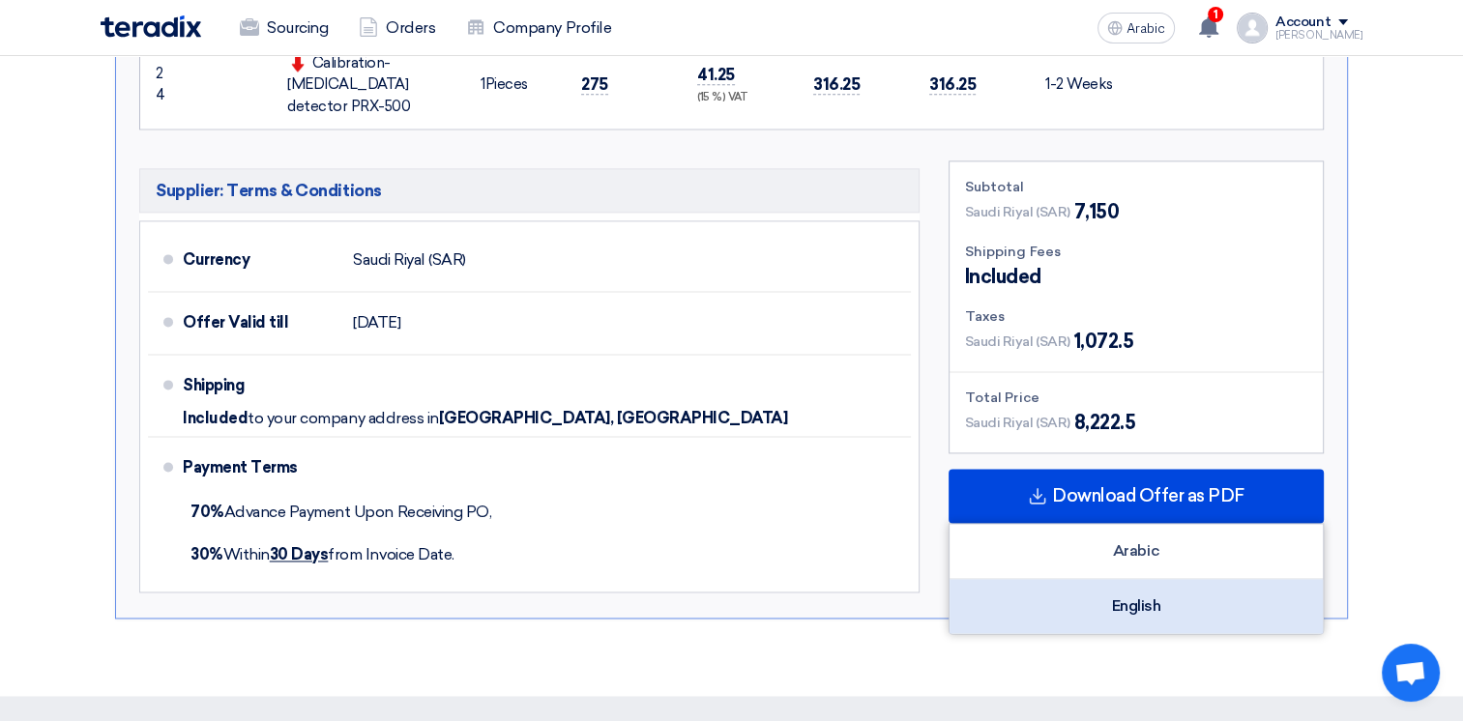
click at [1130, 579] on div "English" at bounding box center [1135, 606] width 373 height 54
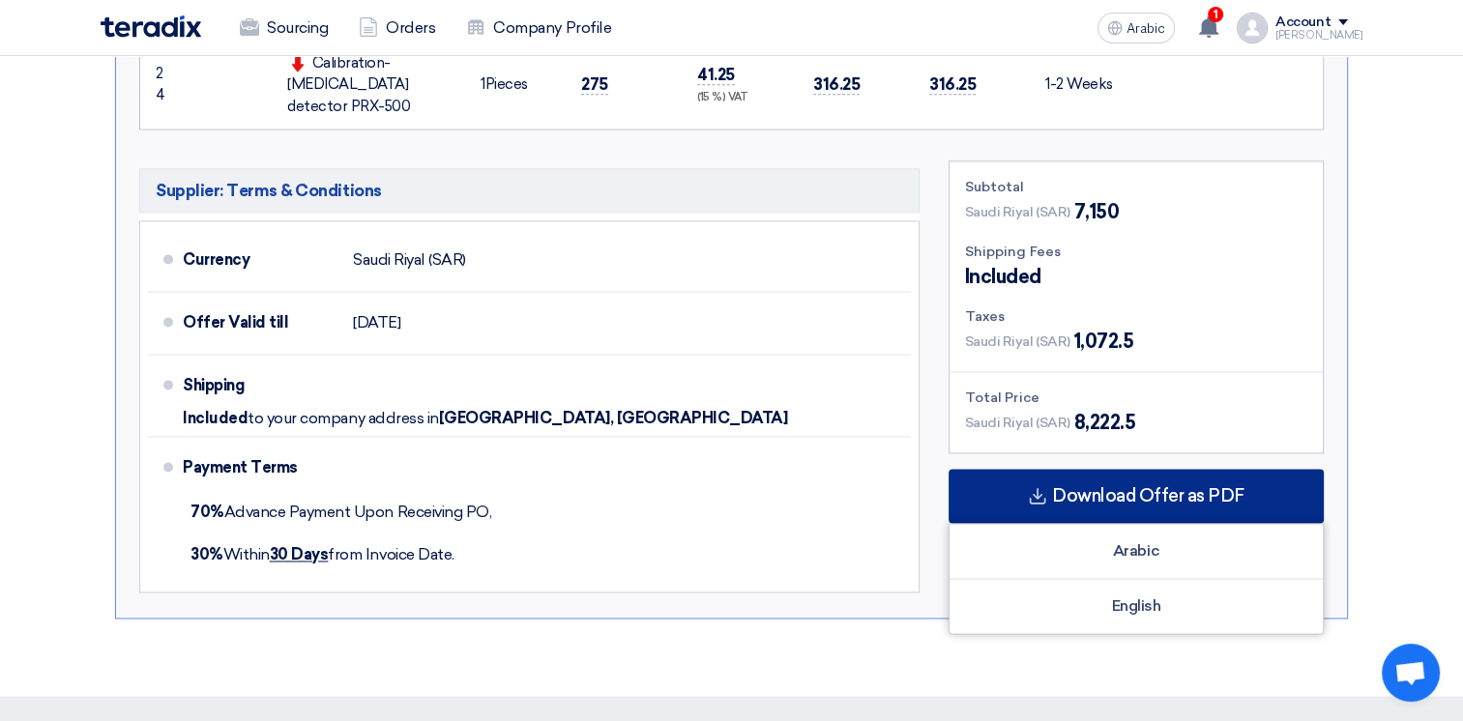
click at [1090, 487] on span "Download Offer as PDF" at bounding box center [1148, 495] width 192 height 17
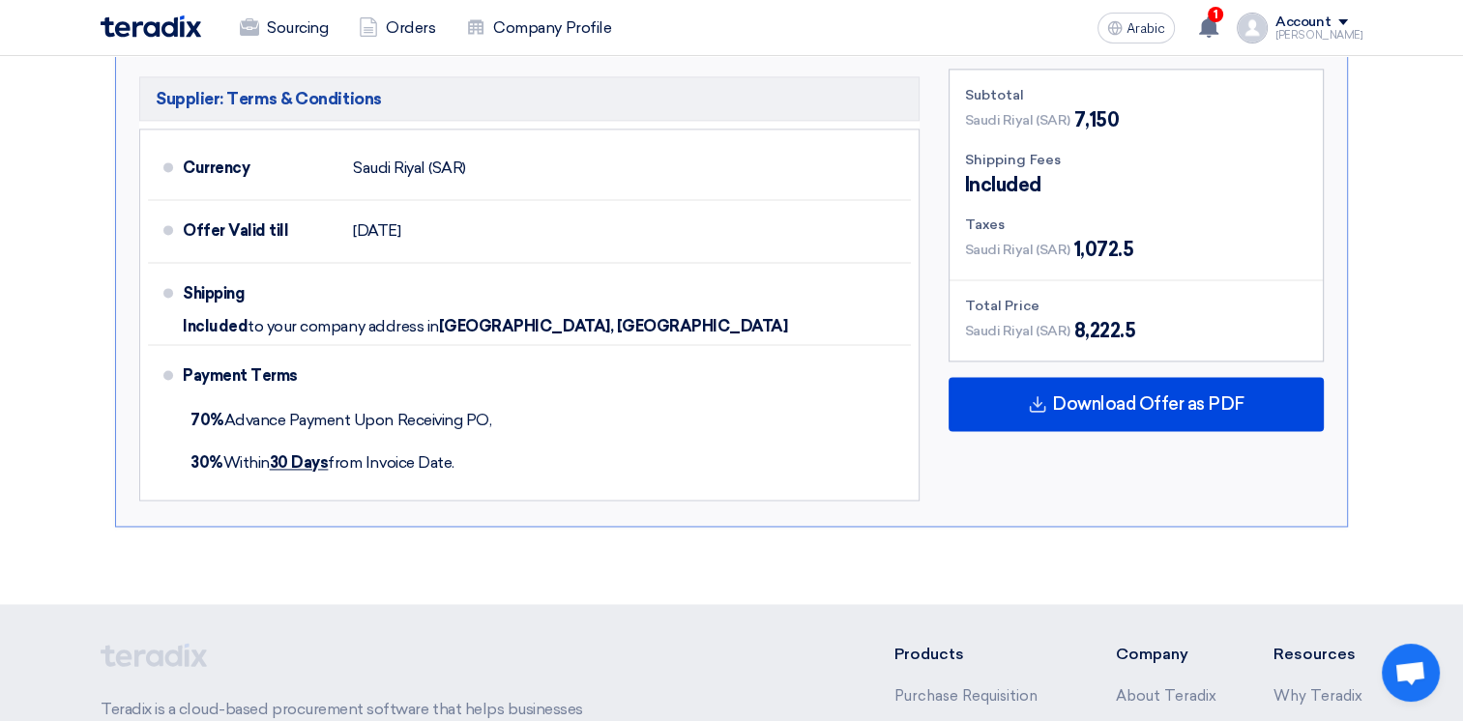
scroll to position [2698, 0]
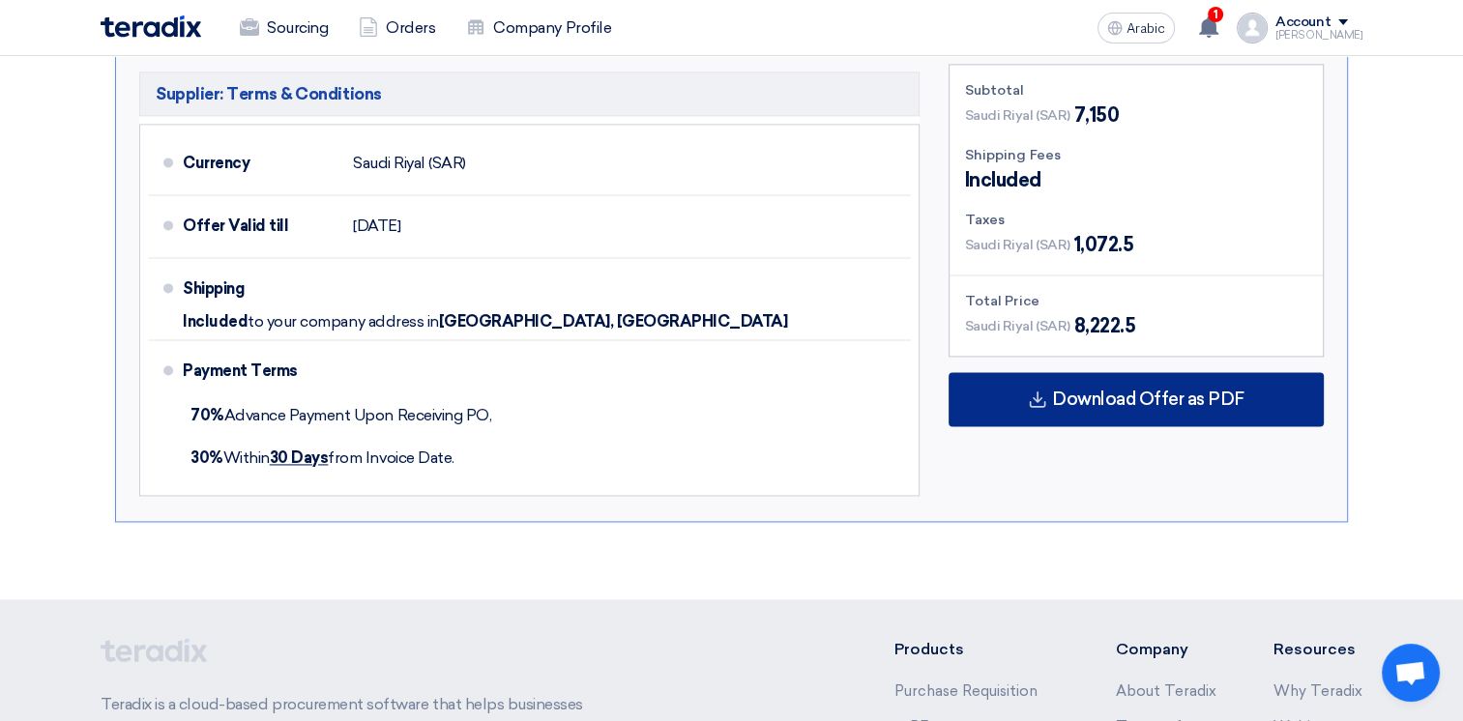
click at [1131, 391] on span "Download Offer as PDF" at bounding box center [1148, 399] width 192 height 17
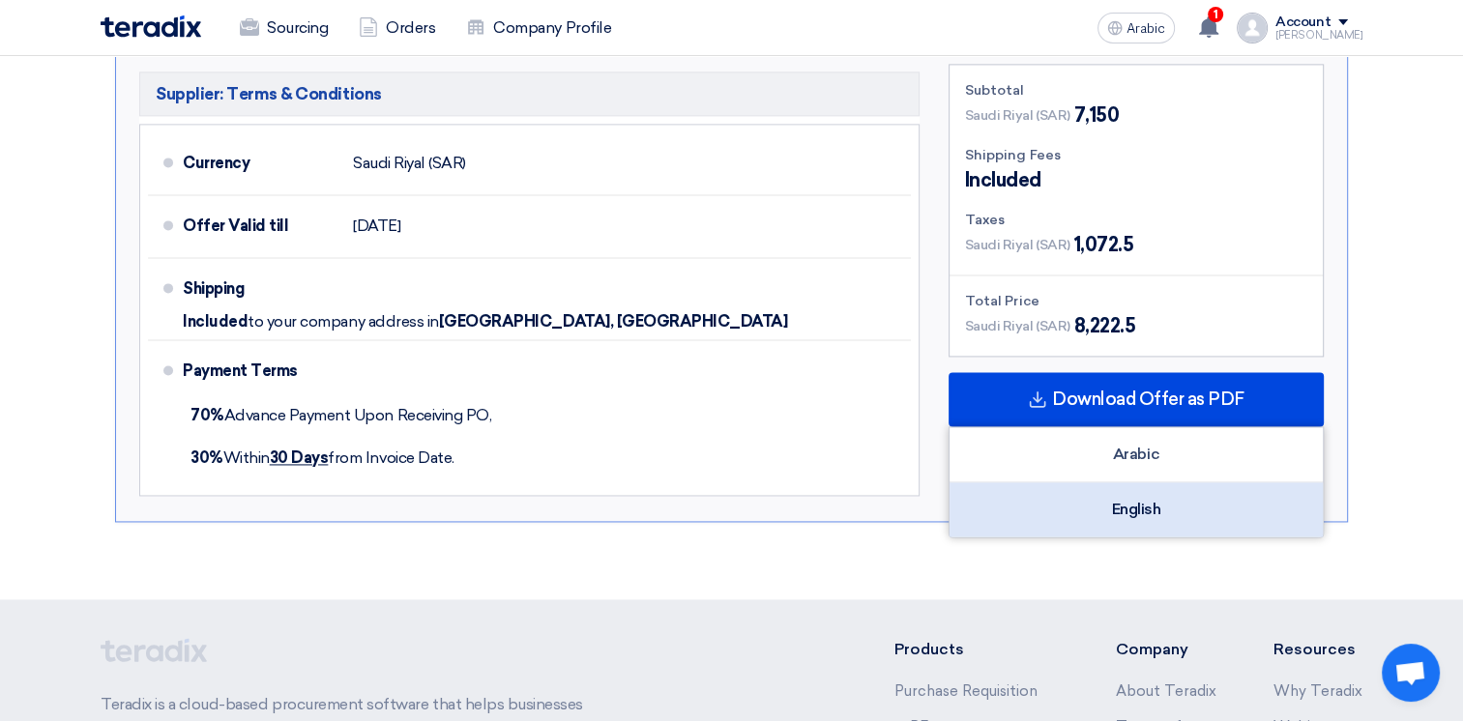
click at [1133, 482] on div "English" at bounding box center [1135, 509] width 373 height 54
